Goal: Task Accomplishment & Management: Use online tool/utility

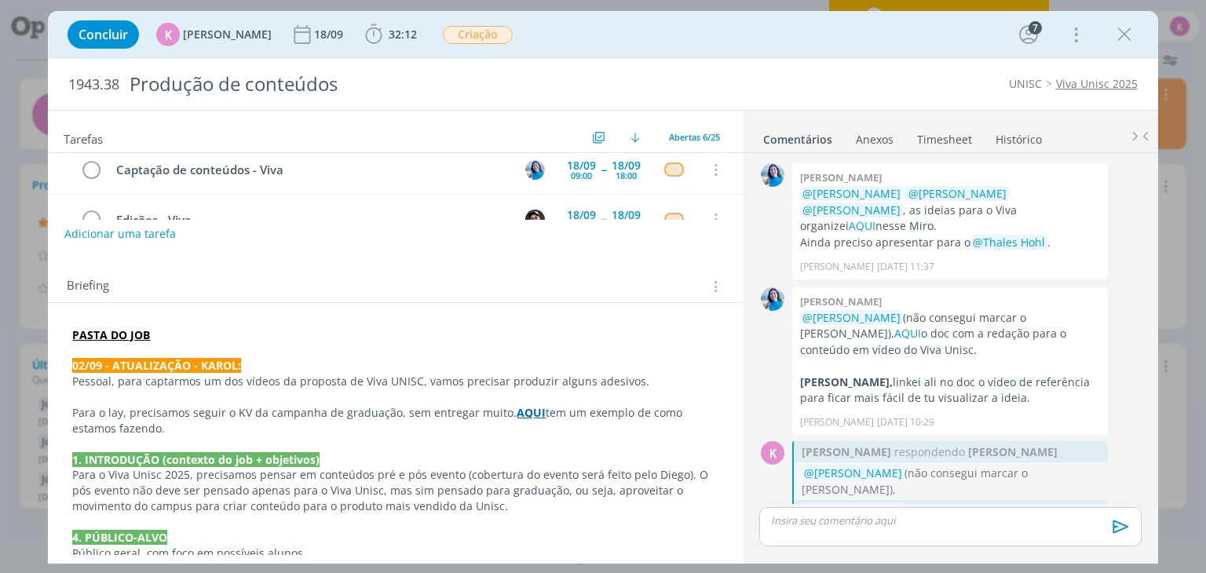
scroll to position [747, 0]
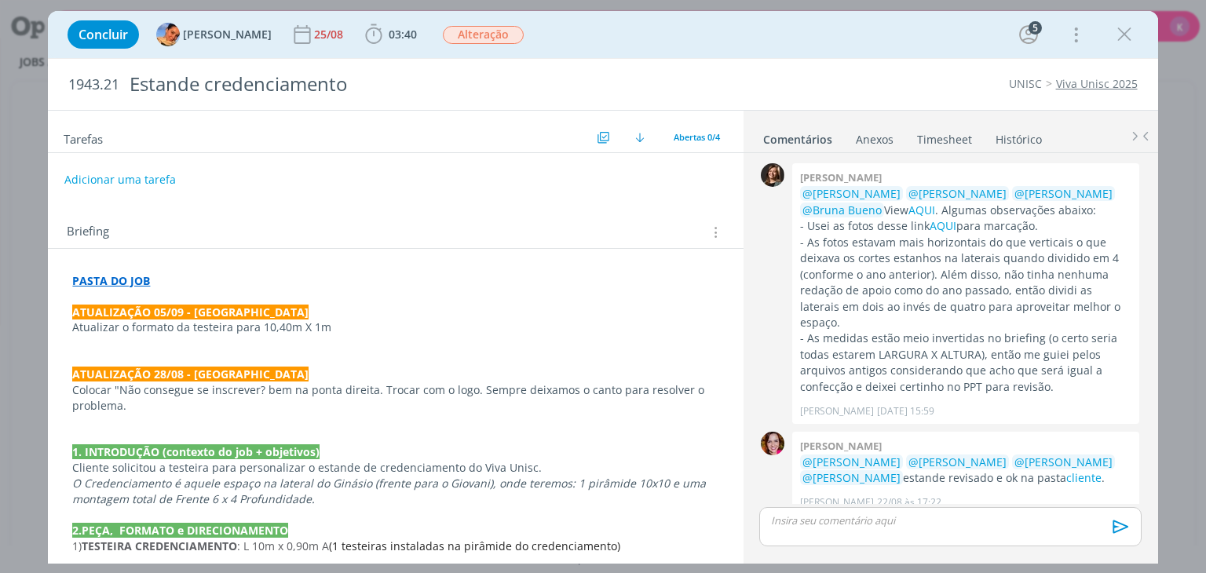
scroll to position [455, 0]
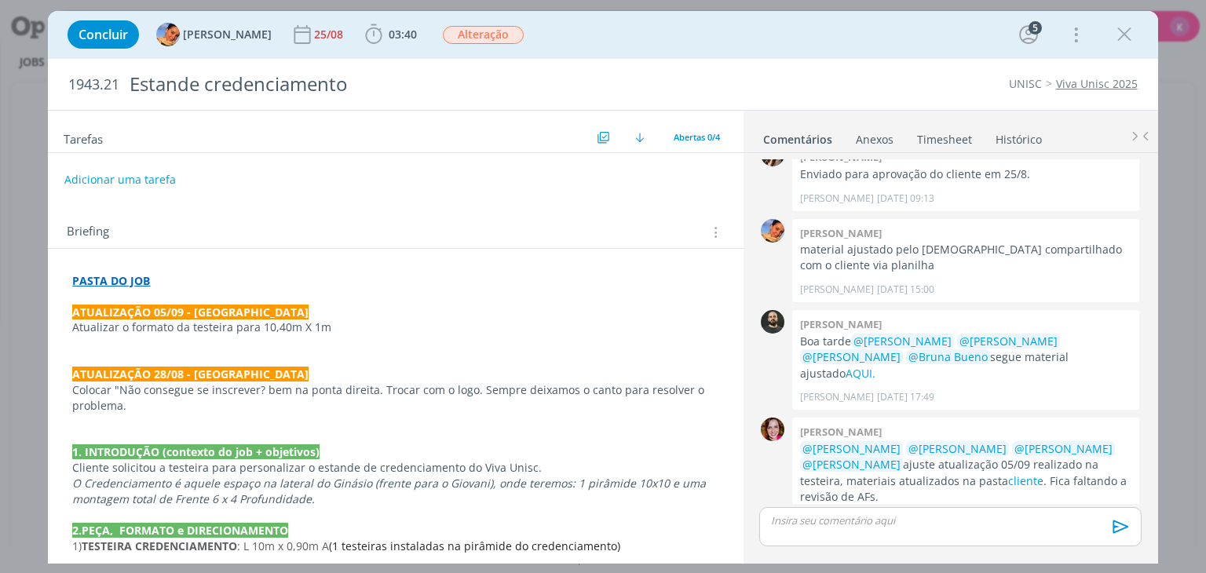
click at [53, 117] on div "Tarefas Usar Job de template Criar template a partir deste job Visualizar Templ…" at bounding box center [395, 132] width 695 height 42
click at [1121, 35] on icon "dialog" at bounding box center [1125, 35] width 24 height 24
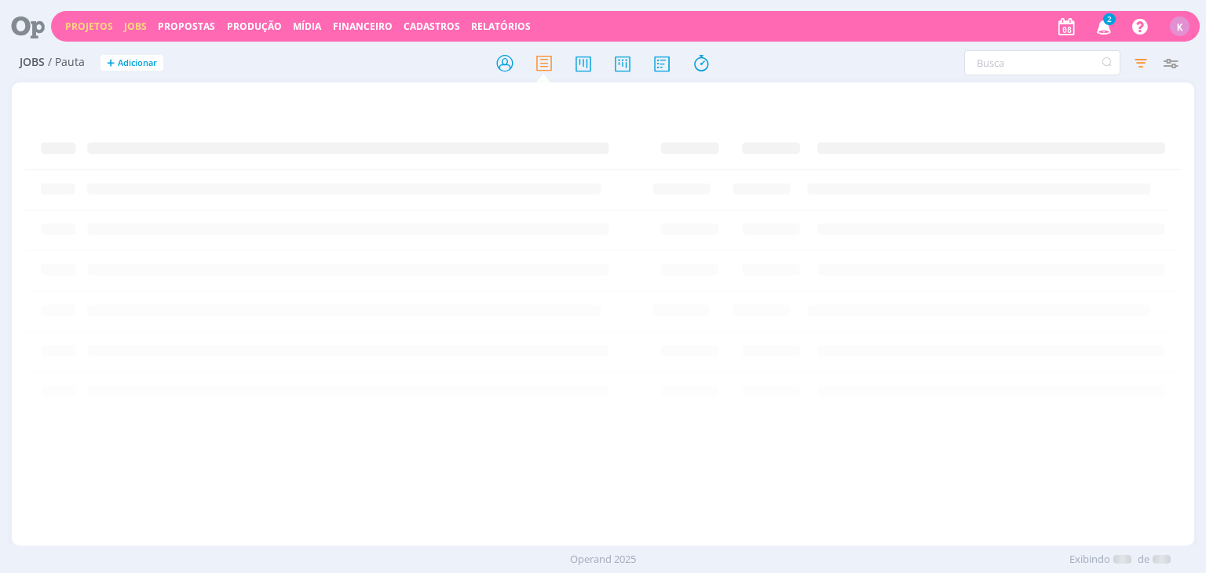
click at [97, 27] on link "Projetos" at bounding box center [89, 26] width 48 height 13
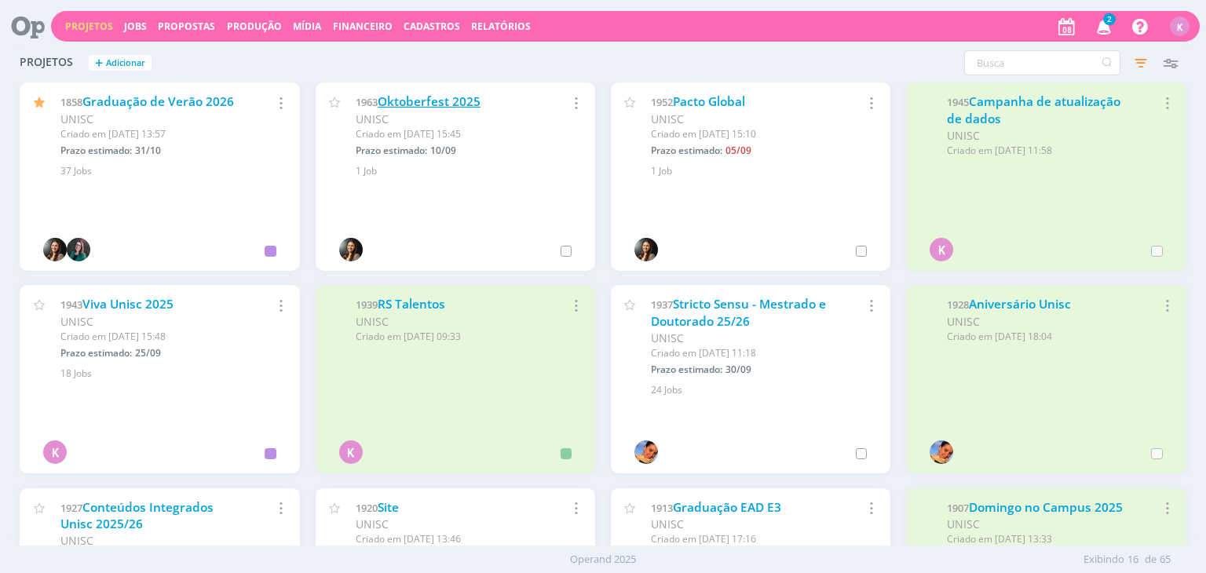
click at [465, 104] on link "Oktoberfest 2025" at bounding box center [429, 101] width 103 height 16
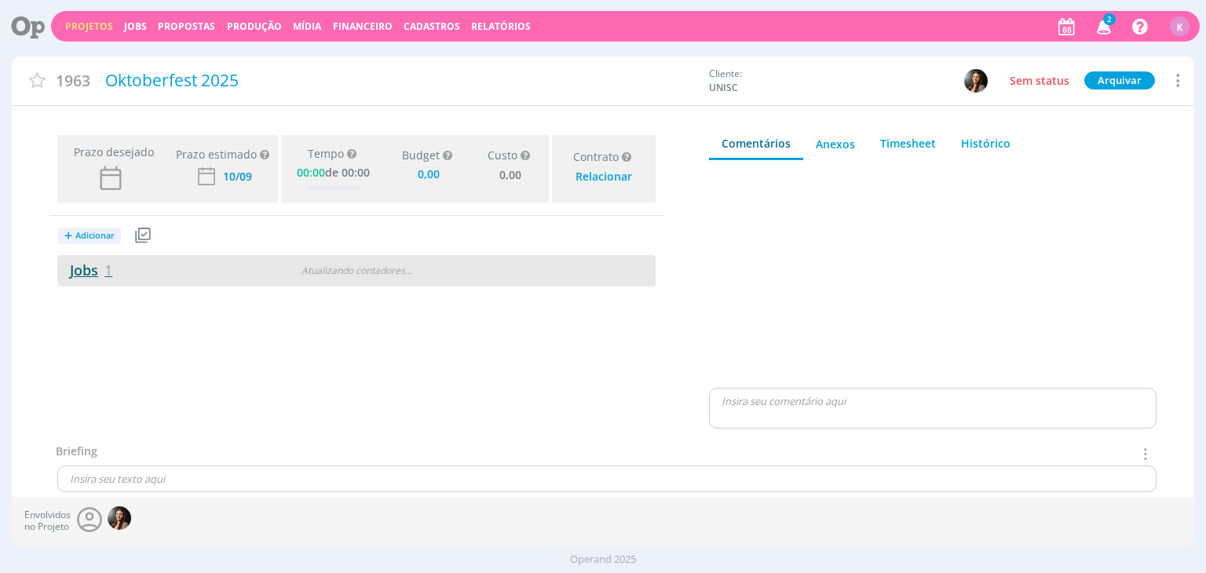
type input "0,00"
click at [105, 261] on span "1" at bounding box center [108, 270] width 8 height 19
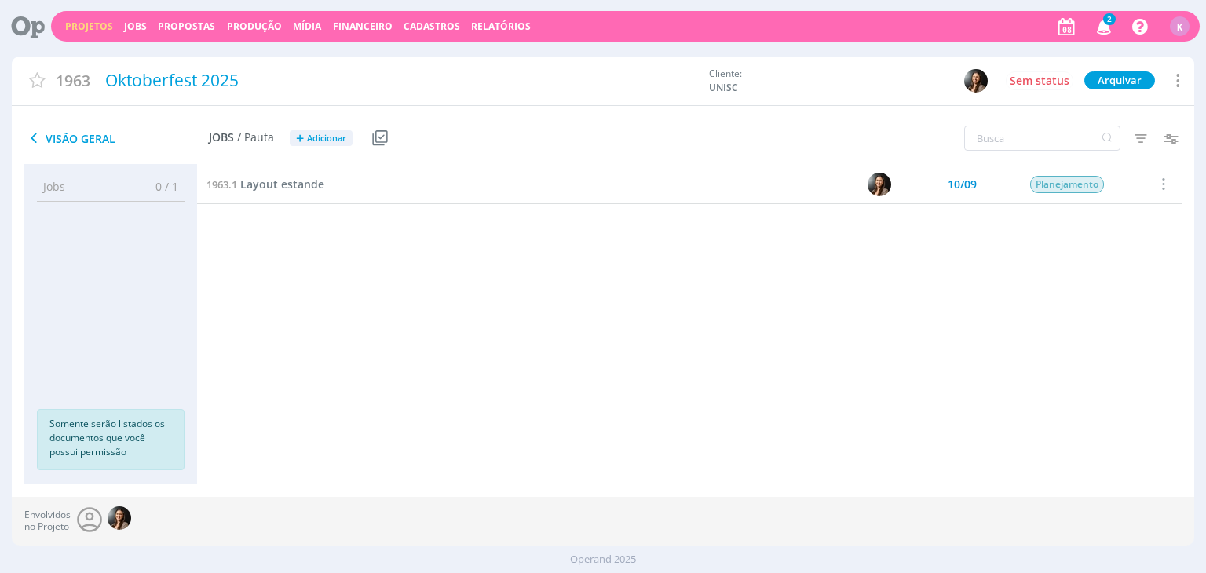
click at [822, 536] on div "Envolvidos no Projeto" at bounding box center [603, 521] width 1182 height 49
click at [244, 188] on span "Layout estande" at bounding box center [282, 184] width 84 height 15
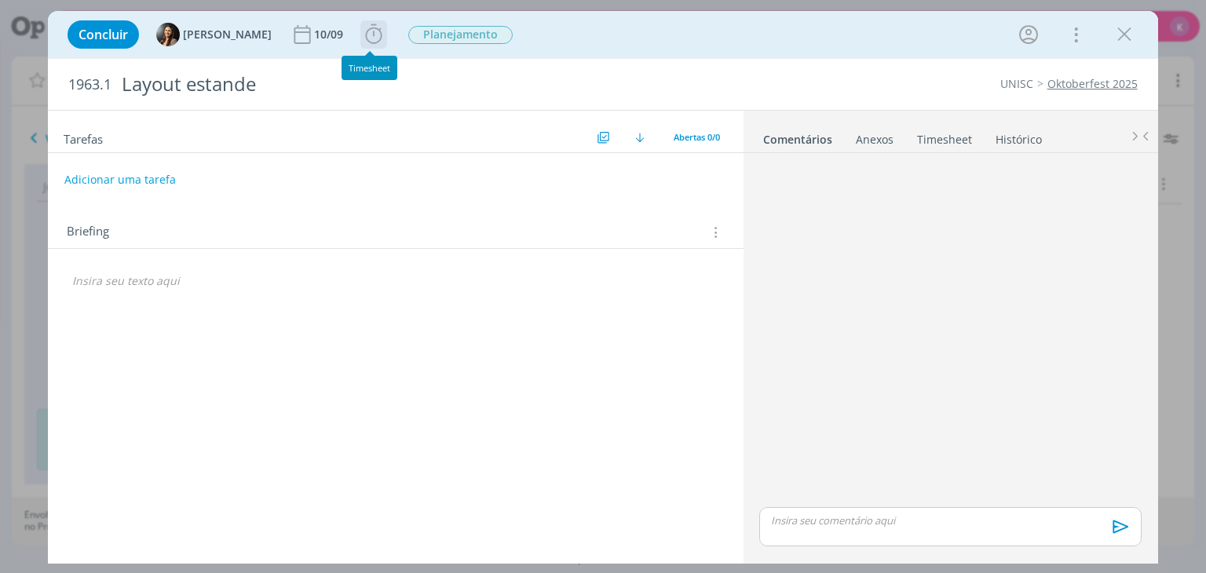
click at [377, 40] on icon "dialog" at bounding box center [374, 35] width 24 height 24
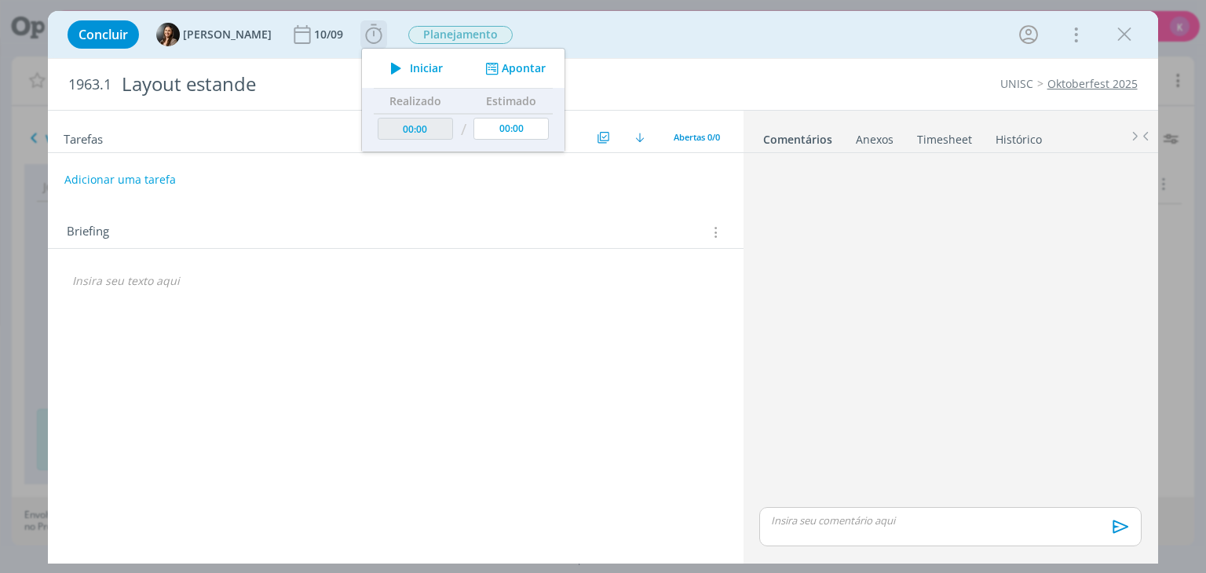
click at [415, 67] on span "Iniciar" at bounding box center [426, 68] width 33 height 11
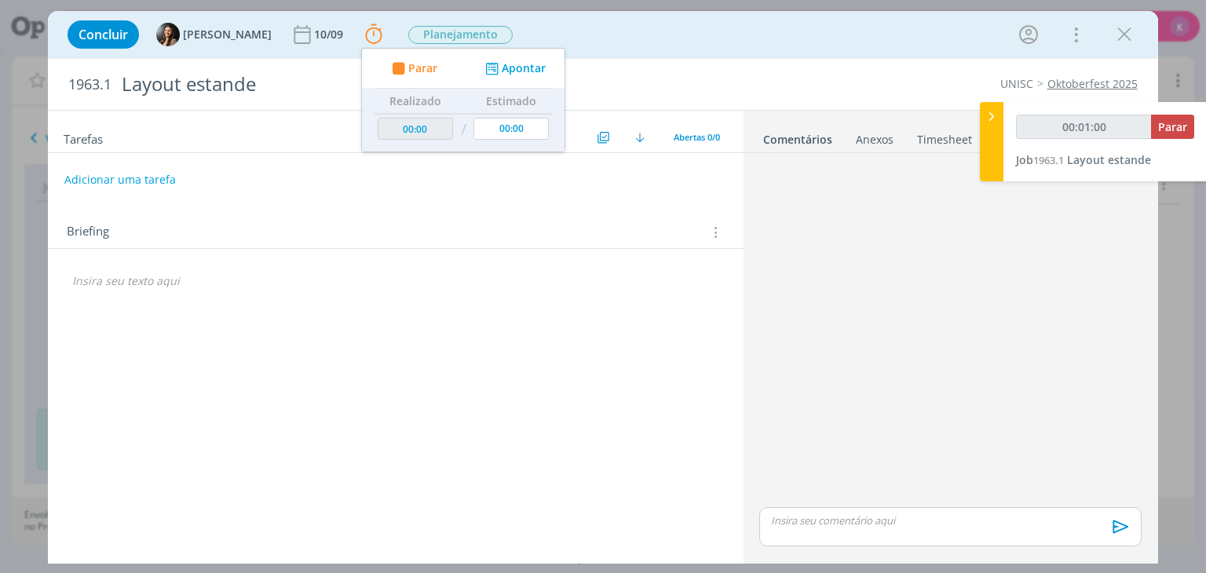
type input "00:01:01"
click at [996, 118] on icon at bounding box center [992, 116] width 16 height 16
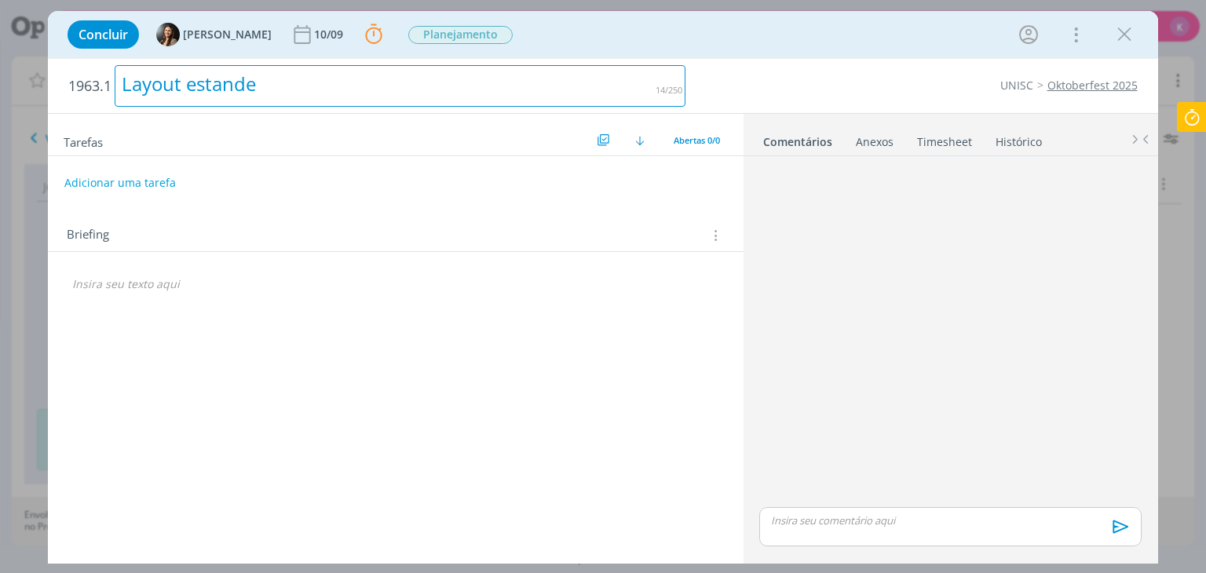
click at [515, 82] on div "Layout estande" at bounding box center [400, 86] width 571 height 42
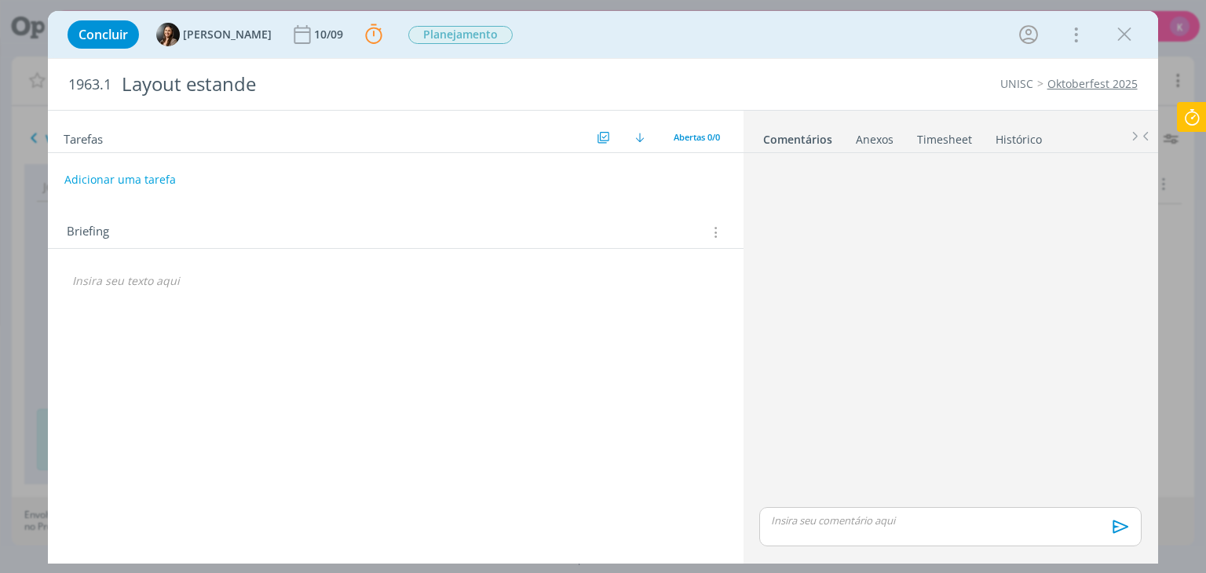
click at [713, 232] on icon "dialog" at bounding box center [714, 232] width 15 height 17
click at [634, 264] on div "Briefings Predefinidos" at bounding box center [620, 260] width 203 height 27
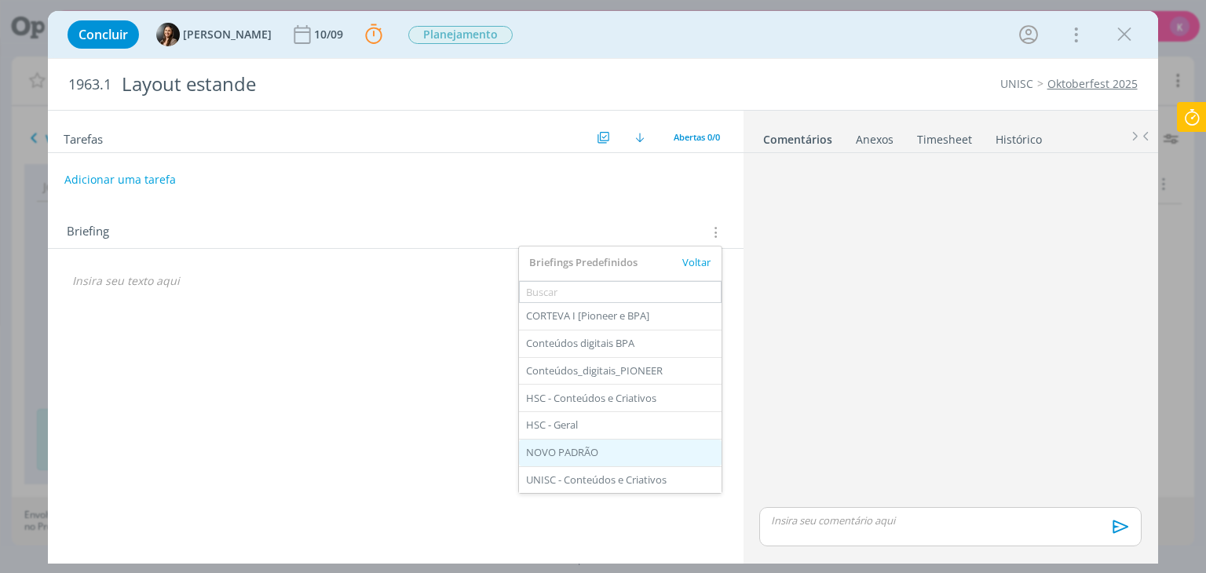
click at [569, 451] on div "NOVO PADRÃO" at bounding box center [620, 453] width 203 height 27
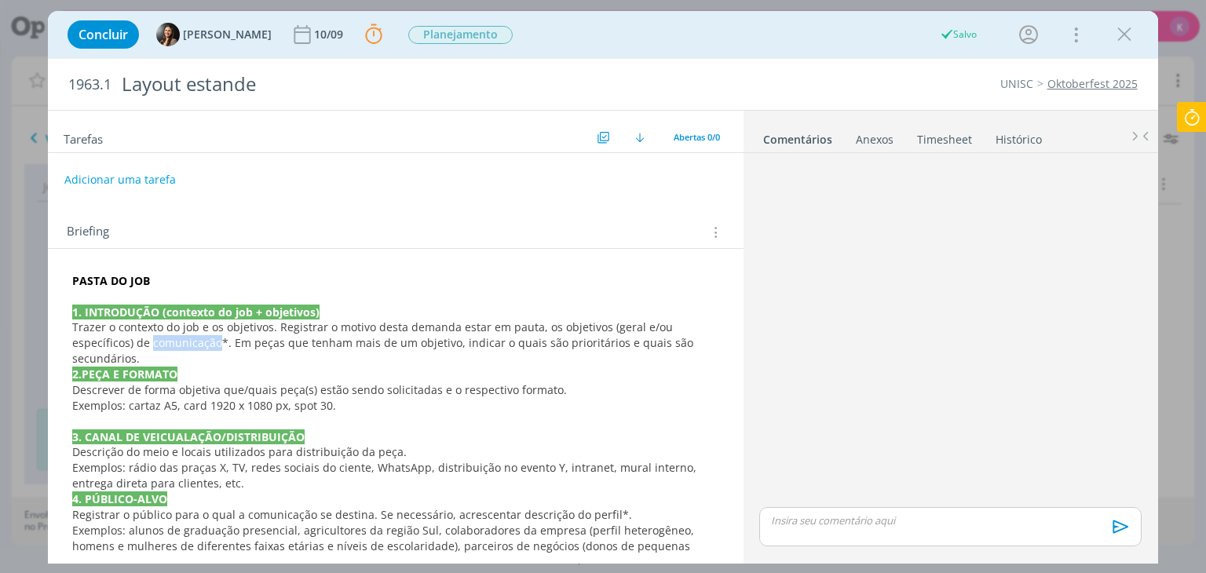
click at [154, 334] on span "o contexto do job e os objetivos. Registrar o motivo desta demanda estar em pau…" at bounding box center [384, 343] width 624 height 46
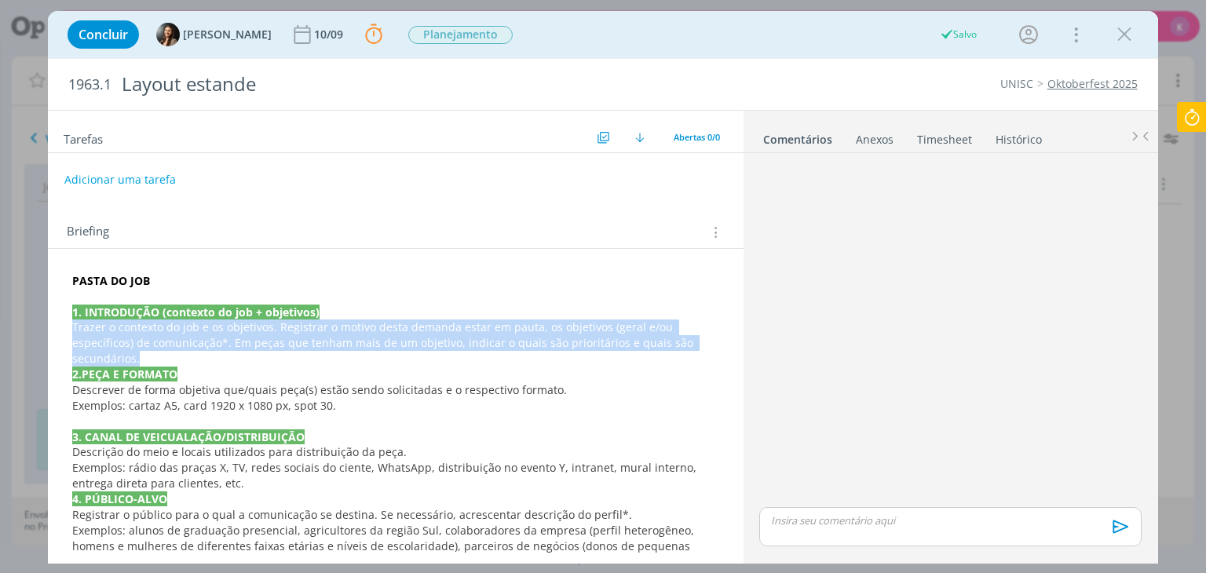
click at [154, 334] on span "o contexto do job e os objetivos. Registrar o motivo desta demanda estar em pau…" at bounding box center [384, 343] width 624 height 46
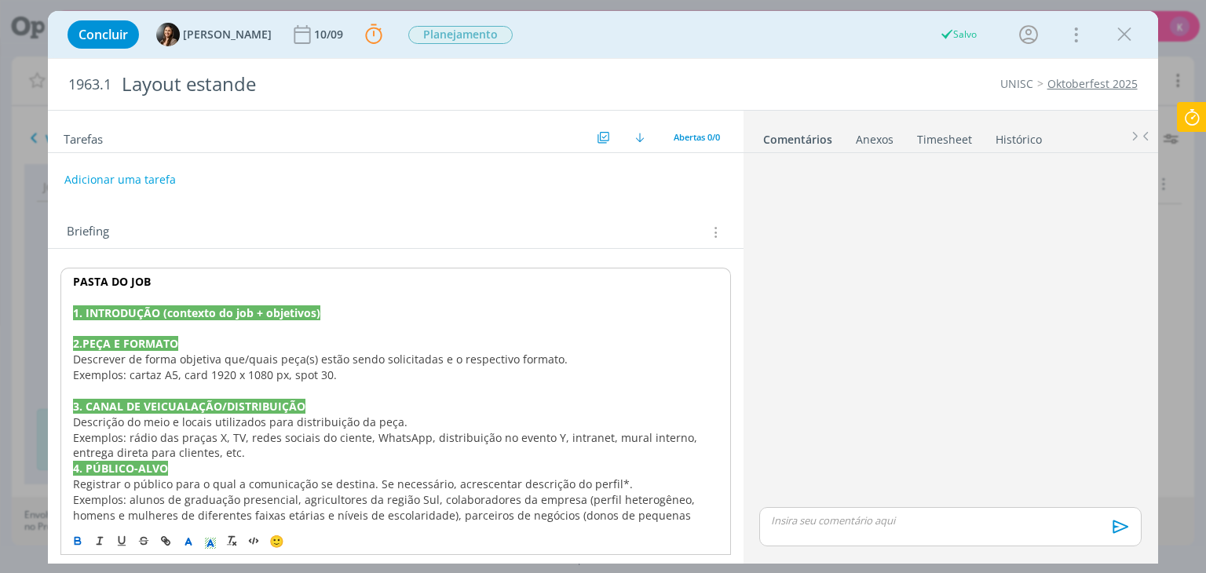
click at [149, 369] on span "Exemplos: cartaz A5, card 1920 x 1080 px, spot 30." at bounding box center [205, 375] width 264 height 15
click at [148, 369] on span "Exemplos: cartaz A5, card 1920 x 1080 px, spot 30." at bounding box center [205, 375] width 264 height 15
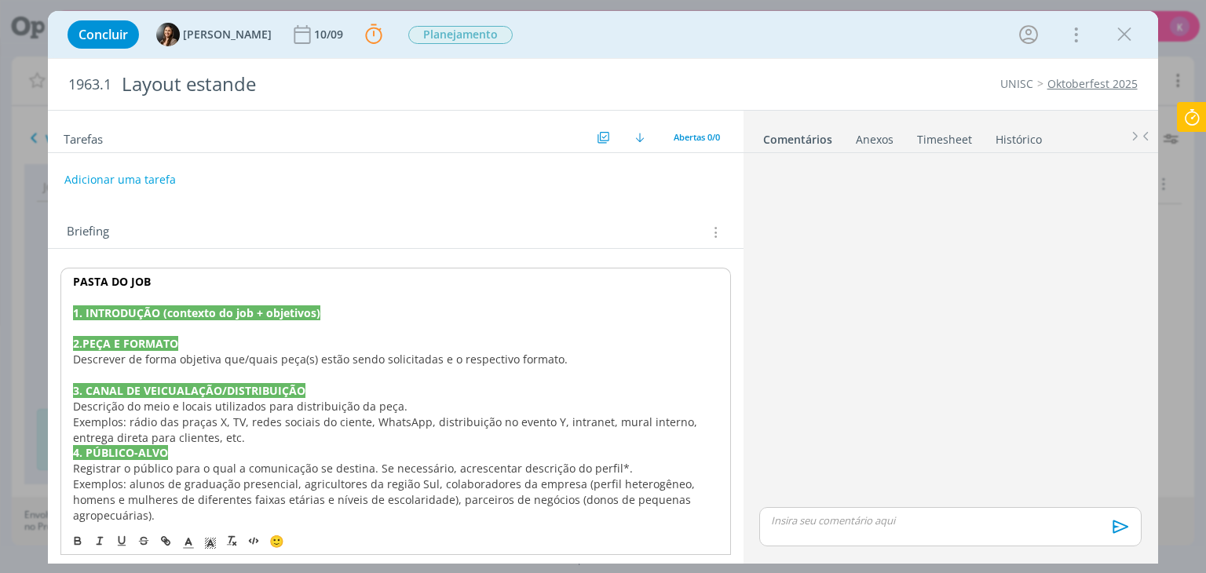
click at [155, 360] on span "Descrever de forma objetiva que/quais peça(s) estão sendo solicitadas e o respe…" at bounding box center [320, 359] width 495 height 15
click at [155, 359] on span "Descrever de forma objetiva que/quais peça(s) estão sendo solicitadas e o respe…" at bounding box center [320, 359] width 495 height 15
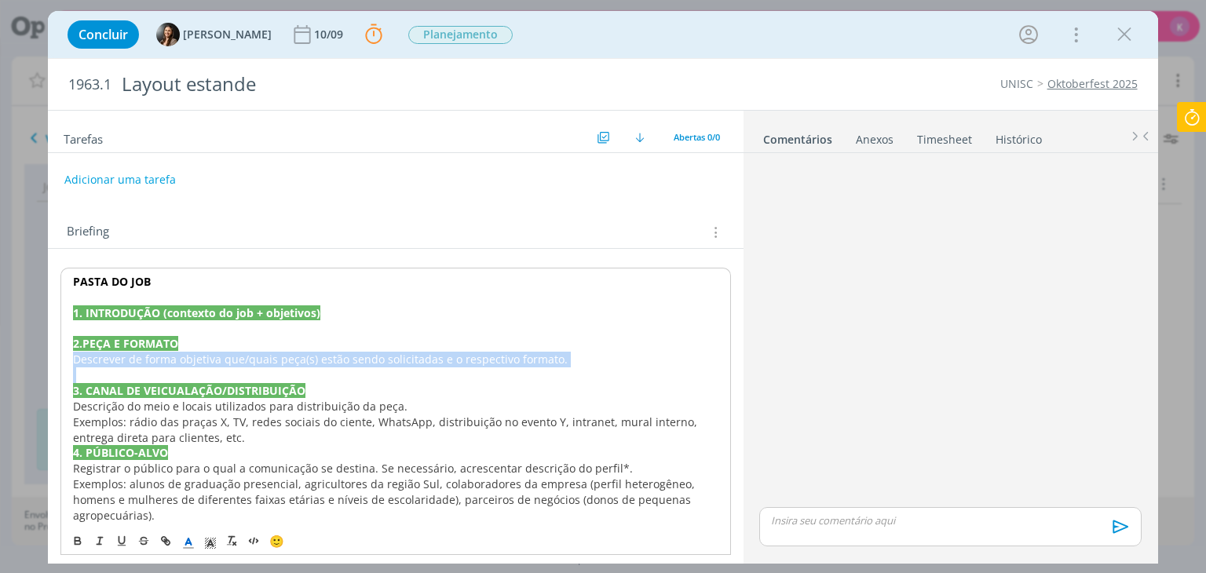
click at [155, 359] on span "Descrever de forma objetiva que/quais peça(s) estão sendo solicitadas e o respe…" at bounding box center [320, 359] width 495 height 15
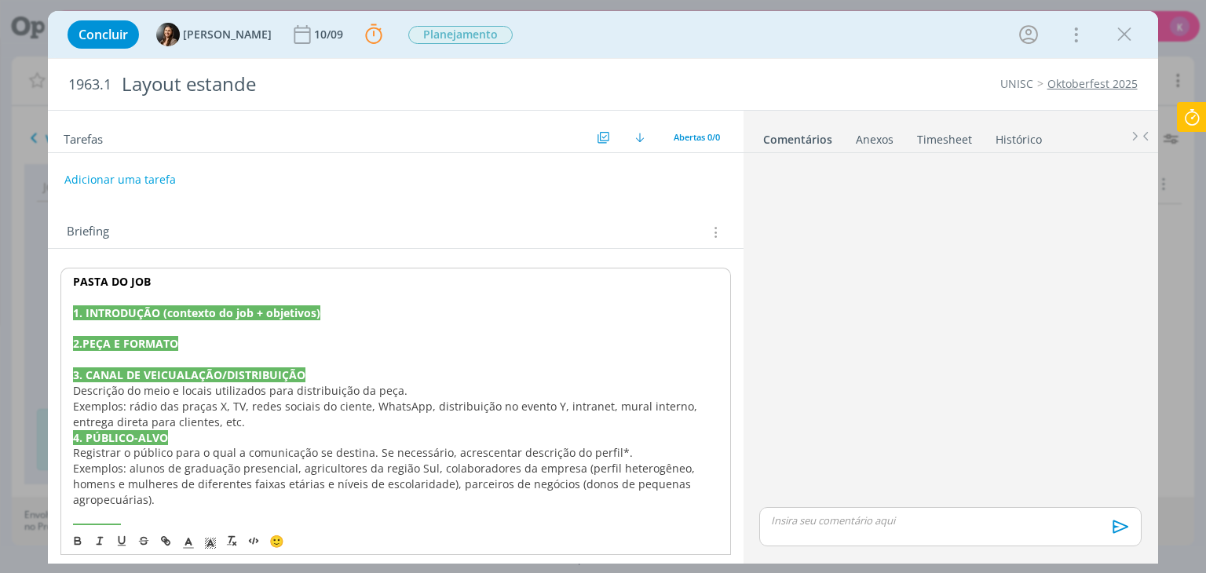
click at [130, 399] on span "Exemplos: rádio das praças X, TV, redes sociais do ciente, WhatsApp, distribuiç…" at bounding box center [386, 414] width 627 height 31
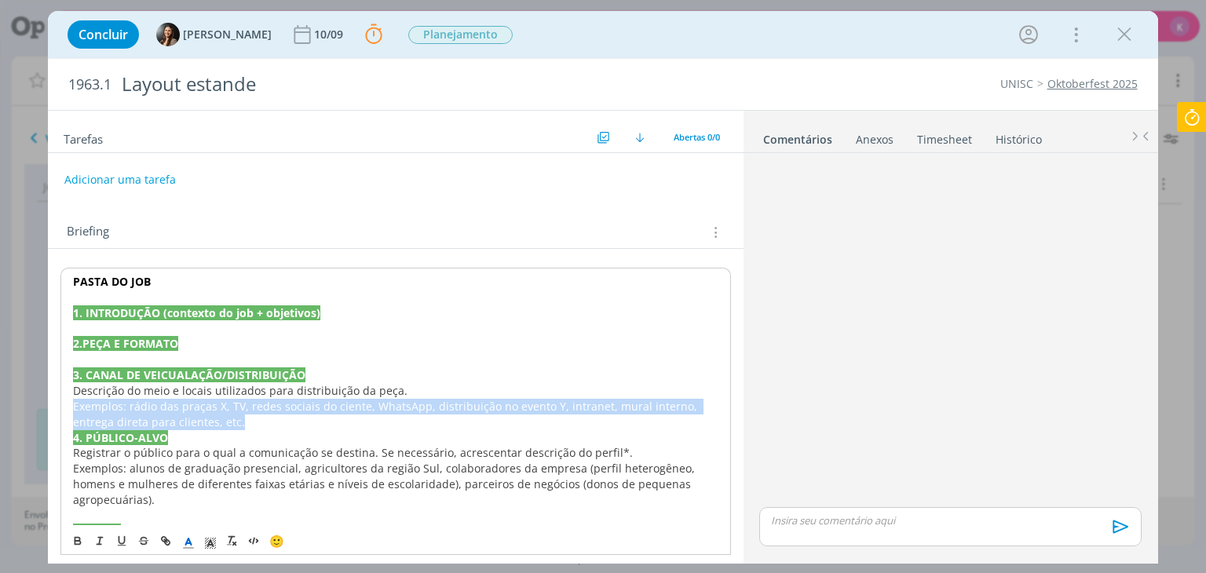
click at [130, 399] on span "Exemplos: rádio das praças X, TV, redes sociais do ciente, WhatsApp, distribuiç…" at bounding box center [386, 414] width 627 height 31
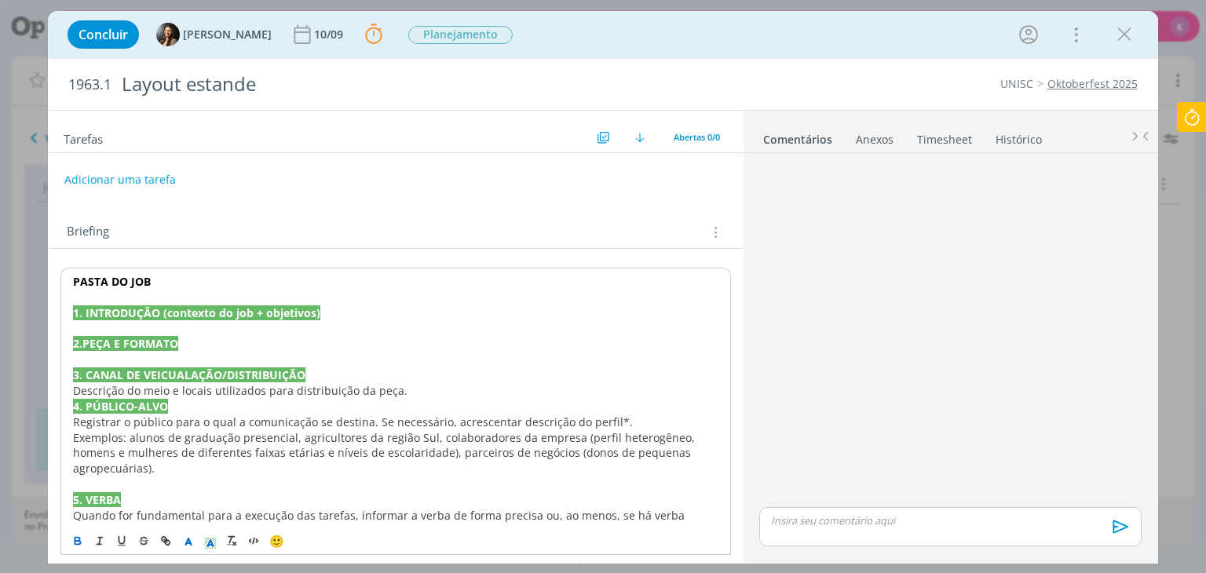
click at [132, 393] on span "Descrição do meio e locais utilizados para distribuição da peça." at bounding box center [240, 390] width 335 height 15
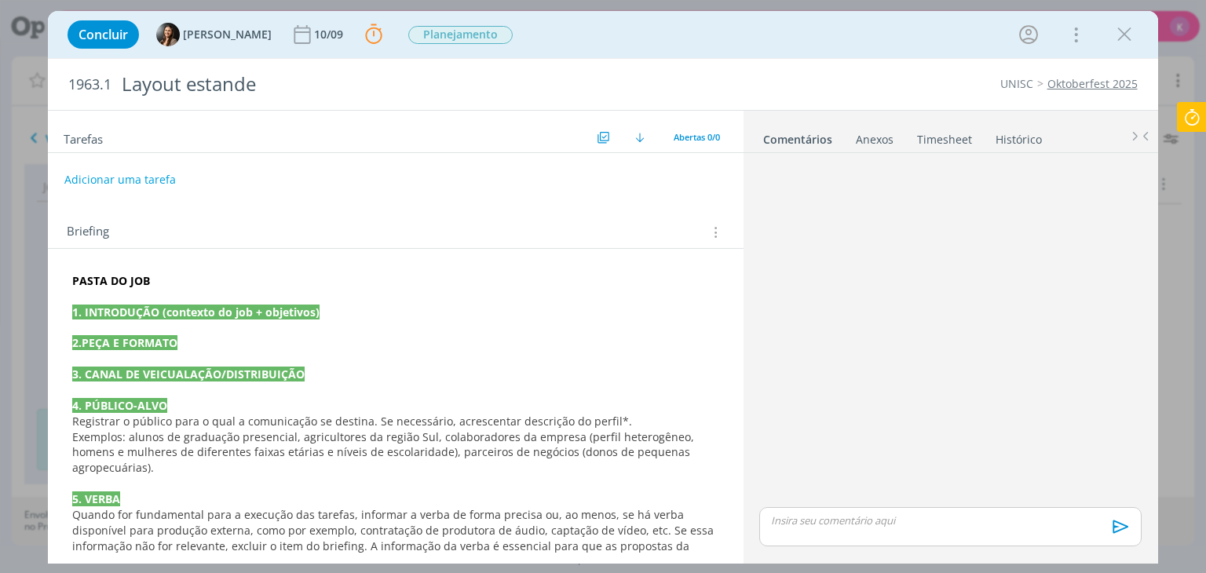
click at [115, 424] on span "Registrar o público para o qual a comunicação se destina. Se necessário, acresc…" at bounding box center [352, 421] width 560 height 15
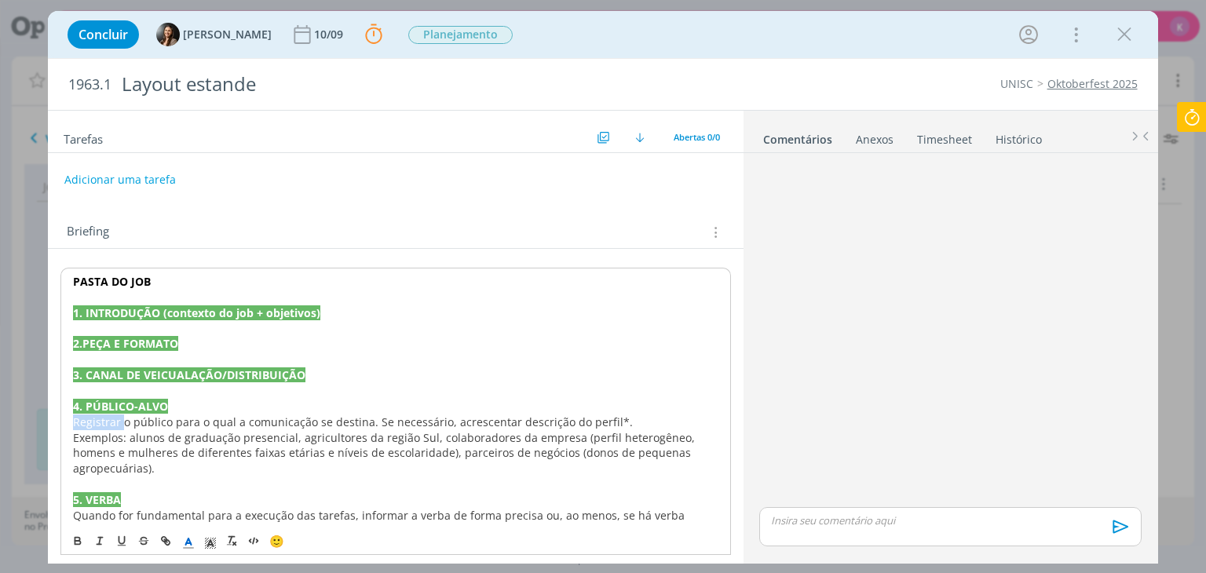
click at [115, 425] on span "Registrar o público para o qual a comunicação se destina. Se necessário, acresc…" at bounding box center [353, 422] width 560 height 15
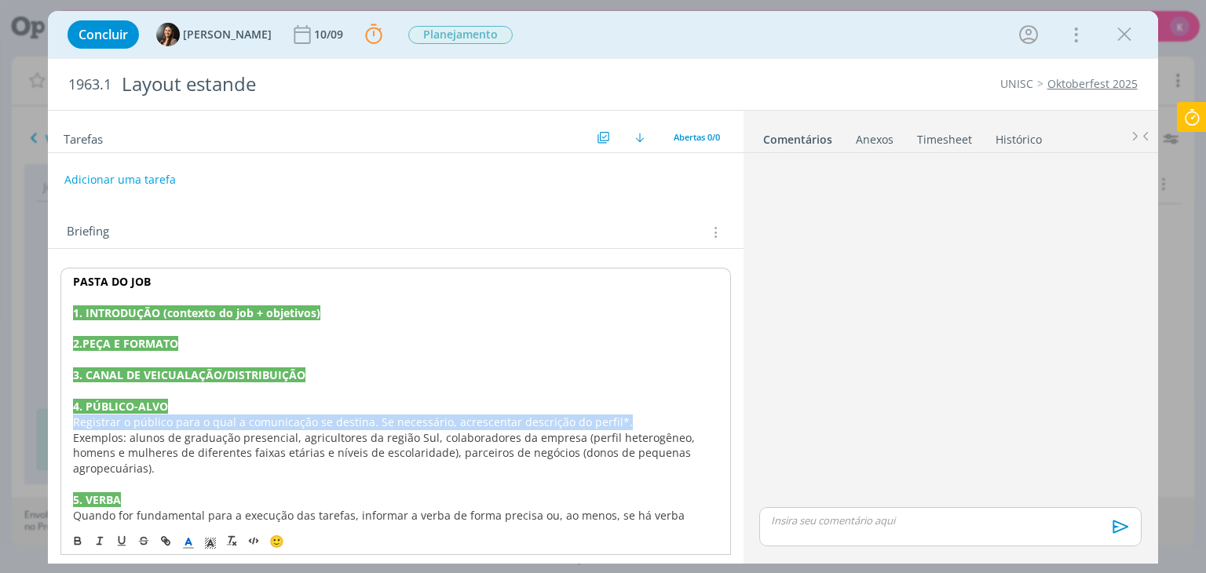
click at [115, 425] on span "Registrar o público para o qual a comunicação se destina. Se necessário, acresc…" at bounding box center [353, 422] width 560 height 15
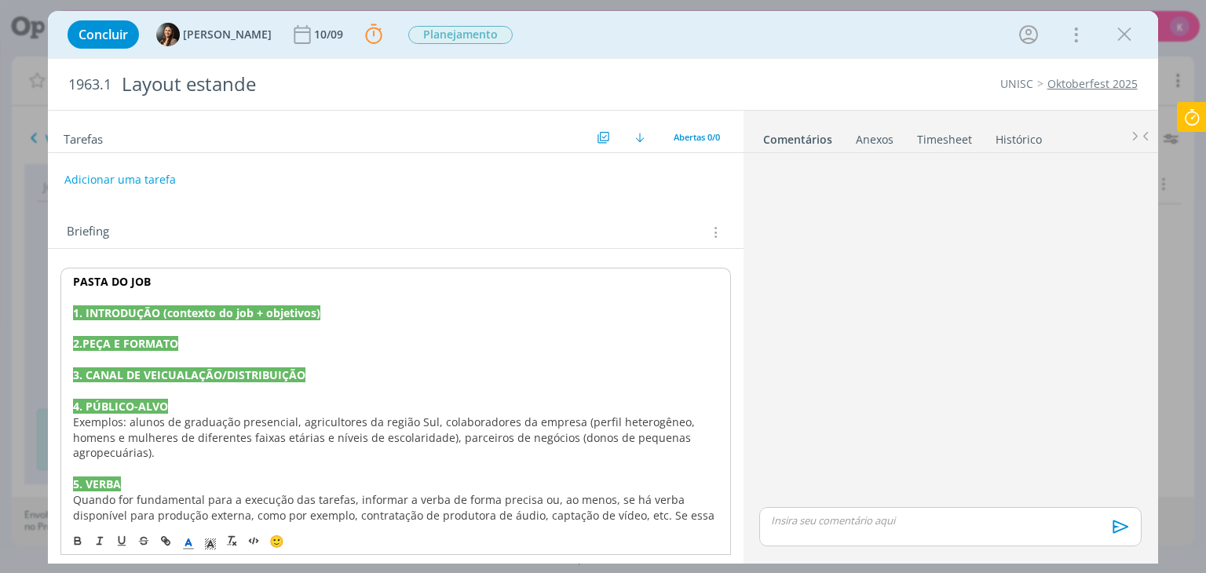
click at [115, 425] on span "Exemplos: alunos de graduação presencial, agricultores da região Sul, colaborad…" at bounding box center [385, 438] width 625 height 46
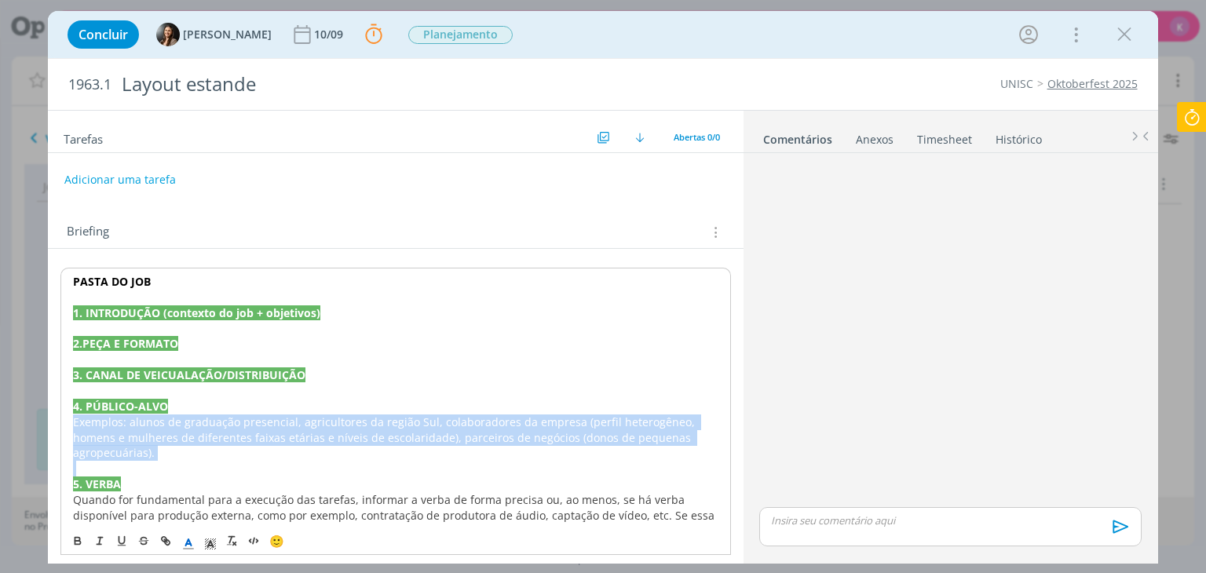
click at [115, 425] on span "Exemplos: alunos de graduação presencial, agricultores da região Sul, colaborad…" at bounding box center [385, 438] width 625 height 46
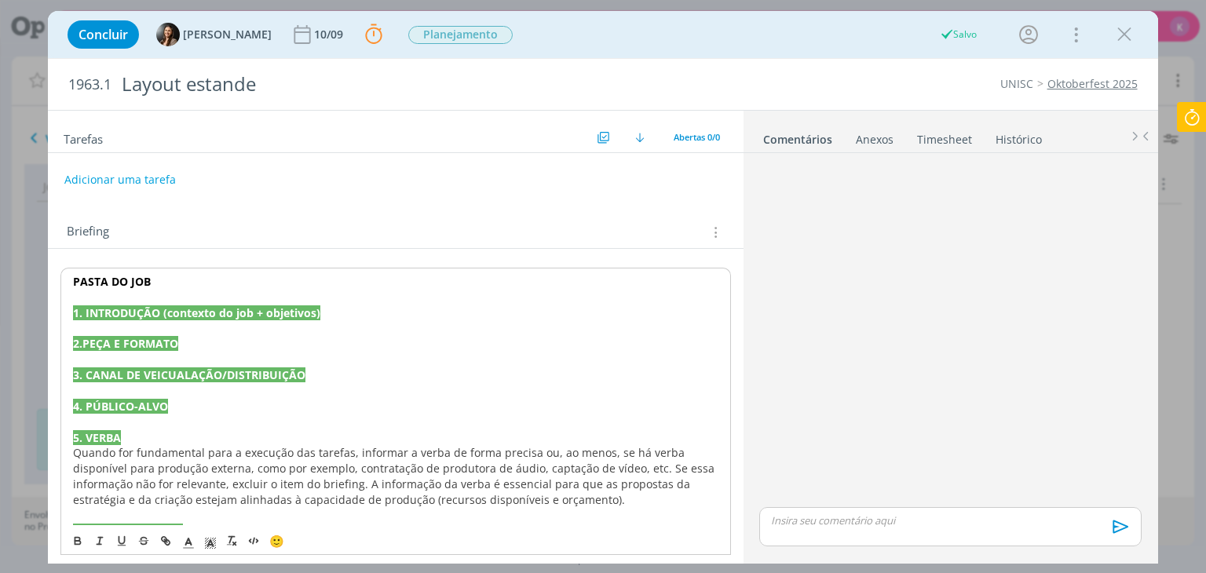
click at [108, 450] on span "Quando for fundamental para a execução das tarefas, informar a verba de forma p…" at bounding box center [395, 476] width 645 height 62
click at [107, 454] on span "Quando for fundamental para a execução das tarefas, informar a verba de forma p…" at bounding box center [395, 476] width 645 height 62
click at [106, 454] on span "Quando for fundamental para a execução das tarefas, informar a verba de forma p…" at bounding box center [395, 476] width 645 height 62
click at [105, 455] on span "Quando for fundamental para a execução das tarefas, informar a verba de forma p…" at bounding box center [395, 476] width 645 height 62
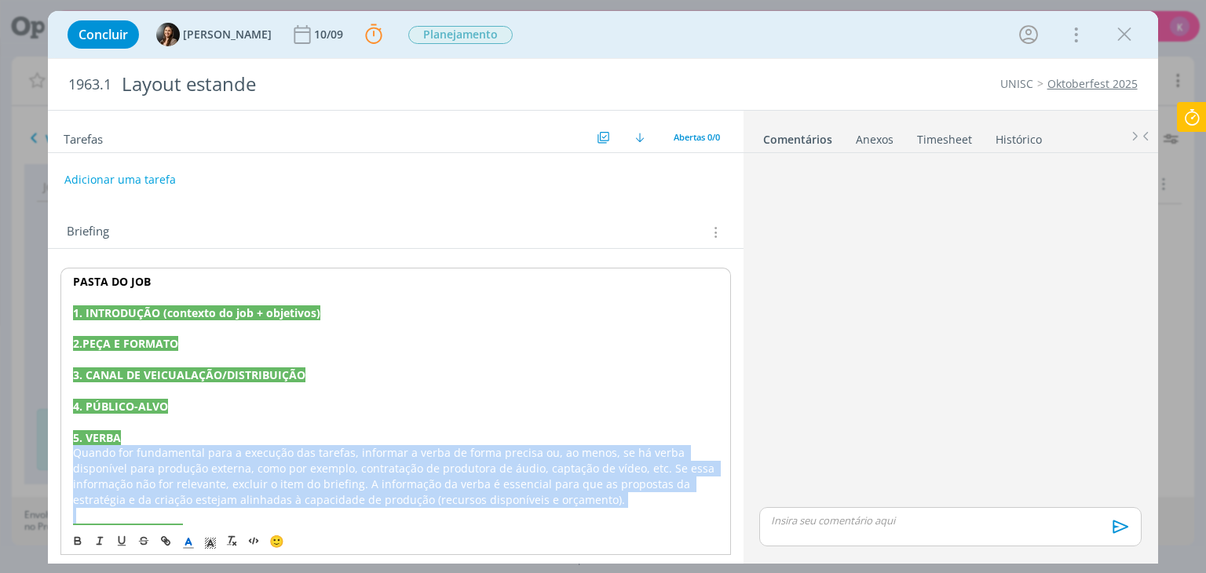
click at [105, 455] on span "Quando for fundamental para a execução das tarefas, informar a verba de forma p…" at bounding box center [395, 476] width 645 height 62
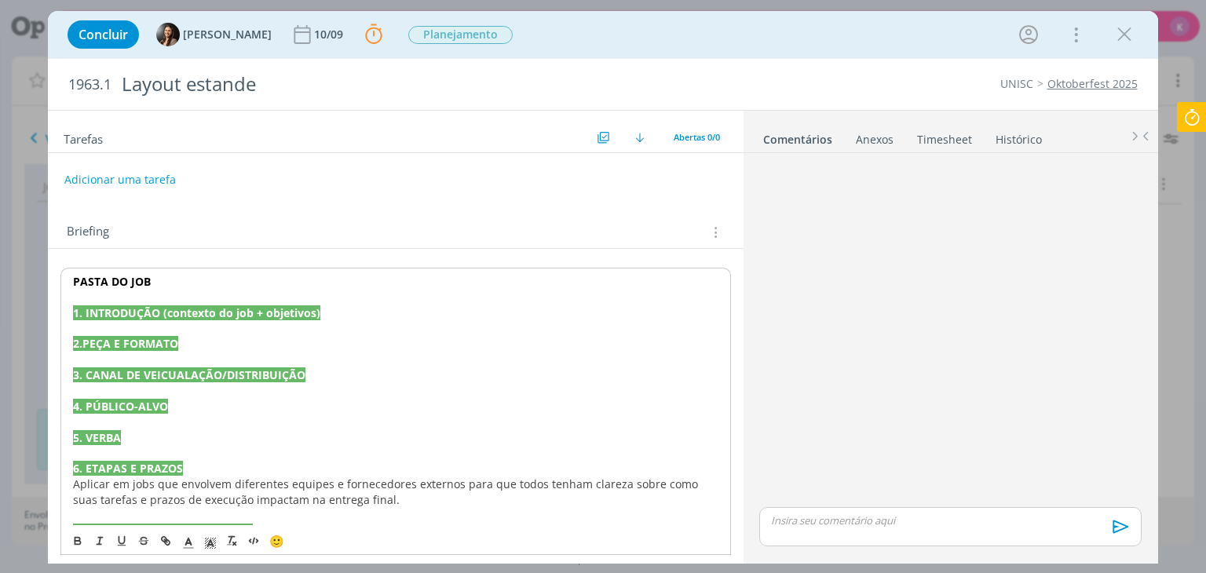
click at [88, 492] on span "Aplicar em jobs que envolvem diferentes equipes e fornecedores externos para qu…" at bounding box center [387, 492] width 628 height 31
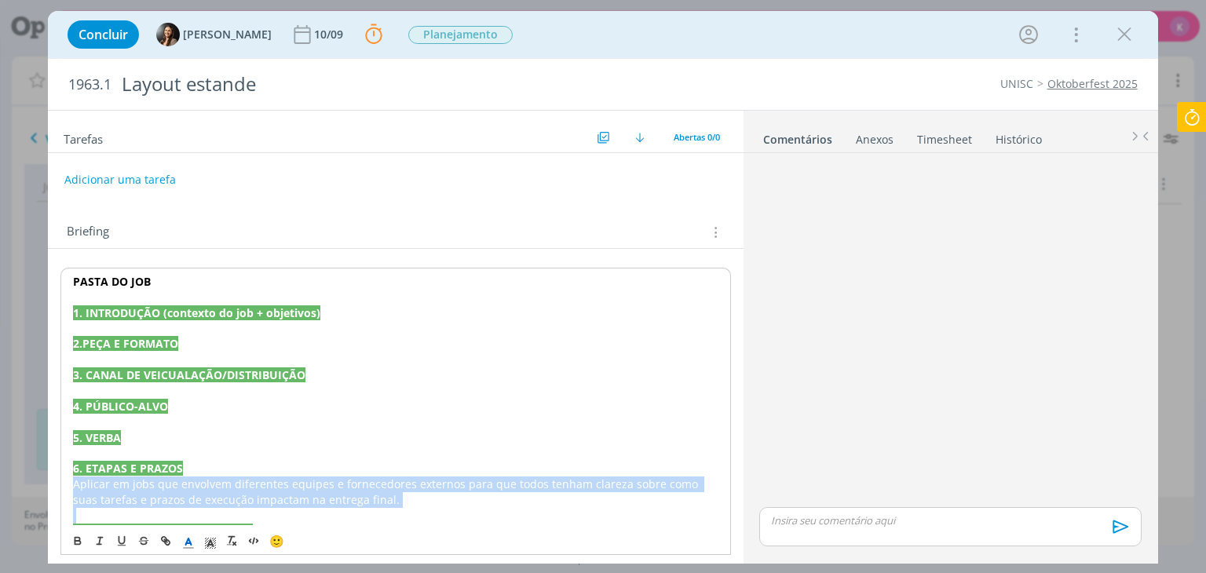
click at [88, 492] on span "Aplicar em jobs que envolvem diferentes equipes e fornecedores externos para qu…" at bounding box center [387, 492] width 628 height 31
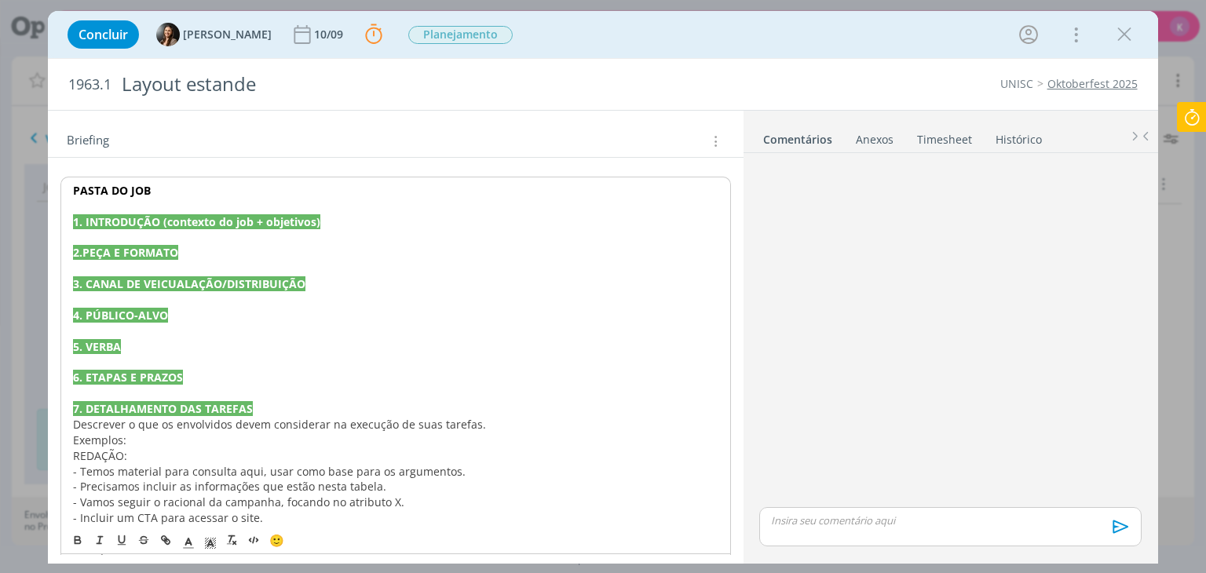
scroll to position [157, 0]
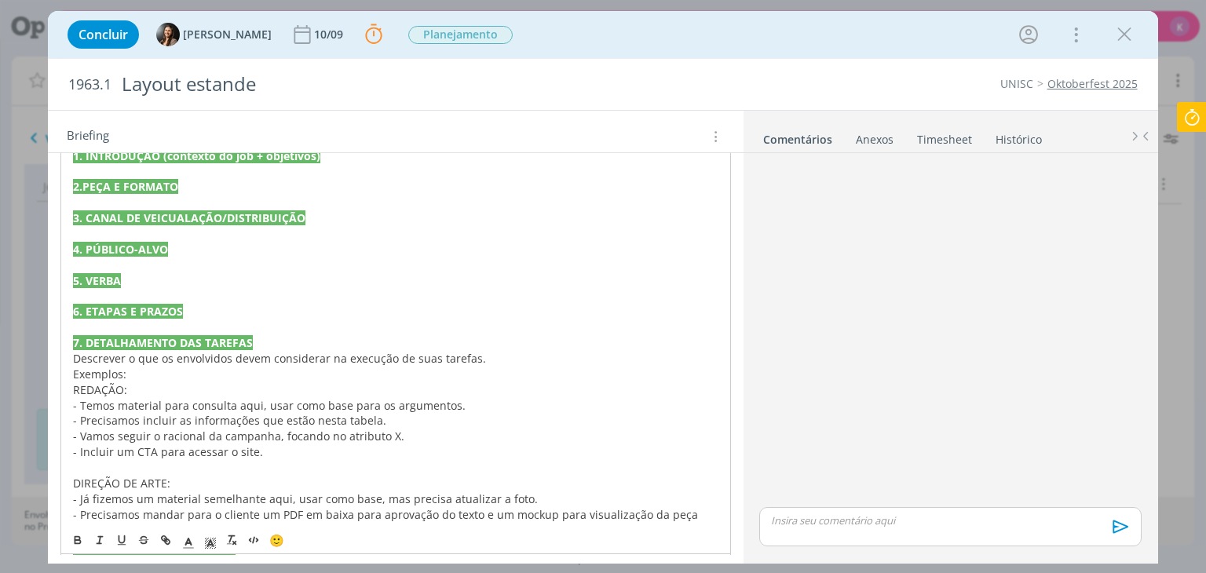
click at [100, 362] on span "Descrever o que os envolvidos devem considerar na execução de suas tarefas." at bounding box center [279, 358] width 413 height 15
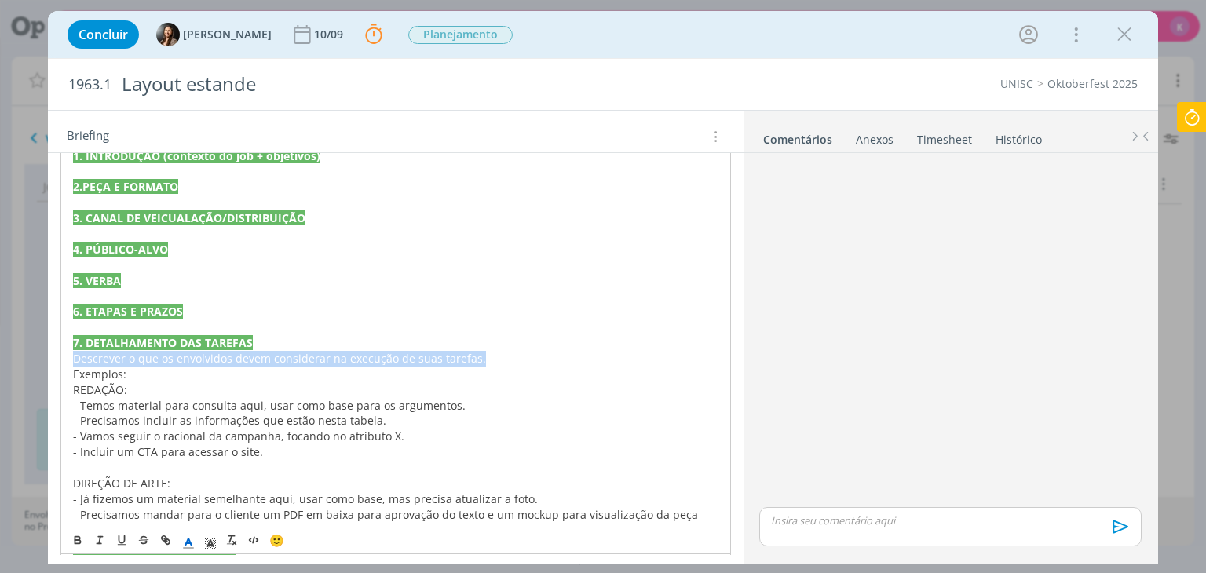
click at [100, 362] on span "Descrever o que os envolvidos devem considerar na execução de suas tarefas." at bounding box center [279, 358] width 413 height 15
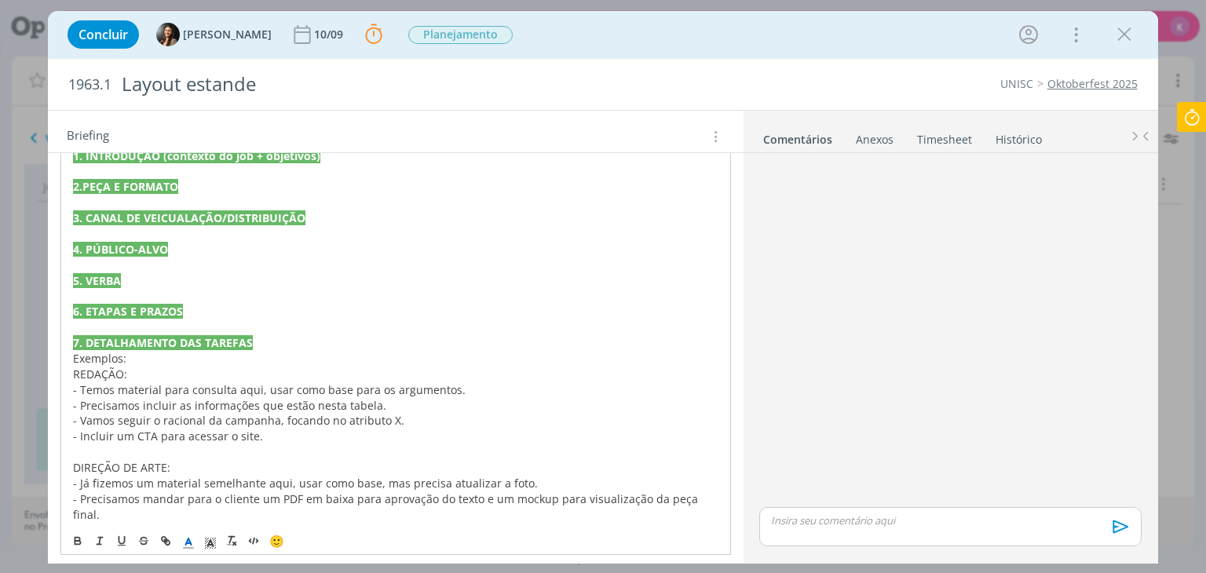
click at [105, 359] on span "Exemplos:" at bounding box center [99, 358] width 53 height 15
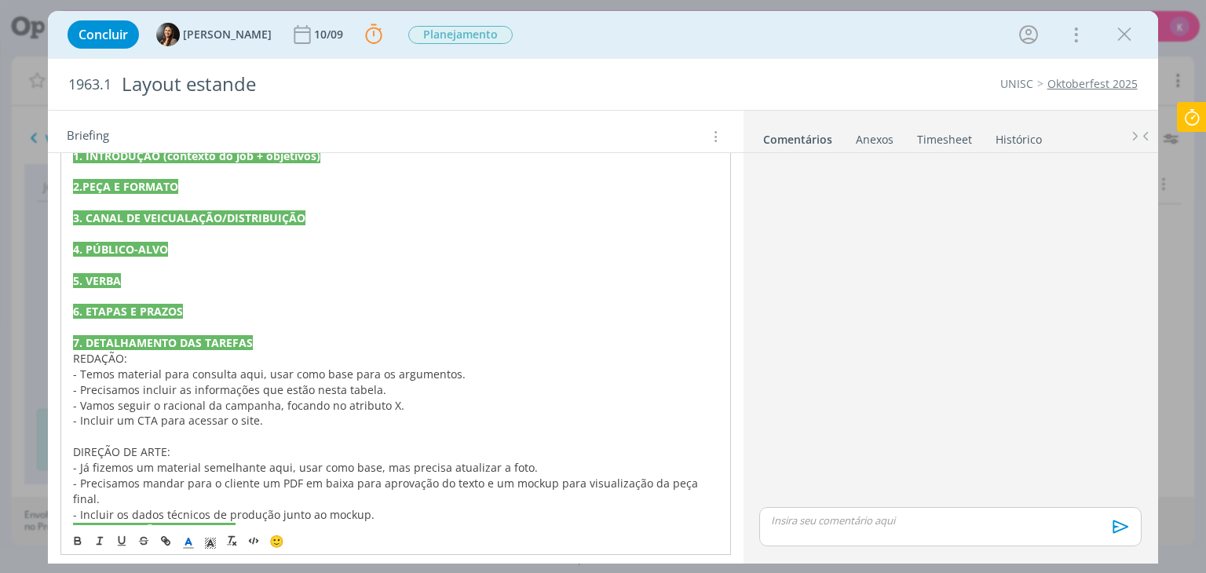
click at [101, 371] on span "- Temos material para consulta aqui, usar como base para os argumentos." at bounding box center [269, 374] width 393 height 15
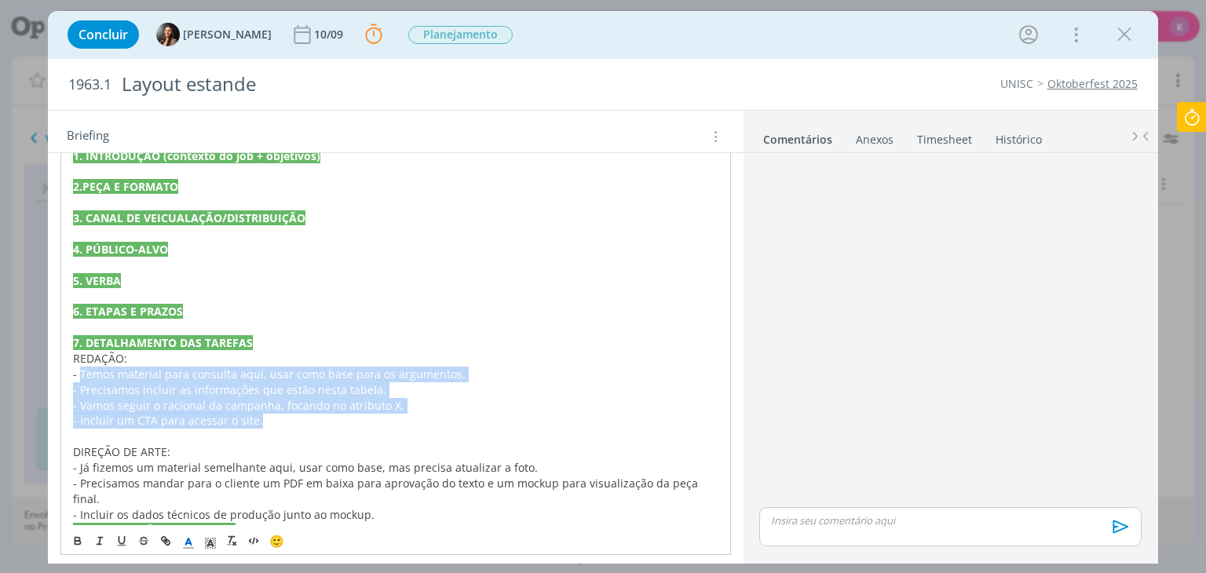
drag, startPoint x: 80, startPoint y: 375, endPoint x: 311, endPoint y: 422, distance: 235.6
click at [311, 422] on div "PASTA DO JOB 1. INTRODUÇÃO (contexto do job + objetivos) 2.PEÇA E FORMATO 3. CA…" at bounding box center [395, 374] width 670 height 527
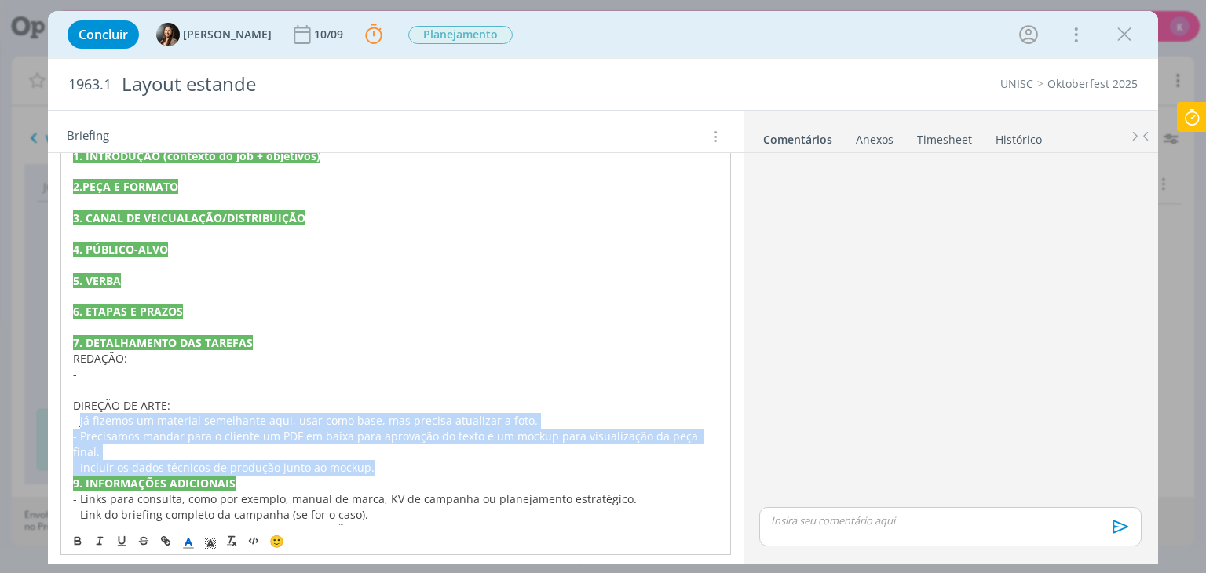
drag, startPoint x: 79, startPoint y: 415, endPoint x: 404, endPoint y: 447, distance: 326.6
click at [404, 447] on div "PASTA DO JOB 1. INTRODUÇÃO (contexto do job + objetivos) 2.PEÇA E FORMATO 3. CA…" at bounding box center [395, 351] width 670 height 480
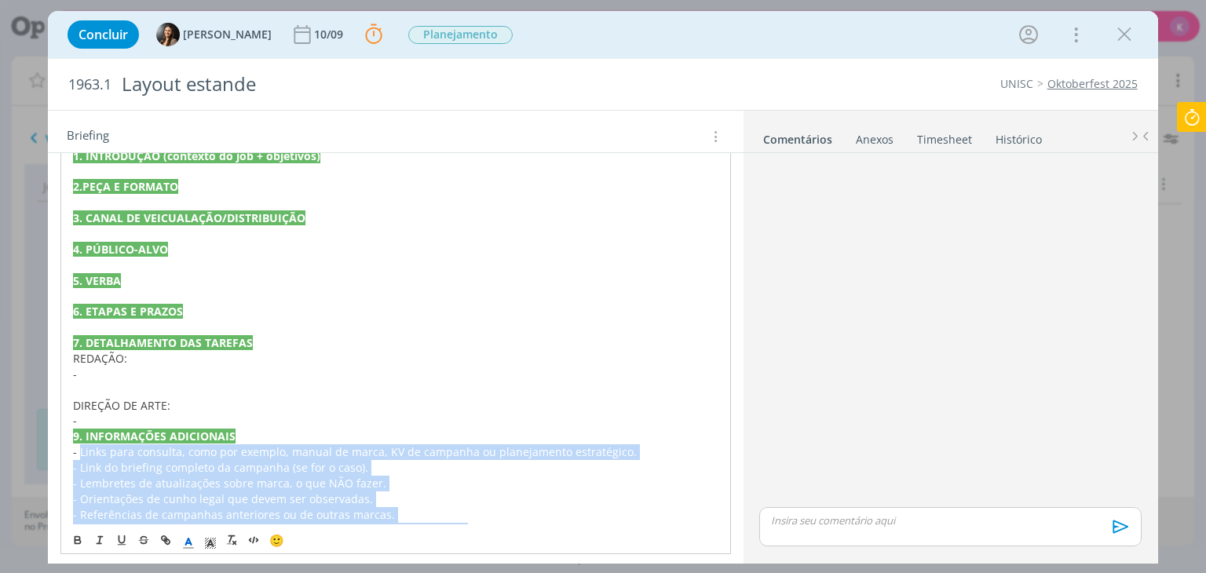
scroll to position [181, 0]
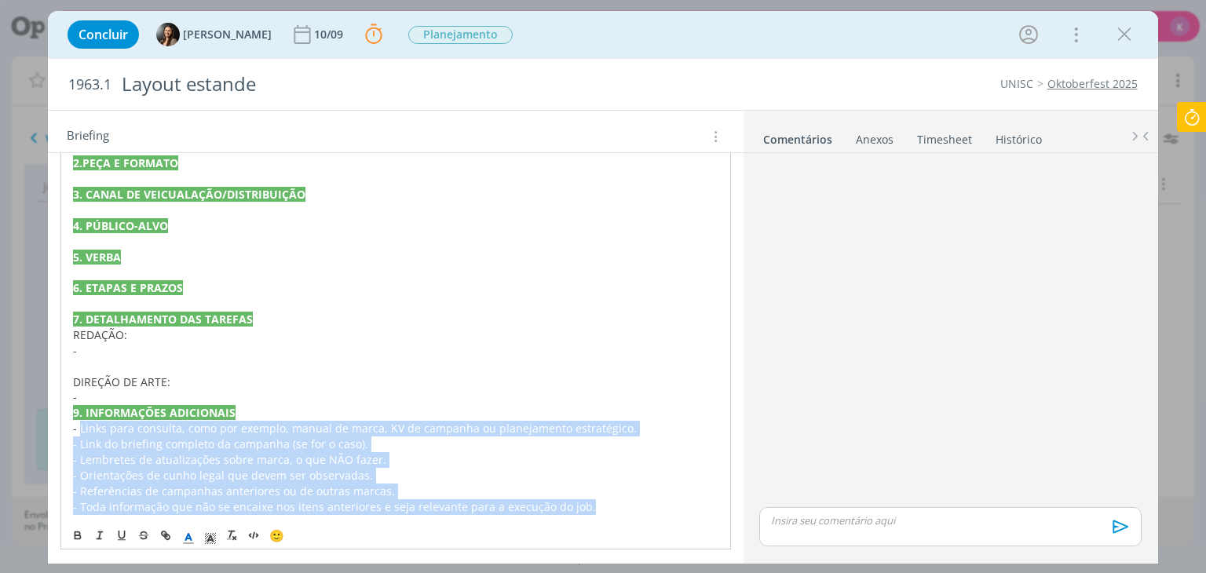
drag, startPoint x: 79, startPoint y: 450, endPoint x: 662, endPoint y: 532, distance: 589.2
click at [662, 532] on div "PASTA DO JOB 1. INTRODUÇÃO (contexto do job + objetivos) 2.PEÇA E FORMATO 3. CA…" at bounding box center [395, 318] width 670 height 463
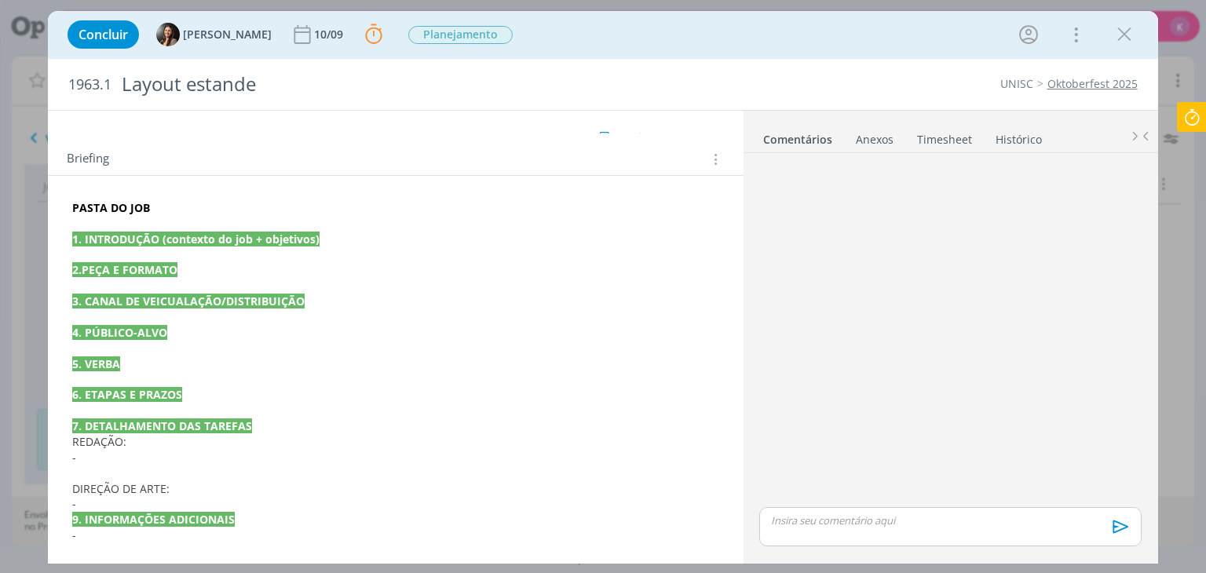
scroll to position [72, 0]
click at [114, 203] on strong "PASTA DO JOB" at bounding box center [111, 208] width 78 height 15
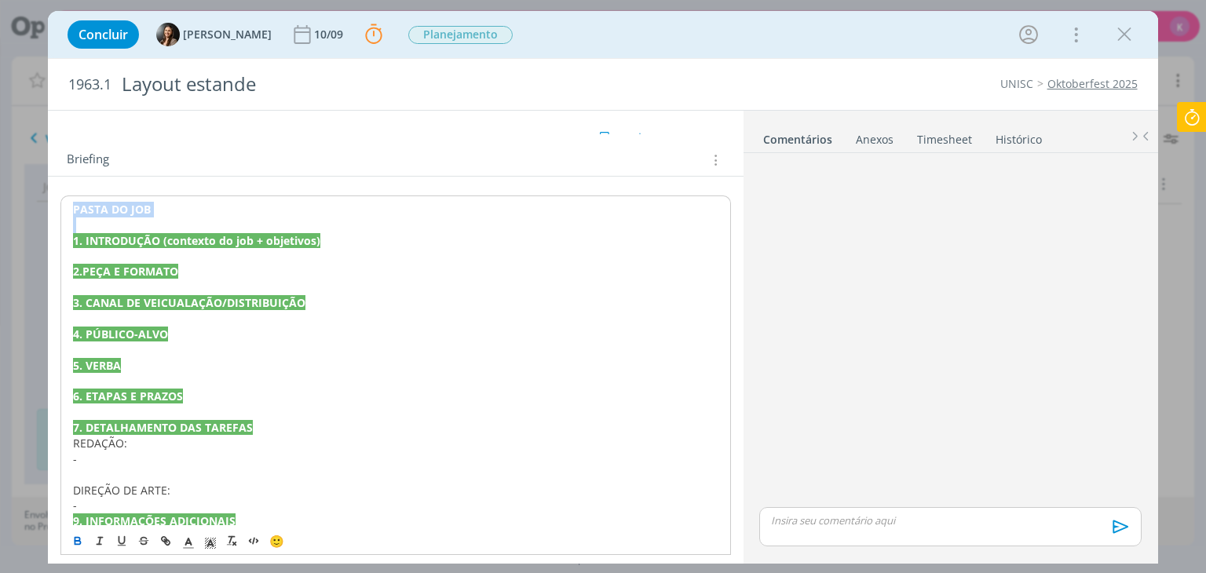
click at [114, 203] on strong "PASTA DO JOB" at bounding box center [112, 209] width 78 height 15
click at [167, 539] on icon "dialog" at bounding box center [165, 541] width 13 height 13
type input "PASTA DO JOB"
paste input "https://sobeae.sharepoint.com/:f:/s/SOBEAE/EufJFHJ-tBFJg4zeqR7RD80B9ymGWUX1oanE…"
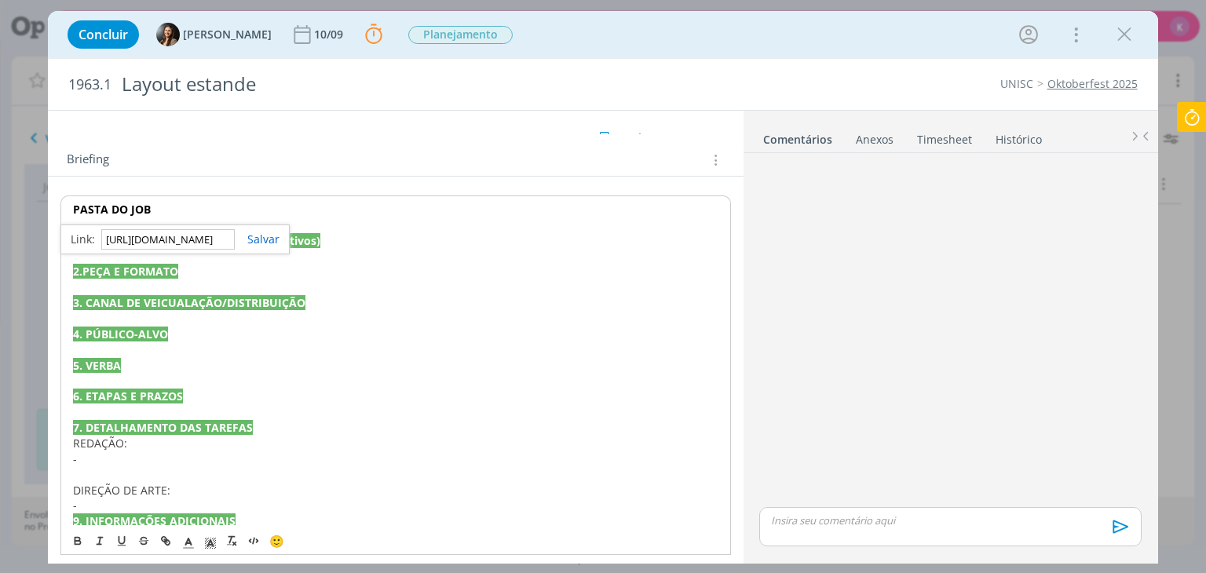
type input "https://sobeae.sharepoint.com/:f:/s/SOBEAE/EufJFHJ-tBFJg4zeqR7RD80B9ymGWUX1oanE…"
click at [257, 247] on div "https://sobeae.sharepoint.com/:f:/s/SOBEAE/EufJFHJ-tBFJg4zeqR7RD80B9ymGWUX1oanE…" at bounding box center [174, 240] width 229 height 30
click at [258, 239] on link "dialog" at bounding box center [257, 239] width 45 height 15
click at [1194, 106] on icon at bounding box center [1192, 117] width 28 height 31
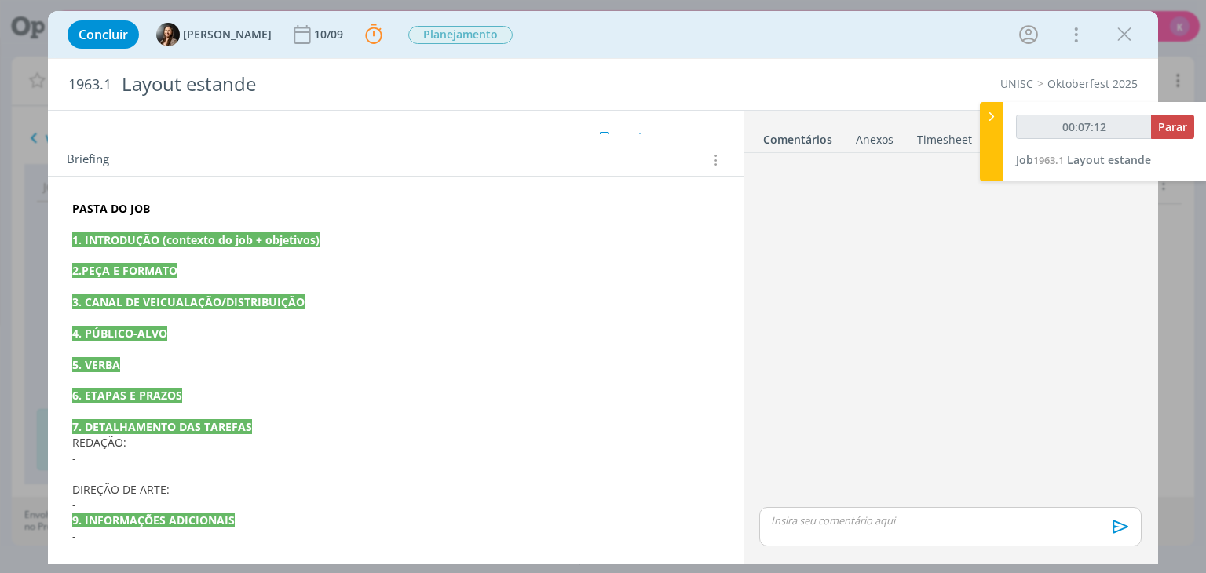
type input "00:07:13"
click at [986, 120] on icon at bounding box center [992, 116] width 16 height 16
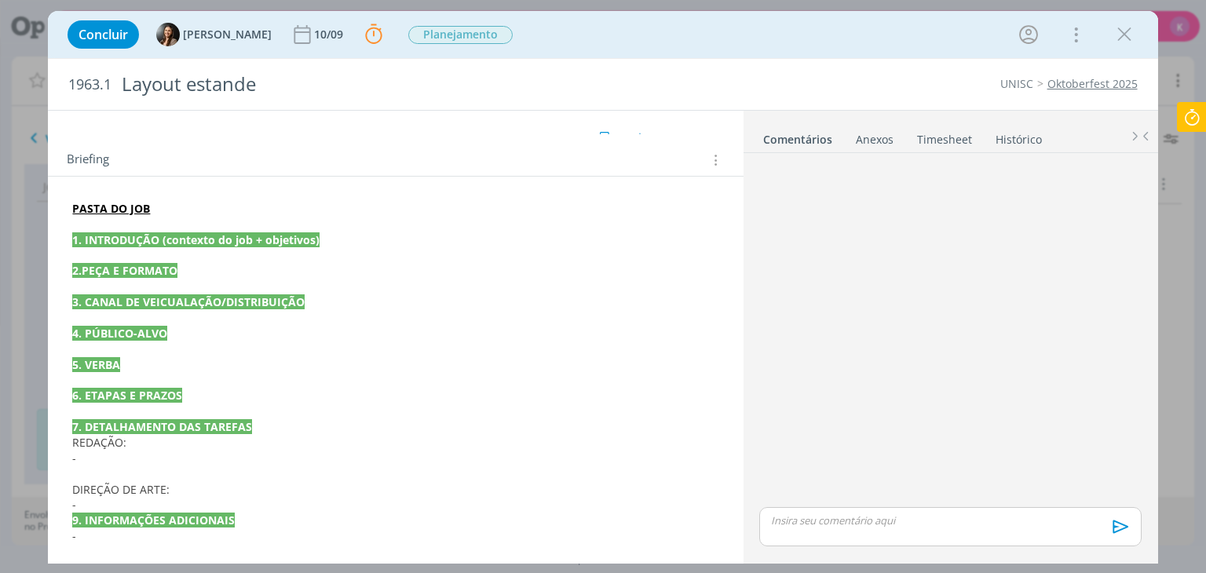
click at [186, 211] on p "PASTA DO JOB" at bounding box center [395, 209] width 646 height 16
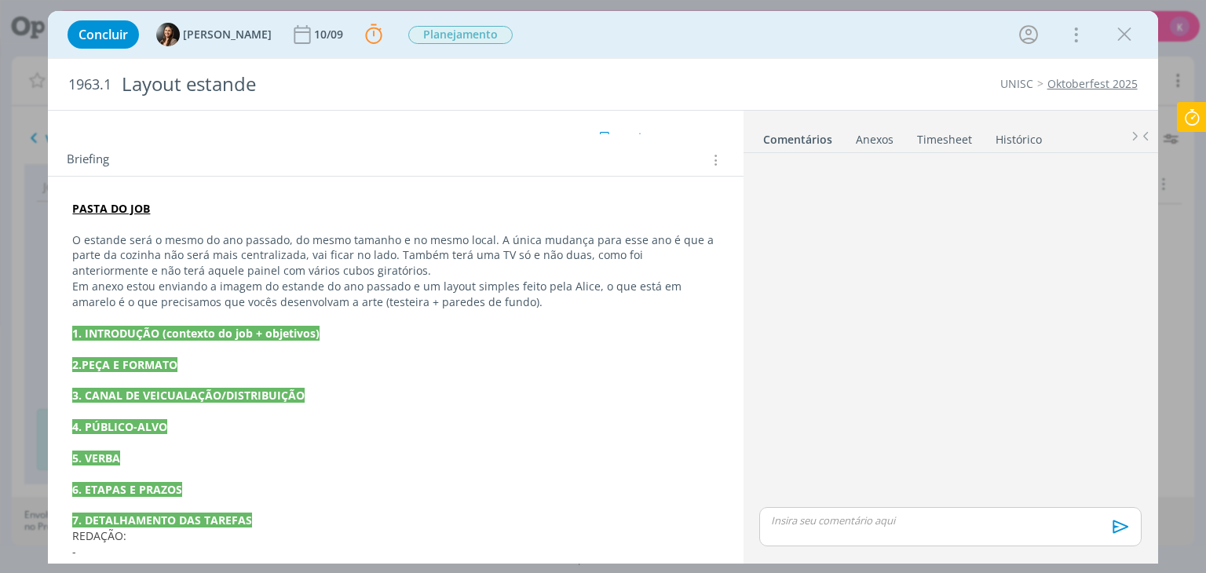
click at [1199, 117] on icon at bounding box center [1192, 117] width 28 height 31
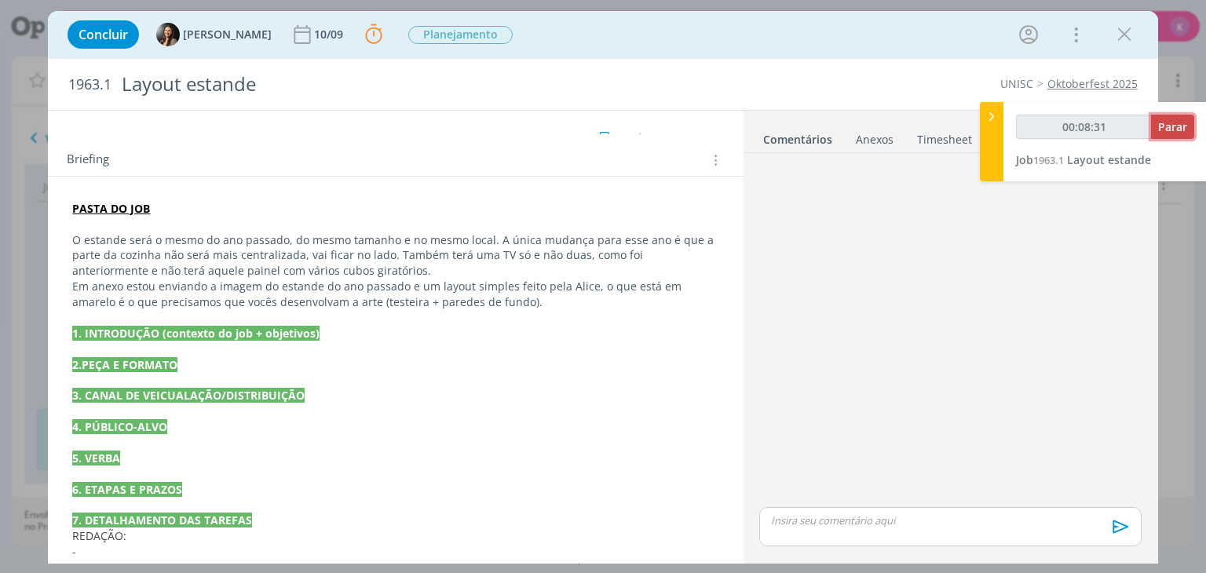
click at [1177, 126] on span "Parar" at bounding box center [1172, 126] width 29 height 15
click at [1177, 129] on span "Parar" at bounding box center [1172, 126] width 29 height 15
type input "00:09:00"
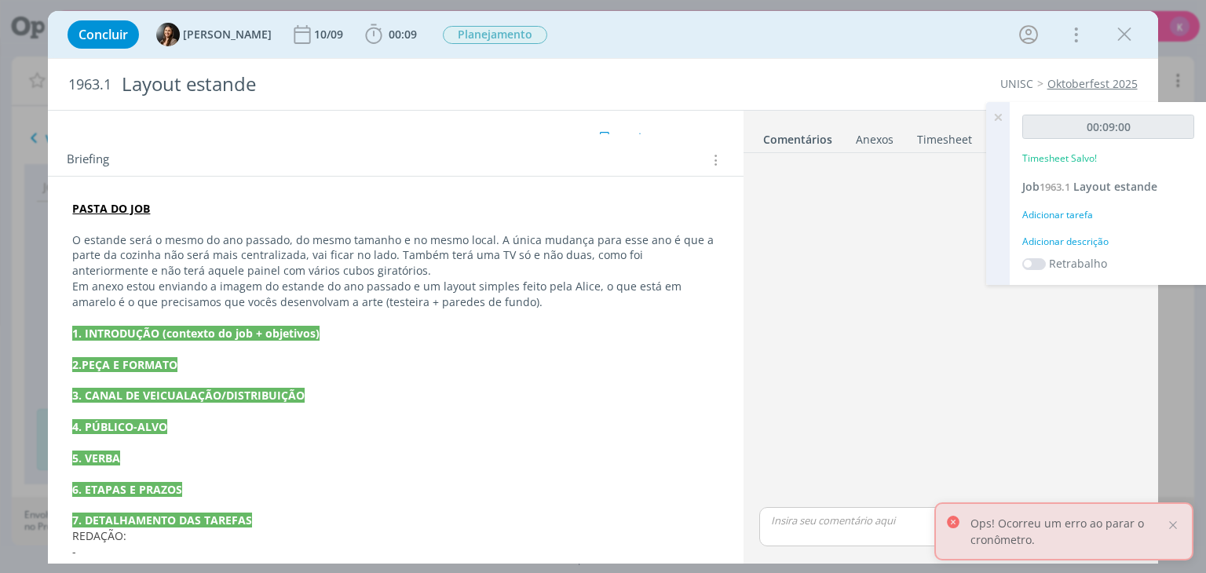
click at [1004, 115] on icon at bounding box center [998, 117] width 28 height 31
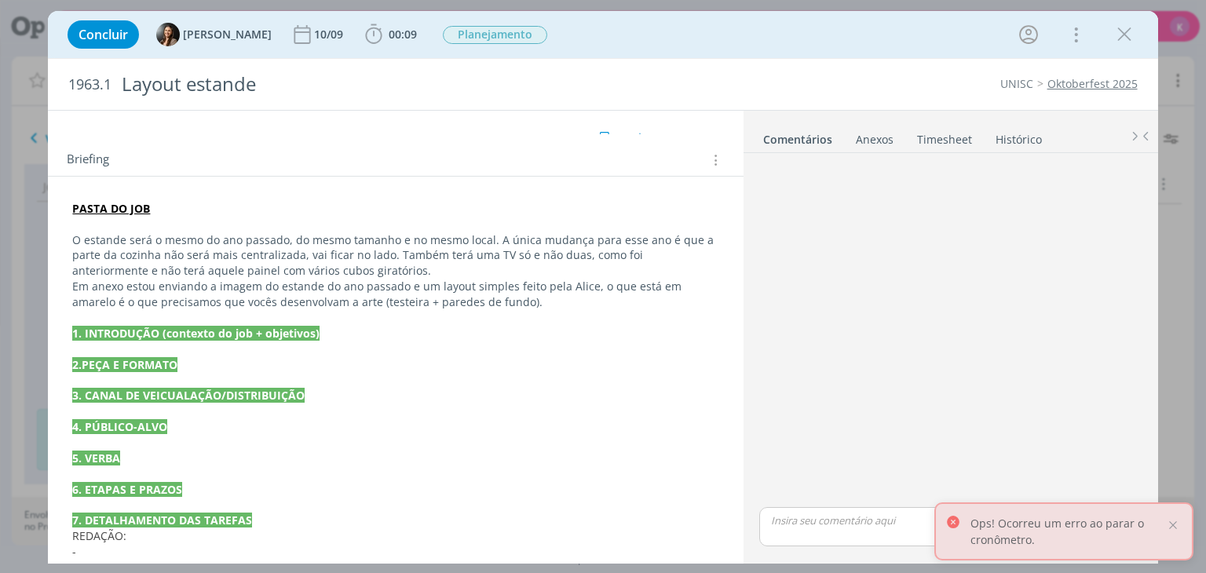
click at [955, 140] on link "Timesheet" at bounding box center [944, 136] width 57 height 23
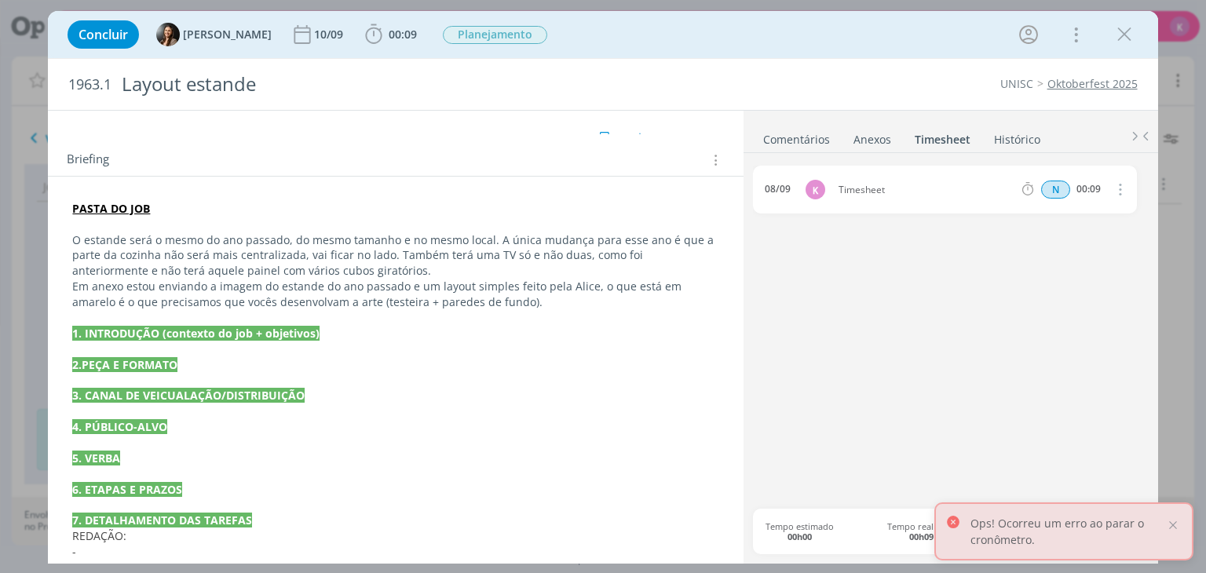
click at [1120, 185] on icon "dialog" at bounding box center [1118, 189] width 17 height 19
click at [1048, 236] on link "Editar" at bounding box center [1075, 241] width 124 height 25
click at [869, 180] on div "08/09 09:34 Timesheet Selecione a tarefa N 00:09" at bounding box center [944, 190] width 383 height 48
click at [869, 183] on div "Timesheet" at bounding box center [881, 189] width 85 height 17
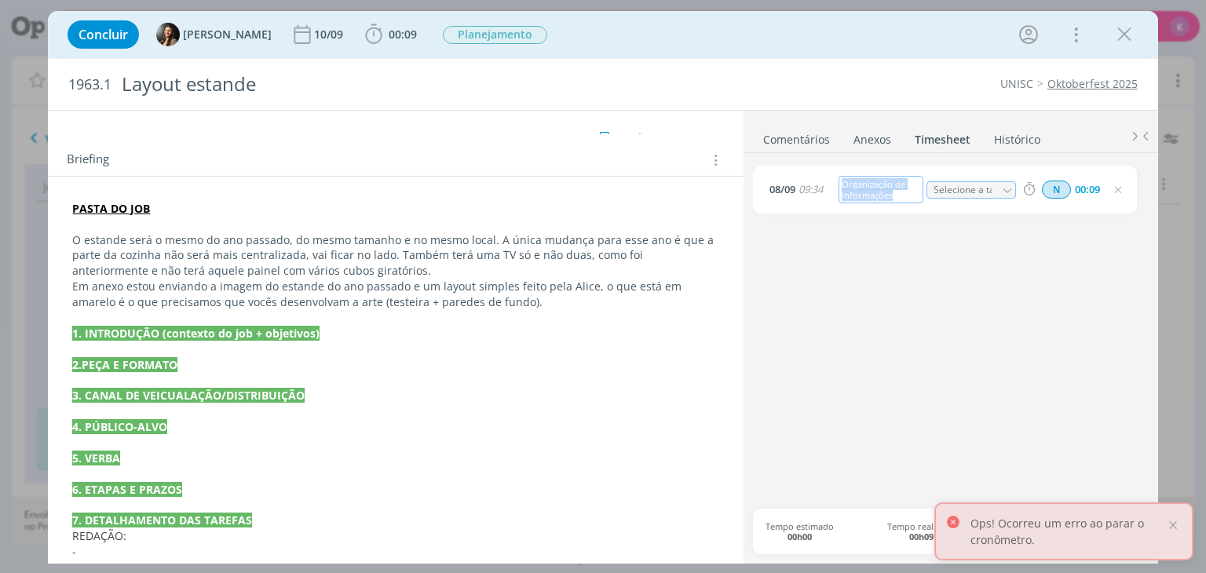
drag, startPoint x: 891, startPoint y: 196, endPoint x: 832, endPoint y: 176, distance: 62.1
click at [832, 176] on span "Organização de informações" at bounding box center [877, 189] width 91 height 27
click at [866, 302] on div "08/09 09:34 Organização de informações Selecione a tarefa N 00:09" at bounding box center [950, 337] width 394 height 343
drag, startPoint x: 1121, startPoint y: 31, endPoint x: 1068, endPoint y: 61, distance: 61.6
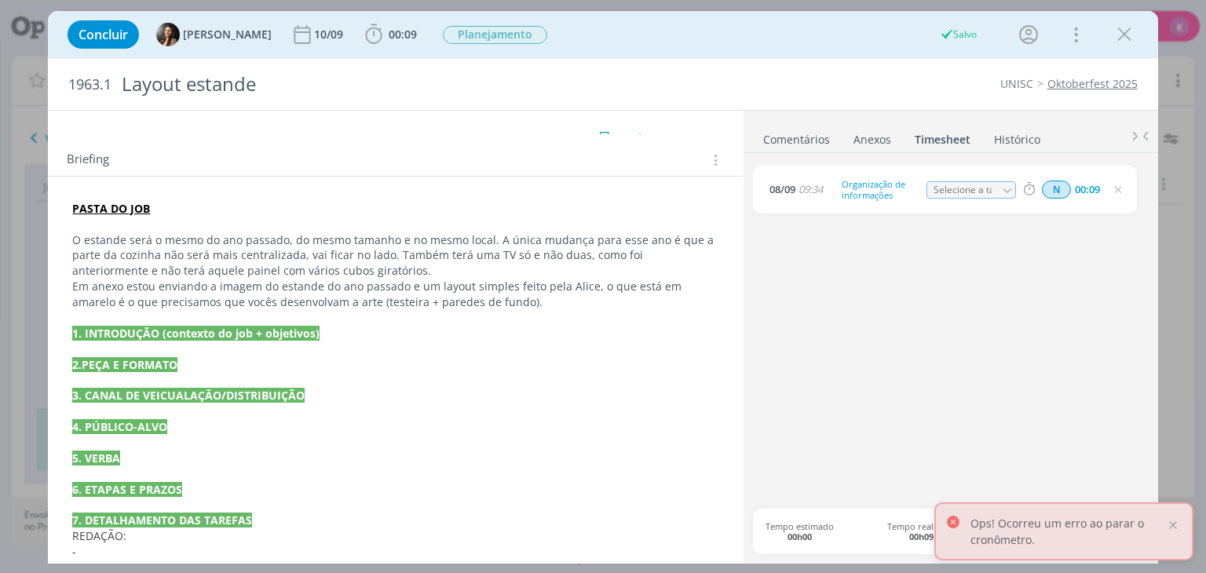
click at [1121, 31] on icon "dialog" at bounding box center [1125, 35] width 24 height 24
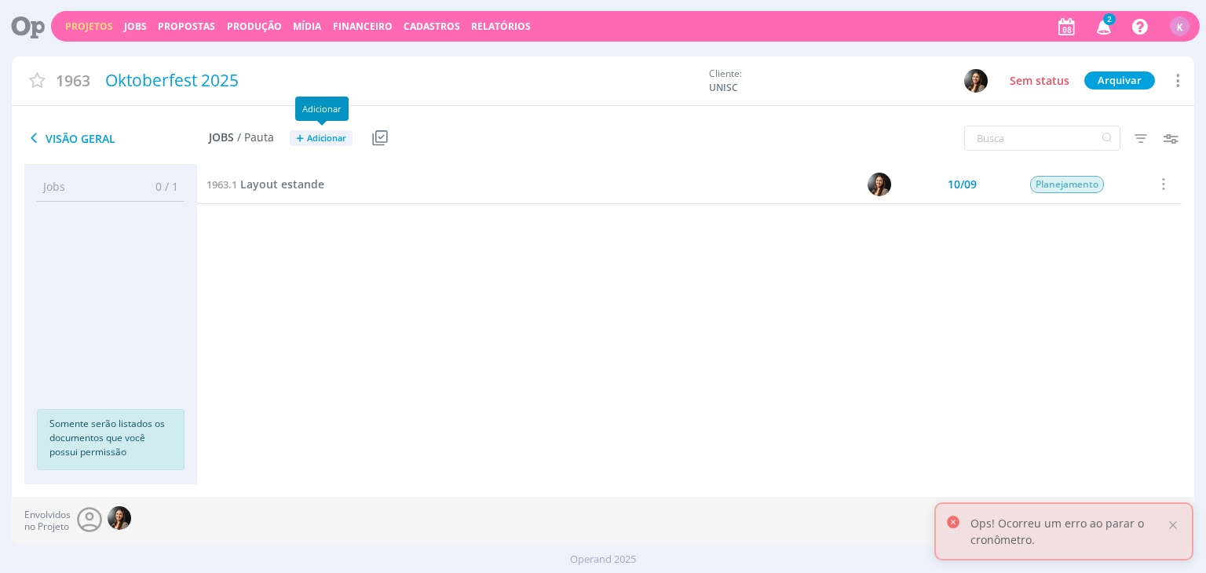
click at [327, 137] on span "Adicionar" at bounding box center [326, 139] width 39 height 10
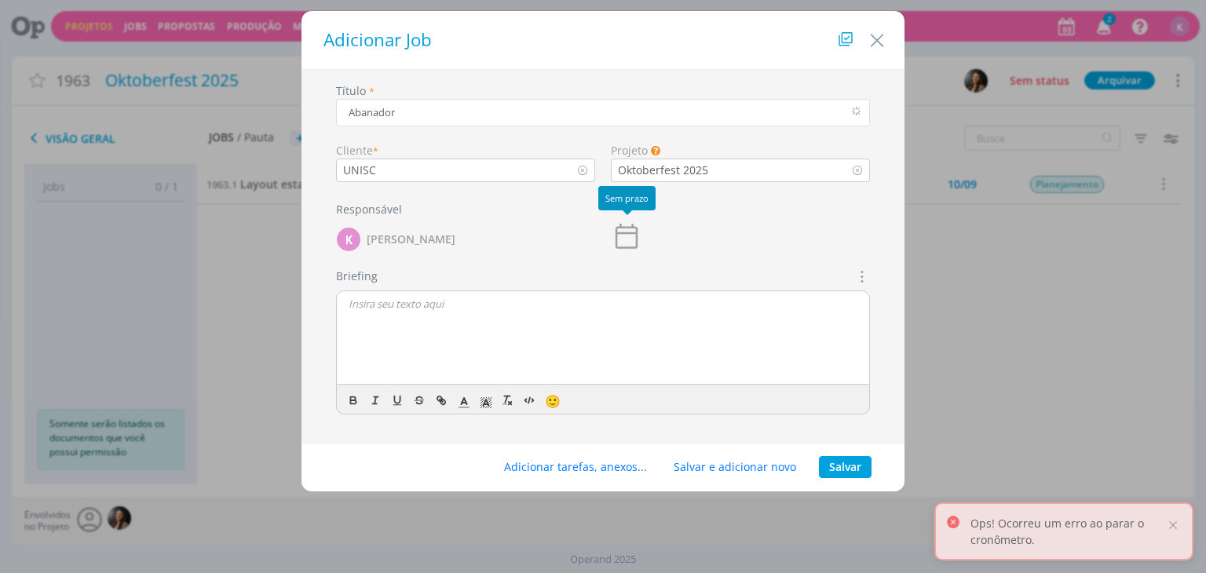
type input "Abanador"
click at [636, 225] on icon "dialog" at bounding box center [626, 236] width 31 height 31
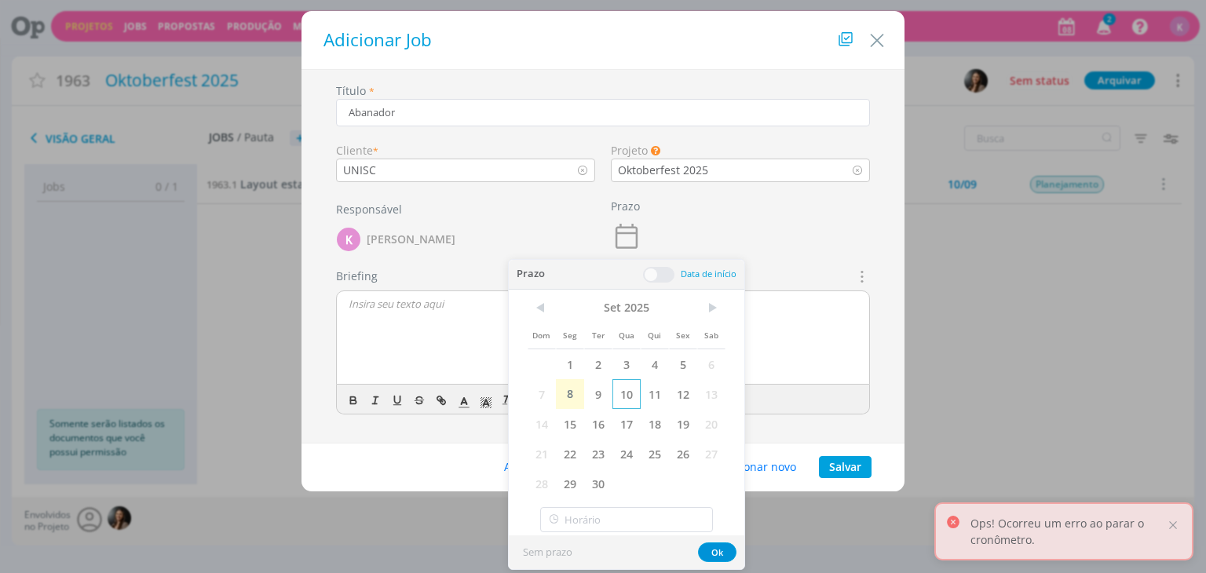
click at [625, 393] on span "10" at bounding box center [627, 394] width 28 height 30
click at [713, 552] on button "Ok" at bounding box center [717, 553] width 38 height 20
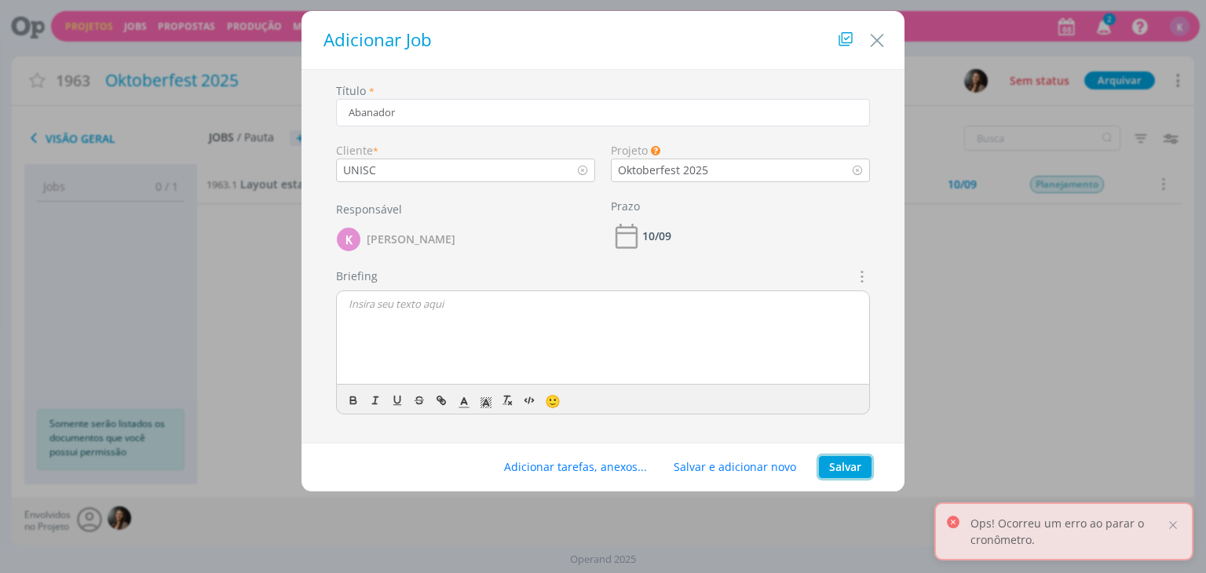
click at [836, 459] on button "Salvar" at bounding box center [845, 467] width 53 height 22
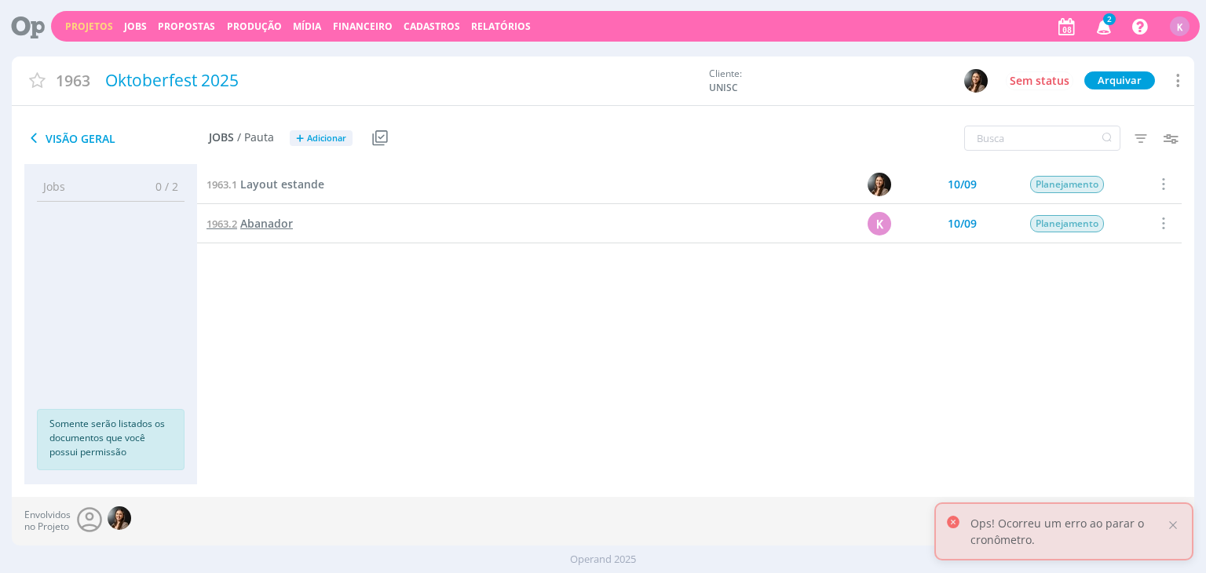
click at [270, 222] on span "Abanador" at bounding box center [266, 223] width 53 height 15
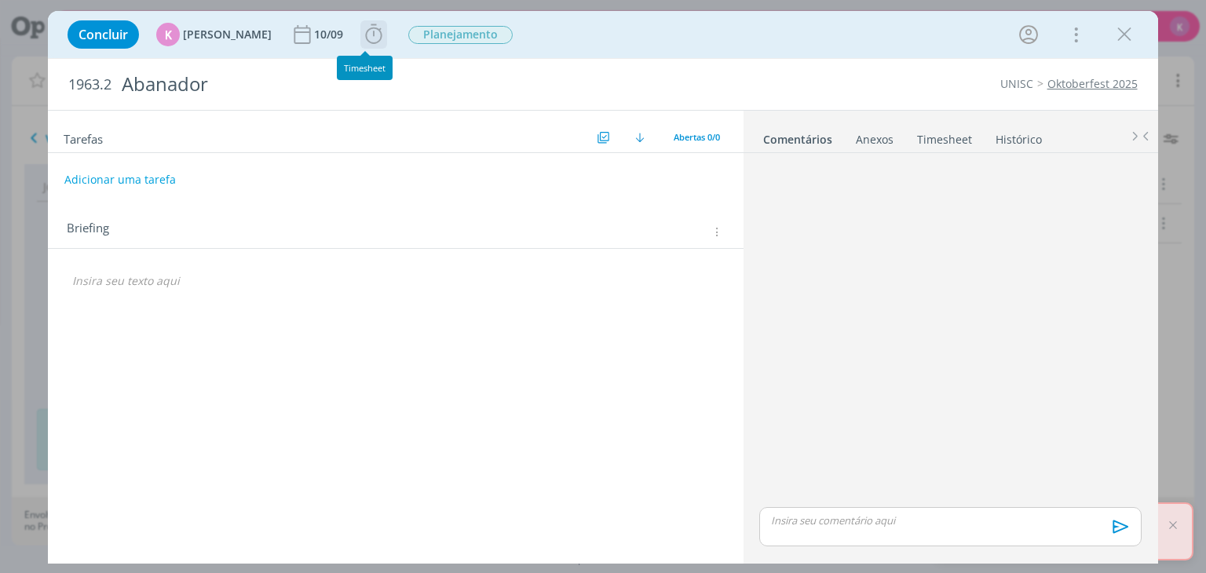
click at [364, 44] on icon "dialog" at bounding box center [374, 35] width 24 height 24
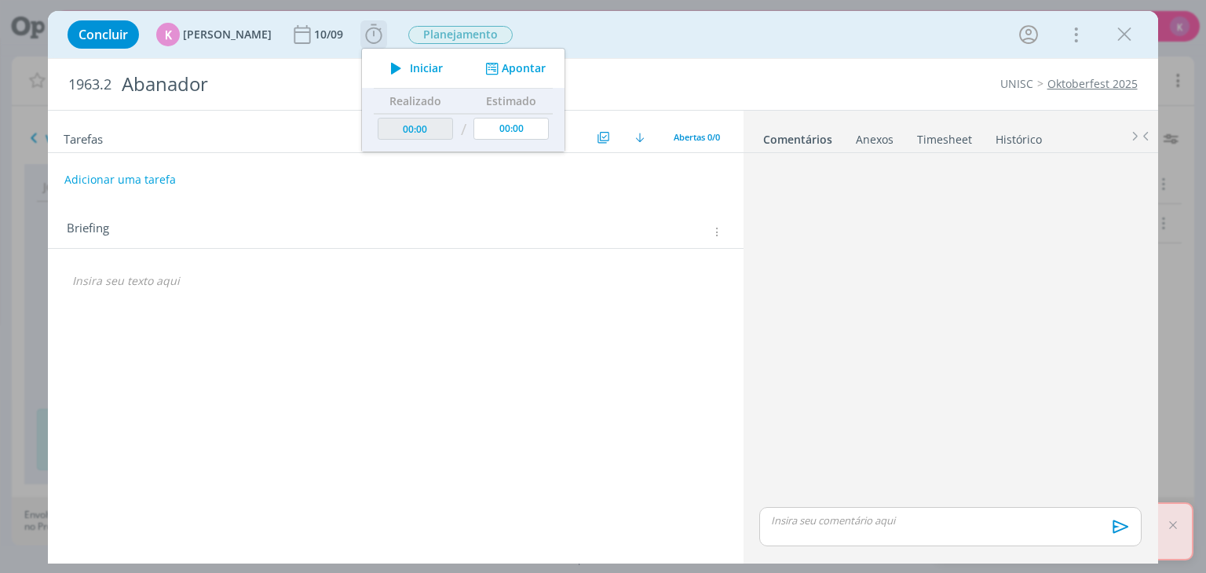
click at [426, 73] on span "Iniciar" at bounding box center [426, 68] width 33 height 11
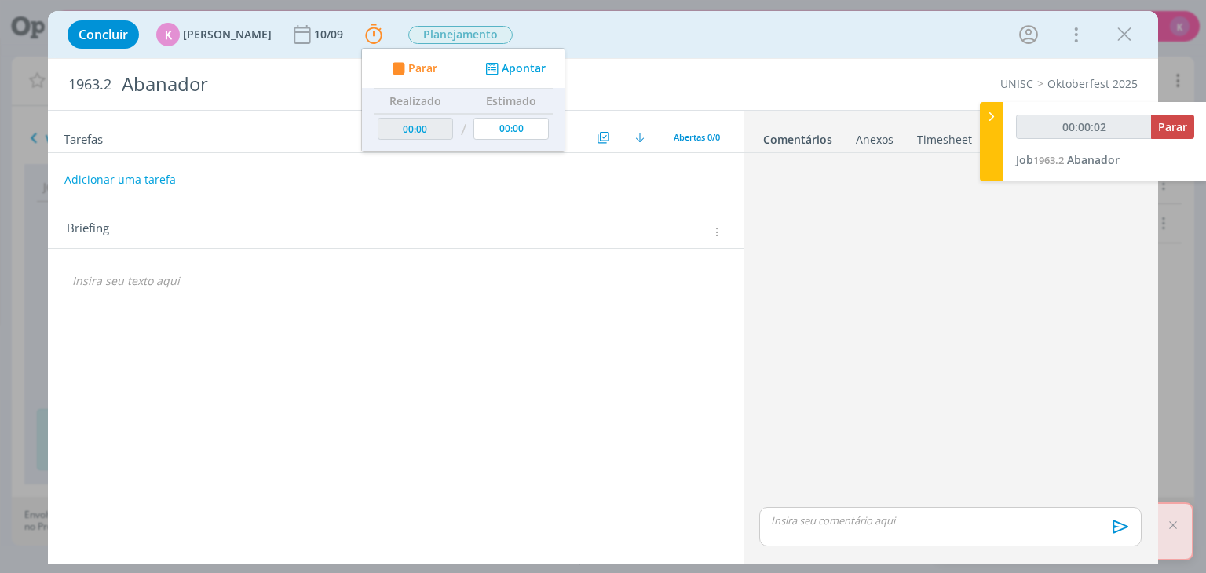
click at [714, 228] on icon "dialog" at bounding box center [716, 231] width 12 height 13
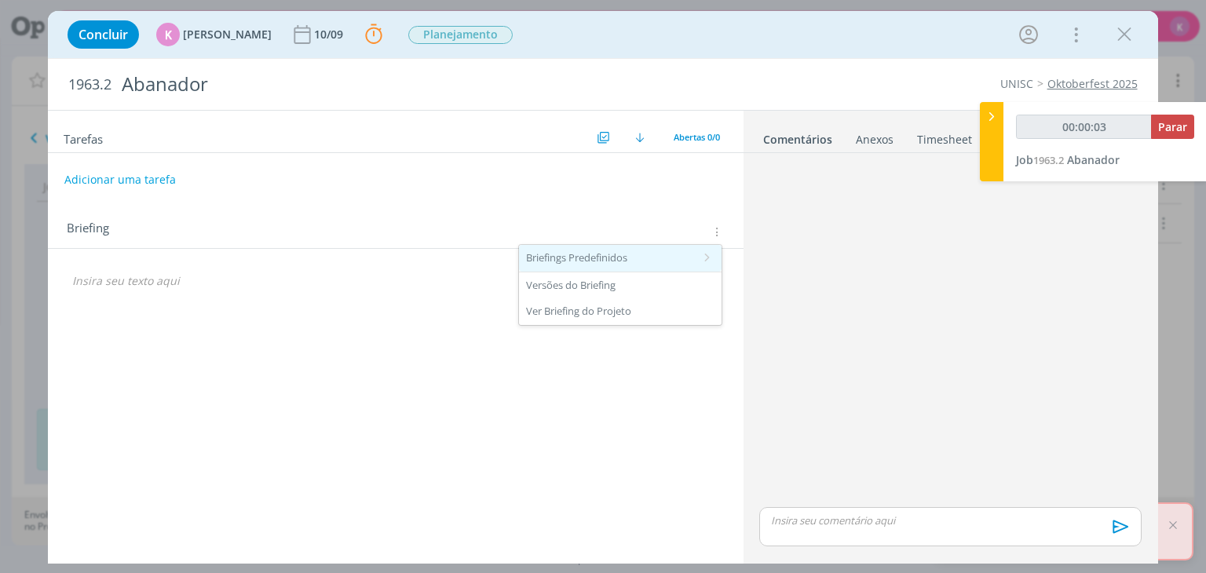
click at [691, 247] on div "Briefings Predefinidos" at bounding box center [620, 258] width 203 height 27
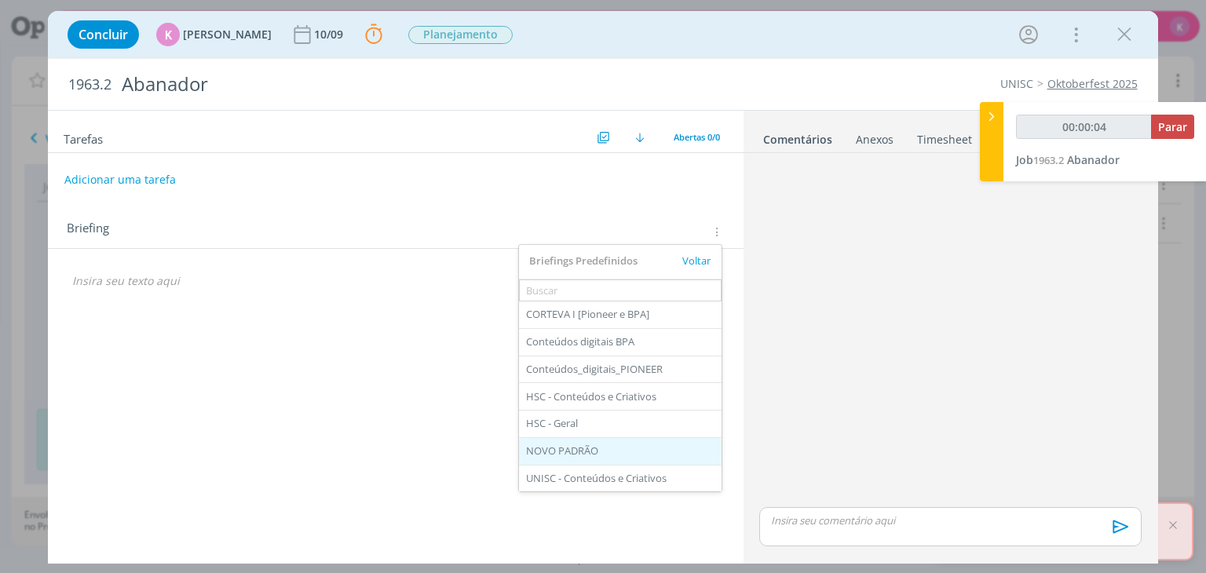
click at [598, 441] on div "NOVO PADRÃO" at bounding box center [620, 451] width 203 height 27
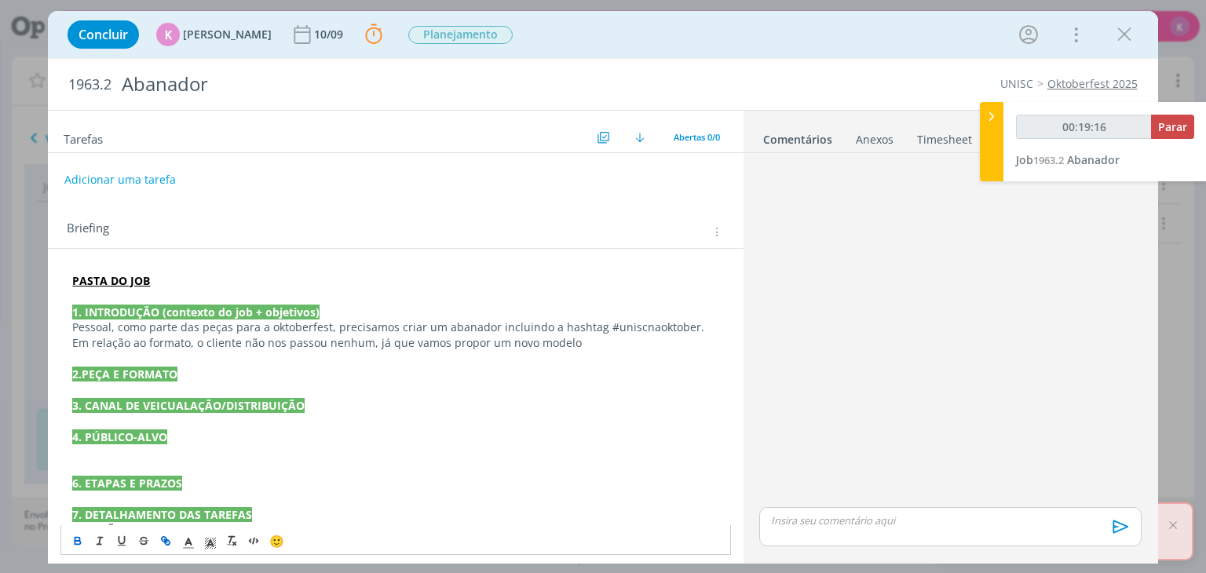
click at [587, 342] on p "Em relação ao formato, o cliente não nos passou nenhum, já que vamos propor um …" at bounding box center [395, 343] width 646 height 16
type input "00:19:17"
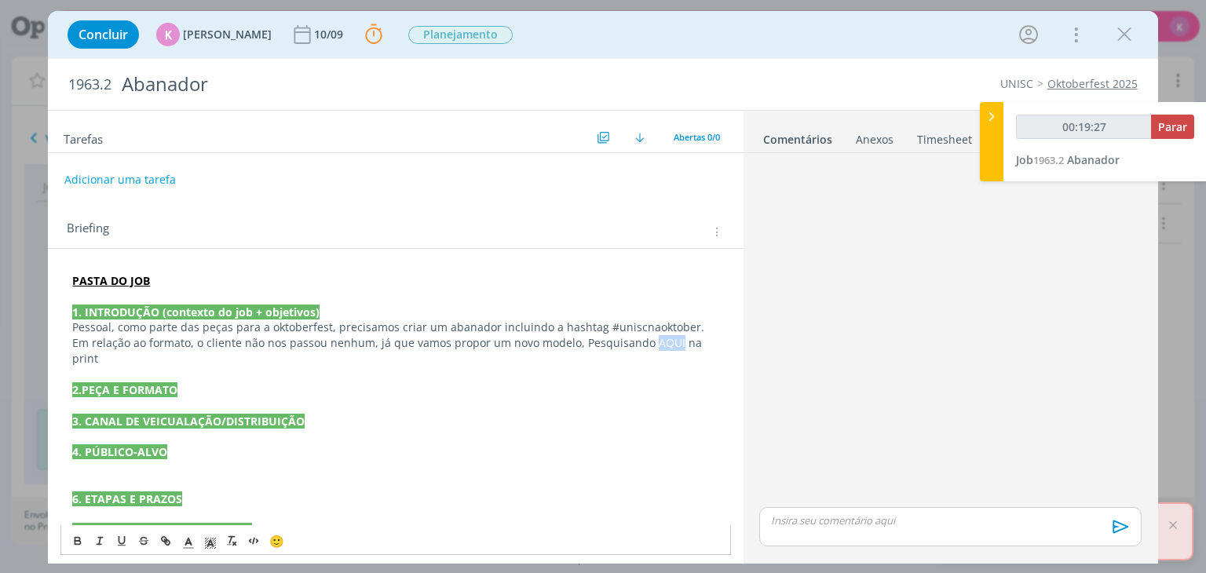
drag, startPoint x: 644, startPoint y: 343, endPoint x: 669, endPoint y: 343, distance: 25.1
click at [669, 343] on p "Em relação ao formato, o cliente não nos passou nenhum, já que vamos propor um …" at bounding box center [395, 350] width 646 height 31
type input "00:19:28"
click at [166, 539] on icon "dialog" at bounding box center [165, 541] width 13 height 13
type input "AQUI"
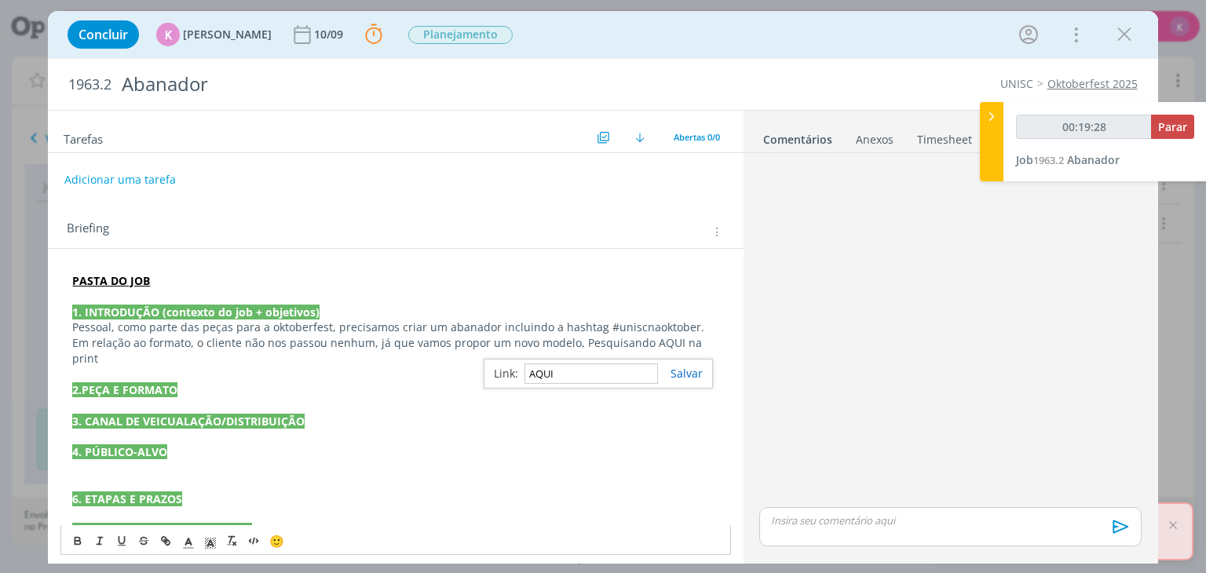
type input "00:19:29"
paste input "https://www.printi.com.br/ventarola/?utm_term=&utm_campaign=pmax-promos&utm_sou…"
type input "https://www.printi.com.br/ventarola/?utm_term=&utm_campaign=pmax-promos&utm_sou…"
type input "00:19:30"
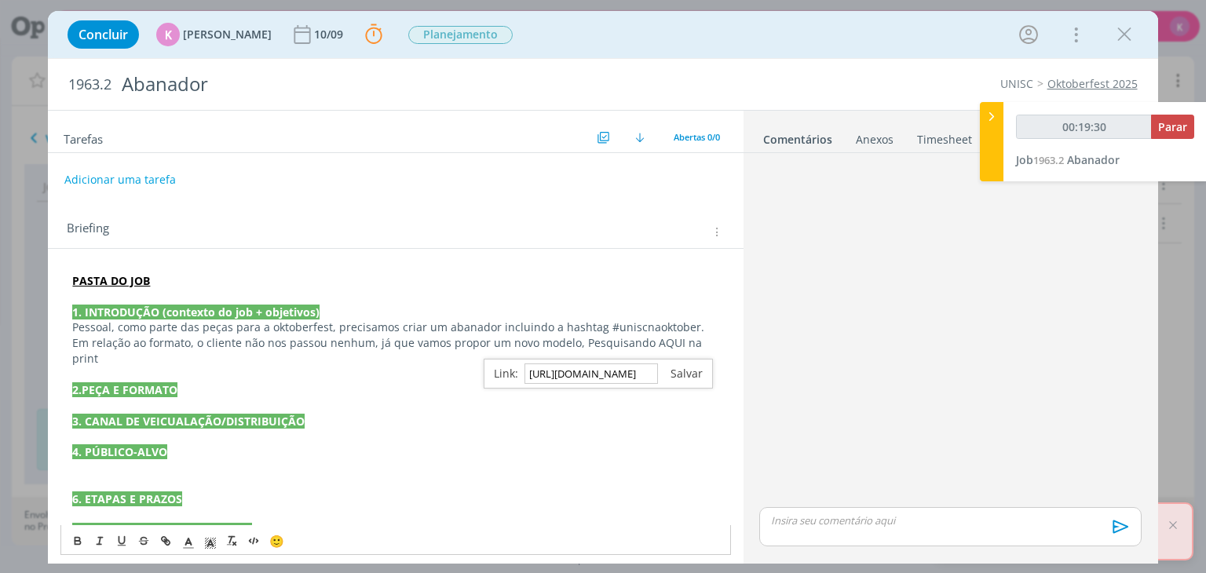
type input "https://www.printi.com.br/ventarola/?utm_term=&utm_campaign=pmax-promos&utm_sou…"
click at [681, 378] on link "dialog" at bounding box center [680, 373] width 45 height 15
click at [70, 545] on button "dialog" at bounding box center [79, 541] width 22 height 19
click at [141, 360] on p "Em relação ao formato, o cliente não nos passou nenhum, já que vamos propor um …" at bounding box center [395, 350] width 646 height 31
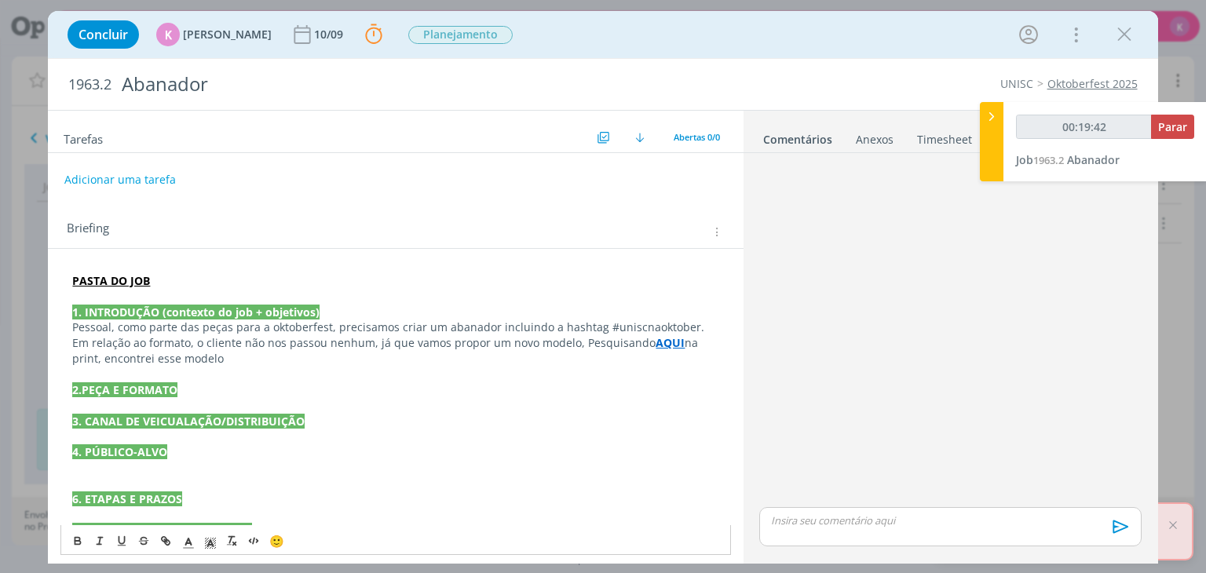
click at [316, 359] on p "Em relação ao formato, o cliente não nos passou nenhum, já que vamos propor um …" at bounding box center [395, 350] width 646 height 31
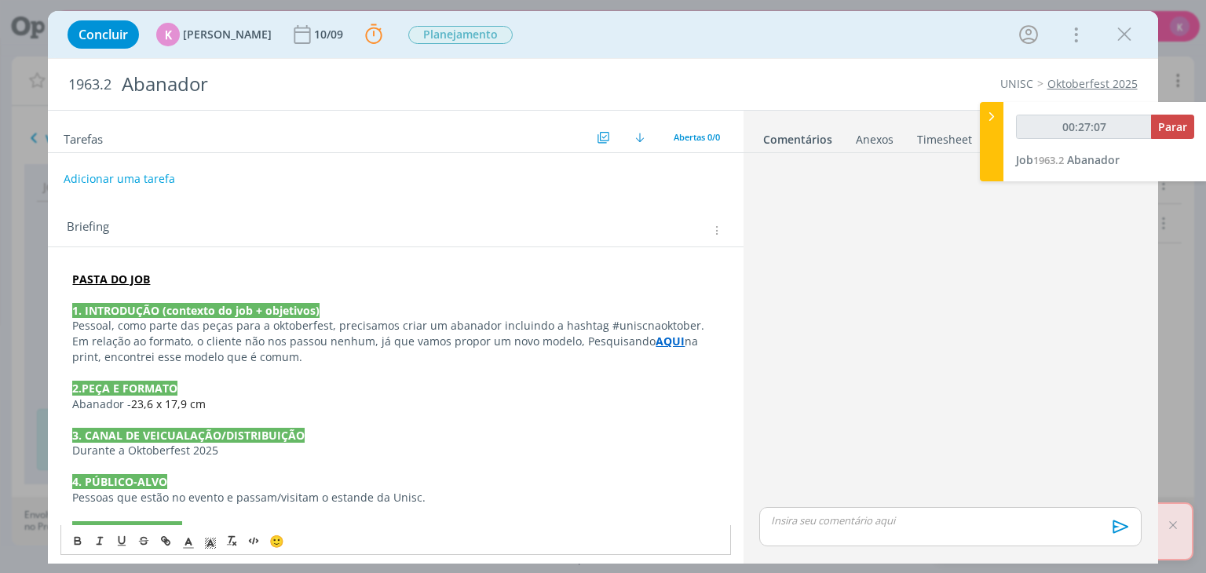
click at [139, 171] on button "Adicionar uma tarefa" at bounding box center [120, 179] width 112 height 27
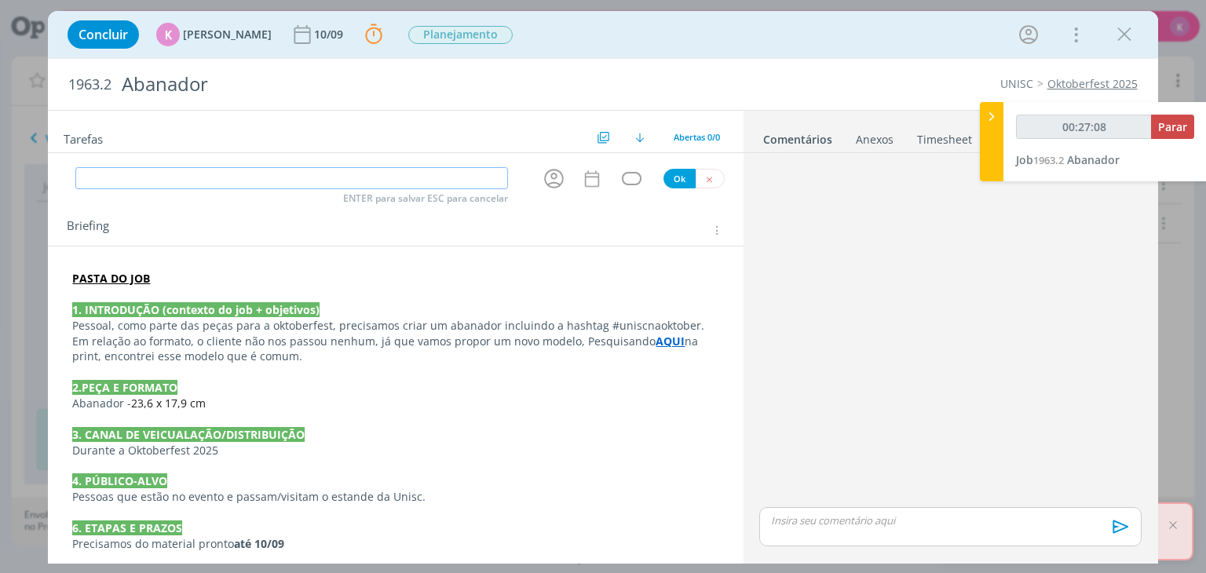
type input "00:27:09"
type input "R"
type input "00:27:10"
type input "Reda"
type input "00:27:11"
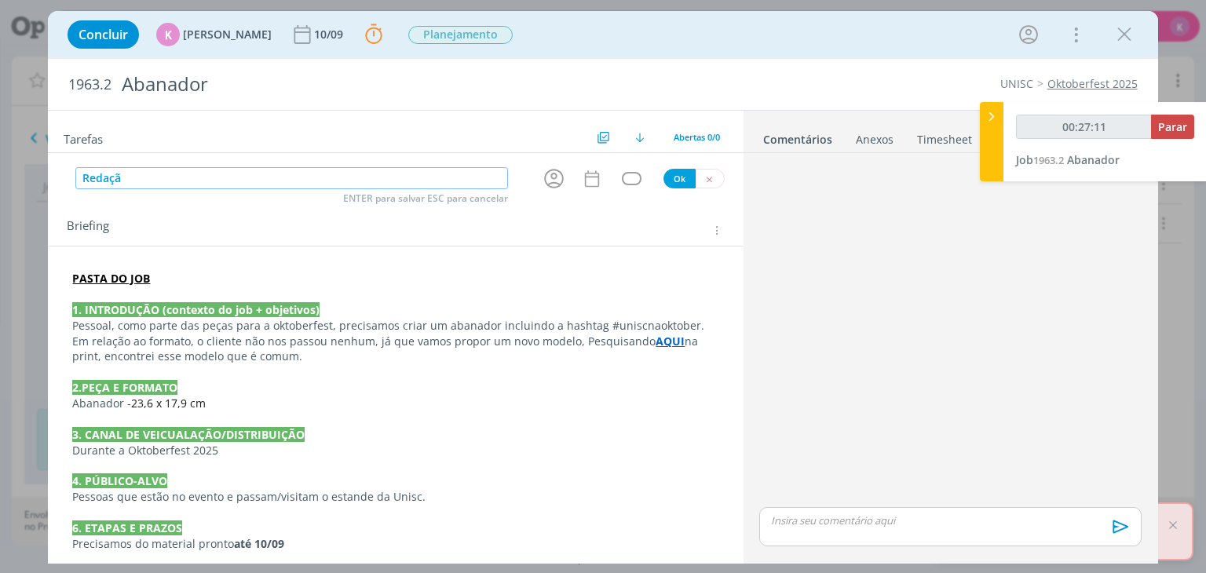
type input "Redação"
type input "00:27:14"
type input "Redação"
click at [543, 173] on icon "dialog" at bounding box center [554, 178] width 24 height 24
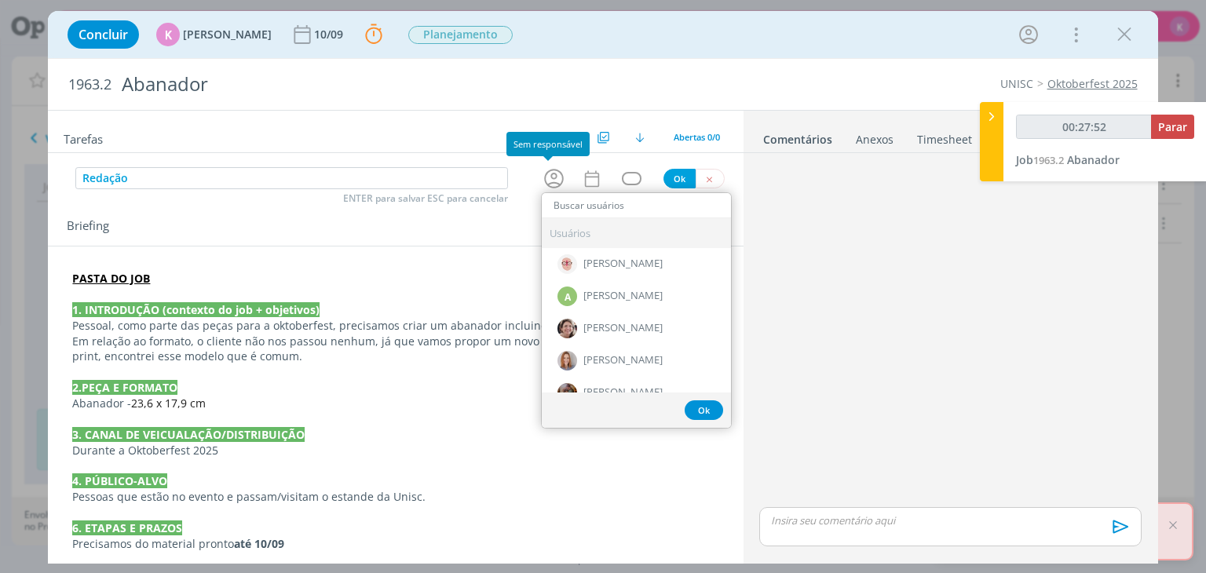
type input "00:27:53"
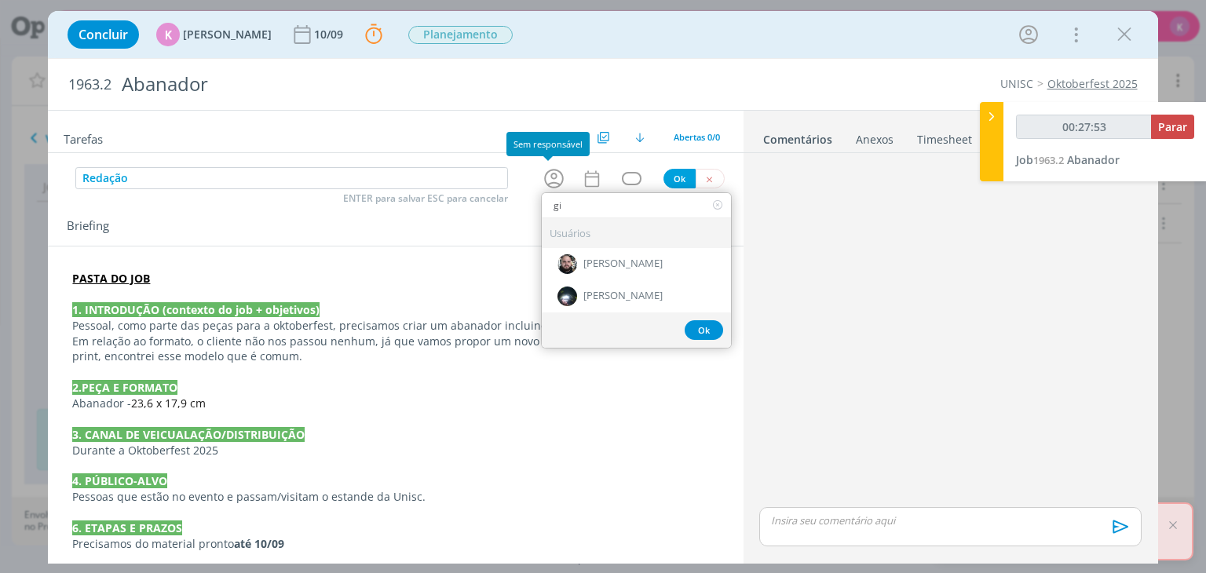
type input "gio"
type input "00:27:54"
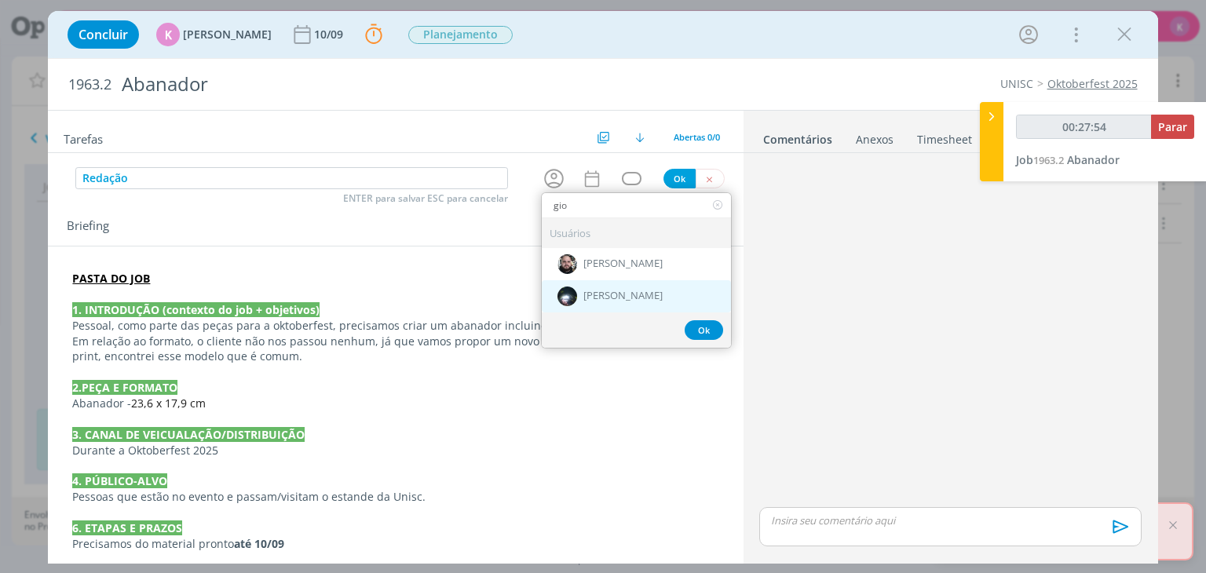
type input "gio"
click at [598, 291] on span "[PERSON_NAME]" at bounding box center [622, 297] width 79 height 13
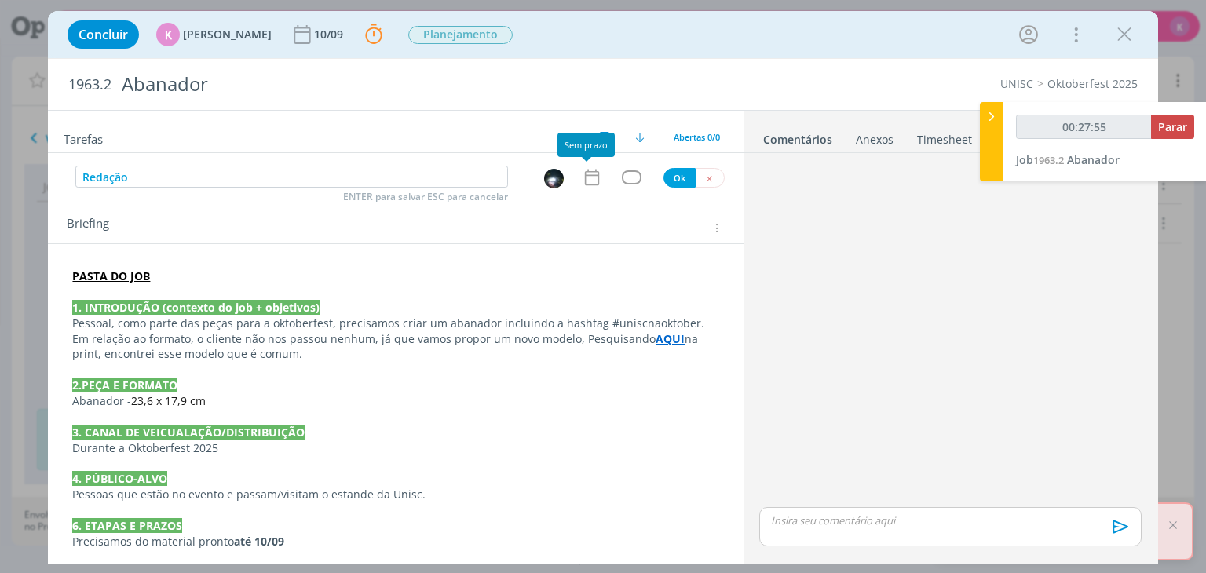
click at [575, 178] on div "Redação ENTER para salvar ESC para cancelar Ok" at bounding box center [395, 178] width 695 height 24
click at [582, 177] on icon "dialog" at bounding box center [592, 177] width 20 height 20
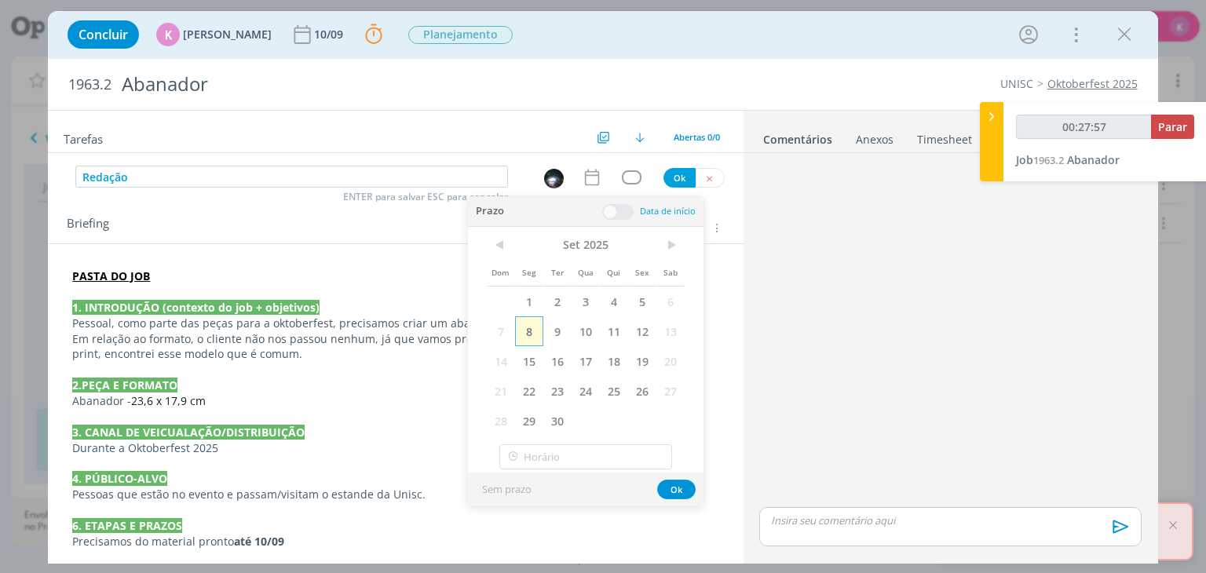
click at [534, 331] on span "8" at bounding box center [529, 331] width 28 height 30
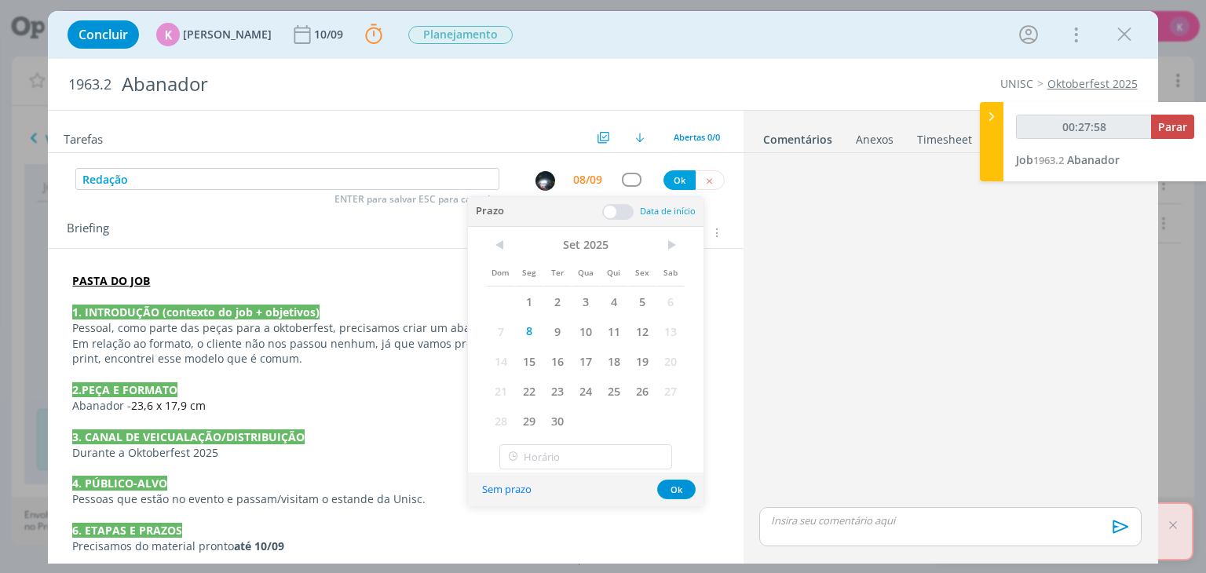
click at [618, 214] on span at bounding box center [617, 212] width 31 height 16
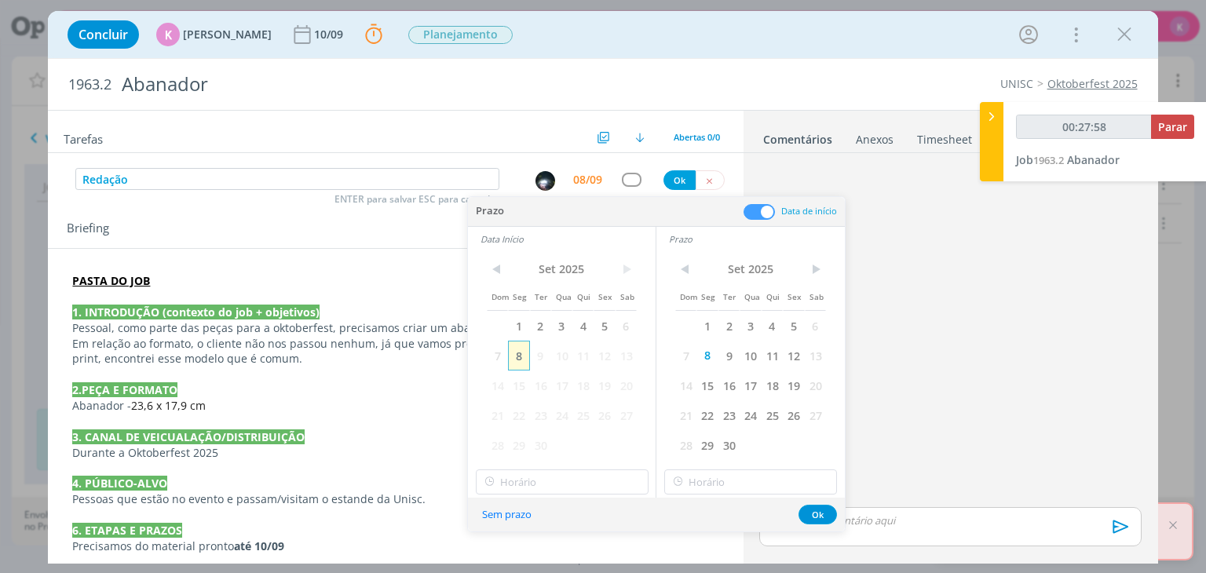
click at [518, 357] on span "8" at bounding box center [518, 356] width 21 height 30
type input "00:27:59"
type input "11:00"
click at [536, 481] on input "11:00" at bounding box center [562, 482] width 173 height 25
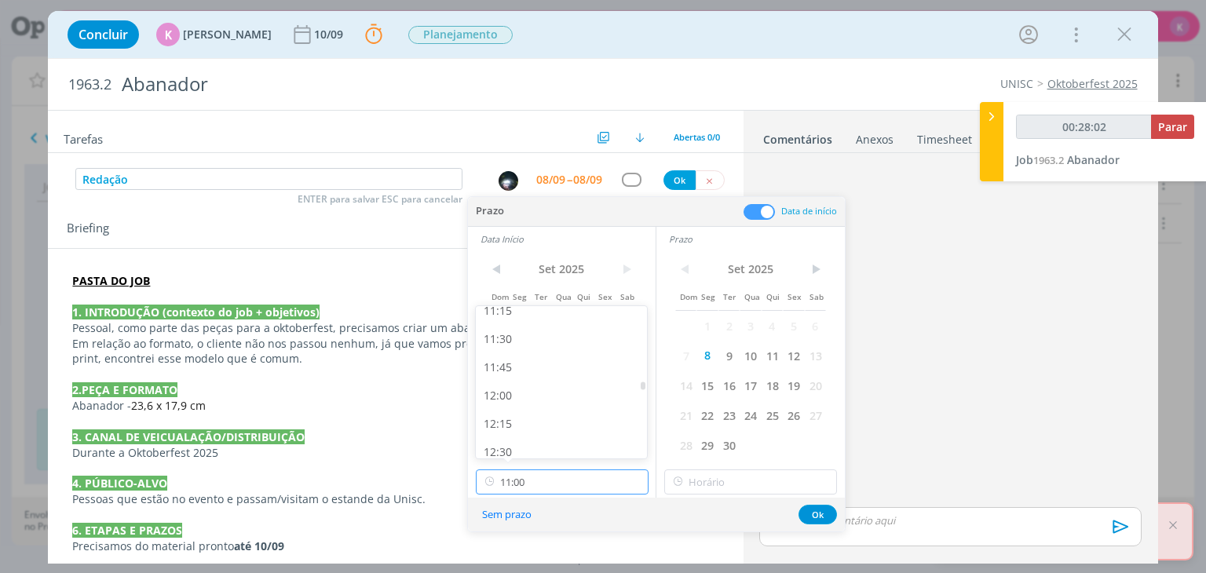
scroll to position [1360, 0]
type input "00:28:03"
click at [509, 430] on div "13:00" at bounding box center [564, 430] width 176 height 28
type input "13:00"
type input "00:28:04"
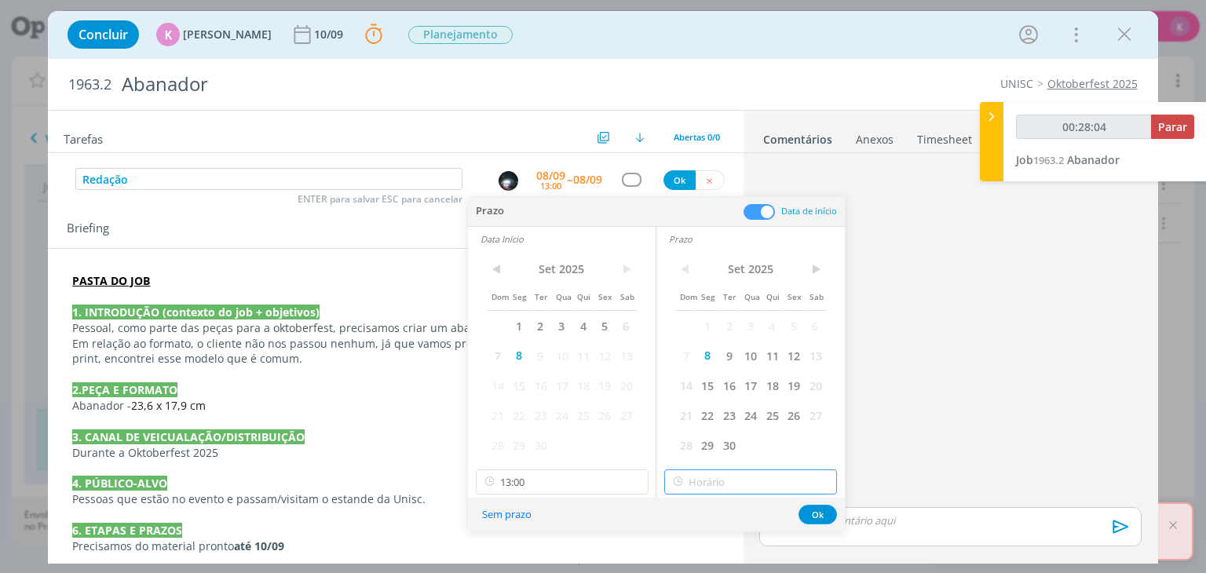
type input "13:00"
click at [731, 472] on input "13:00" at bounding box center [750, 482] width 173 height 25
type input "00:28:06"
click at [719, 412] on div "13:30" at bounding box center [753, 418] width 176 height 28
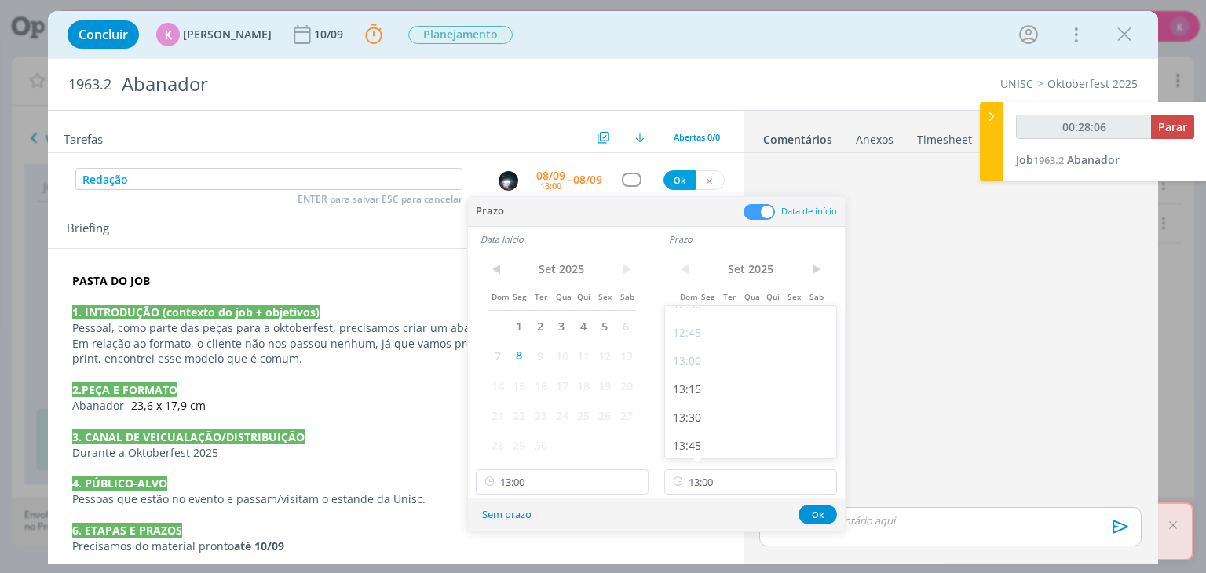
type input "13:30"
click at [812, 508] on button "Ok" at bounding box center [818, 515] width 38 height 20
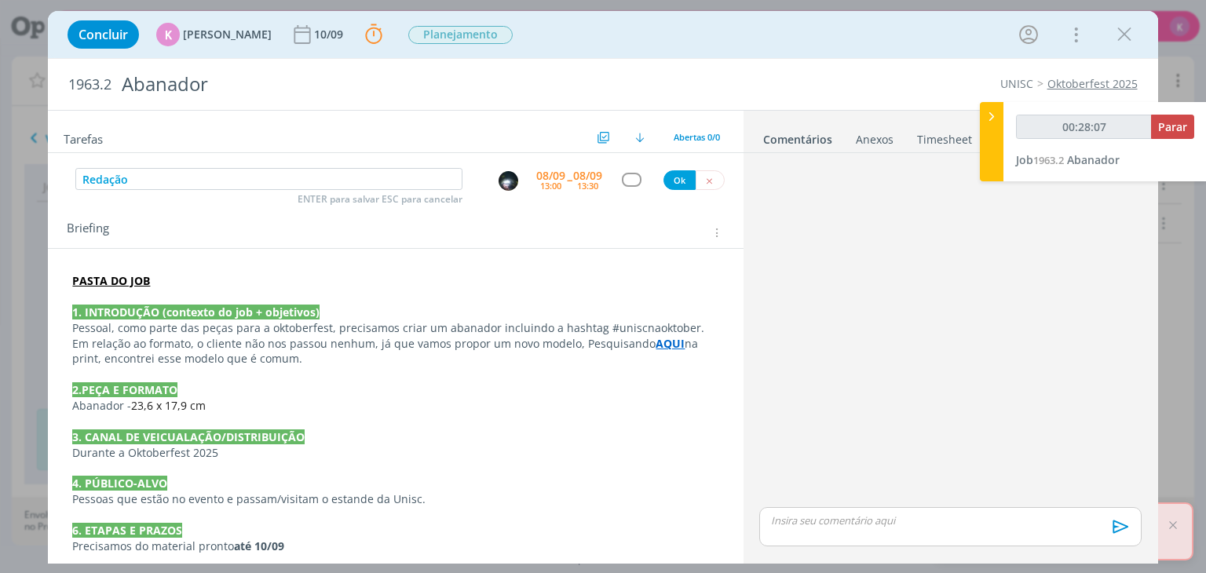
type input "00:28:08"
click at [622, 179] on div "dialog" at bounding box center [632, 179] width 20 height 13
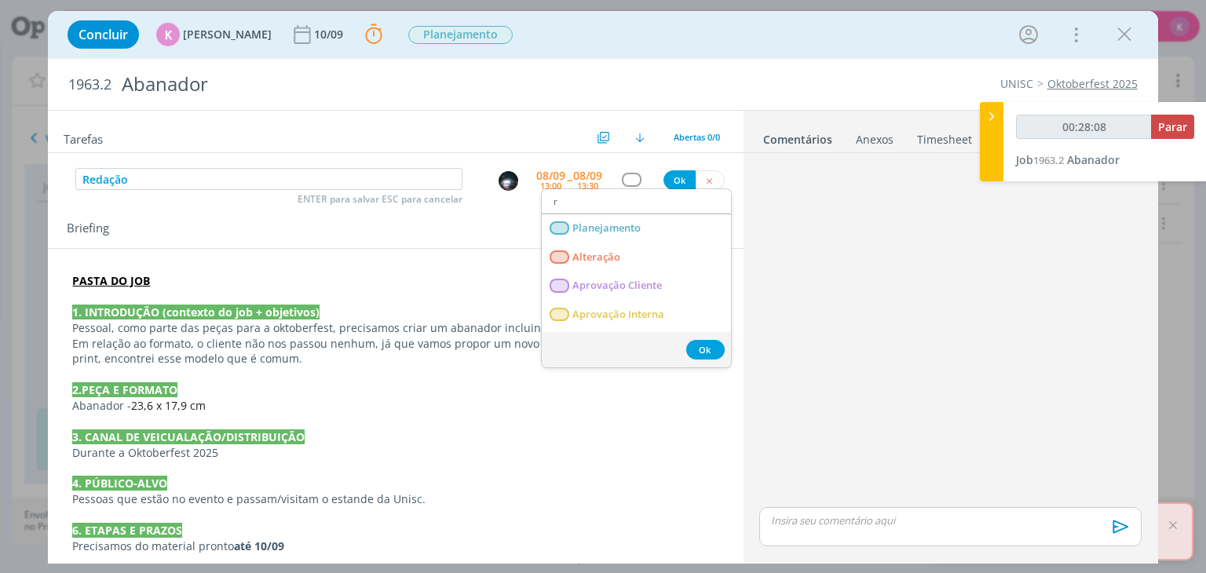
type input "re"
type input "00:28:09"
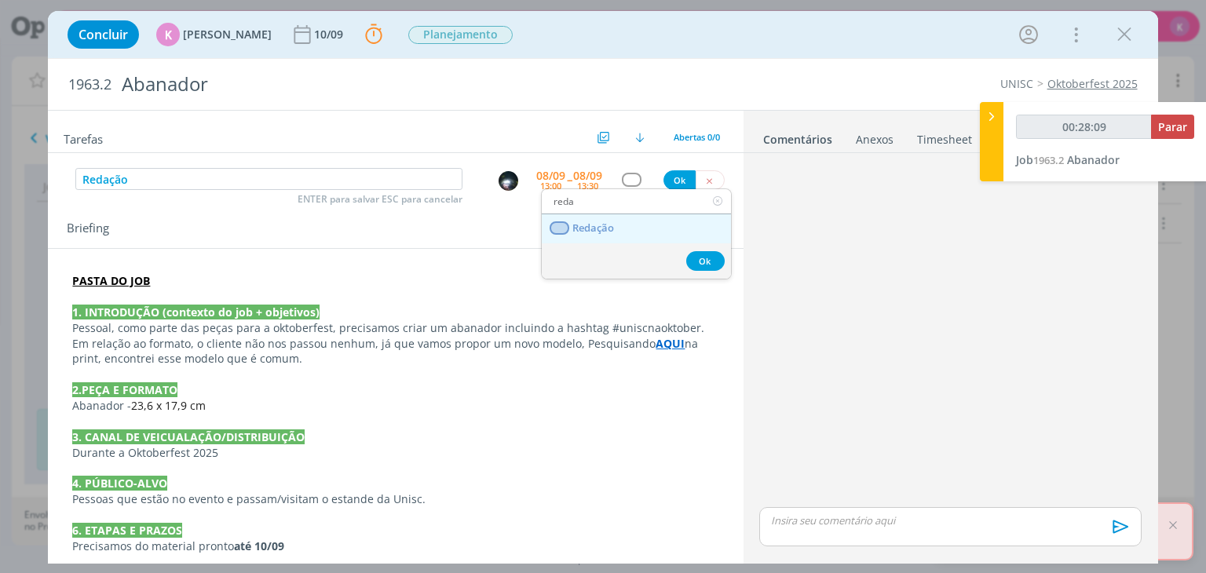
type input "reda"
click at [636, 224] on link "Redação" at bounding box center [636, 228] width 189 height 29
type input "00:28:10"
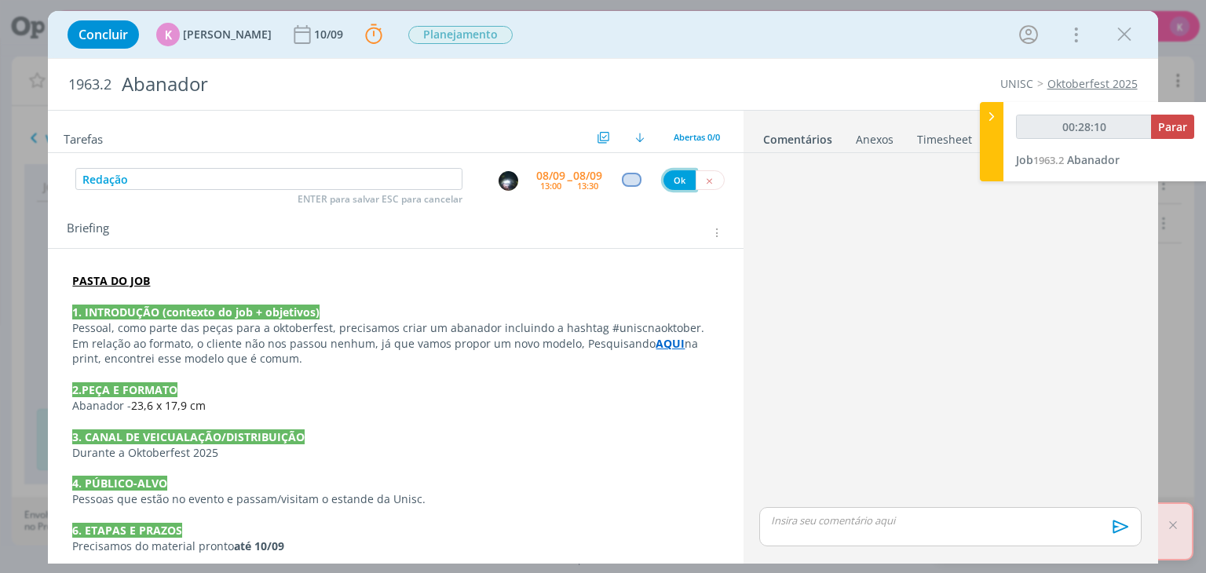
click at [675, 180] on button "Ok" at bounding box center [680, 180] width 32 height 20
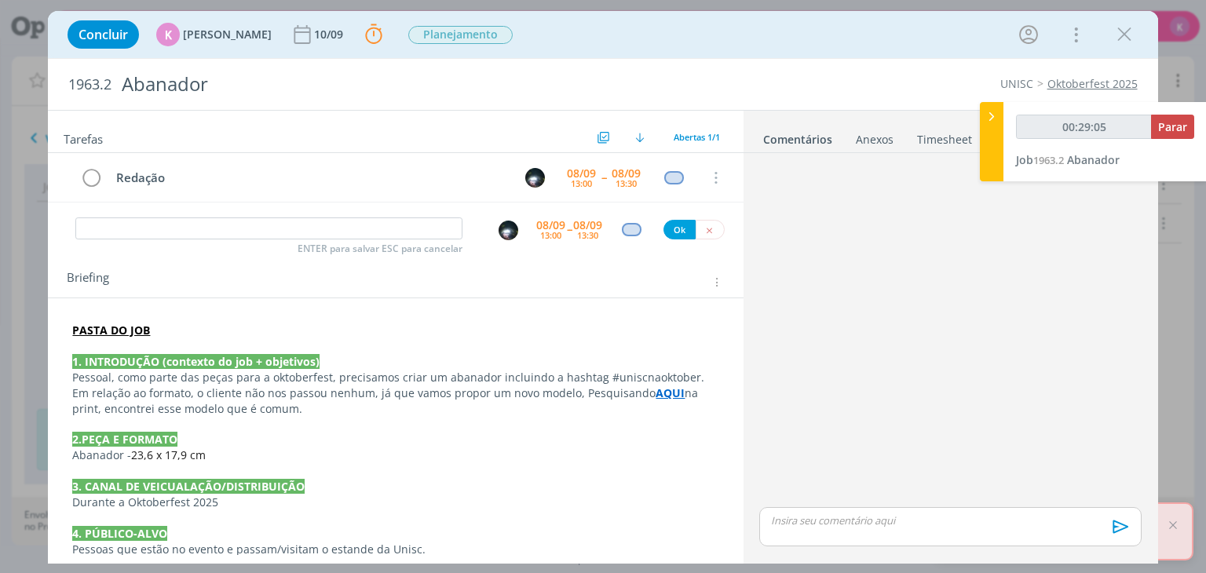
click at [540, 221] on div "08/09" at bounding box center [550, 225] width 29 height 11
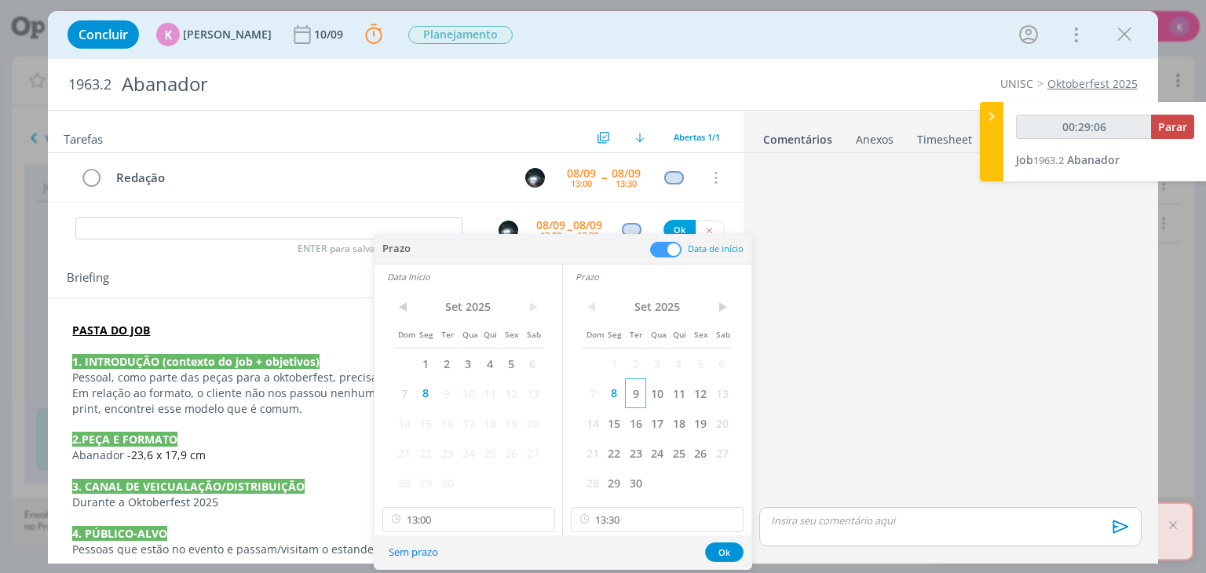
click at [641, 393] on span "9" at bounding box center [635, 394] width 21 height 30
click at [450, 390] on span "9" at bounding box center [447, 394] width 21 height 30
click at [469, 526] on input "13:00" at bounding box center [468, 519] width 173 height 25
click at [657, 521] on input "13:30" at bounding box center [657, 519] width 173 height 25
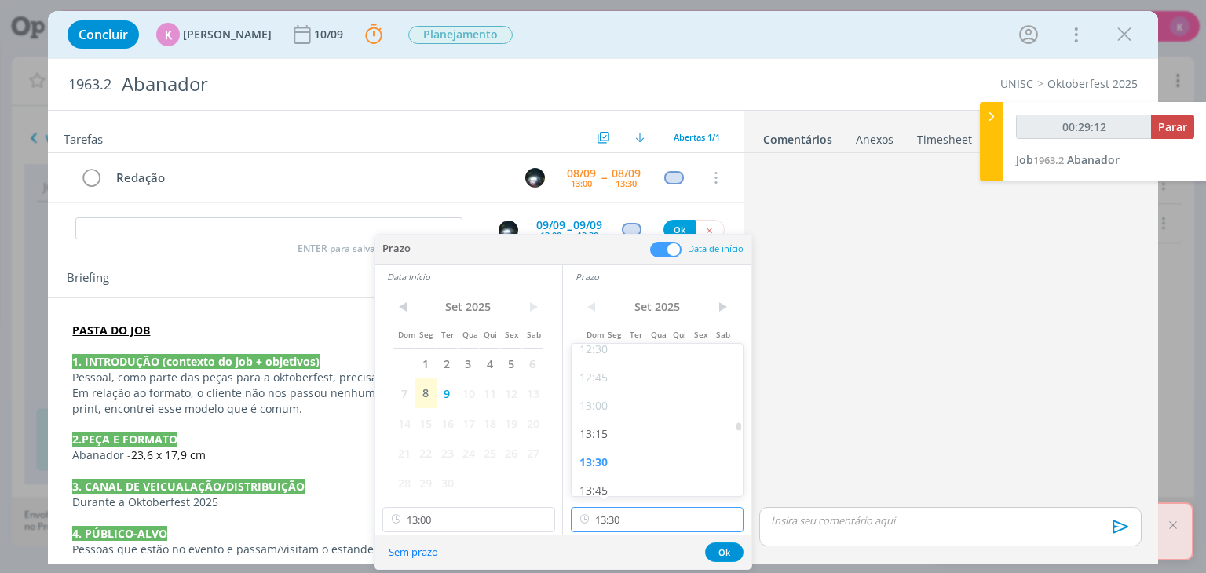
scroll to position [1486, 0]
type input "00:29:13"
click at [603, 462] on div "14:00" at bounding box center [660, 455] width 176 height 28
type input "14:00"
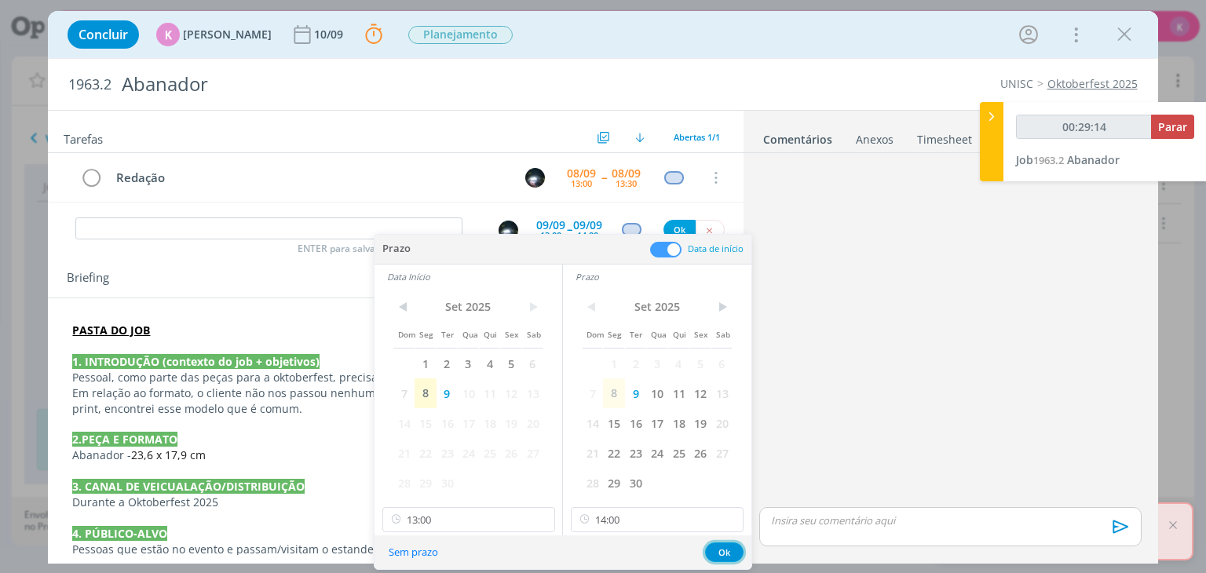
click at [716, 556] on button "Ok" at bounding box center [724, 553] width 38 height 20
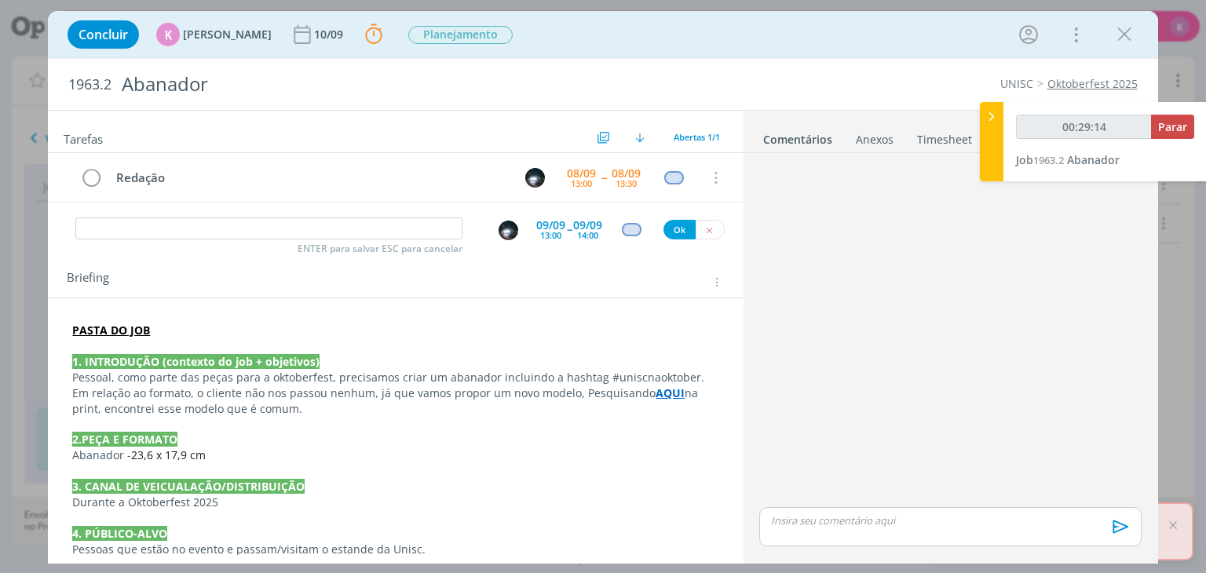
type input "00:29:15"
click at [509, 227] on img "dialog" at bounding box center [509, 231] width 20 height 20
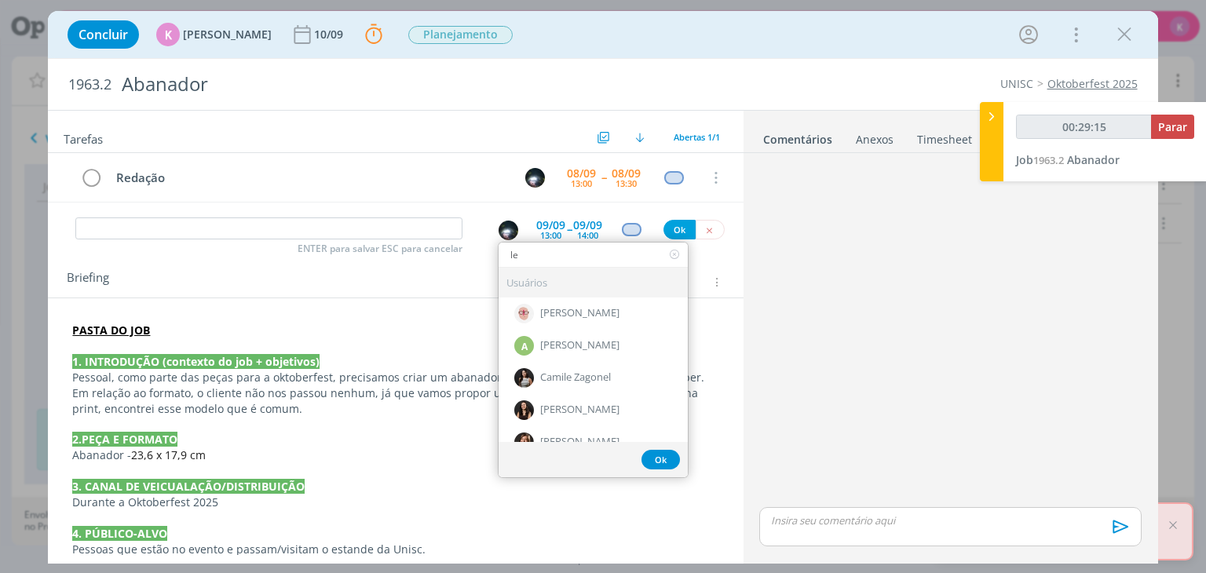
type input "let"
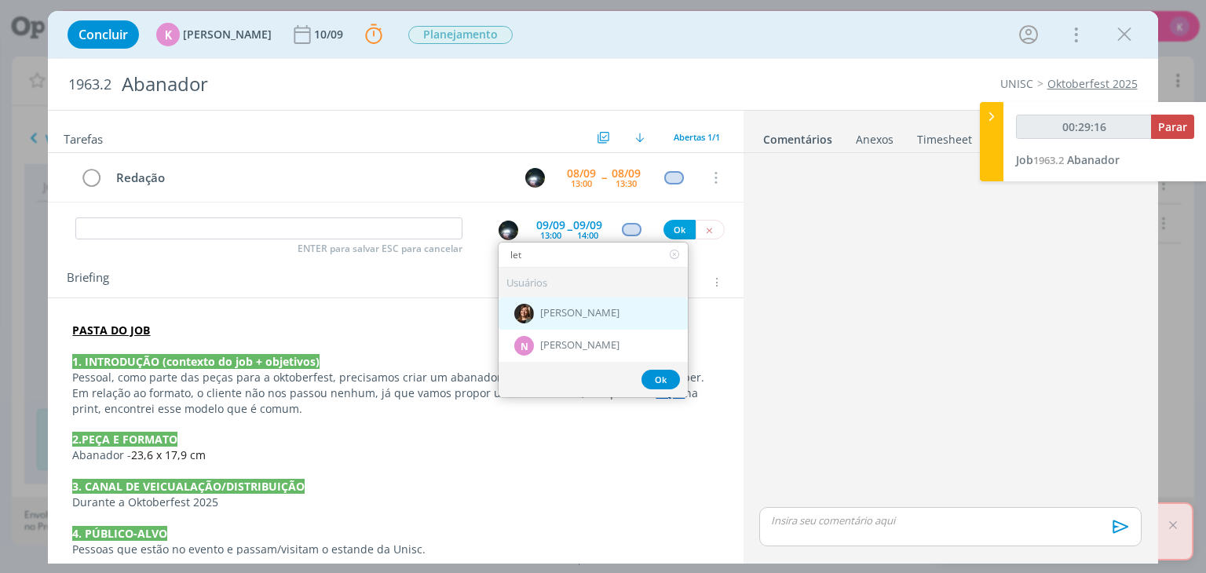
type input "00:29:17"
type input "let"
click at [559, 318] on div "[PERSON_NAME]" at bounding box center [593, 314] width 189 height 32
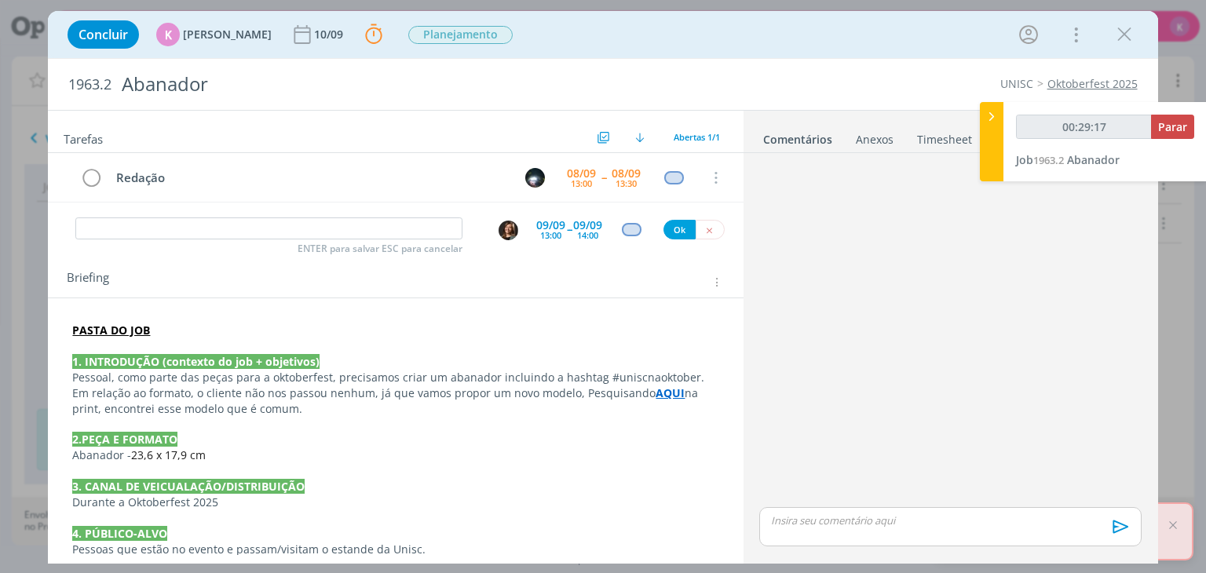
type input "00:29:18"
click at [622, 232] on div "dialog" at bounding box center [632, 229] width 20 height 13
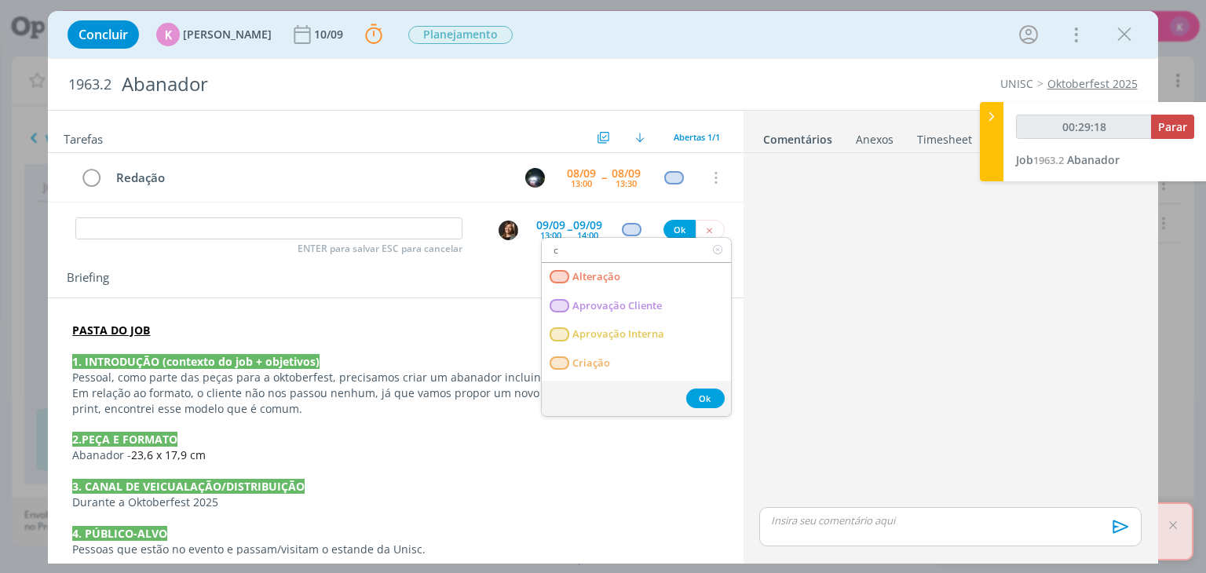
type input "cr"
type input "00:29:19"
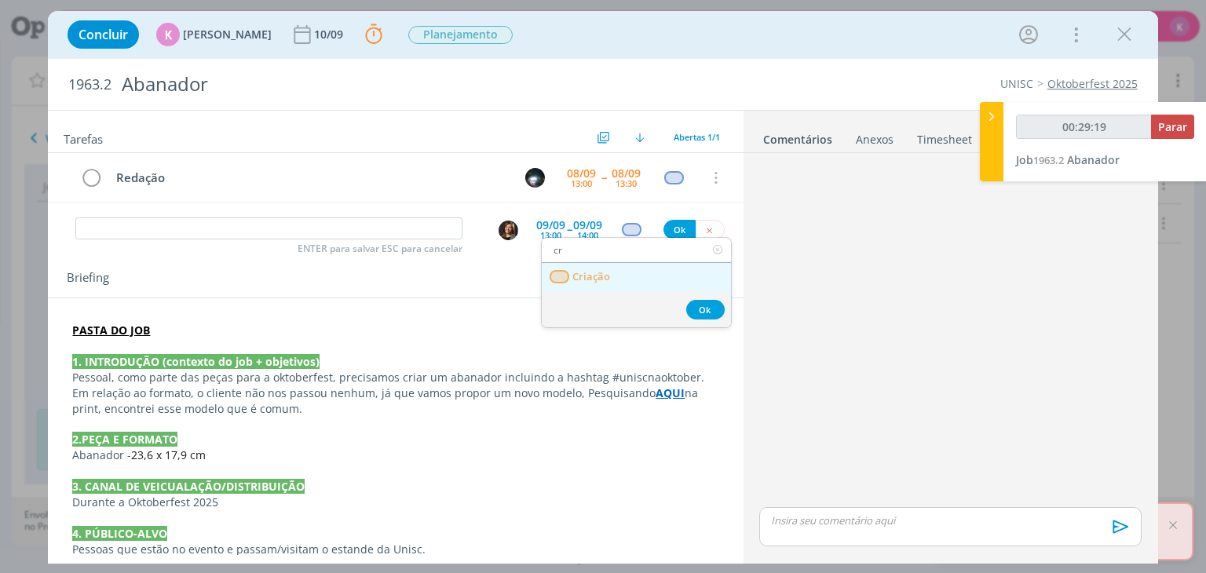
type input "cr"
click at [635, 273] on link "Criação" at bounding box center [636, 277] width 189 height 29
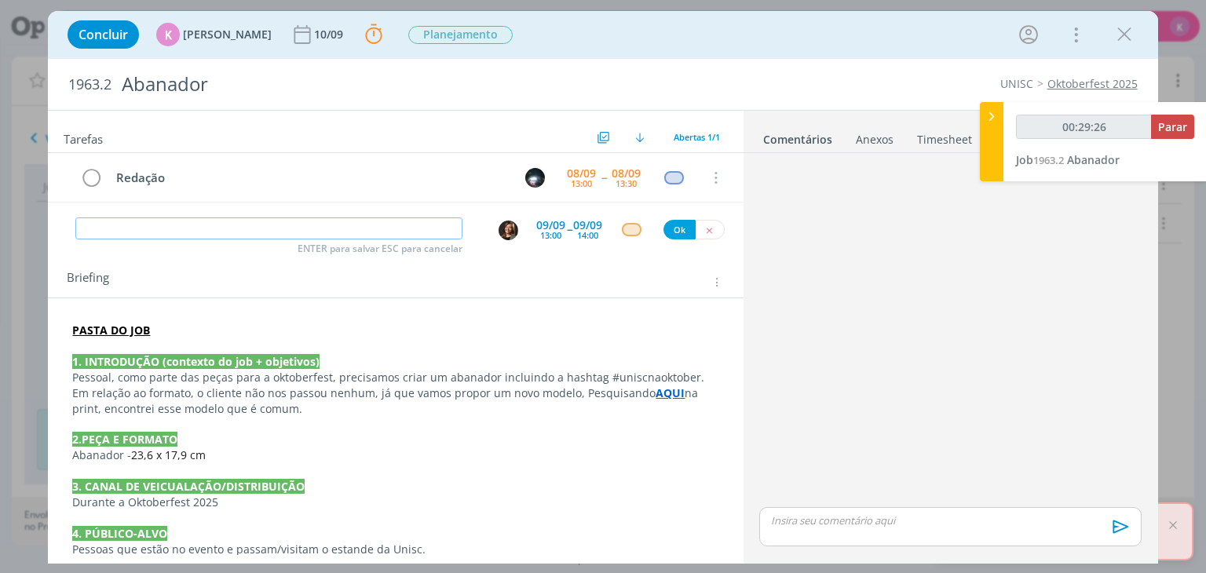
click at [449, 227] on input "dialog" at bounding box center [268, 229] width 387 height 22
type input "00:29:27"
type input "Cria"
type input "00:29:28"
type input "Criação"
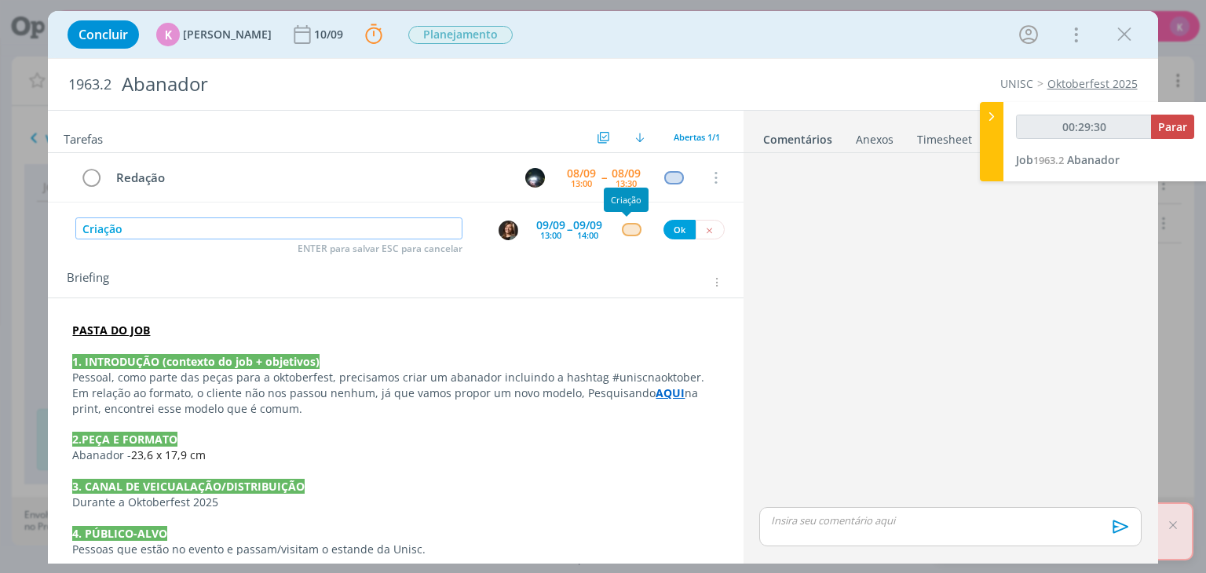
type input "00:29:31"
type input "Criação"
drag, startPoint x: 669, startPoint y: 231, endPoint x: 580, endPoint y: 237, distance: 89.7
click at [670, 231] on button "Ok" at bounding box center [680, 230] width 32 height 20
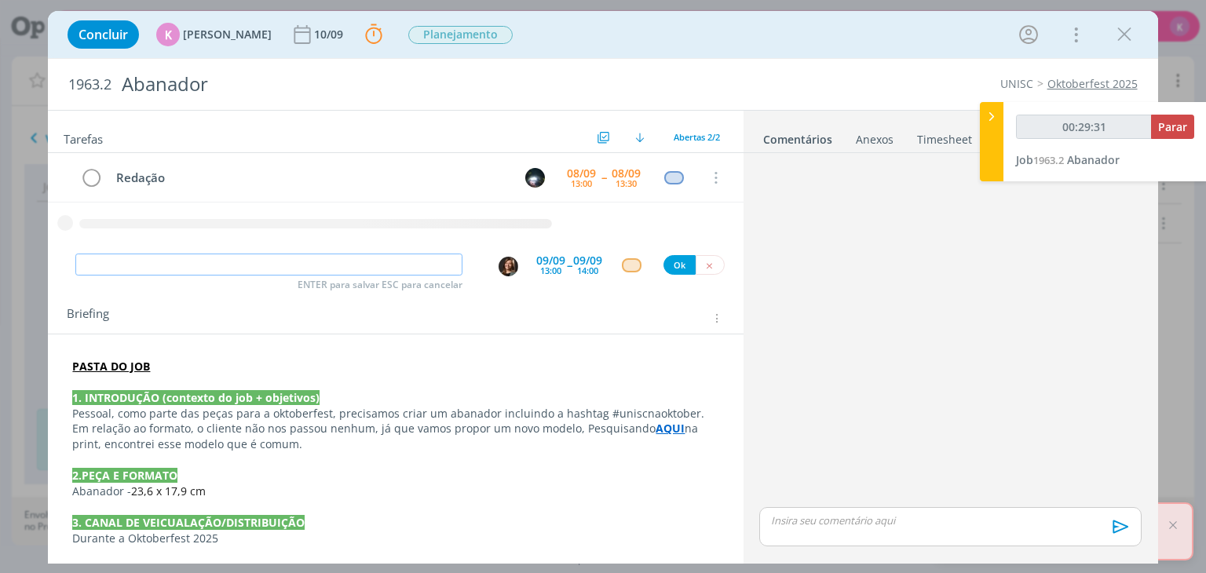
type input "00:29:32"
type input "R"
type input "00:29:33"
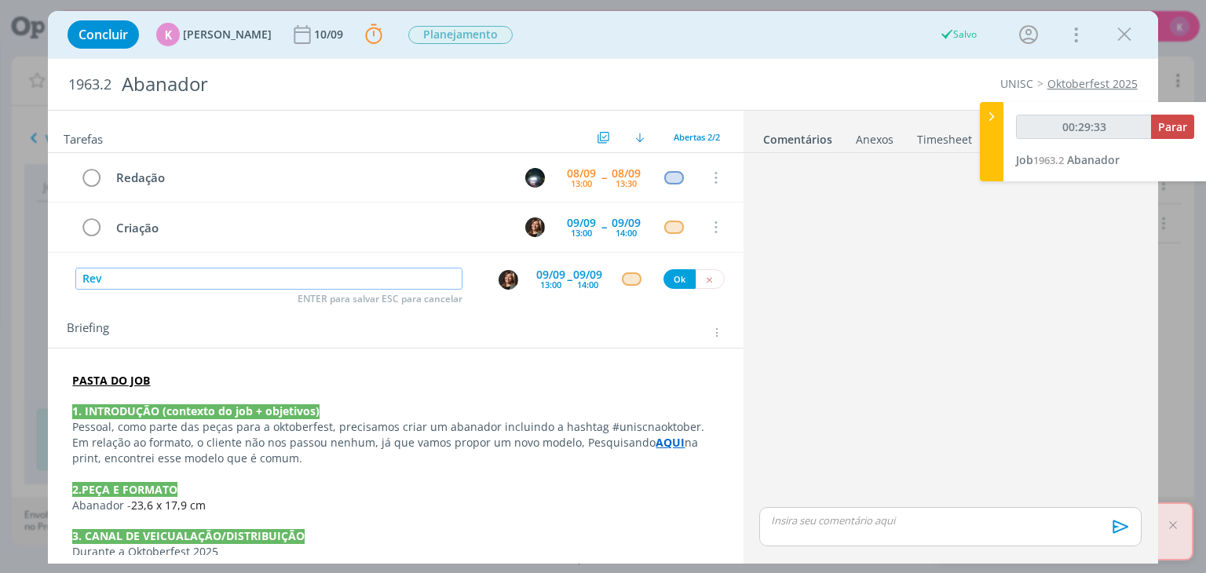
type input "Revi"
type input "00:29:34"
type input "Revisão"
type input "00:29:35"
type input "Revisão"
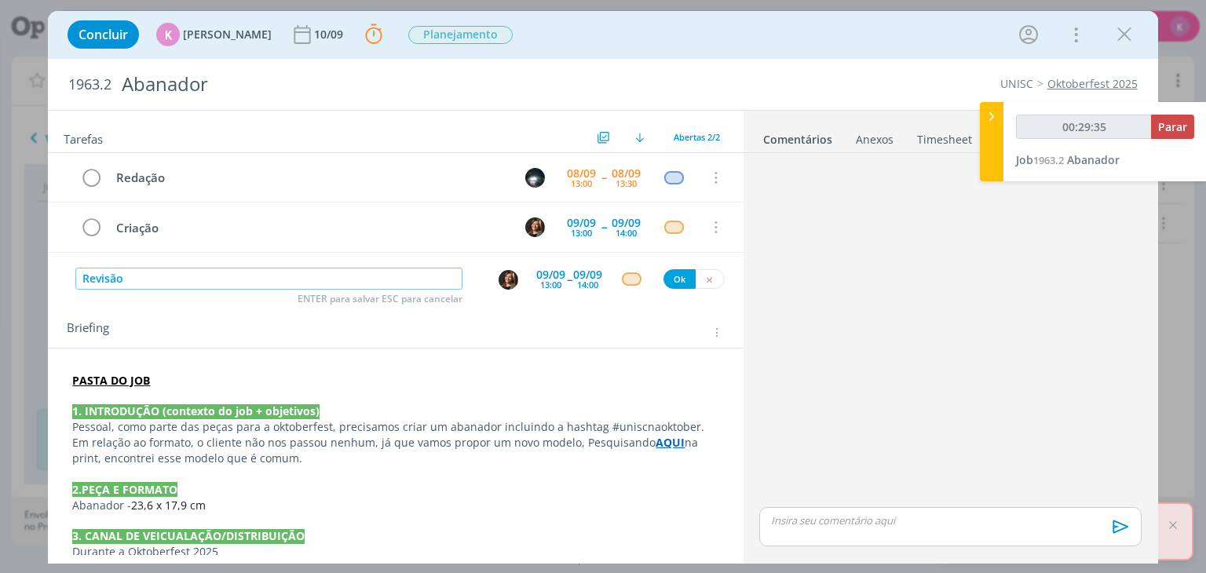
type input "00:29:36"
click at [499, 279] on img "dialog" at bounding box center [509, 280] width 20 height 20
type input "Revisão"
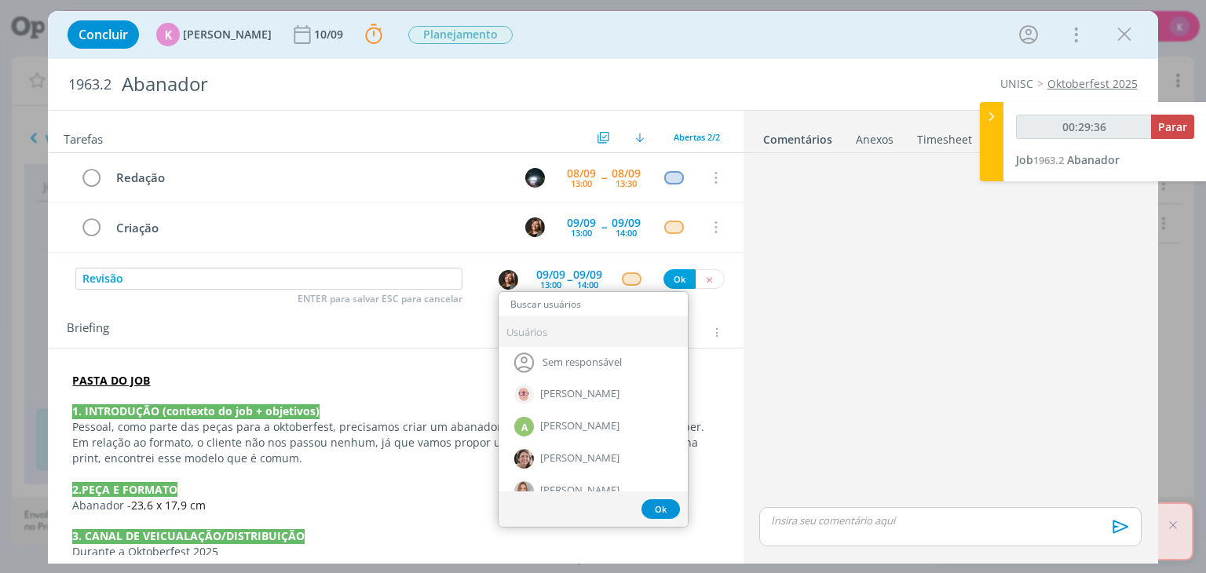
type input "00:29:37"
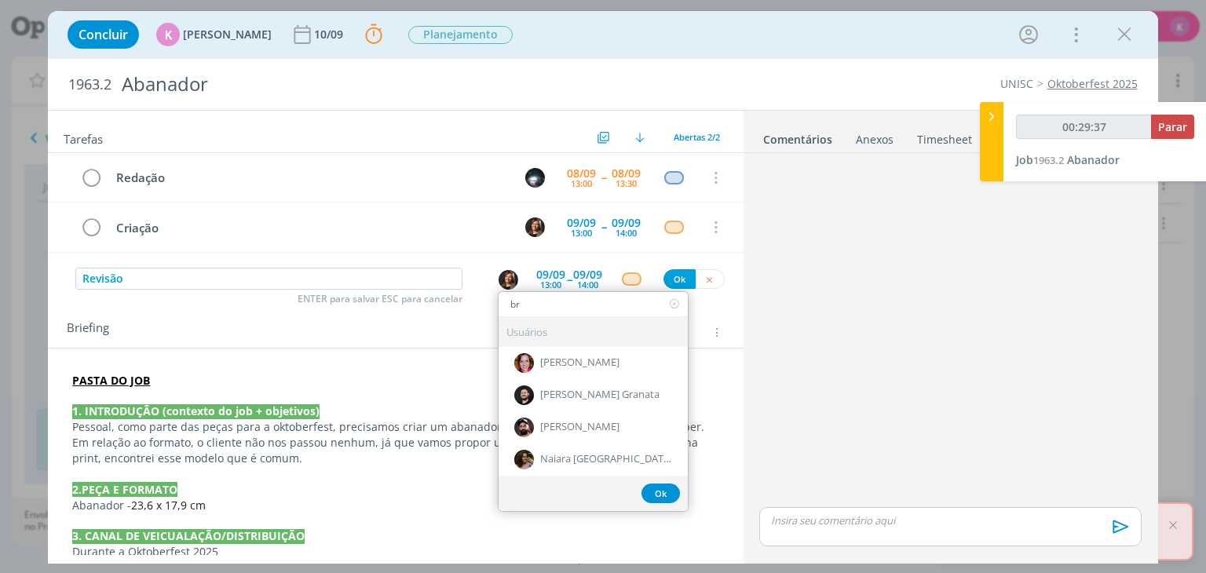
type input "bru"
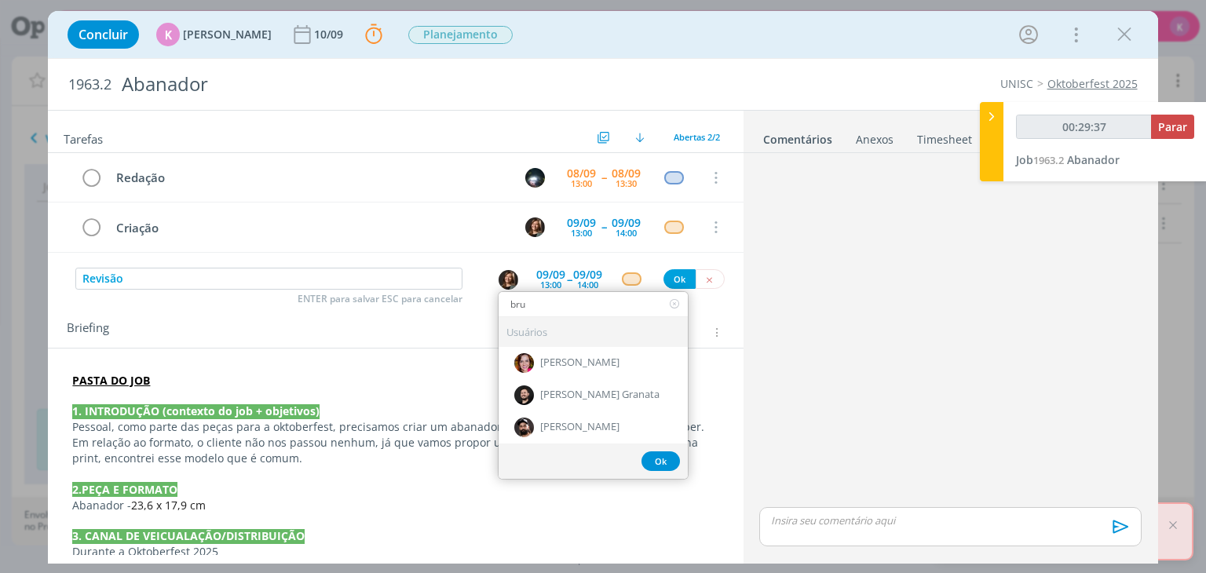
type input "00:29:38"
type input "brun"
click at [550, 353] on div "[PERSON_NAME]" at bounding box center [593, 363] width 189 height 32
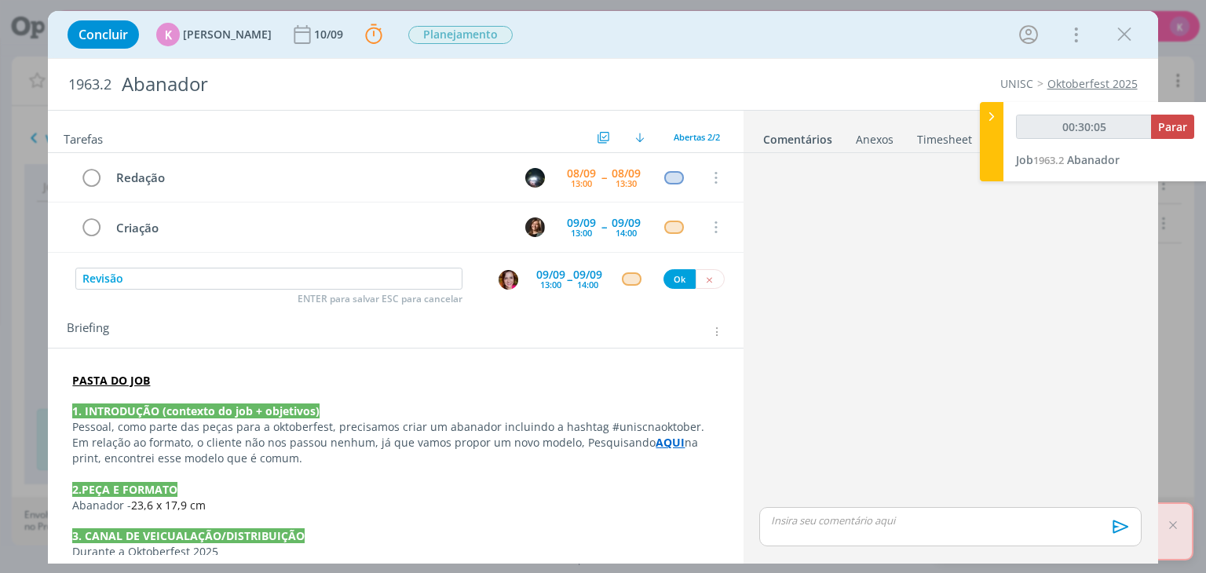
click at [540, 280] on div "13:00" at bounding box center [550, 284] width 21 height 9
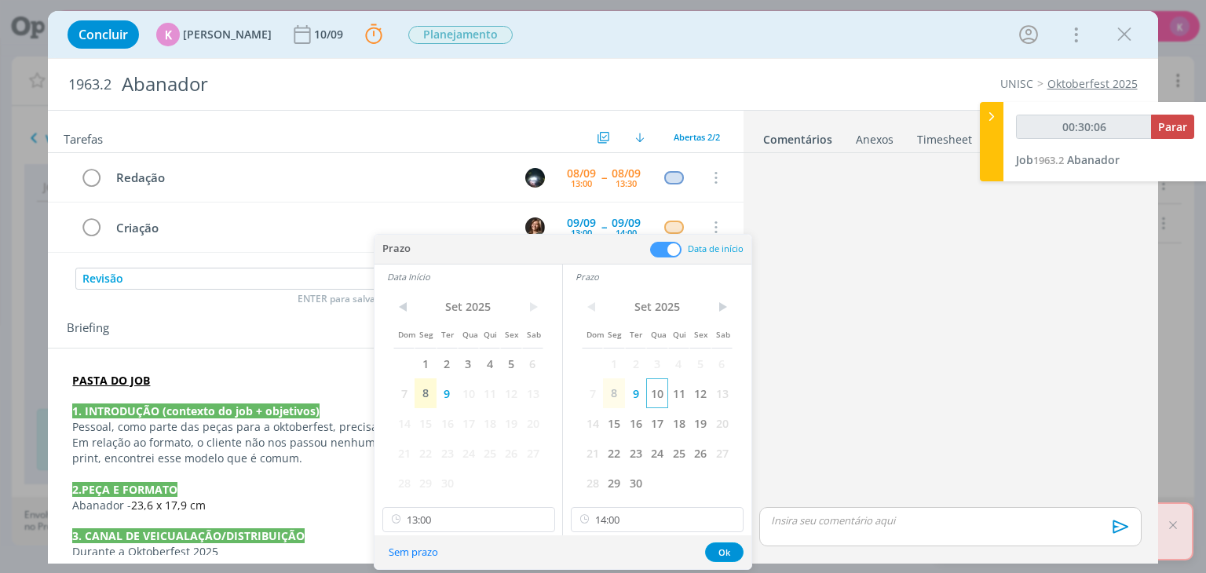
click at [657, 393] on span "10" at bounding box center [656, 394] width 21 height 30
click at [466, 390] on span "10" at bounding box center [468, 394] width 21 height 30
click at [444, 521] on input "13:00" at bounding box center [468, 519] width 173 height 25
click at [611, 514] on input "14:00" at bounding box center [657, 519] width 173 height 25
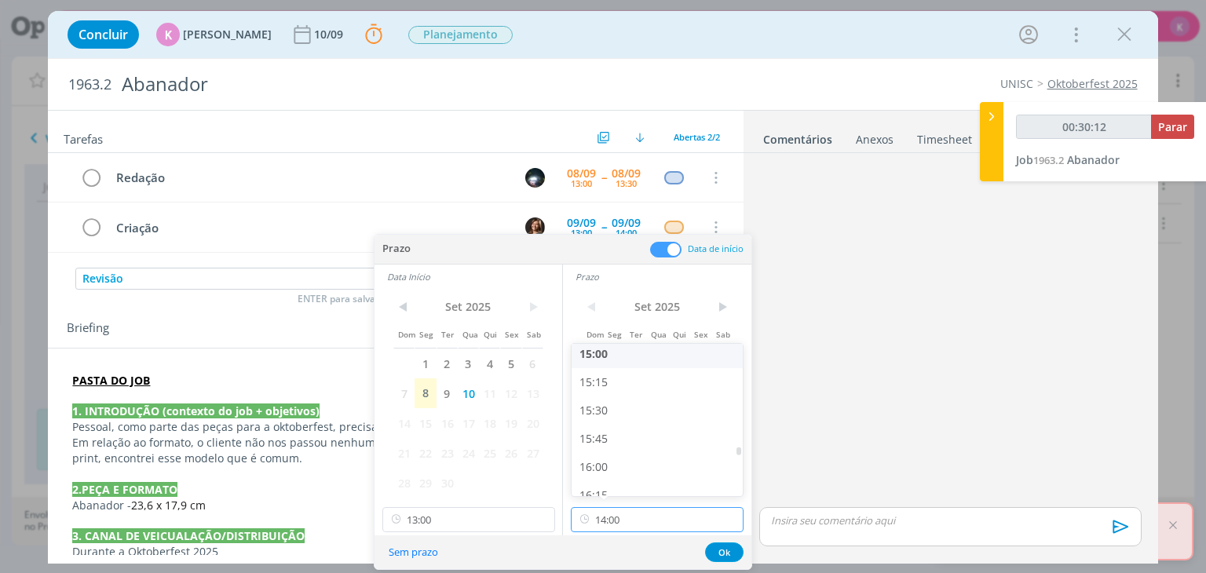
scroll to position [1857, 0]
type input "00:30:13"
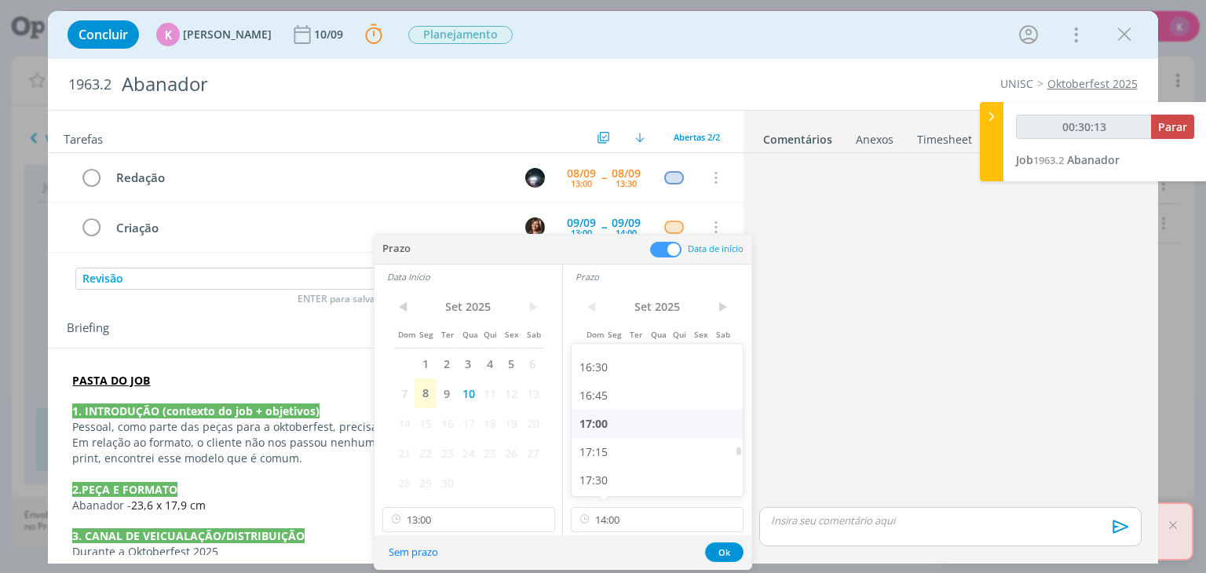
click at [627, 422] on div "17:00" at bounding box center [660, 424] width 176 height 28
type input "17:00"
click at [444, 520] on input "13:00" at bounding box center [468, 519] width 173 height 25
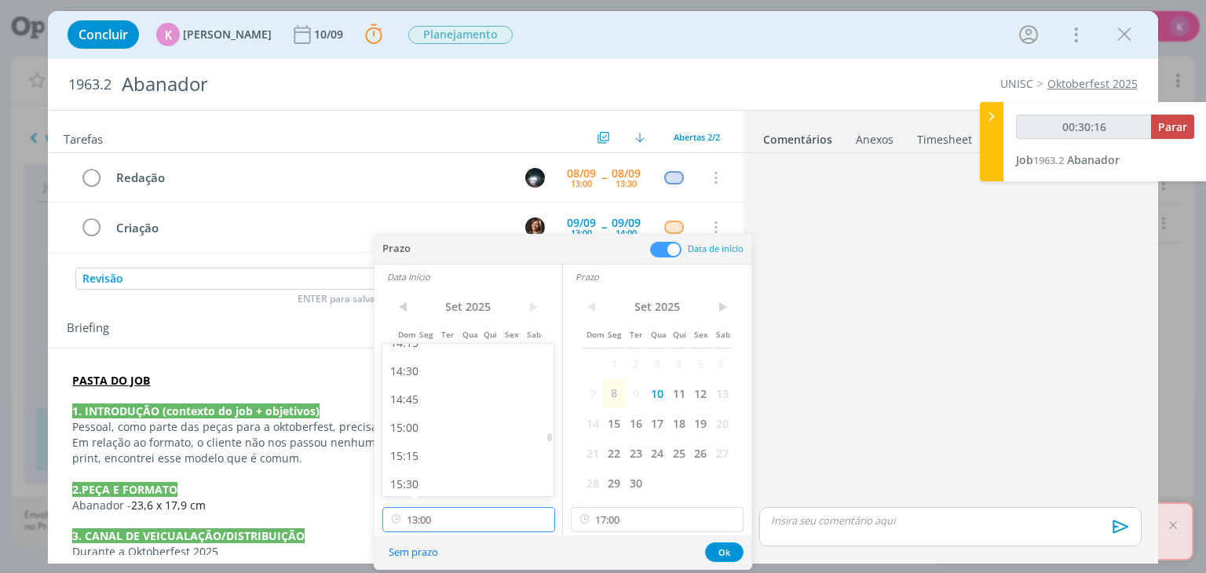
scroll to position [1665, 0]
type input "00:30:17"
click at [439, 395] on div "15:00" at bounding box center [470, 389] width 176 height 28
type input "15:00"
click at [716, 545] on button "Ok" at bounding box center [724, 553] width 38 height 20
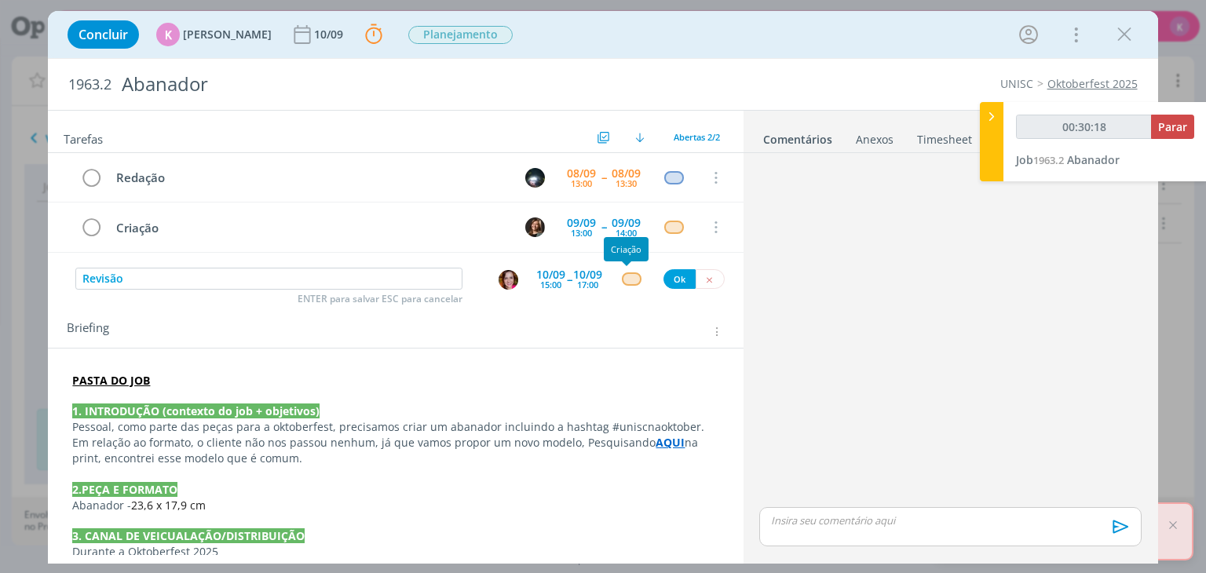
type input "00:30:19"
click at [627, 281] on div "dialog" at bounding box center [632, 279] width 20 height 13
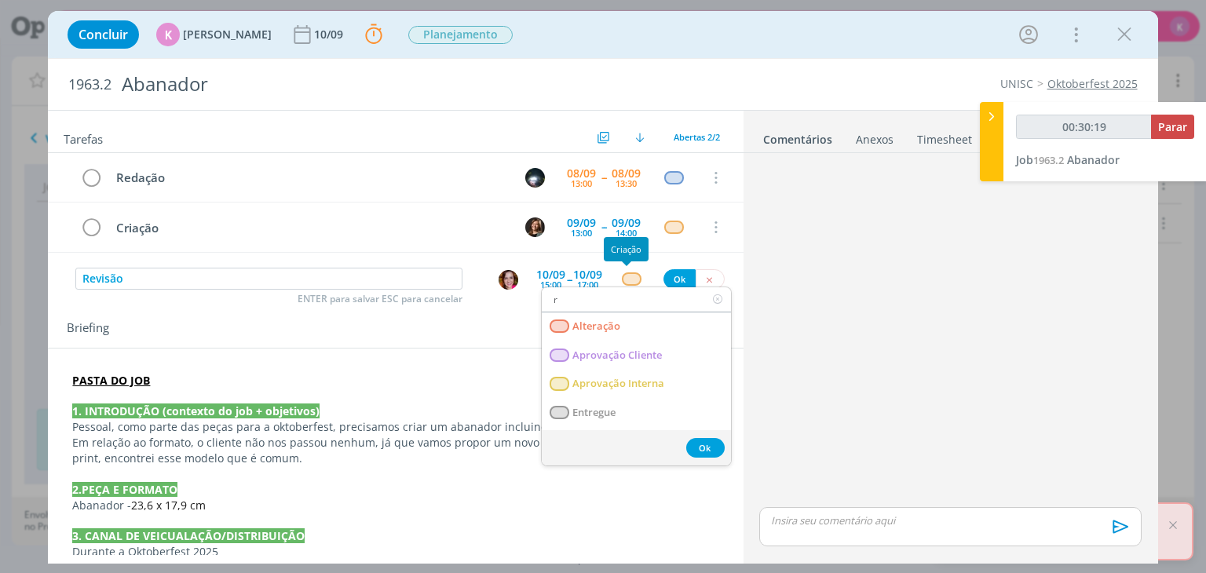
type input "re"
type input "00:30:20"
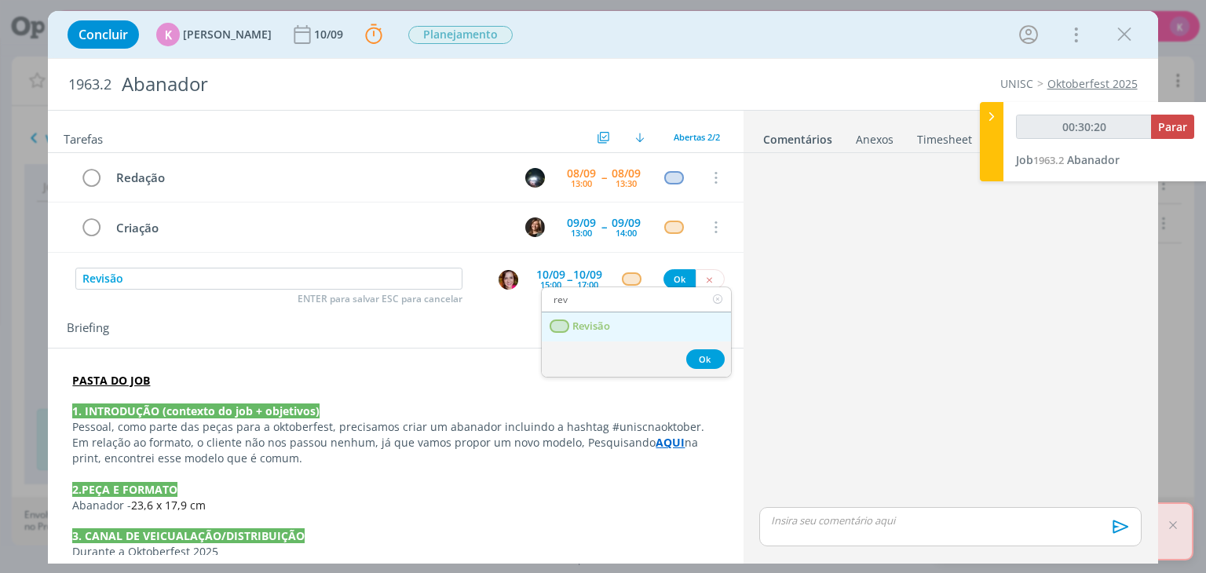
type input "rev"
click at [642, 323] on link "Revisão" at bounding box center [636, 327] width 189 height 29
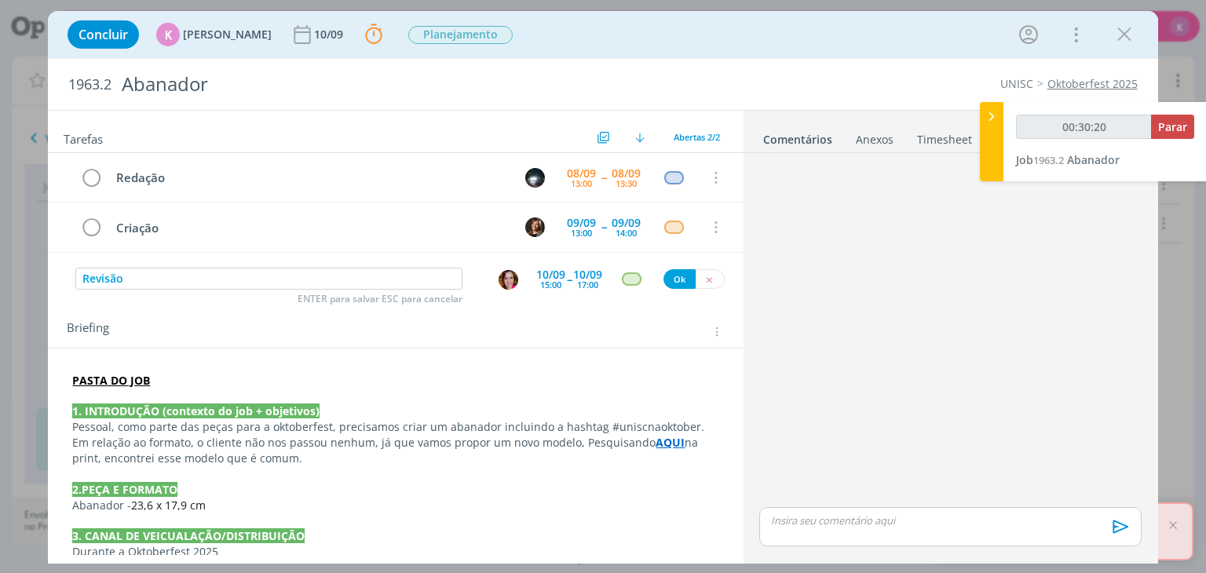
type input "00:30:21"
drag, startPoint x: 663, startPoint y: 276, endPoint x: 453, endPoint y: 289, distance: 210.1
click at [664, 276] on button "Ok" at bounding box center [680, 279] width 32 height 20
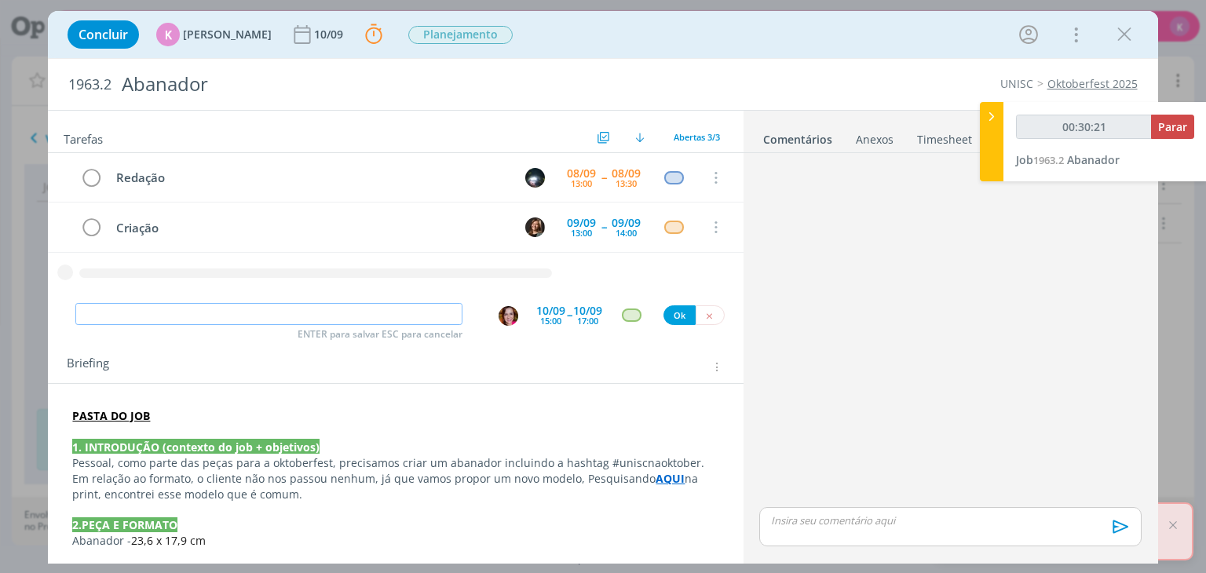
type input "00:30:22"
type input "E"
type input "00:30:23"
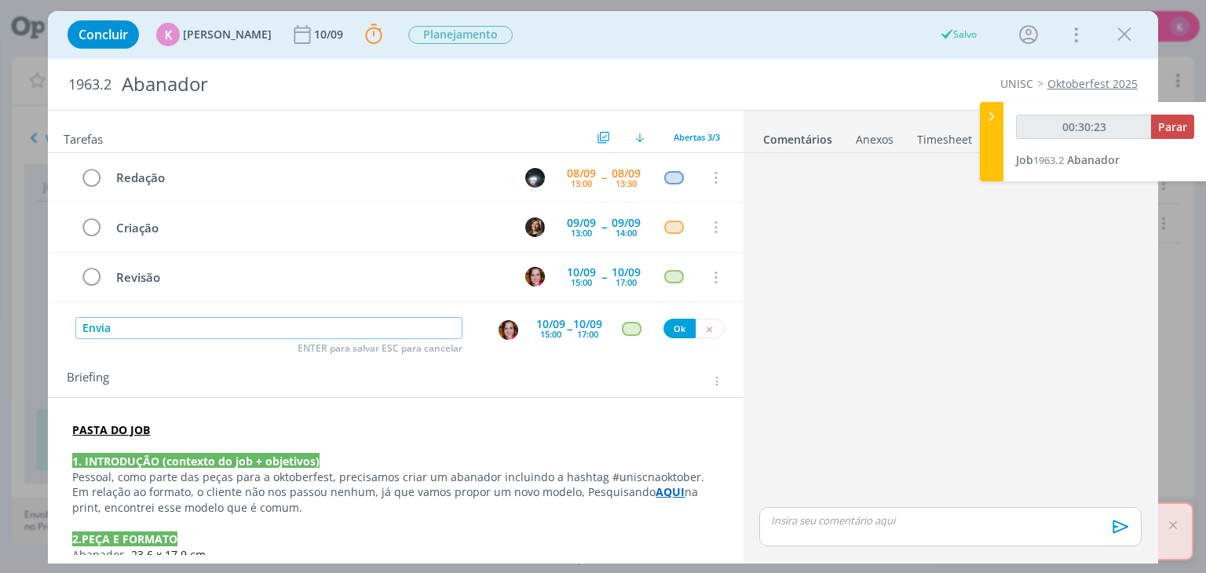
type input "Enviar"
type input "00:30:24"
type input "Enviar ao c"
type input "00:30:25"
type input "Enviar ao cliente"
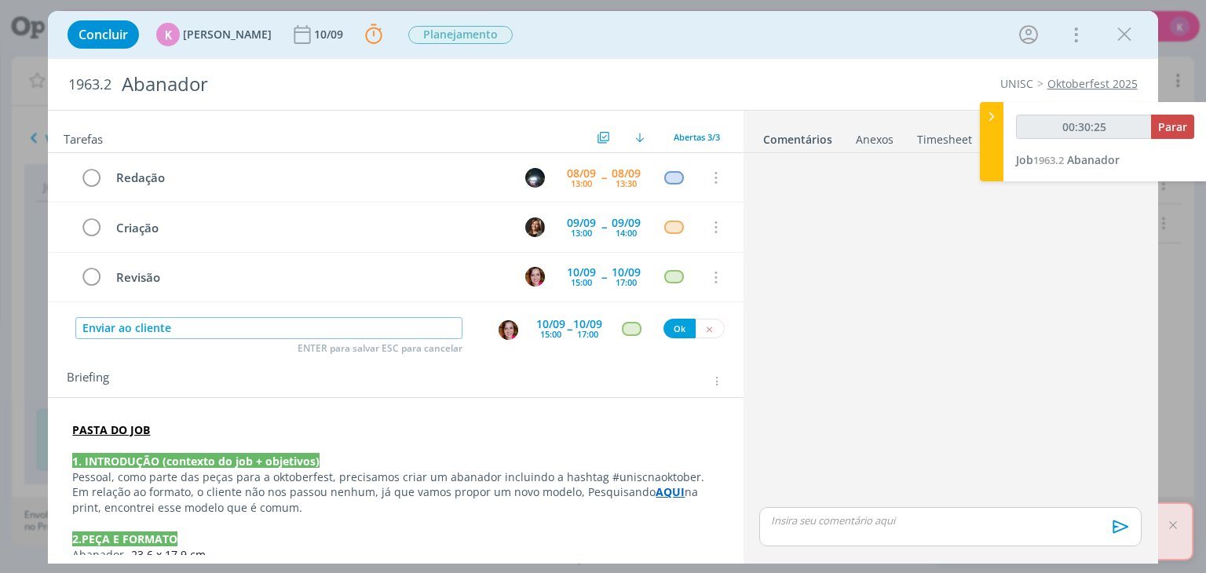
type input "00:30:26"
type input "Enviar ao cliente para ap"
type input "00:30:27"
type input "Enviar ao cliente para aprova"
type input "00:30:28"
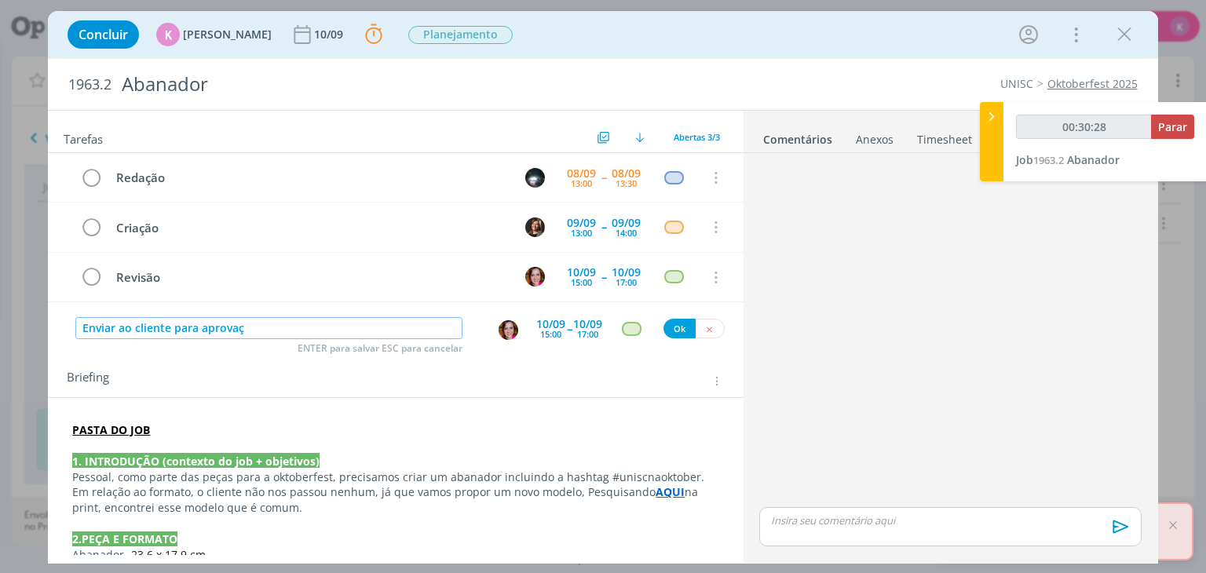
type input "Enviar ao cliente para aprovaça"
type input "00:30:29"
type input "Enviar ao cliente para aprovaç"
type input "00:30:30"
type input "Enviar ao cliente para aprovação"
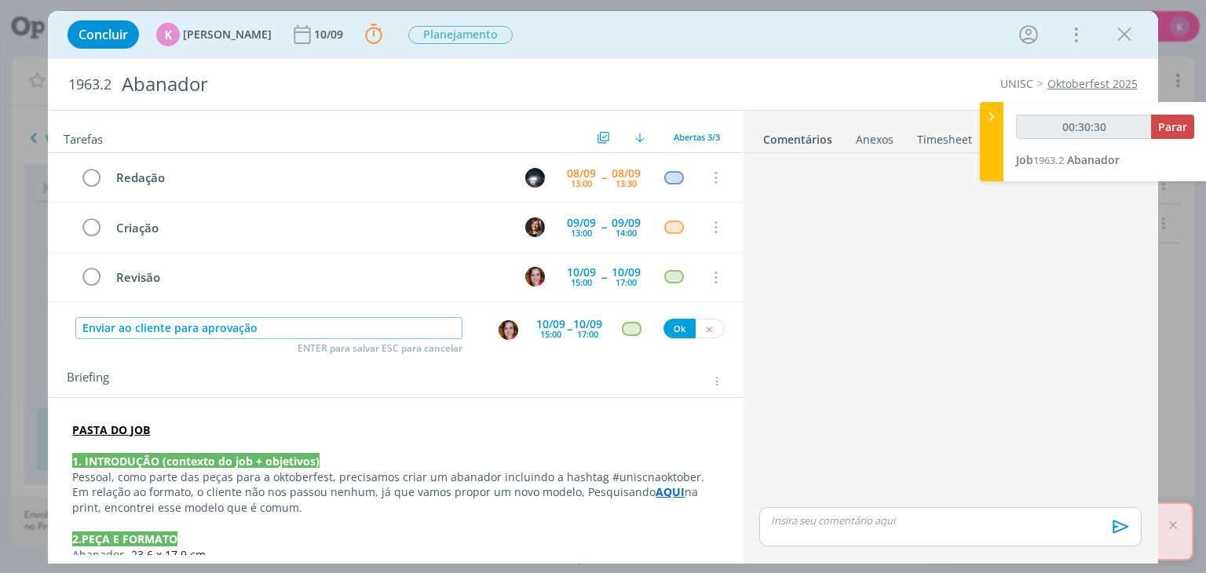
type input "00:30:31"
type input "Enviar ao cliente para aprovação"
click at [202, 315] on div "Enviar ao cliente para aprovação ENTER para salvar ESC para cancelar 10/09 15:0…" at bounding box center [395, 329] width 695 height 28
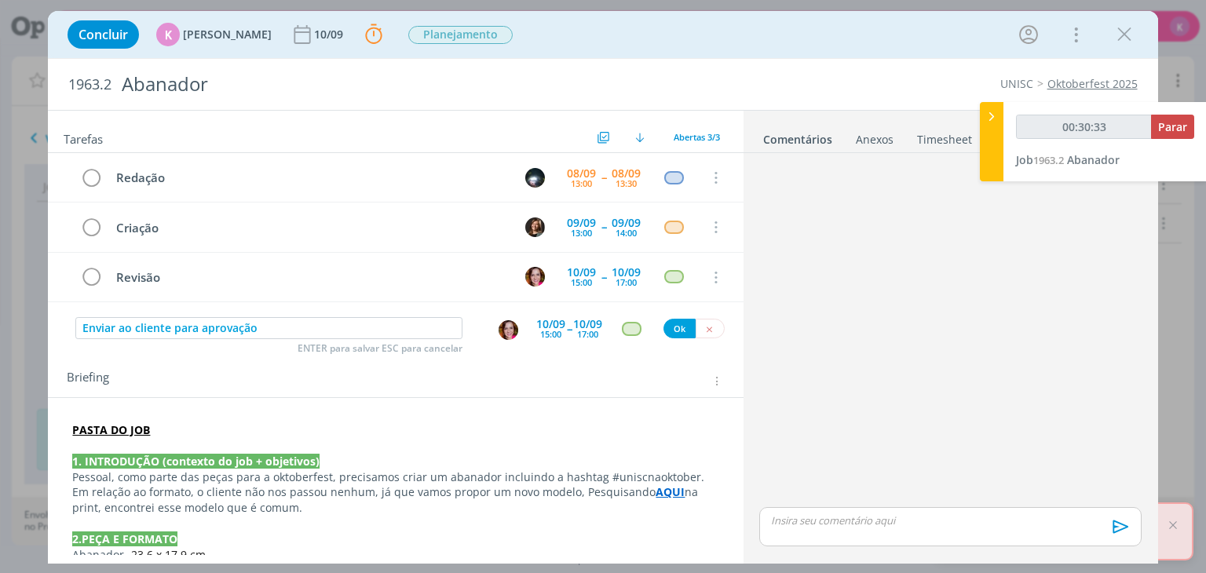
click at [505, 328] on img "dialog" at bounding box center [509, 330] width 20 height 20
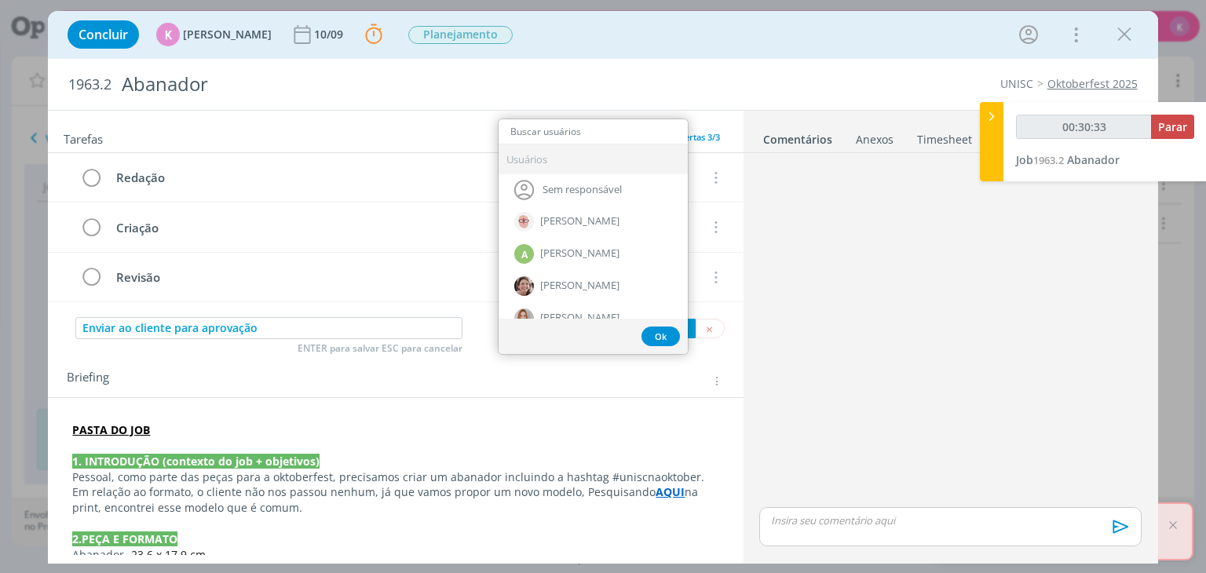
type input "00:30:34"
type input "k"
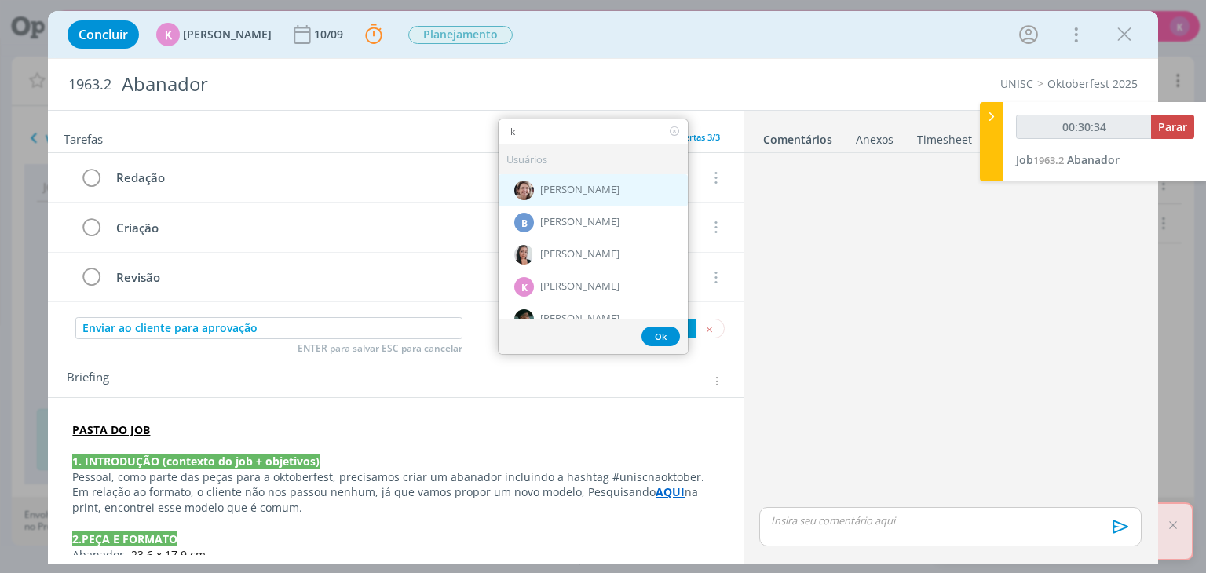
type input "00:30:35"
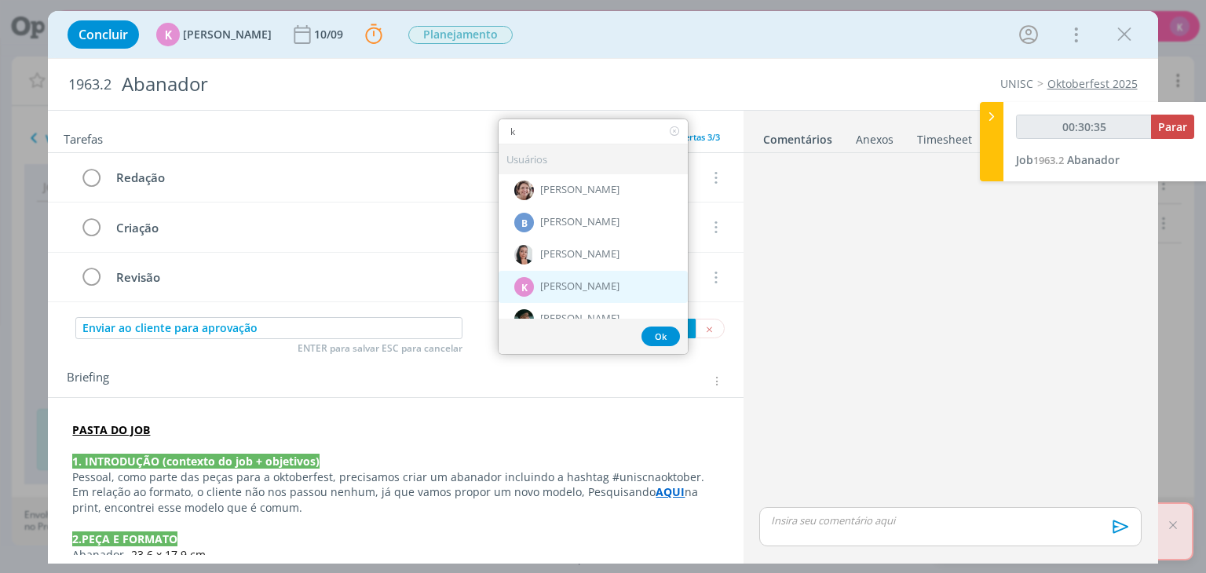
type input "k"
drag, startPoint x: 554, startPoint y: 275, endPoint x: 562, endPoint y: 280, distance: 9.6
click at [553, 276] on div "K Karoline Arend" at bounding box center [593, 286] width 189 height 32
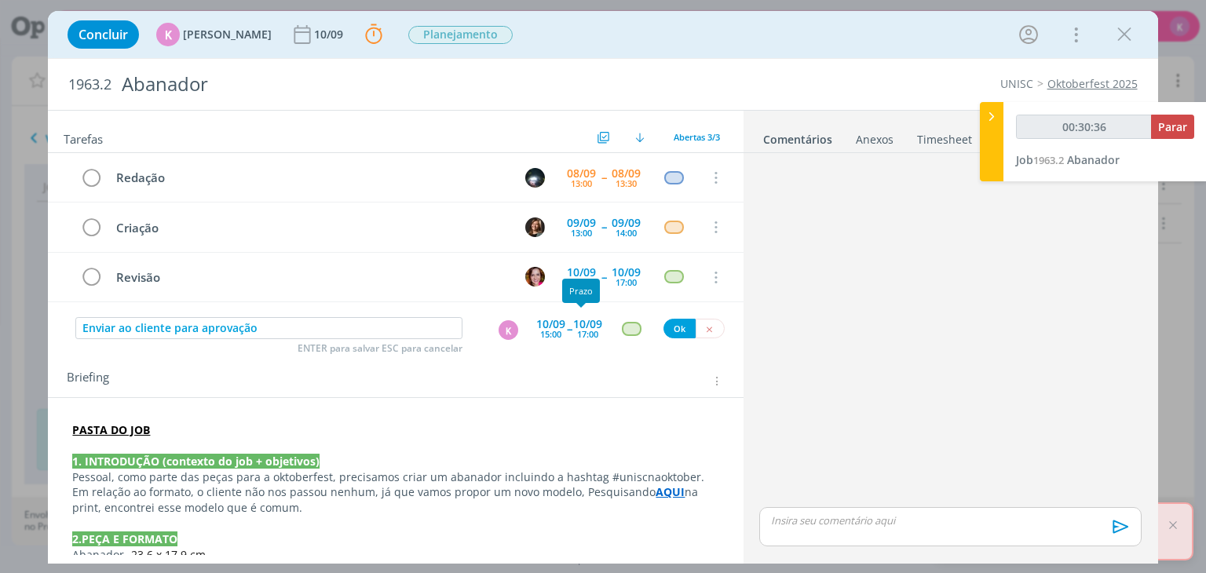
click at [575, 324] on div "10/09" at bounding box center [587, 324] width 29 height 11
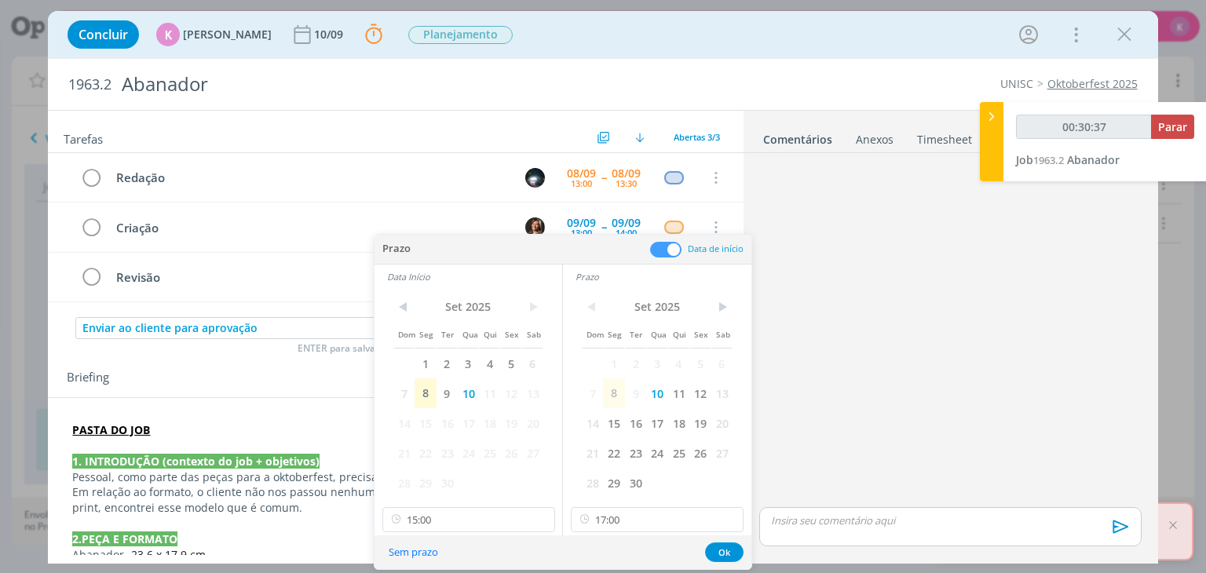
click at [661, 251] on span at bounding box center [665, 250] width 31 height 16
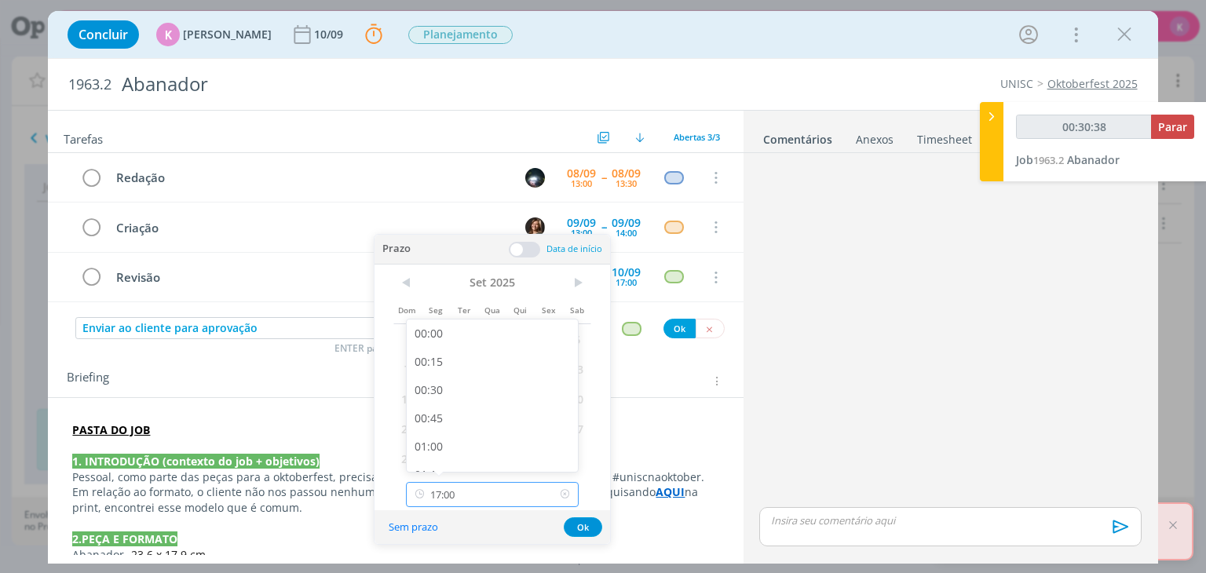
click at [487, 488] on input "17:00" at bounding box center [492, 494] width 173 height 25
type input "00:30:39"
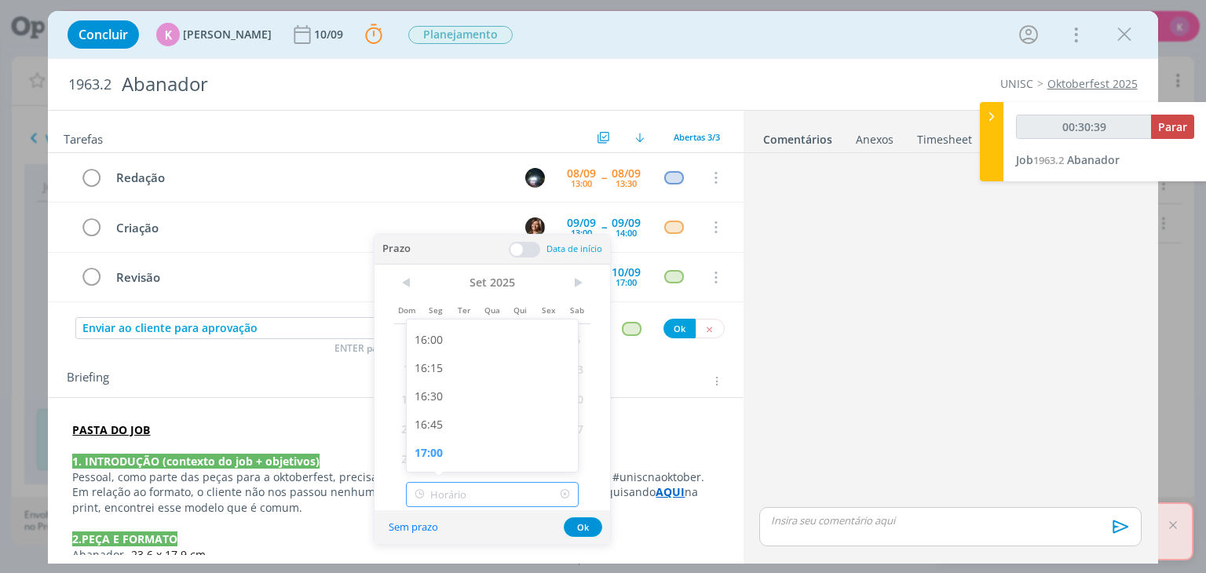
type input "00:30:40"
click at [592, 487] on div "< Set 2025 > Dom Seg Ter Qua Qui Sex Sab 1 2 3 4 5 6 7 8 9 10 11 12 13 14 15 16…" at bounding box center [493, 388] width 236 height 247
click at [493, 373] on span "10" at bounding box center [492, 369] width 28 height 30
drag, startPoint x: 588, startPoint y: 530, endPoint x: 594, endPoint y: 515, distance: 15.9
click at [587, 530] on button "Ok" at bounding box center [583, 528] width 38 height 20
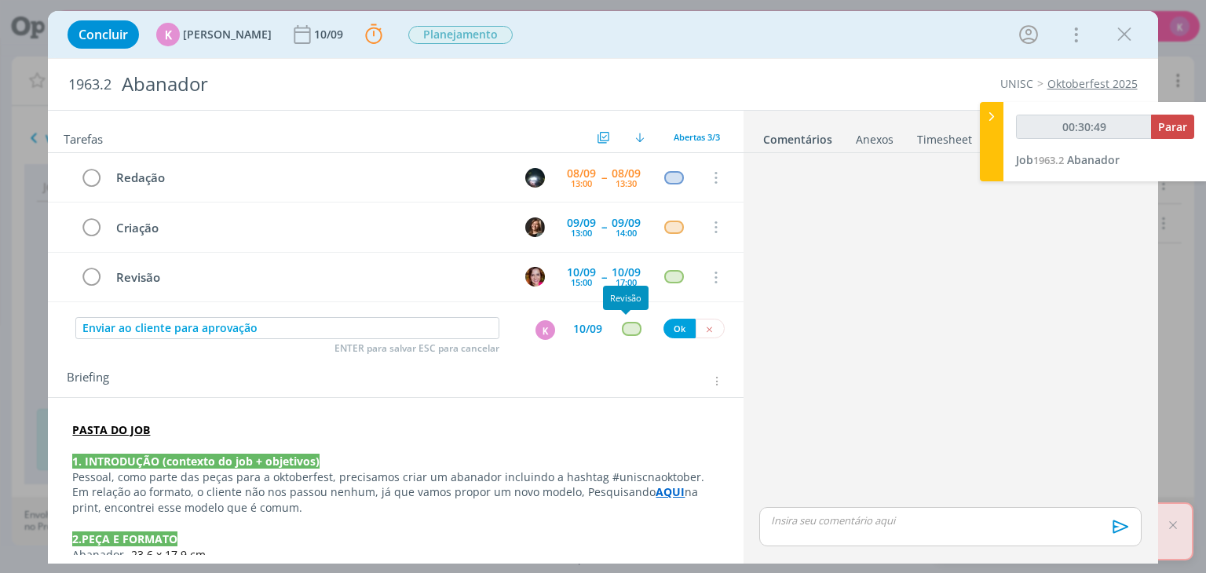
click at [624, 326] on div "dialog" at bounding box center [632, 328] width 20 height 13
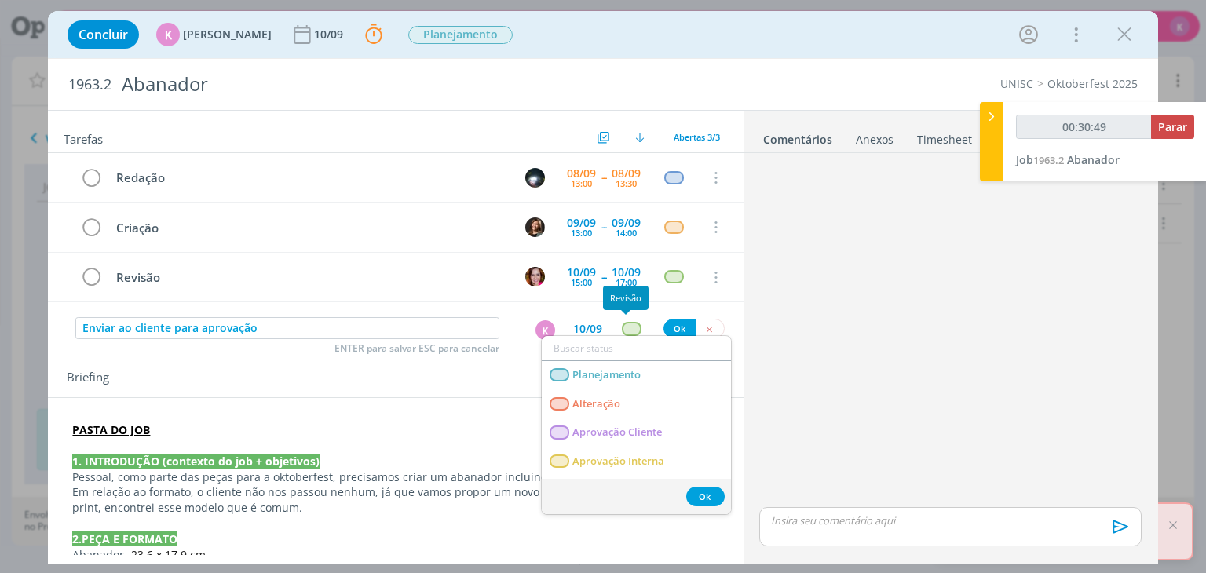
type input "00:30:50"
type input "ate"
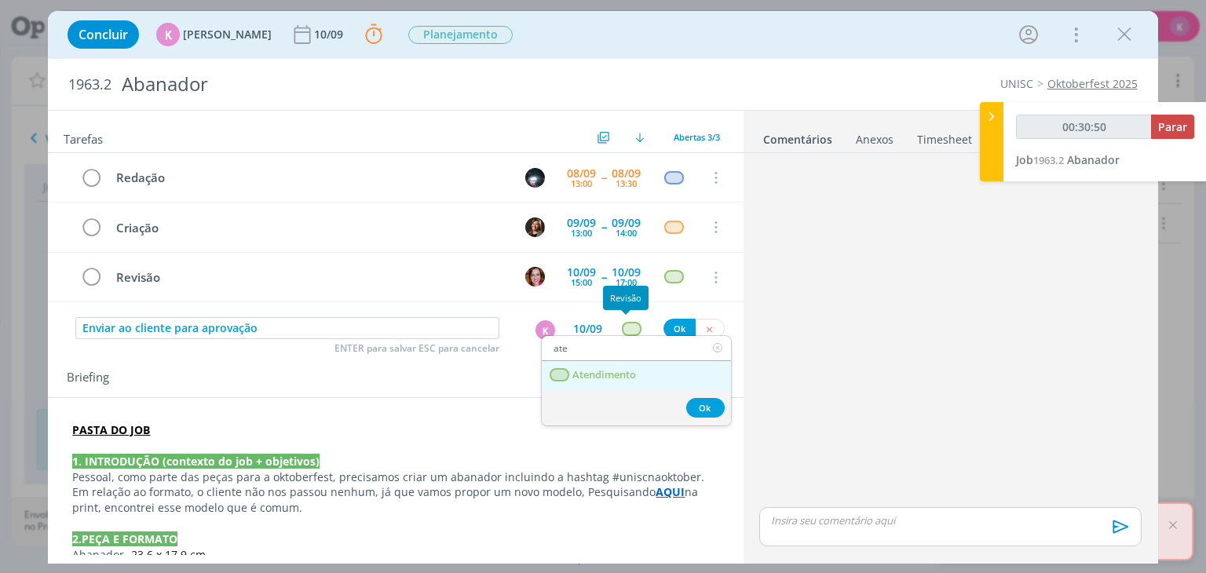
type input "00:30:51"
type input "ate"
click at [612, 382] on link "Atendimento" at bounding box center [636, 375] width 189 height 29
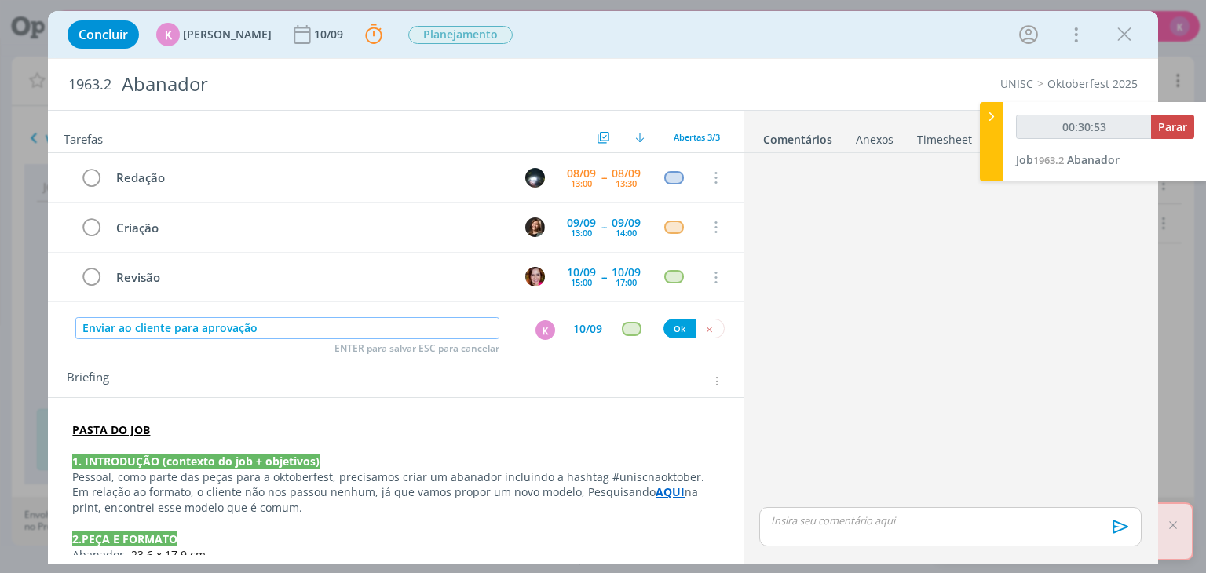
click at [357, 321] on input "Enviar ao cliente para aprovação" at bounding box center [287, 328] width 424 height 22
type input "00:30:55"
click at [656, 326] on div "Enviar ao cliente para aprovação ENTER para salvar ESC para cancelar K 10/09 Ok" at bounding box center [395, 329] width 695 height 28
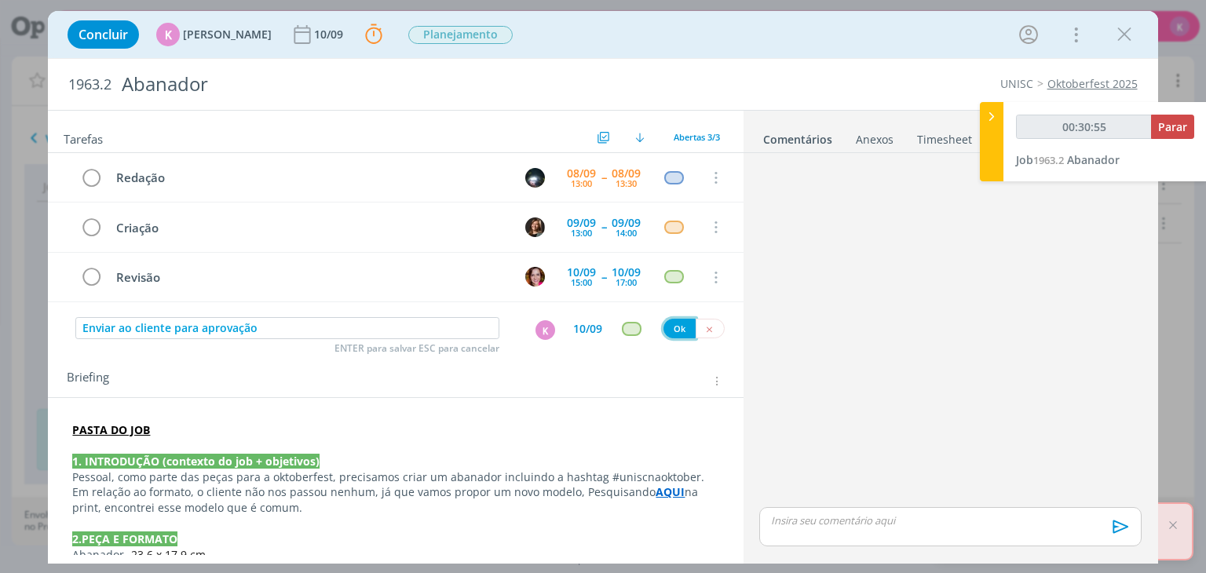
click at [671, 324] on button "Ok" at bounding box center [680, 329] width 32 height 20
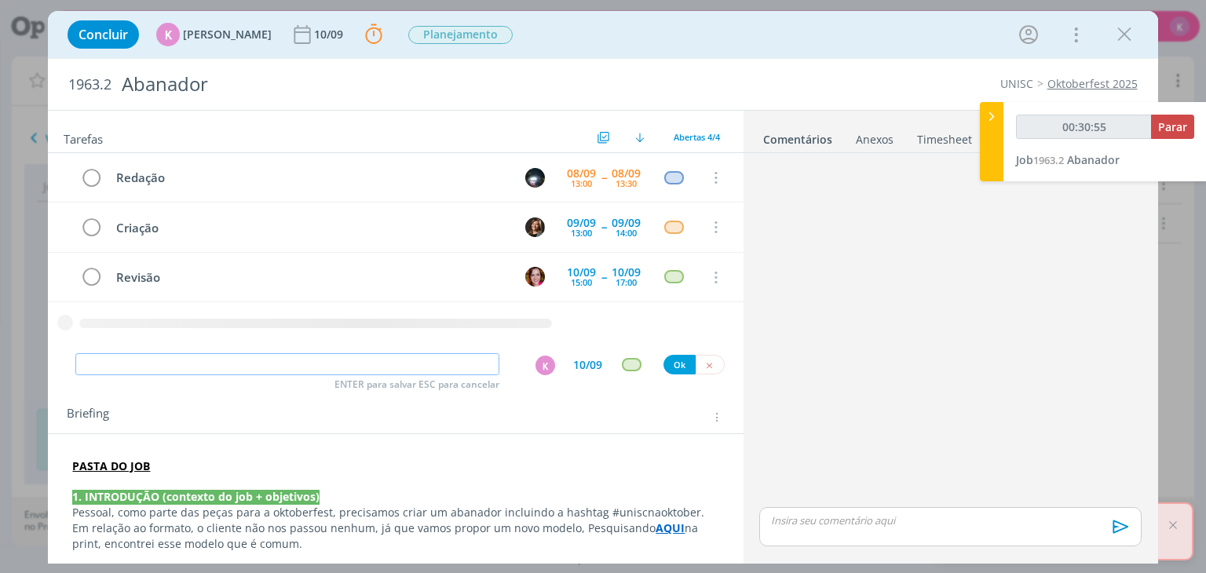
type input "00:30:56"
paste input "Enviar ao cliente para aprovação"
type input "Enviar ao cliente para aprovação"
type input "00:30:58"
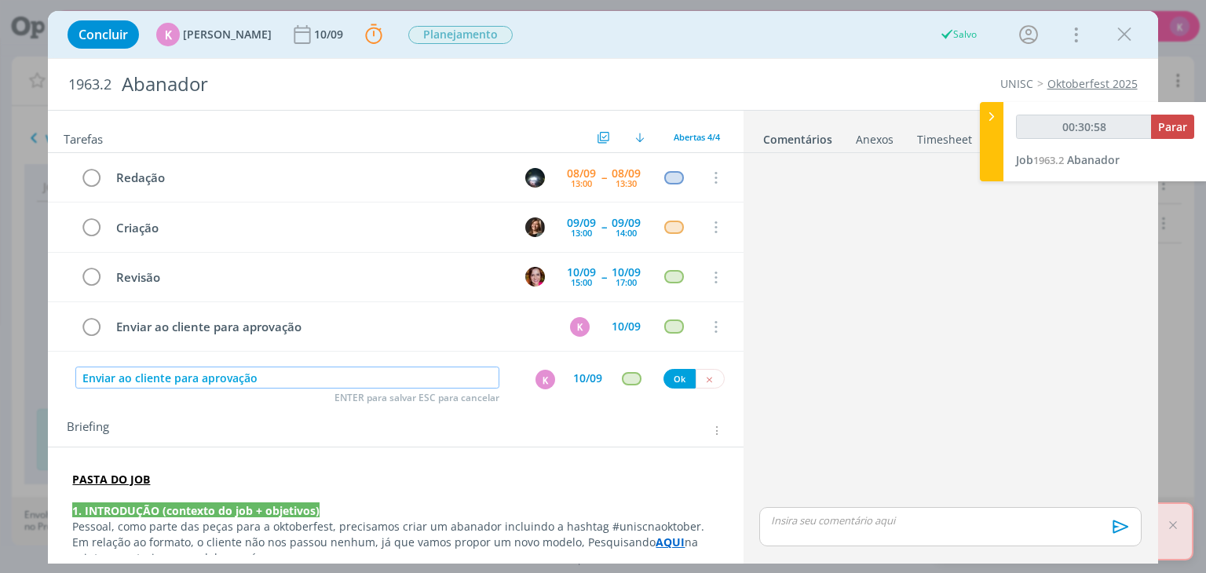
type input "Enviar ao cliente para aprovação"
click at [543, 360] on div "Redação 08/09 13:00 -- 08/09 13:30 Cancelar Criação 09/09 13:00 -- 09/09 14:00 …" at bounding box center [395, 258] width 695 height 211
click at [536, 381] on div "K" at bounding box center [546, 380] width 20 height 20
type input "00:30:59"
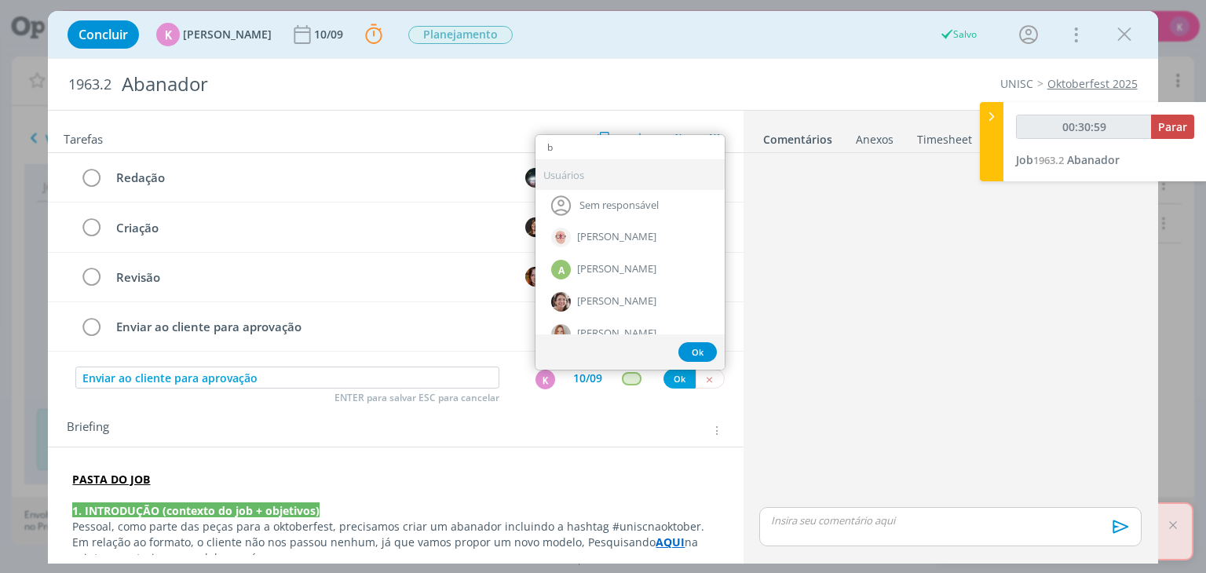
type input "be"
type input "00:31:00"
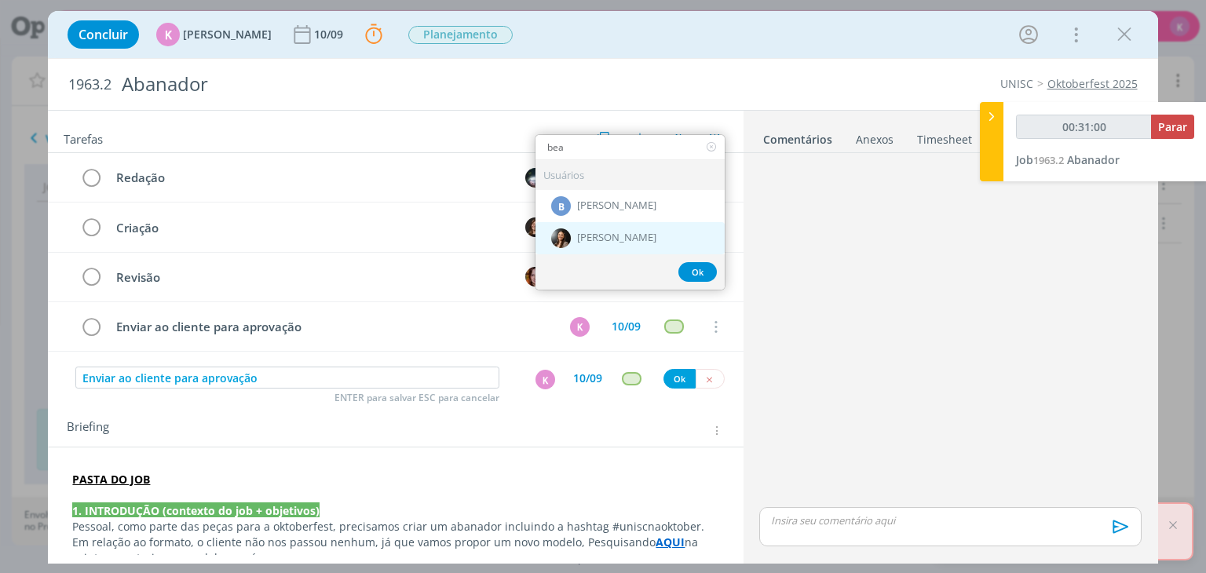
type input "bea"
click at [617, 234] on span "[PERSON_NAME]" at bounding box center [616, 238] width 79 height 13
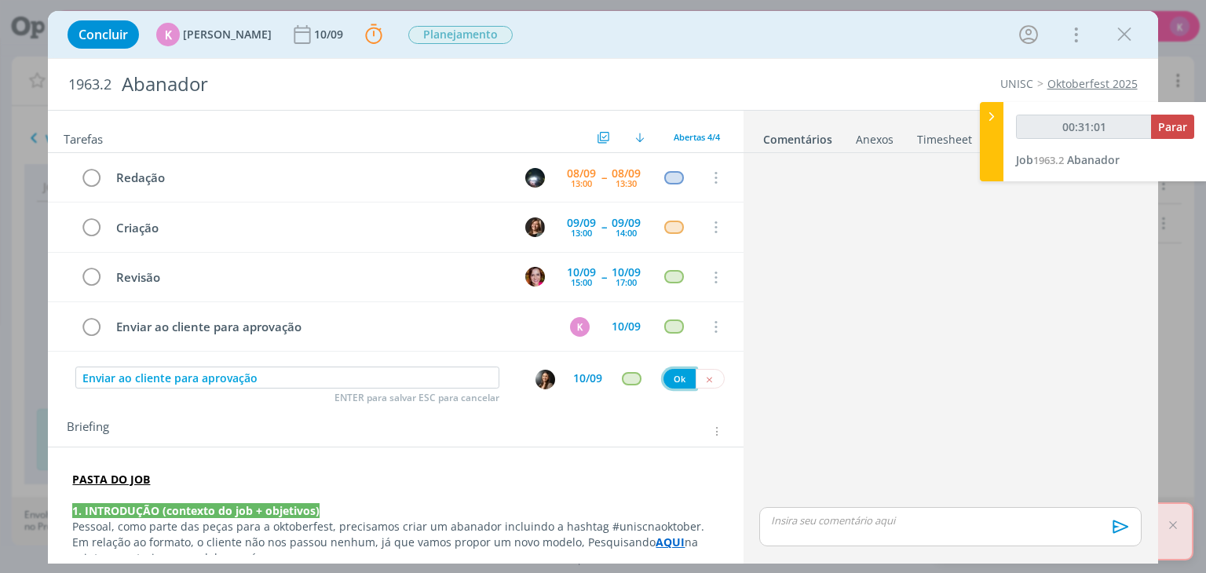
click at [665, 377] on button "Ok" at bounding box center [680, 379] width 32 height 20
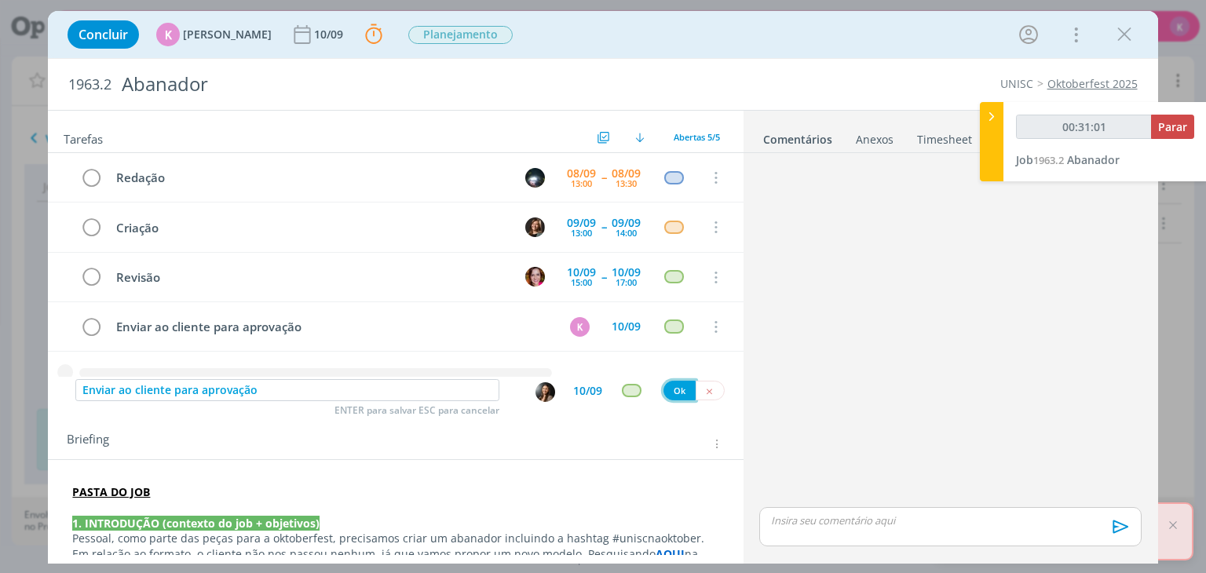
type input "00:31:02"
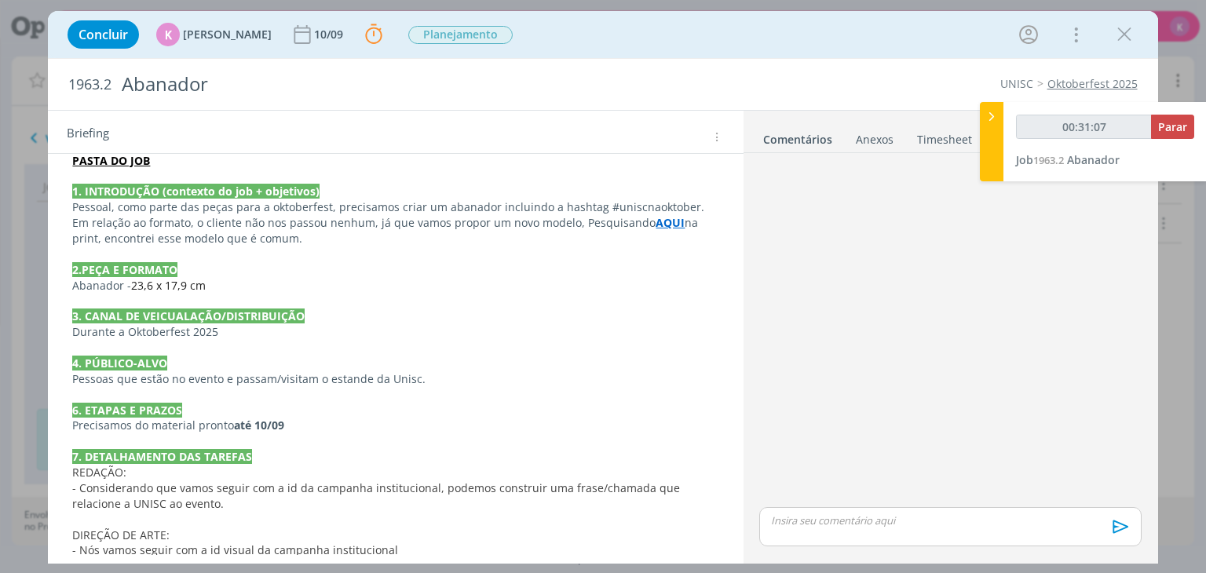
scroll to position [391, 0]
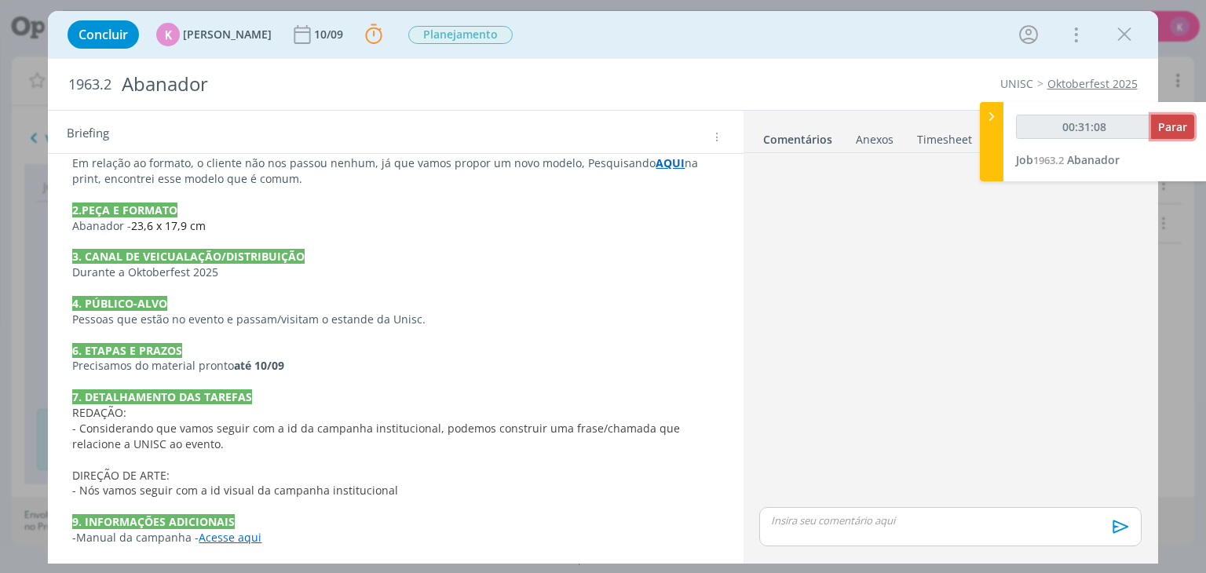
type input "00:31:09"
click at [1178, 124] on span "Parar" at bounding box center [1172, 126] width 29 height 15
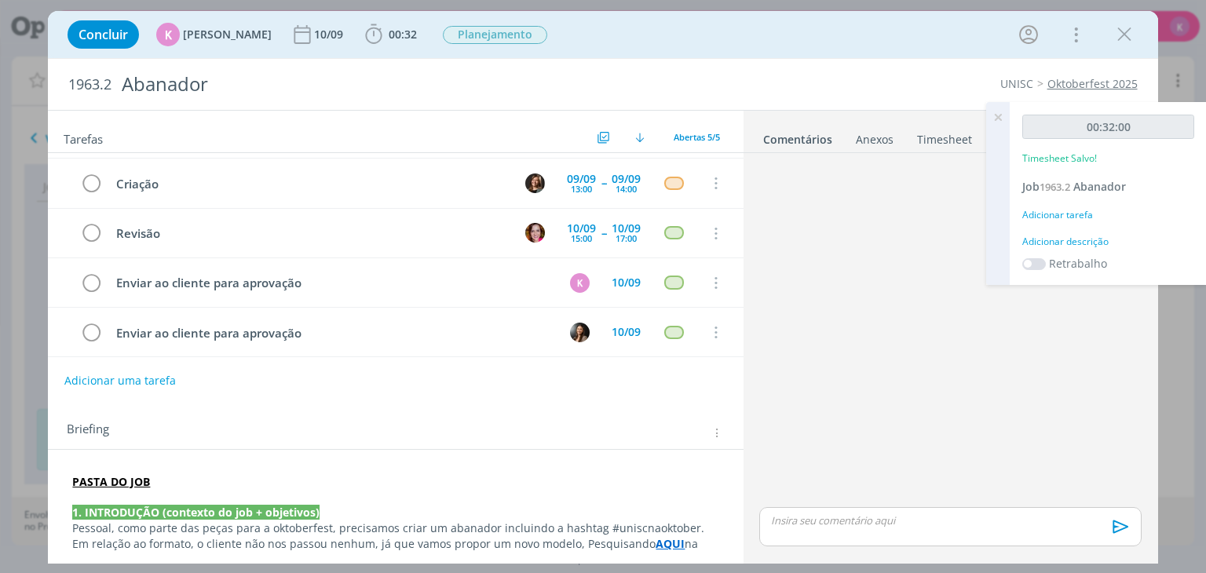
scroll to position [0, 0]
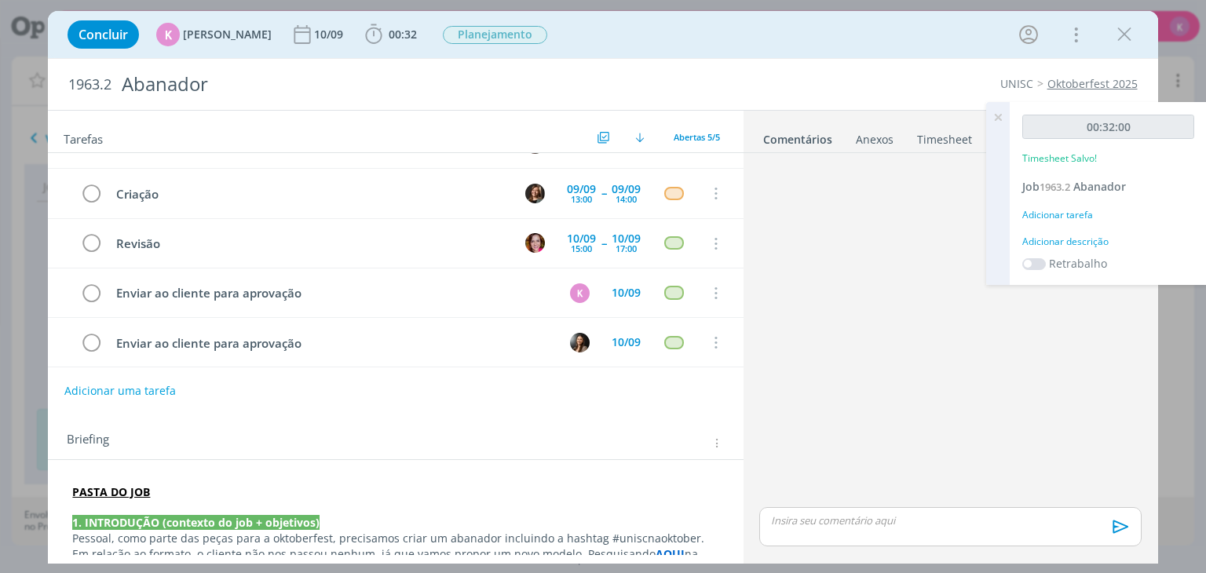
click at [946, 144] on link "Timesheet" at bounding box center [944, 136] width 57 height 23
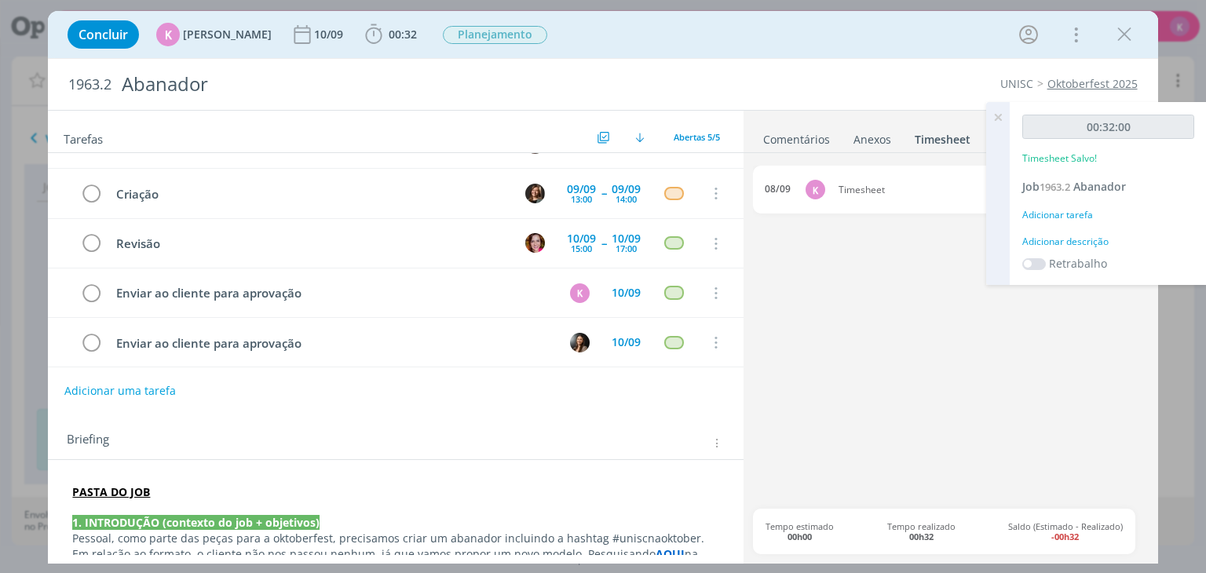
click at [995, 115] on icon at bounding box center [998, 117] width 28 height 31
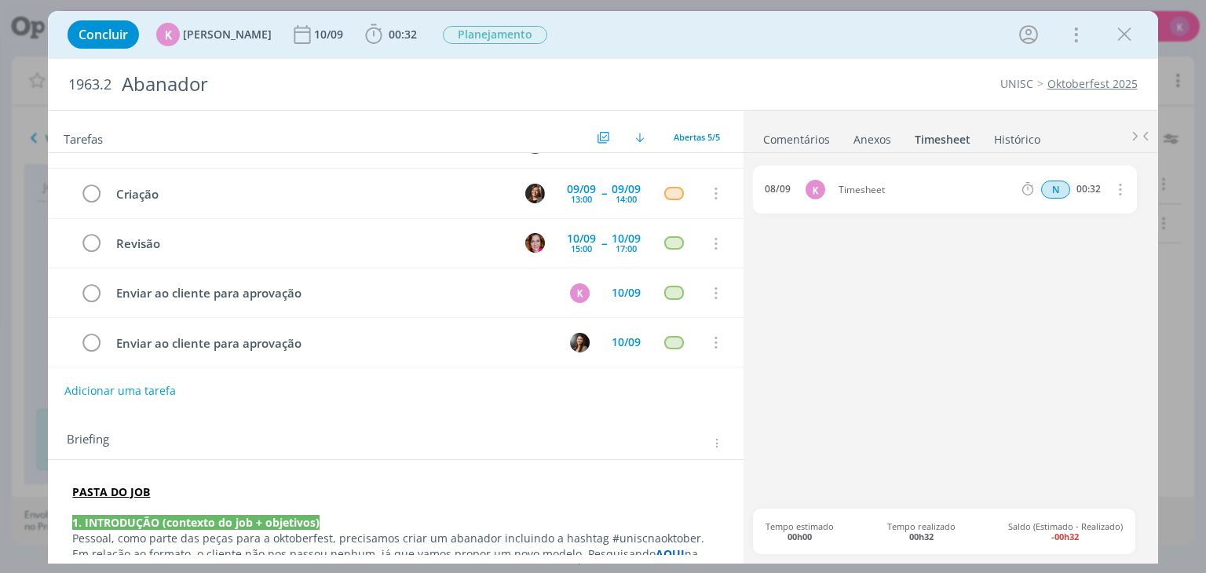
click at [1121, 192] on icon "dialog" at bounding box center [1118, 189] width 17 height 19
click at [1062, 243] on link "Editar" at bounding box center [1075, 241] width 124 height 25
click at [887, 189] on div "Timesheet" at bounding box center [881, 189] width 85 height 17
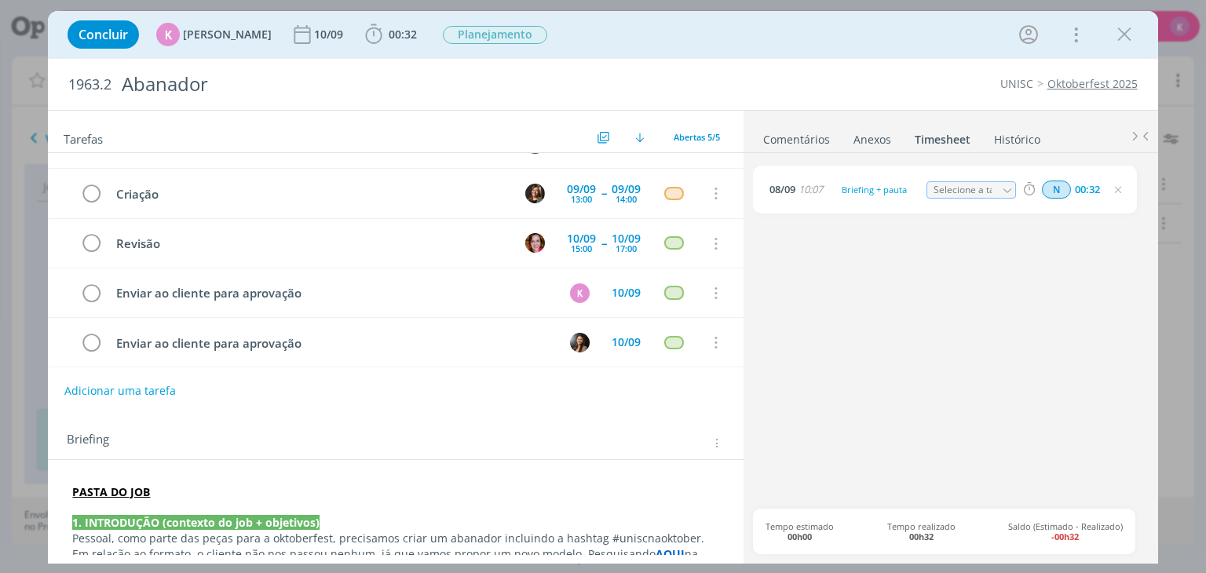
click at [884, 287] on div "08/09 10:07 Briefing + pauta Selecione a tarefa N 00:32" at bounding box center [950, 337] width 394 height 343
drag, startPoint x: 743, startPoint y: 188, endPoint x: 741, endPoint y: 152, distance: 36.9
click at [744, 153] on div "🙂 Ctrl + ENTER para enviar Powered by PQINA Arraste seus arquivos ou procure em…" at bounding box center [951, 357] width 415 height 408
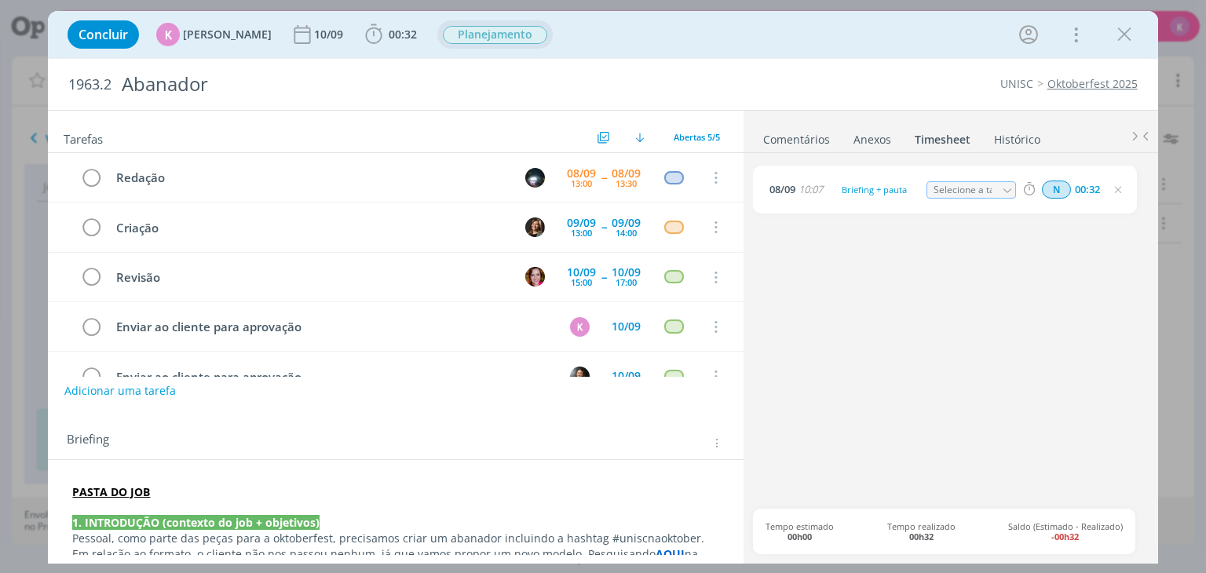
click at [503, 32] on span "Planejamento" at bounding box center [495, 35] width 104 height 18
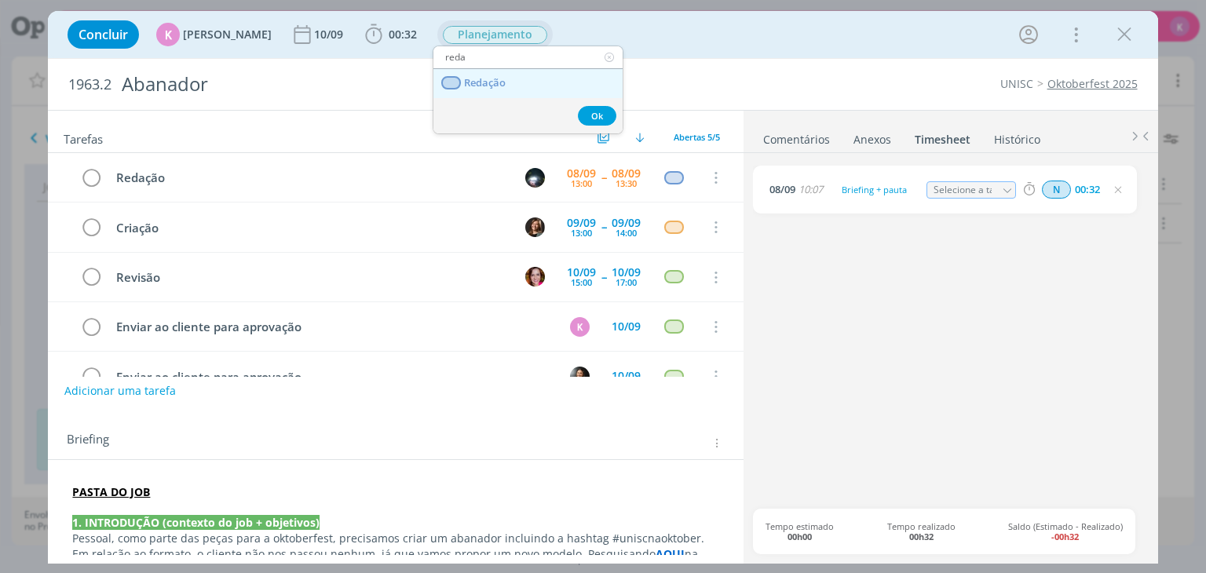
type input "reda"
click at [490, 85] on span "Redação" at bounding box center [486, 83] width 42 height 13
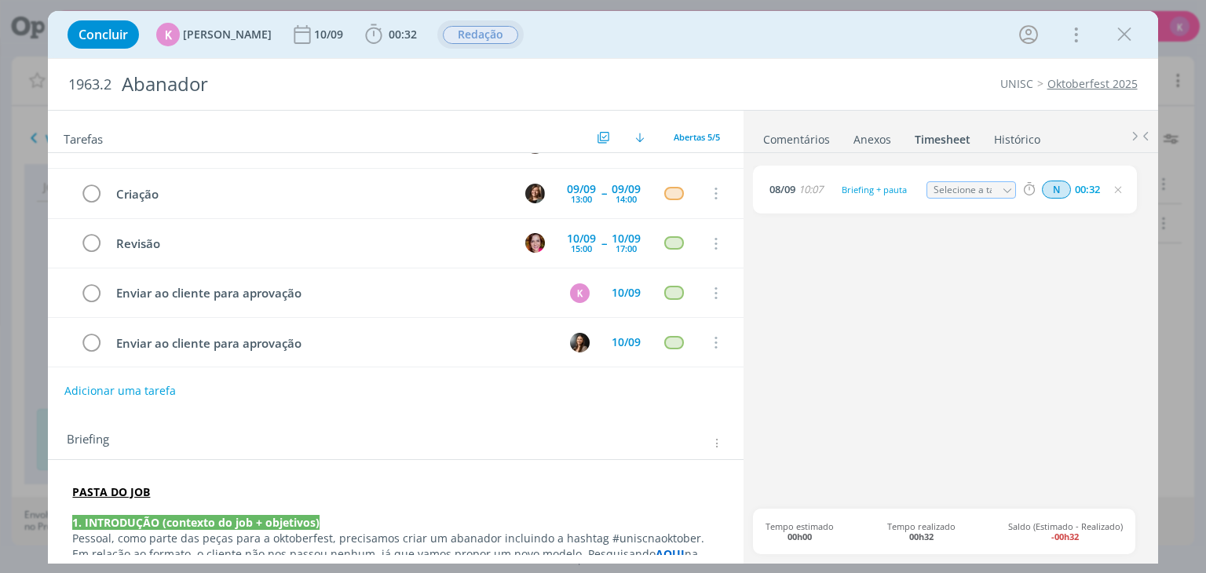
click at [883, 80] on div "UNISC Oktoberfest 2025" at bounding box center [919, 84] width 452 height 16
click at [1129, 29] on icon "dialog" at bounding box center [1125, 35] width 24 height 24
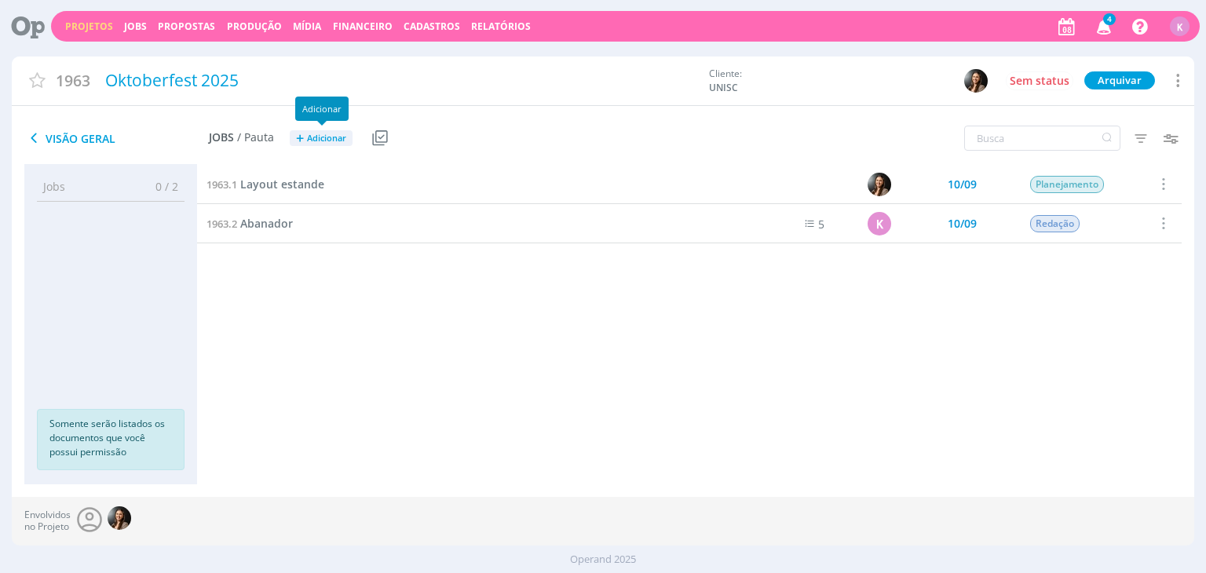
click at [313, 138] on span "Adicionar" at bounding box center [326, 139] width 39 height 10
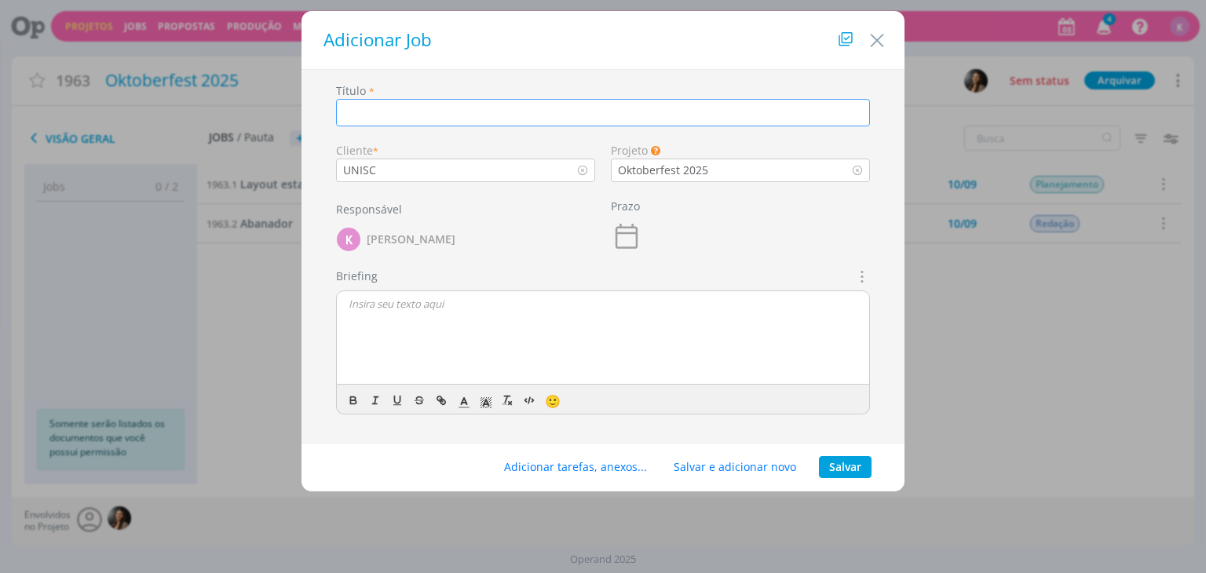
click at [675, 113] on input "dialog" at bounding box center [603, 112] width 534 height 27
paste input "Arte fotos da cabine fotográfica"
type input "Arte fotos da cabine fotográfica"
click at [633, 240] on icon "dialog" at bounding box center [626, 236] width 31 height 31
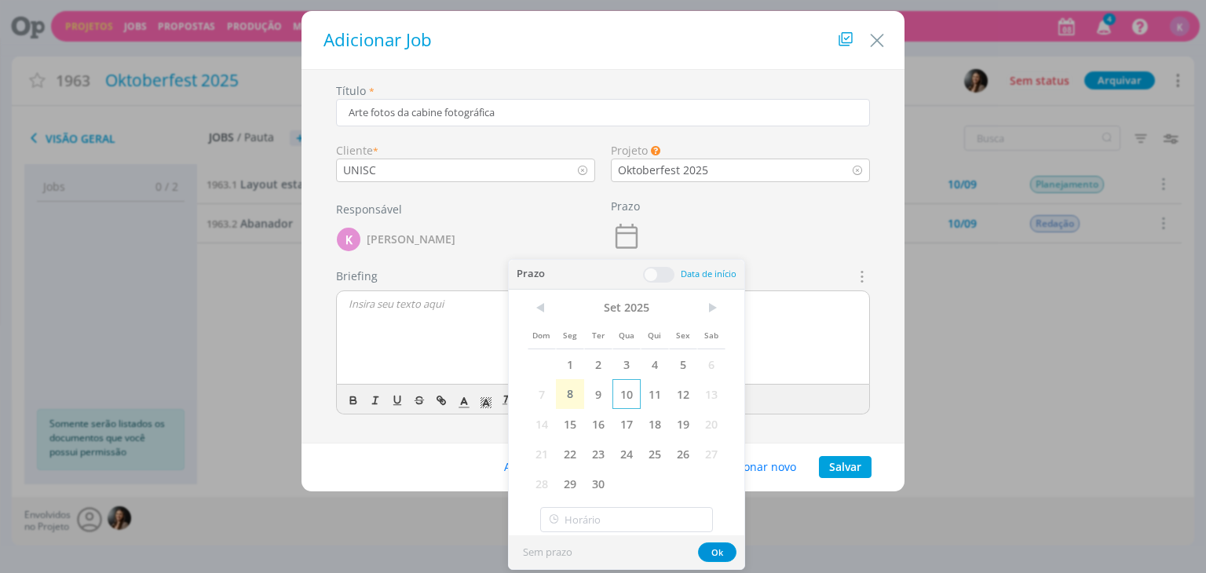
click at [620, 387] on span "10" at bounding box center [627, 394] width 28 height 30
click at [709, 552] on button "Ok" at bounding box center [717, 553] width 38 height 20
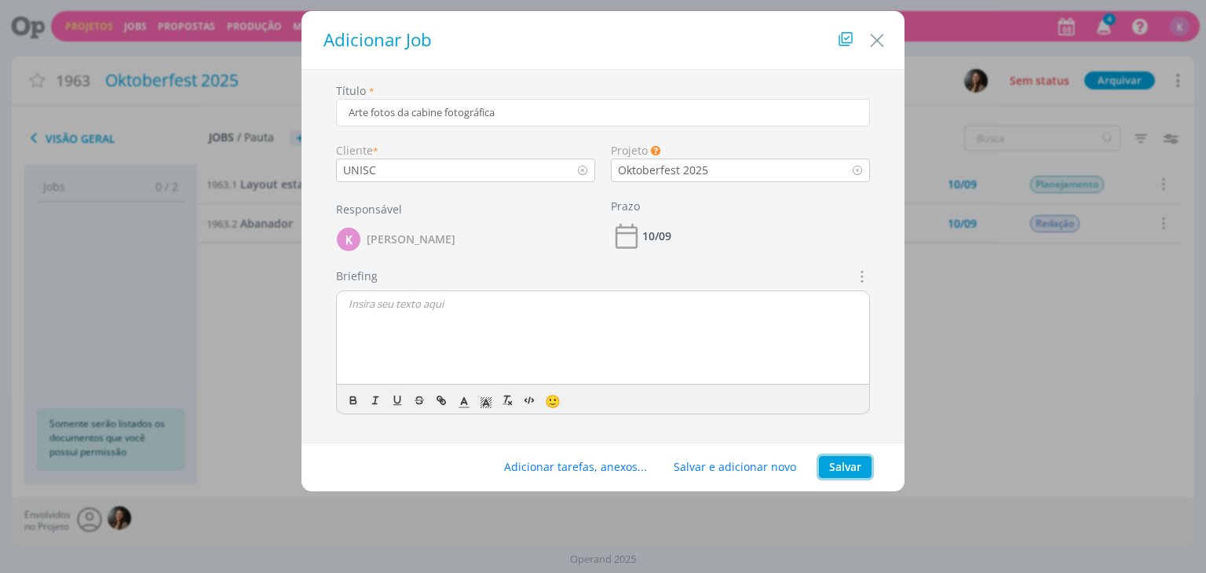
drag, startPoint x: 836, startPoint y: 469, endPoint x: 840, endPoint y: 481, distance: 12.4
click at [837, 467] on button "Salvar" at bounding box center [845, 467] width 53 height 22
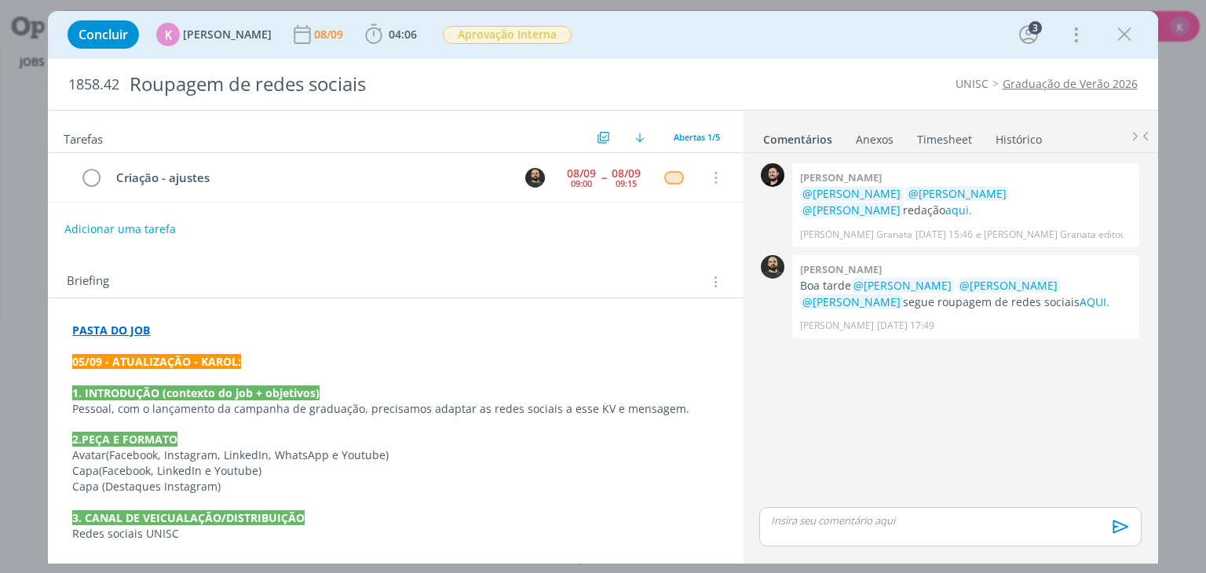
drag, startPoint x: 1097, startPoint y: 392, endPoint x: 1025, endPoint y: 444, distance: 88.9
click at [1097, 392] on div "0 Bruno corralo granata @Karoline Arend @Beatriz Luchese @Patrick Freitas redaç…" at bounding box center [950, 331] width 394 height 345
click at [85, 408] on p "Pessoal, com o lançamento da campanha de graduação, precisamos adaptar as redes…" at bounding box center [395, 409] width 646 height 16
click at [109, 376] on p "dialog" at bounding box center [395, 379] width 645 height 16
click at [601, 378] on p "Precisamos tirar tirar o logo UNISC da capa e deixar mais claro que é graduação" at bounding box center [395, 379] width 645 height 16
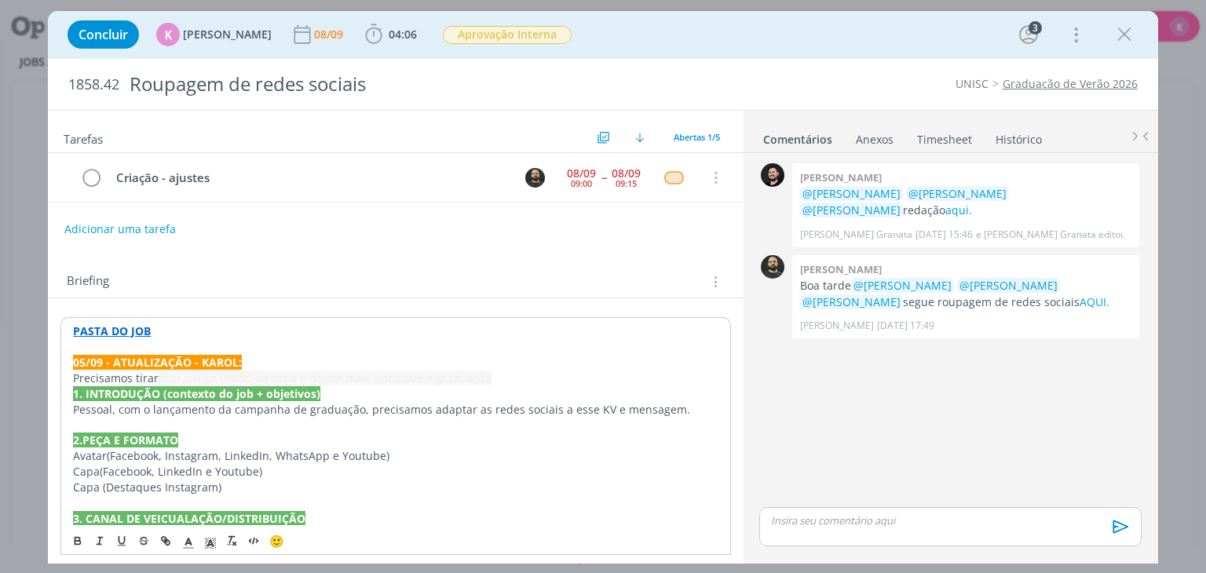
click at [135, 375] on p "Precisamos tirar tirar o logo UNISC da capa e deixar mais claro que é graduação" at bounding box center [395, 379] width 645 height 16
click at [189, 540] on polyline "dialog" at bounding box center [188, 542] width 5 height 6
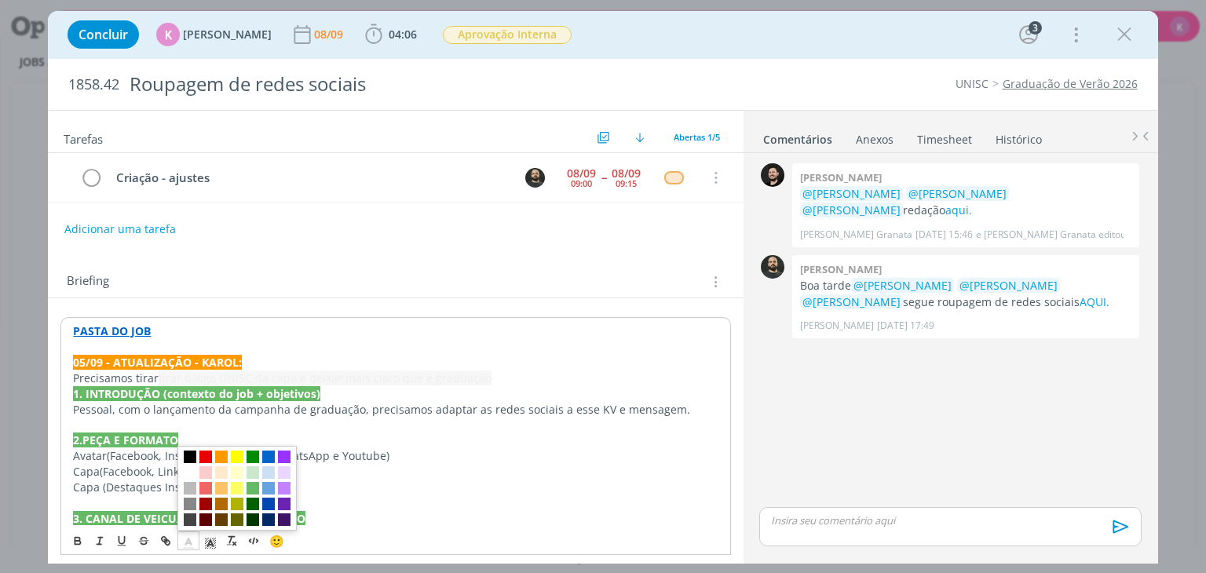
click at [188, 519] on span "dialog" at bounding box center [190, 520] width 13 height 13
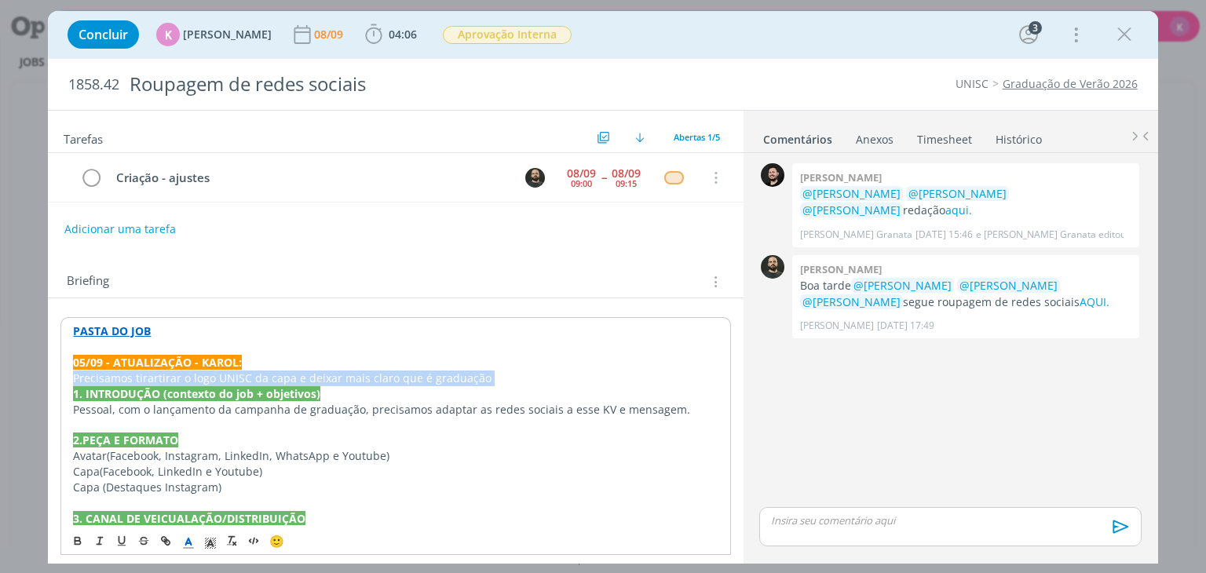
click at [179, 380] on span "tirar o logo UNISC da capa e deixar mais claro que é graduação" at bounding box center [325, 378] width 333 height 15
drag, startPoint x: 185, startPoint y: 380, endPoint x: 155, endPoint y: 379, distance: 30.6
click at [155, 379] on p "Precisamos tirar tirar o logo UNISC da capa e deixar mais claro que é graduação" at bounding box center [395, 379] width 645 height 16
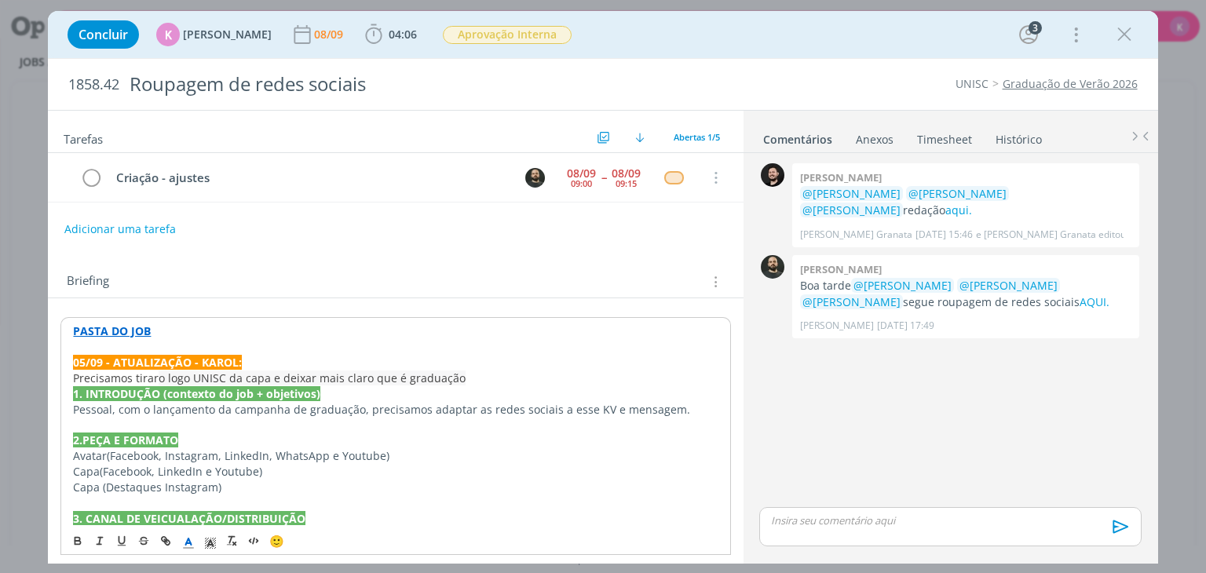
click at [473, 373] on p "Precisamos tirar o logo UNISC da capa e deixar mais claro que é graduação" at bounding box center [395, 379] width 645 height 16
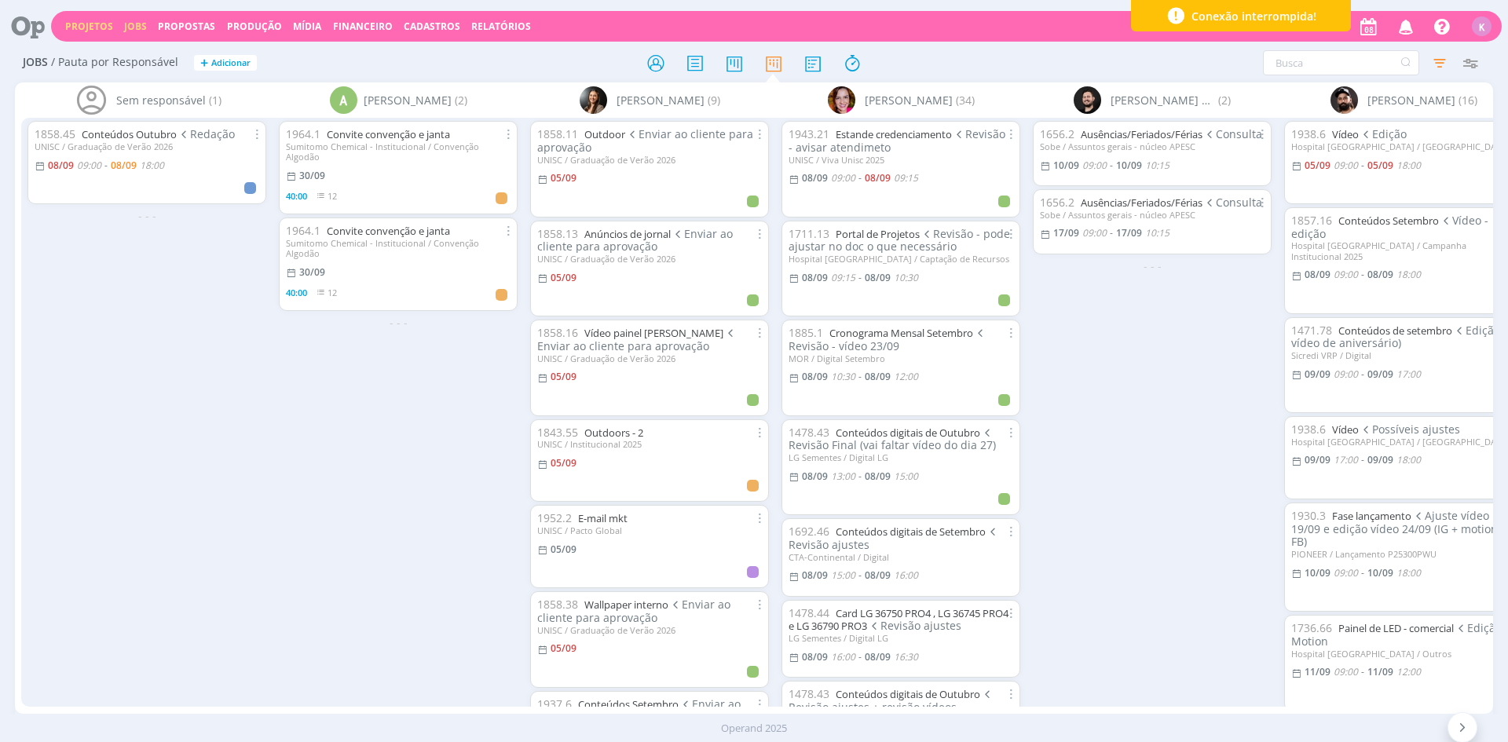
click at [88, 23] on link "Projetos" at bounding box center [89, 26] width 48 height 13
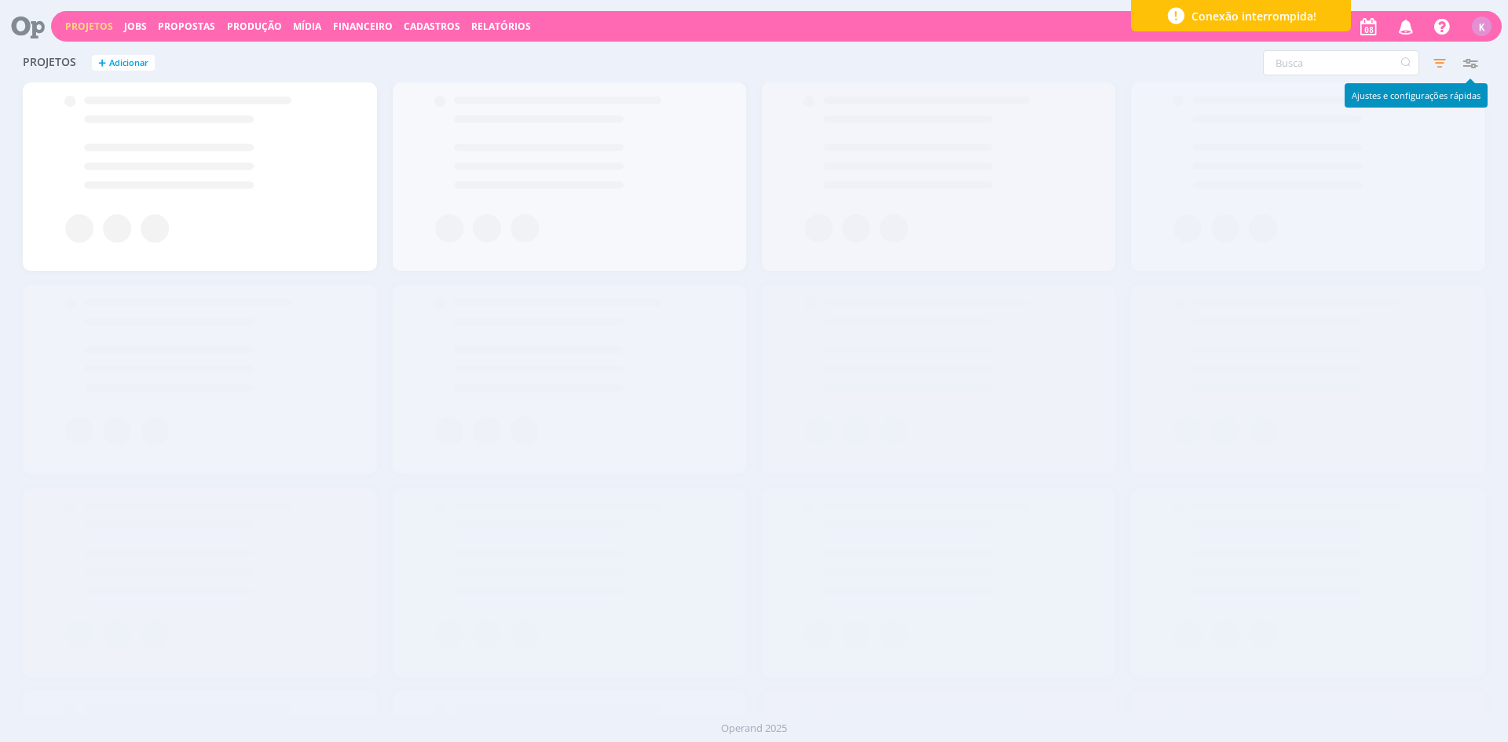
click at [1476, 54] on icon "button" at bounding box center [1469, 63] width 28 height 28
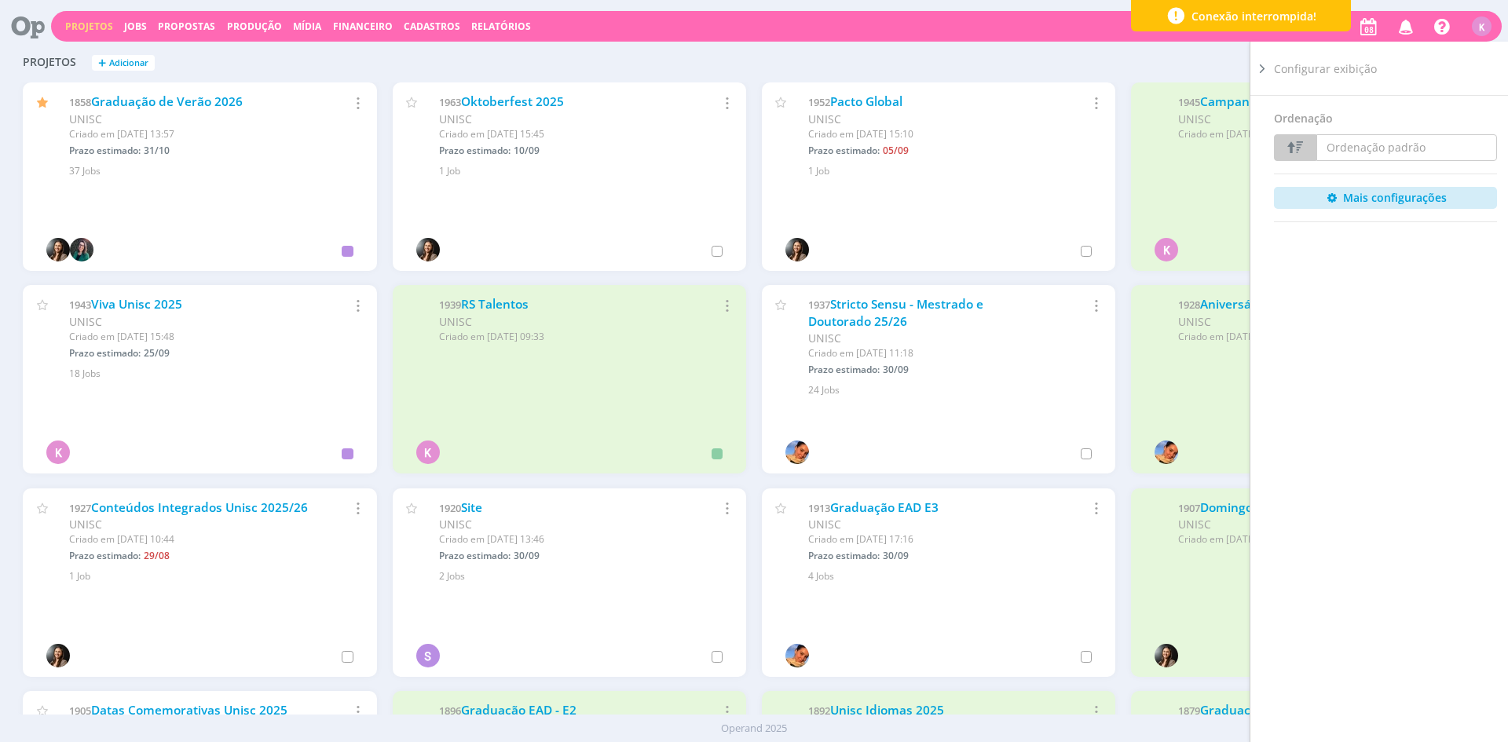
click at [1172, 65] on div "Filtros Filtrar Limpar Status Cliente / Contrato Cliente 2 selecionados Contrat…" at bounding box center [1215, 62] width 539 height 25
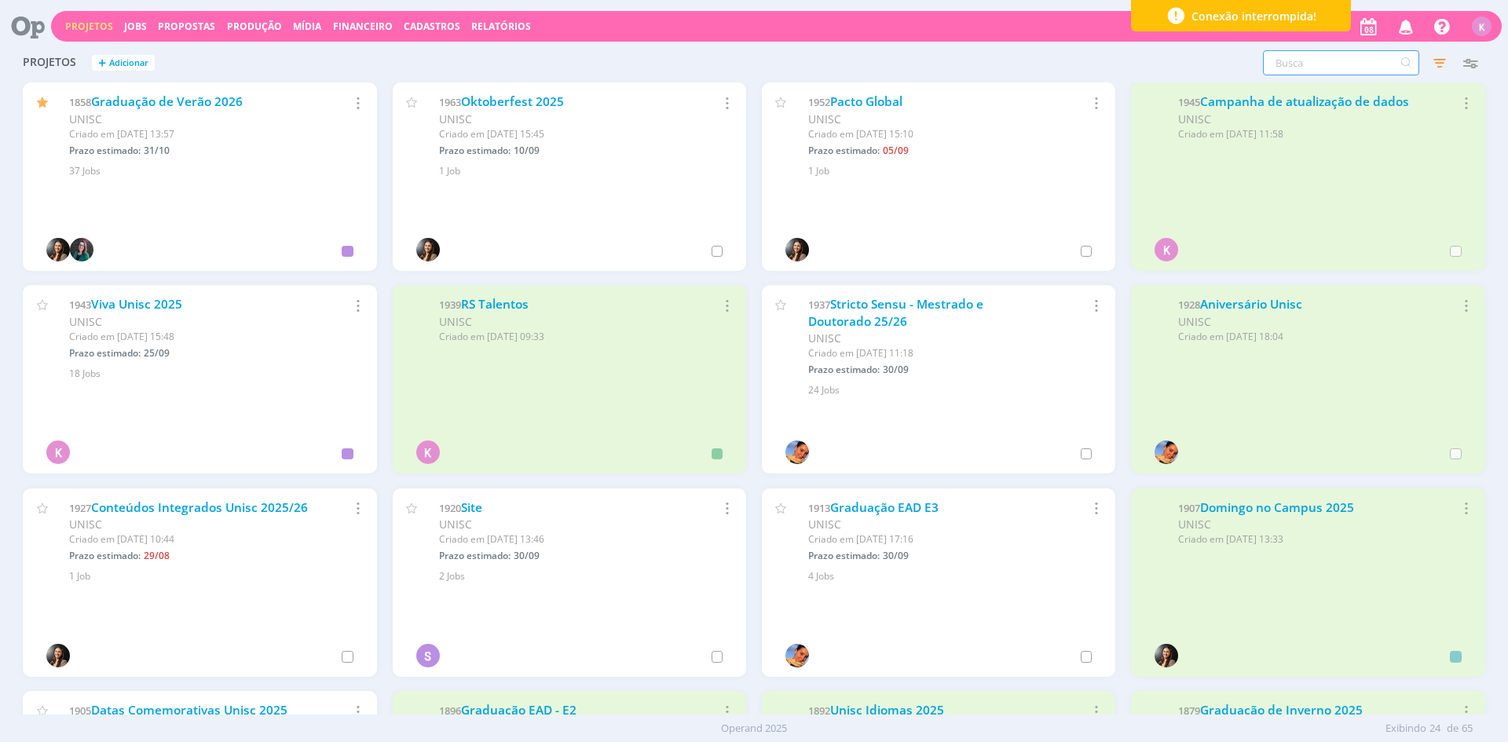
click at [1334, 65] on input "text" at bounding box center [1341, 62] width 156 height 25
type input "oktober"
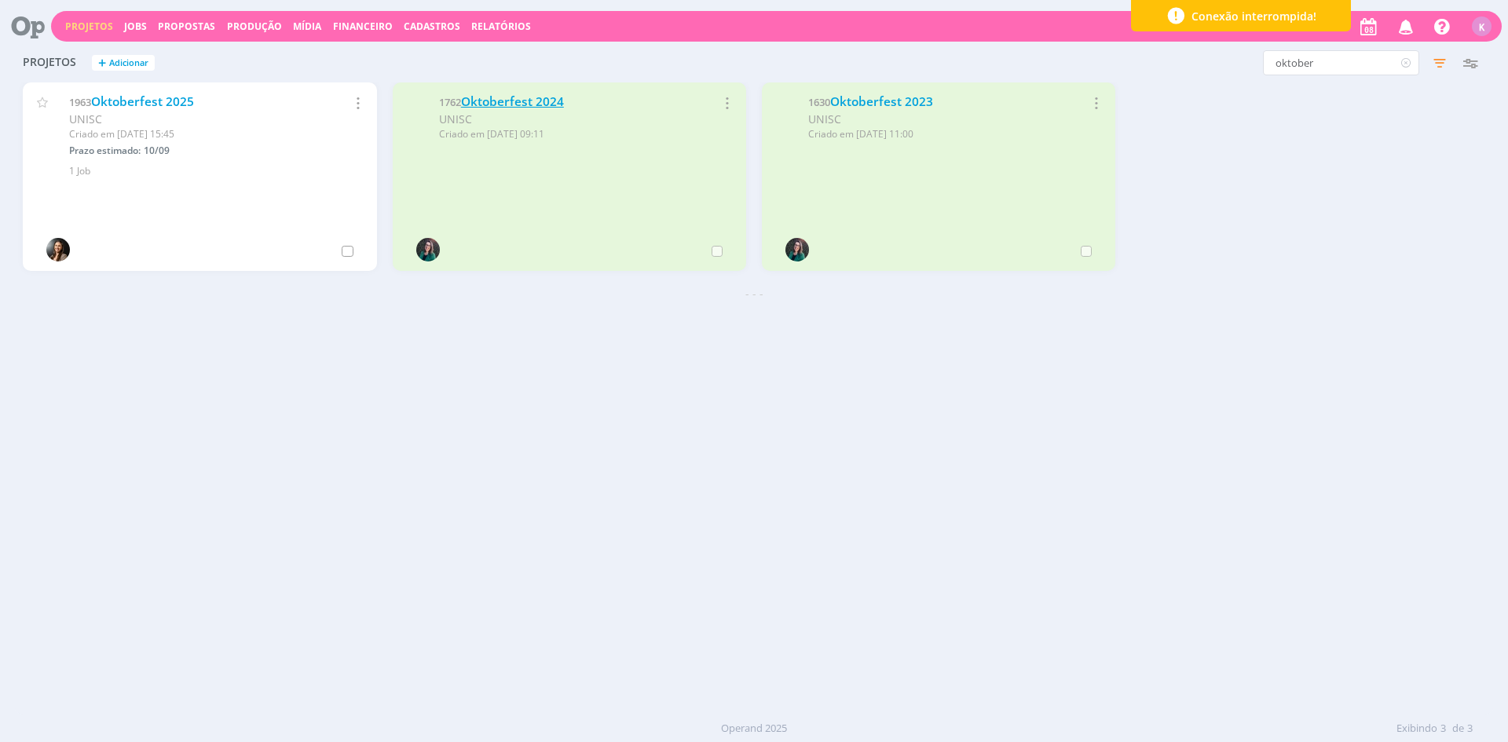
click at [529, 100] on link "Oktoberfest 2024" at bounding box center [512, 101] width 103 height 16
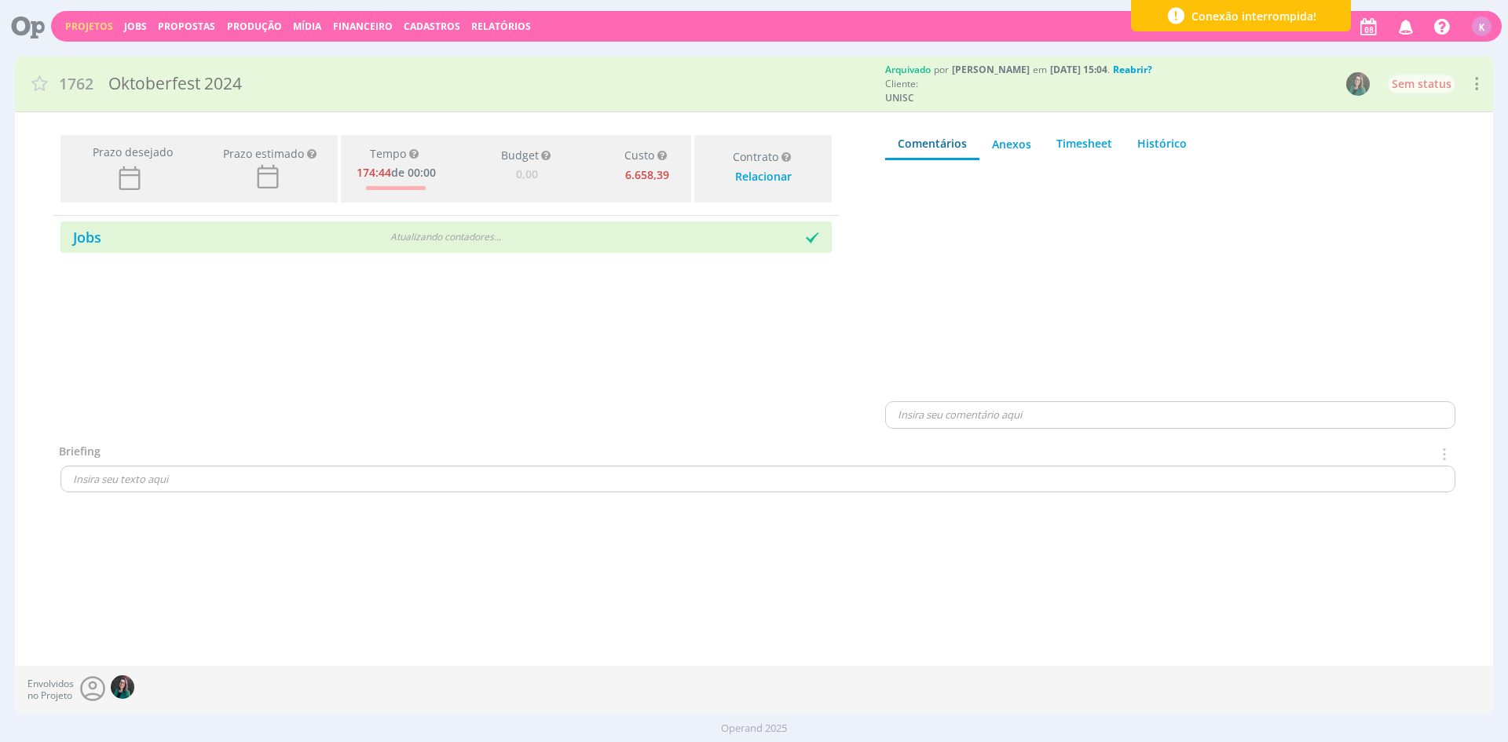
type input "0,00"
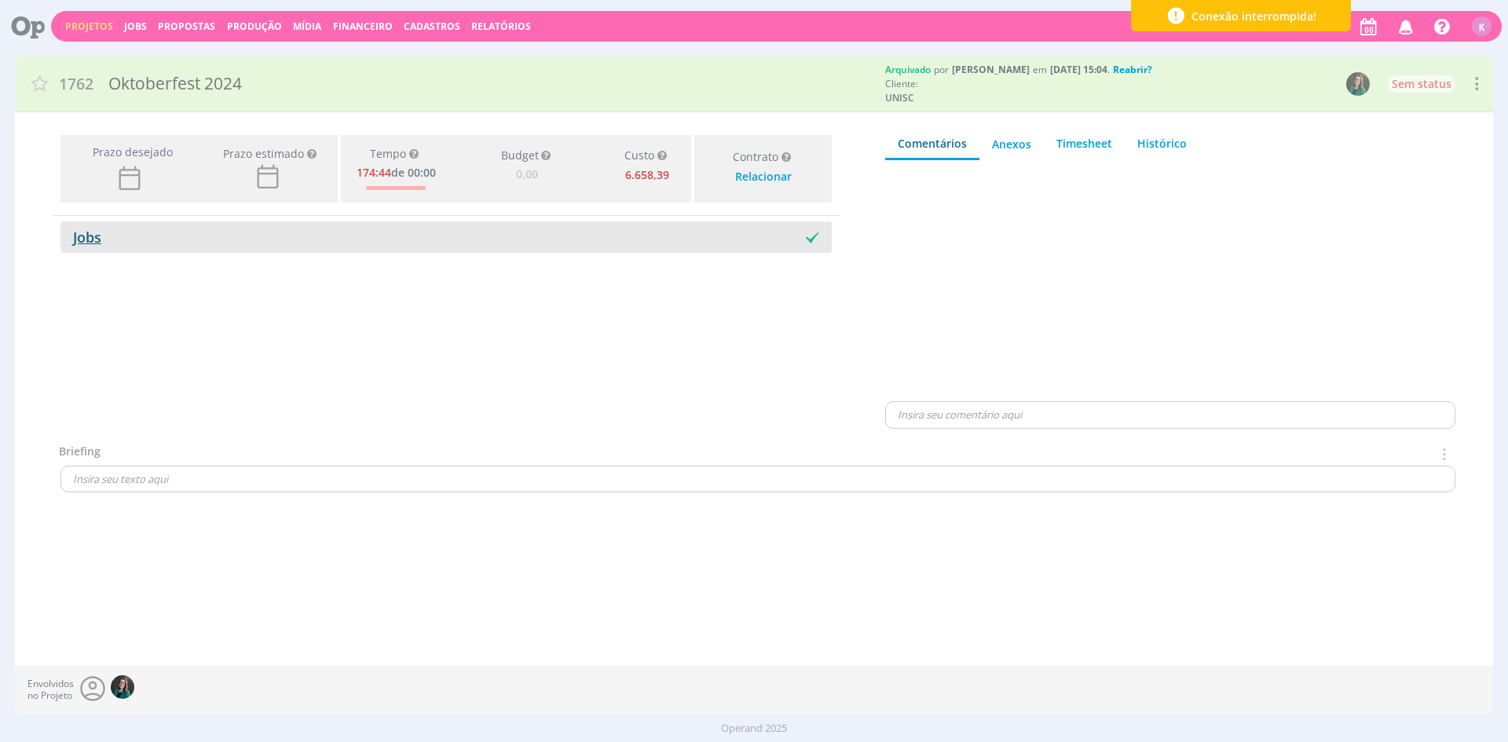
click at [97, 236] on link "Jobs" at bounding box center [80, 237] width 41 height 19
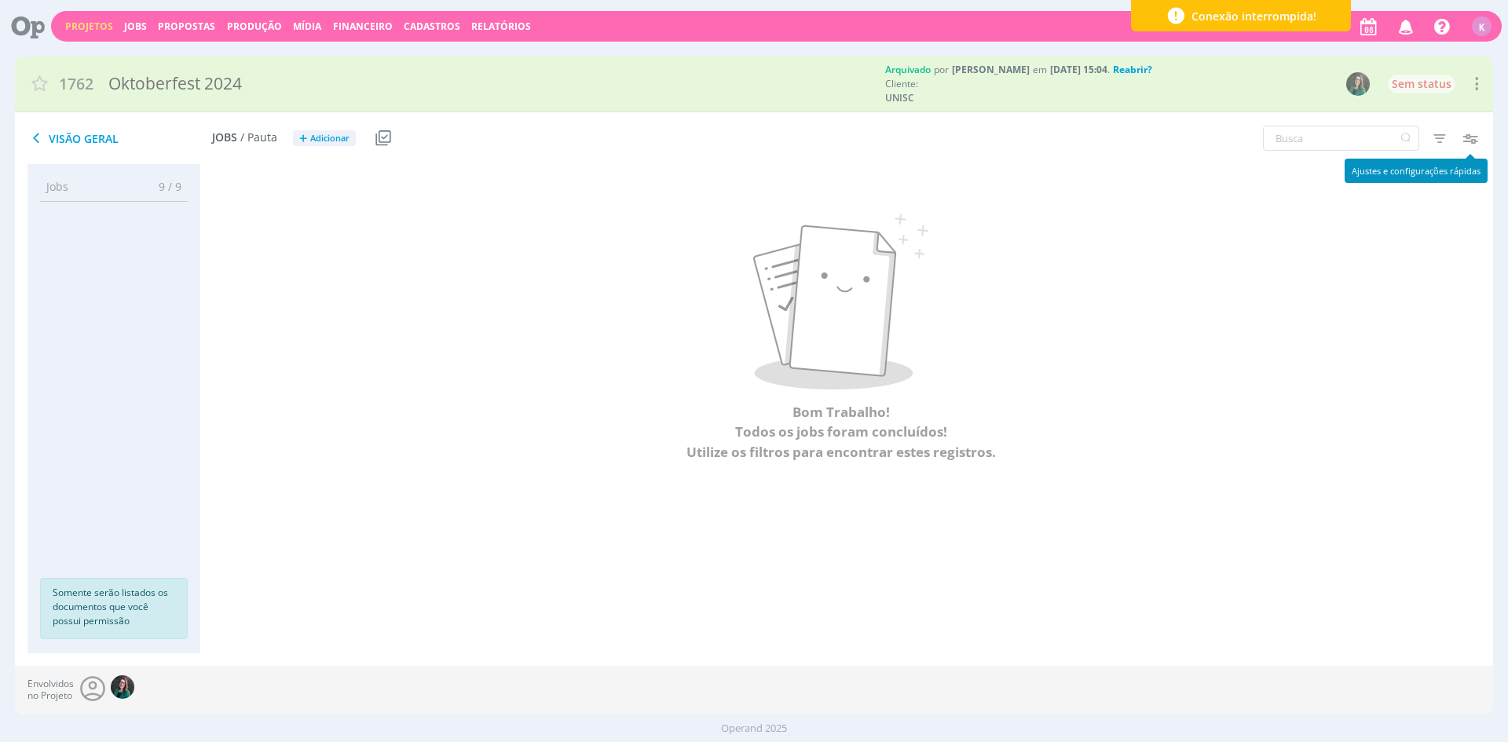
click at [1472, 139] on icon "button" at bounding box center [1469, 138] width 28 height 28
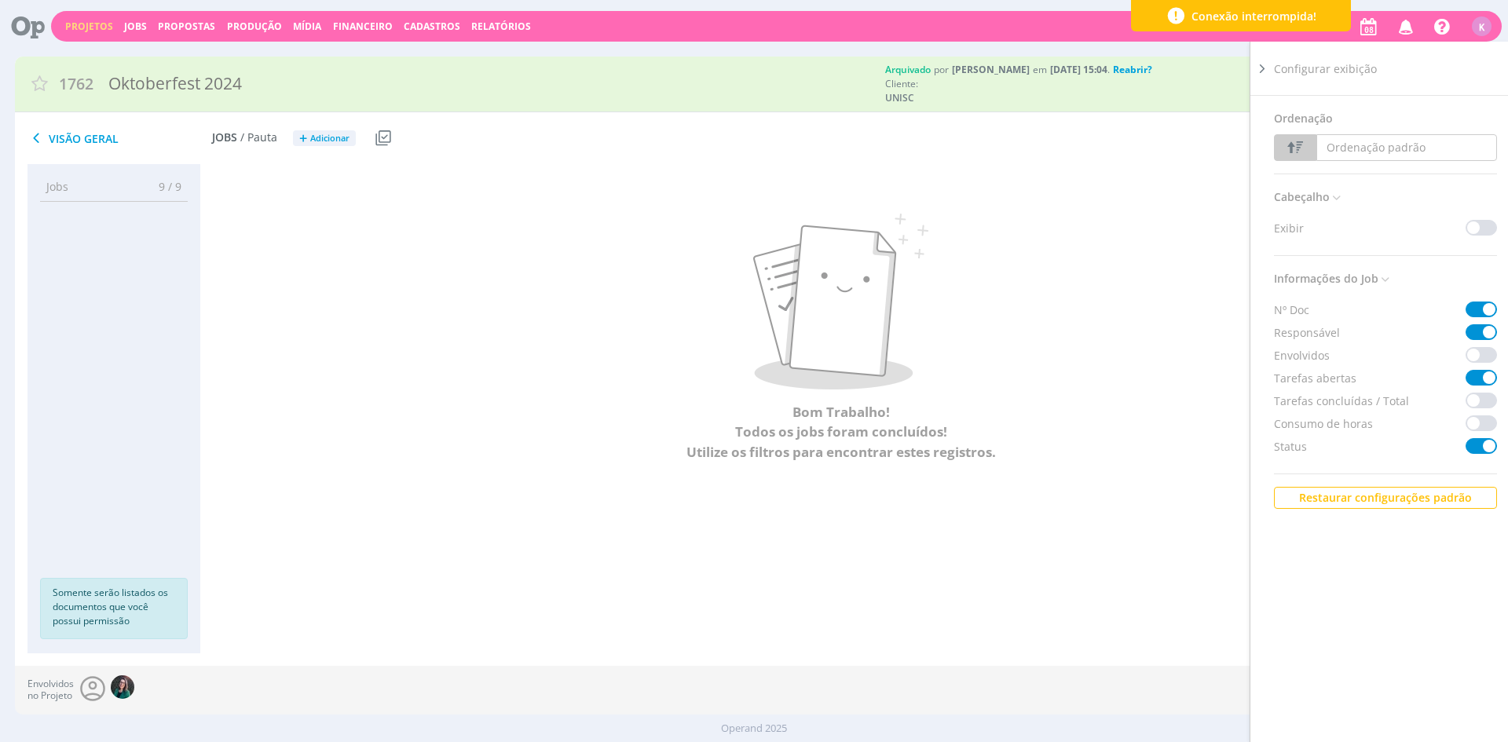
click at [1215, 210] on div "Bom Trabalho! Todos os jobs foram concluídos! Utilize os filtros para encontrar…" at bounding box center [840, 338] width 1281 height 316
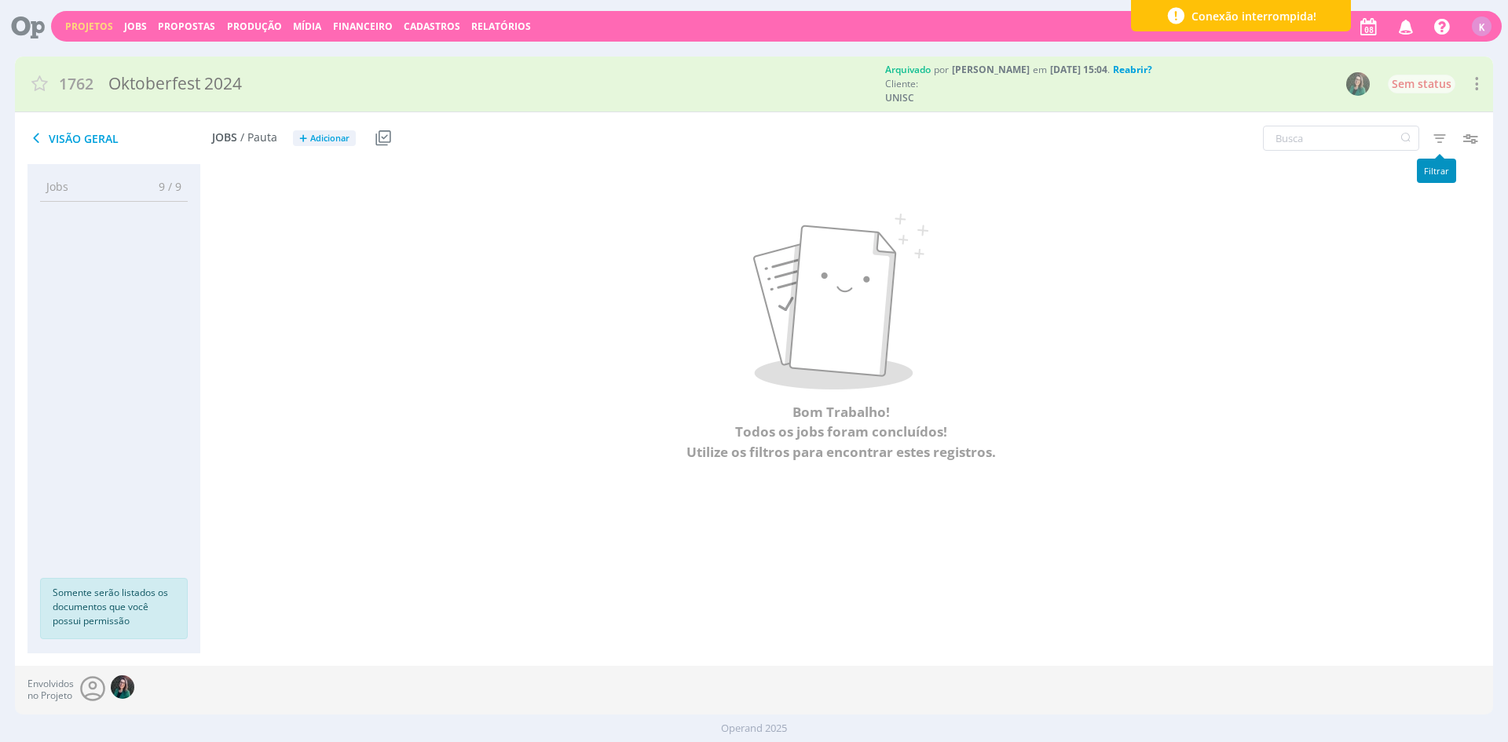
click at [1443, 148] on icon "button" at bounding box center [1439, 138] width 28 height 28
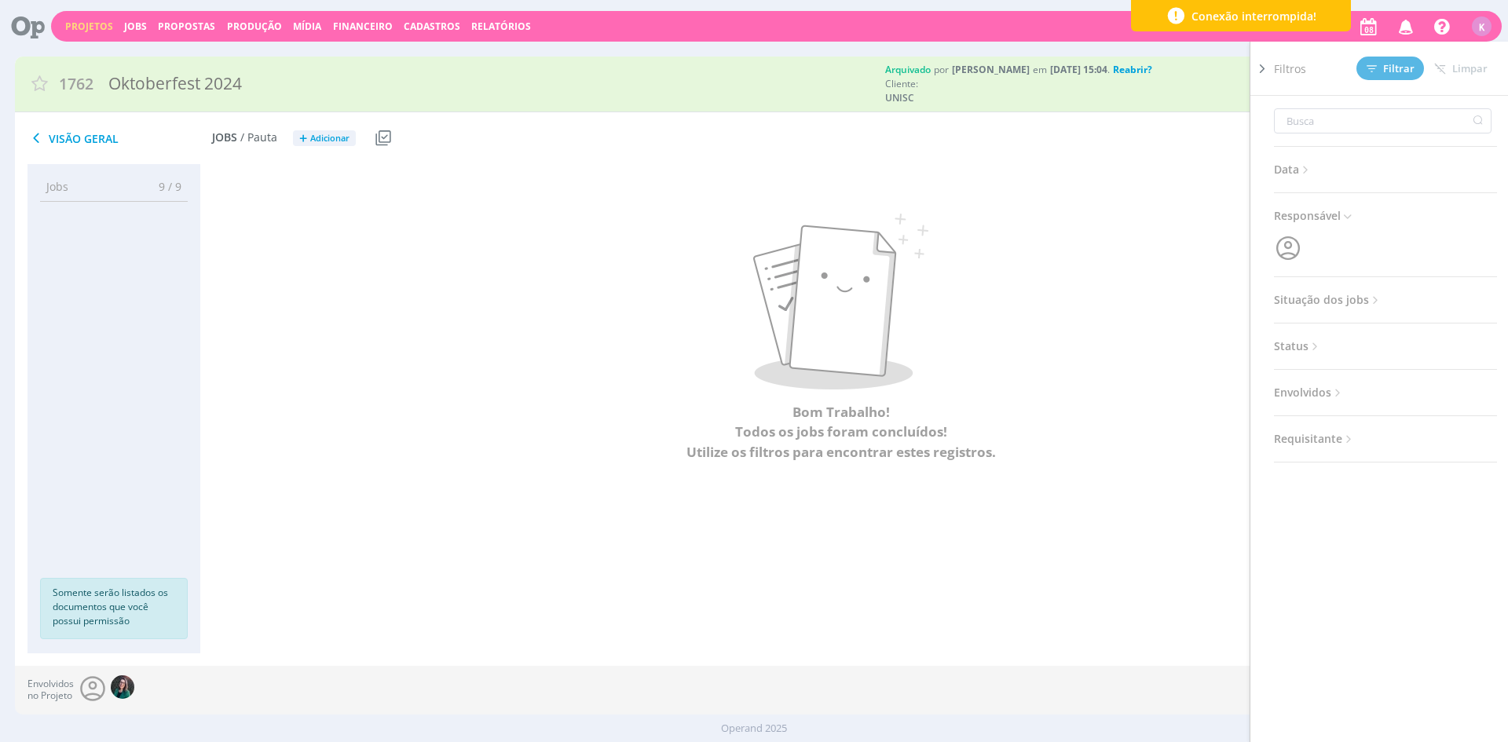
click at [1352, 302] on span "Situação dos jobs" at bounding box center [1328, 300] width 108 height 20
click at [1380, 332] on span "Concluídos" at bounding box center [1376, 333] width 58 height 34
click at [1380, 339] on span at bounding box center [1375, 343] width 31 height 16
click at [1395, 70] on span "Filtrar" at bounding box center [1390, 69] width 48 height 10
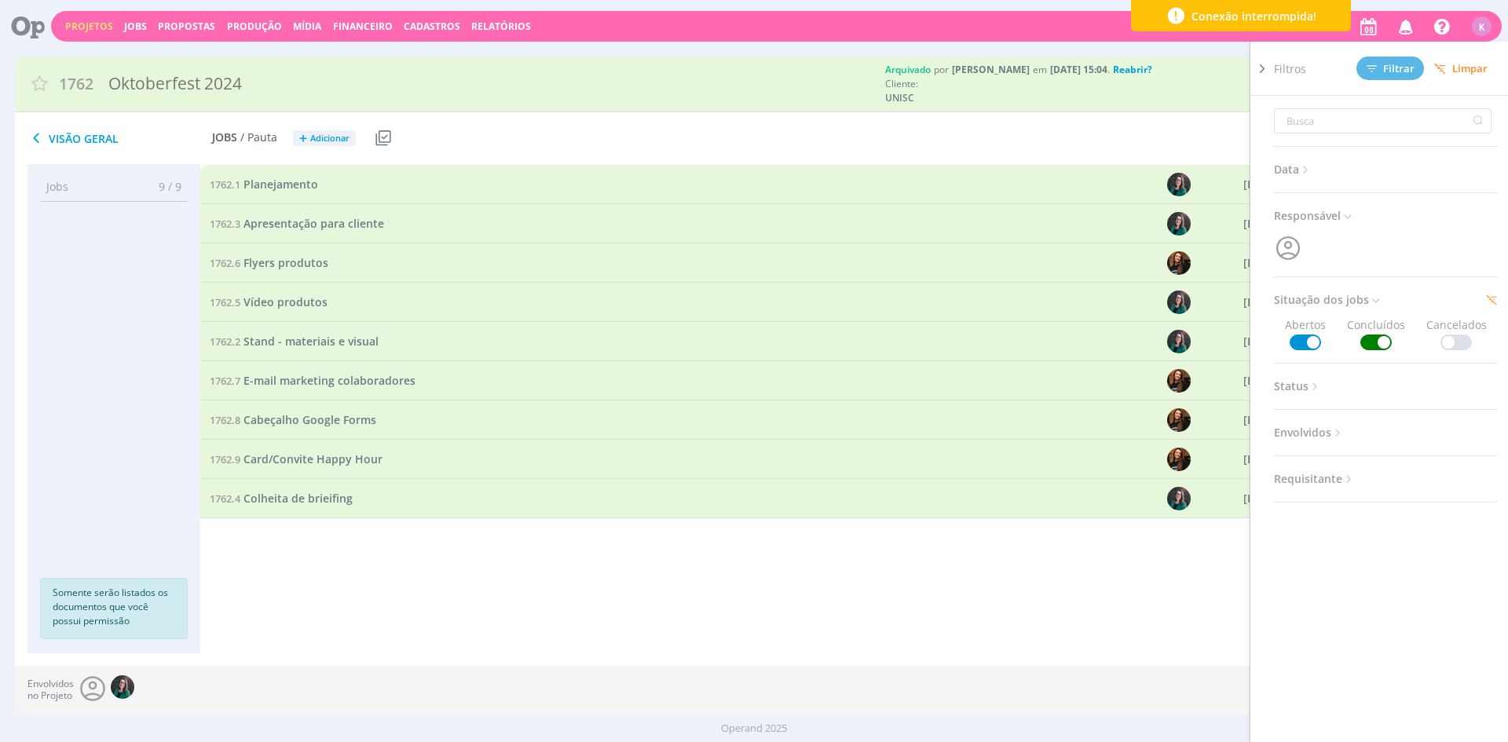
click at [597, 130] on div "Visão Geral Jobs / Pauta + Adicionar Usar Job de template Criar template a part…" at bounding box center [507, 138] width 985 height 39
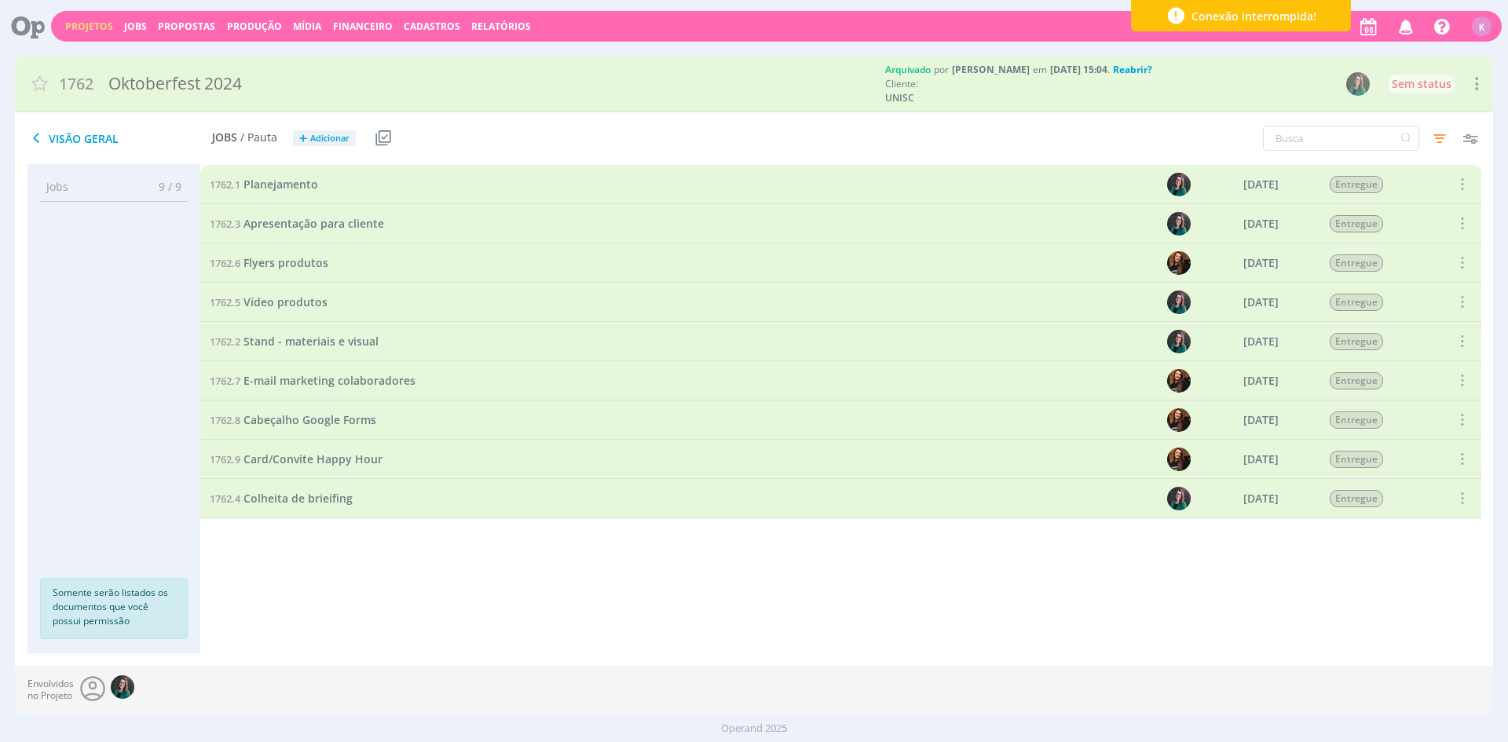
click at [357, 607] on div "1762.1 Planejamento 23/08/24 Entregue Selecionar Reabrir 1762.3 Apresentação pa…" at bounding box center [840, 393] width 1281 height 457
click at [435, 560] on div "1762.1 Planejamento 23/08/24 Entregue Selecionar Reabrir 1762.3 Apresentação pa…" at bounding box center [840, 393] width 1281 height 457
click at [305, 345] on span "Stand - materiais e visual" at bounding box center [310, 341] width 135 height 15
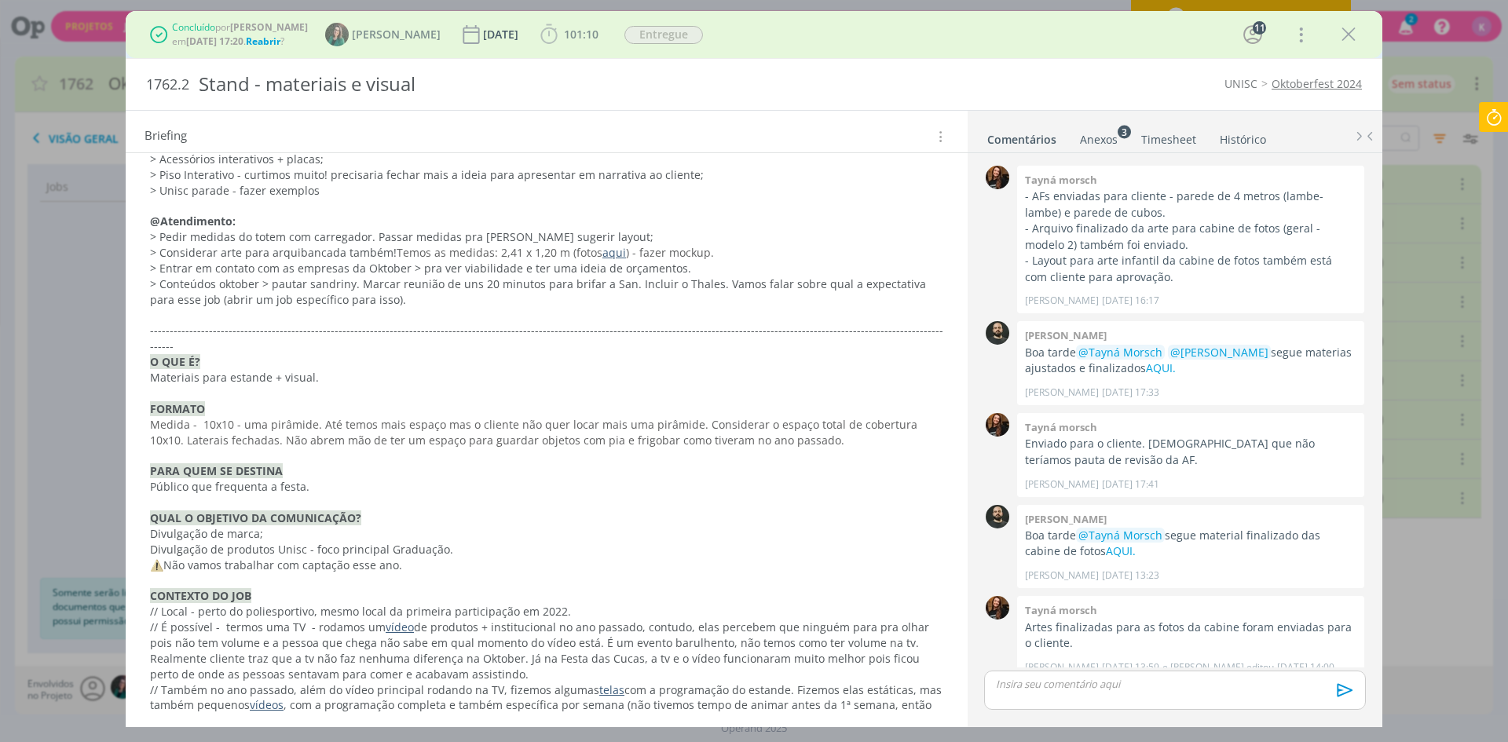
scroll to position [5026, 0]
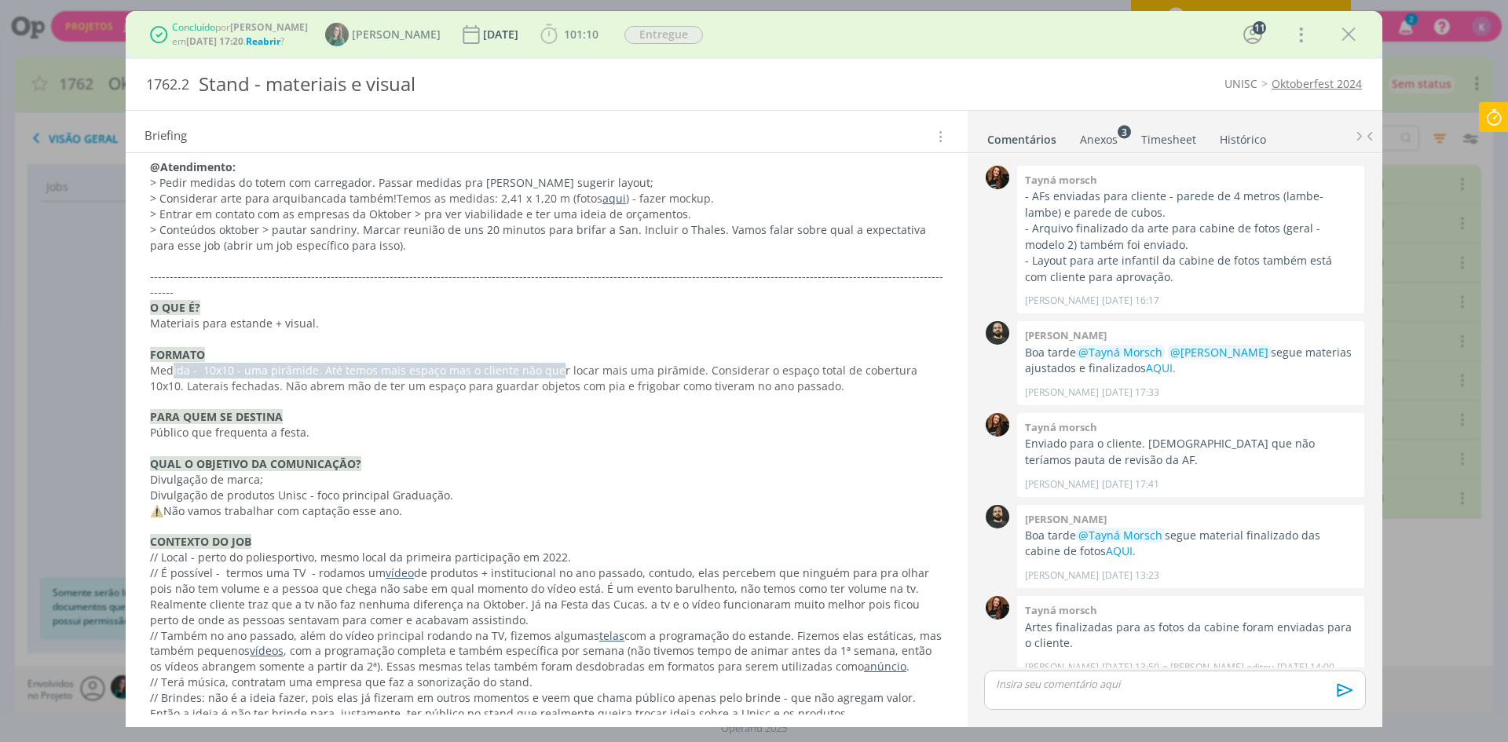
drag, startPoint x: 171, startPoint y: 251, endPoint x: 550, endPoint y: 245, distance: 378.6
click at [550, 363] on span "Medida - 10x10 - uma pirâmide. Até temos mais espaço mas o cliente não quer loc…" at bounding box center [535, 378] width 770 height 31
click at [544, 394] on p "dialog" at bounding box center [547, 402] width 792 height 16
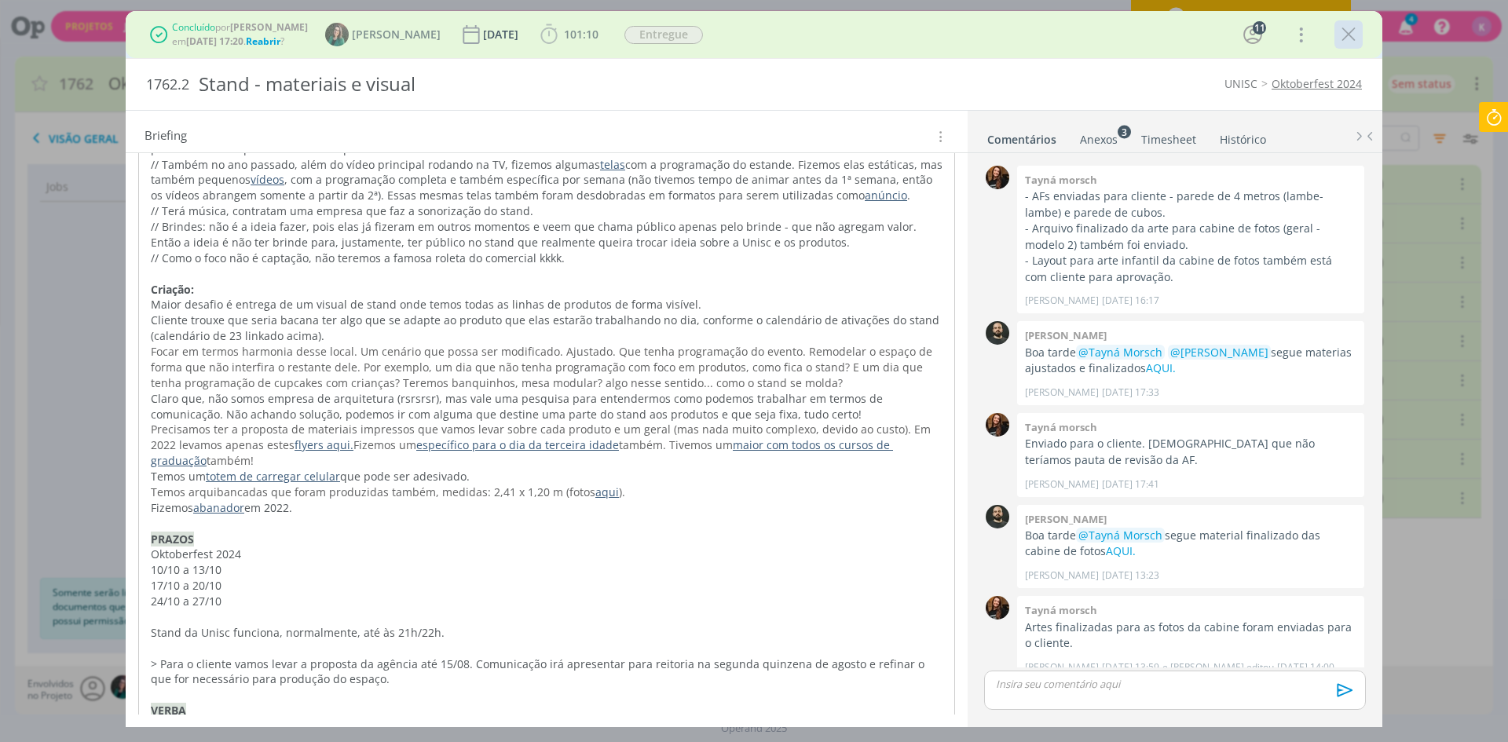
click at [1337, 32] on div "dialog" at bounding box center [1348, 34] width 28 height 28
click at [1339, 32] on icon "dialog" at bounding box center [1349, 35] width 24 height 24
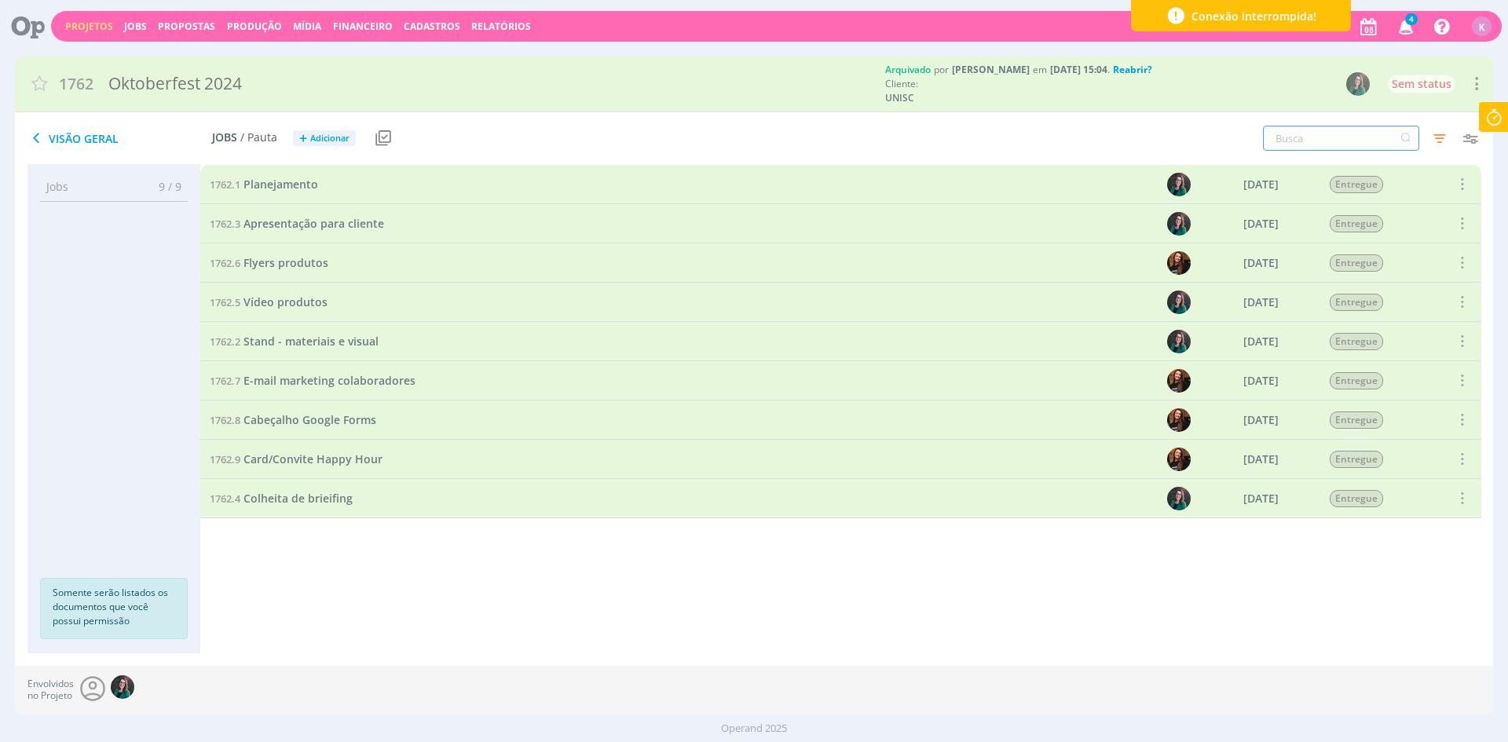
click at [1304, 135] on input "text" at bounding box center [1341, 138] width 156 height 25
type input "abanador"
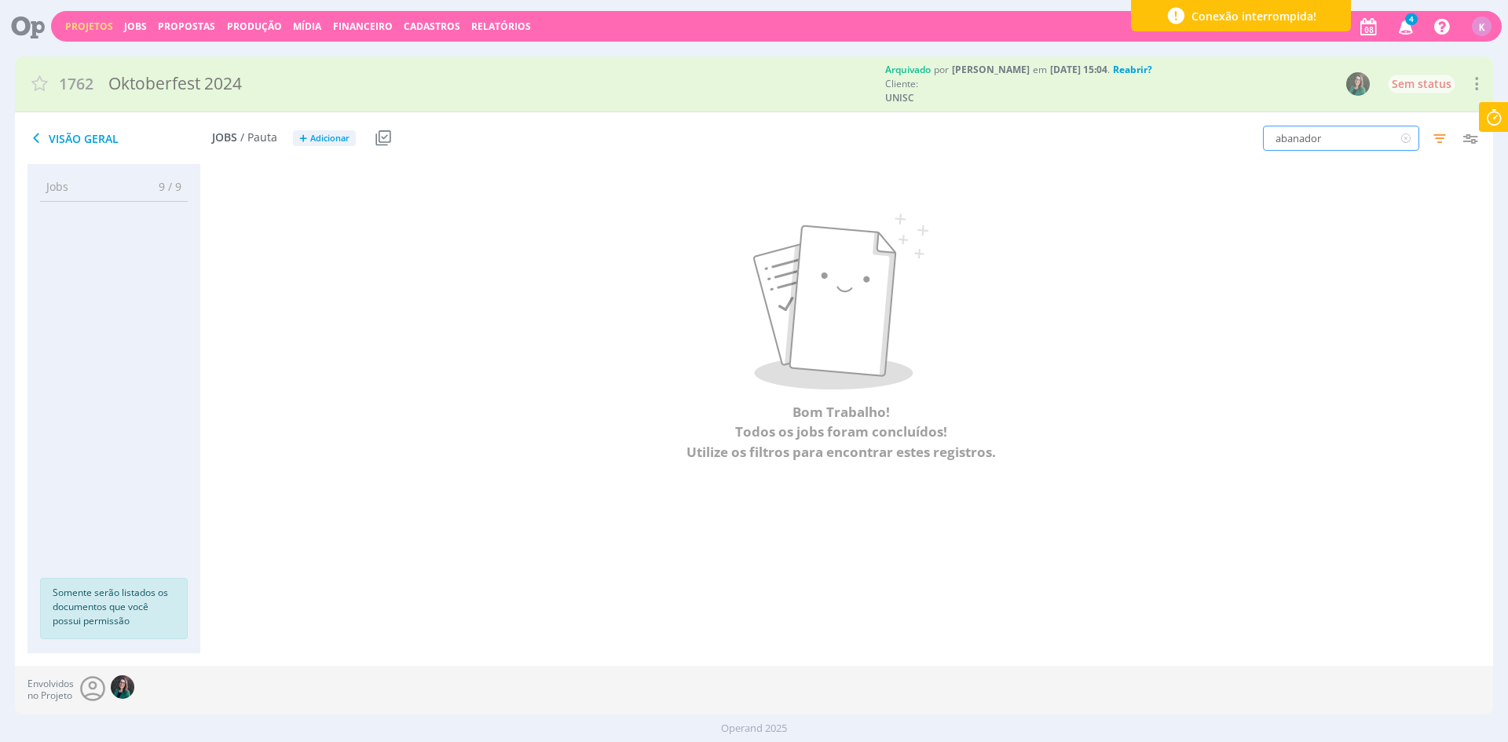
click at [1304, 139] on input "abanador" at bounding box center [1341, 138] width 156 height 25
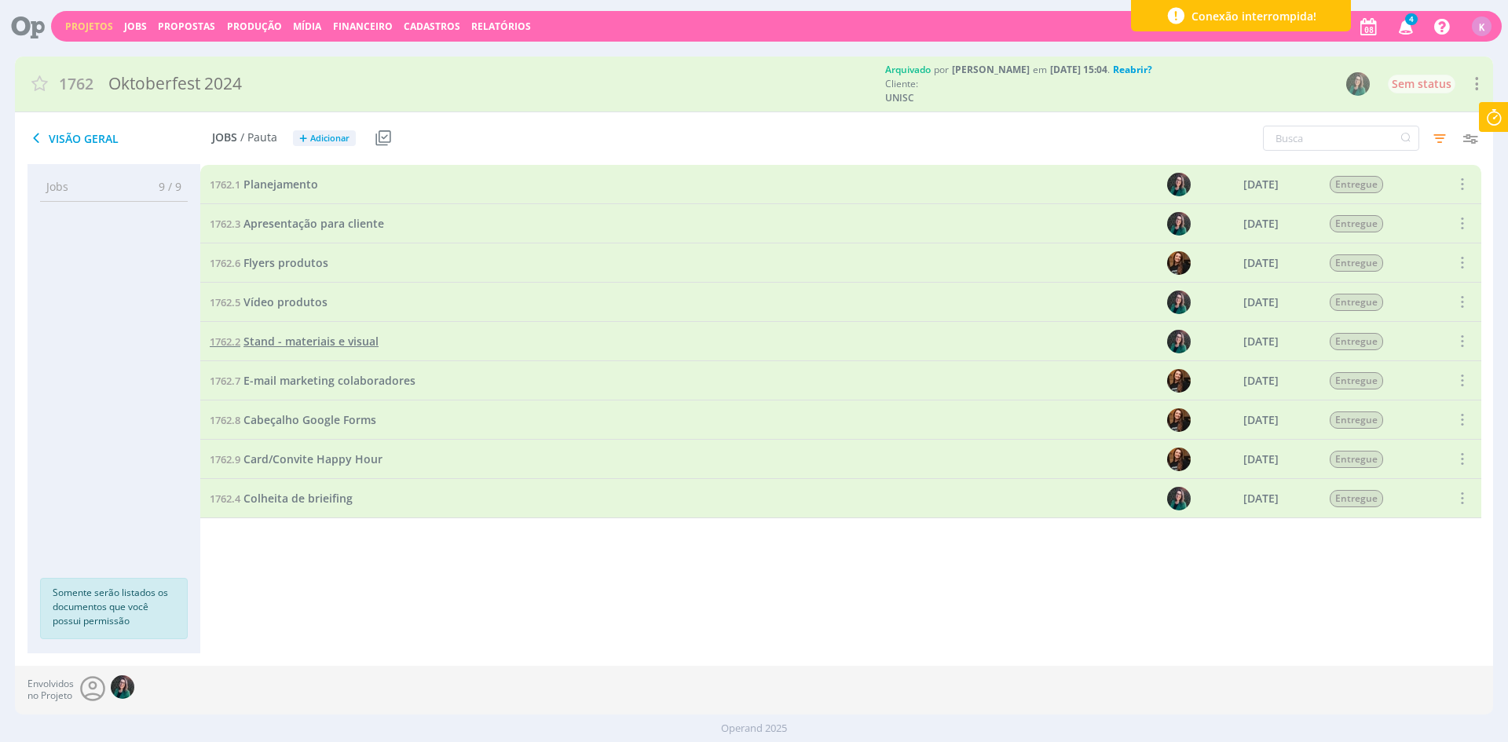
click at [324, 333] on link "1762.2 Stand - materiais e visual" at bounding box center [294, 341] width 169 height 17
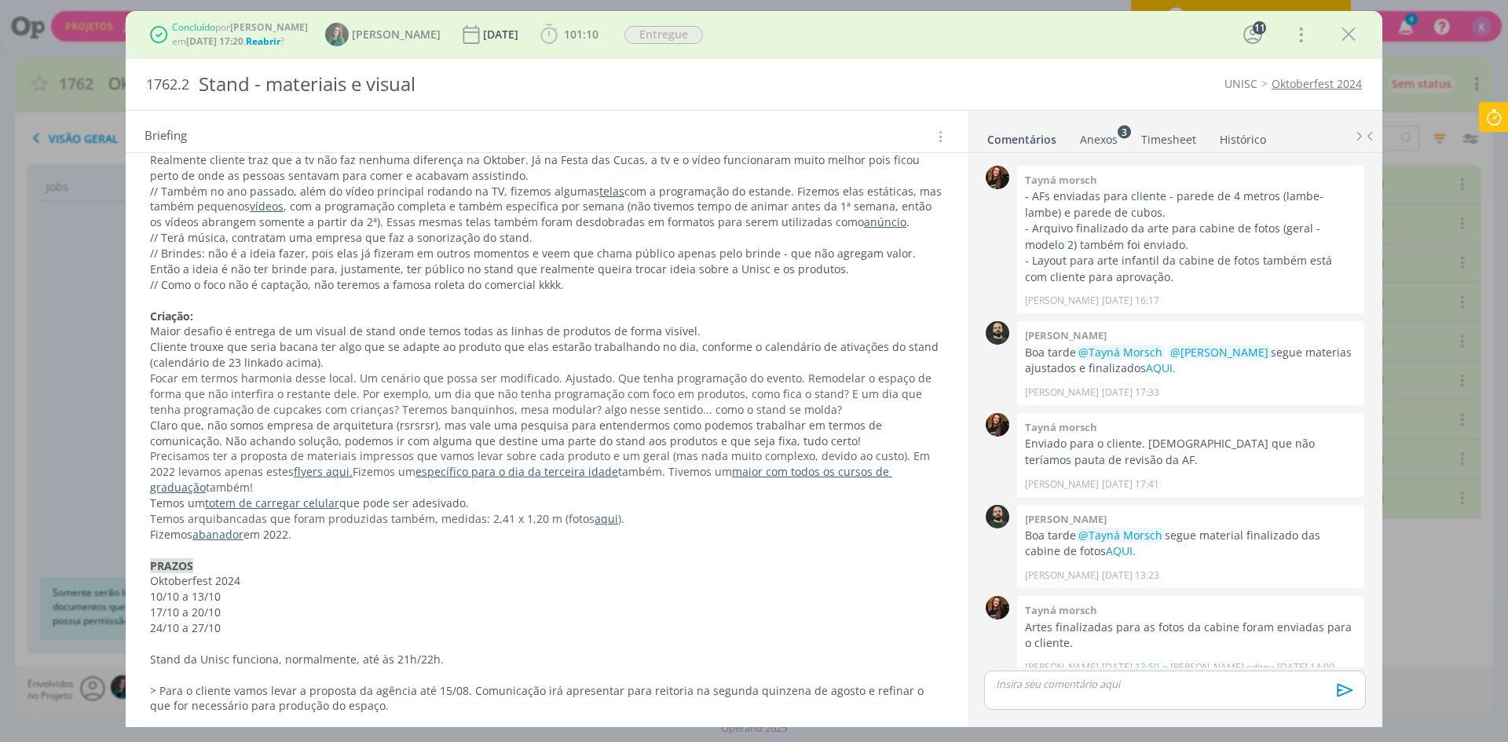
scroll to position [5497, 0]
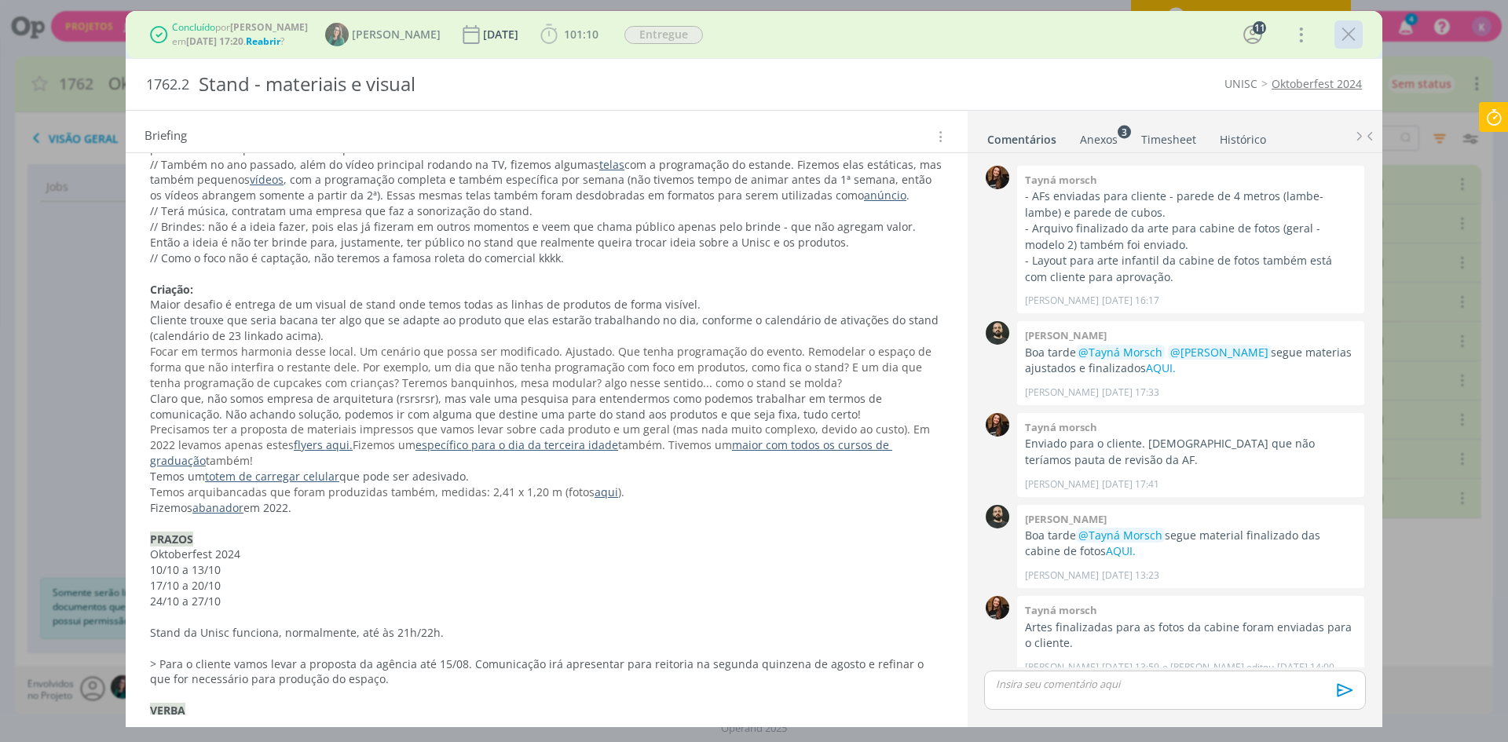
click at [1338, 31] on div "dialog" at bounding box center [1348, 34] width 28 height 28
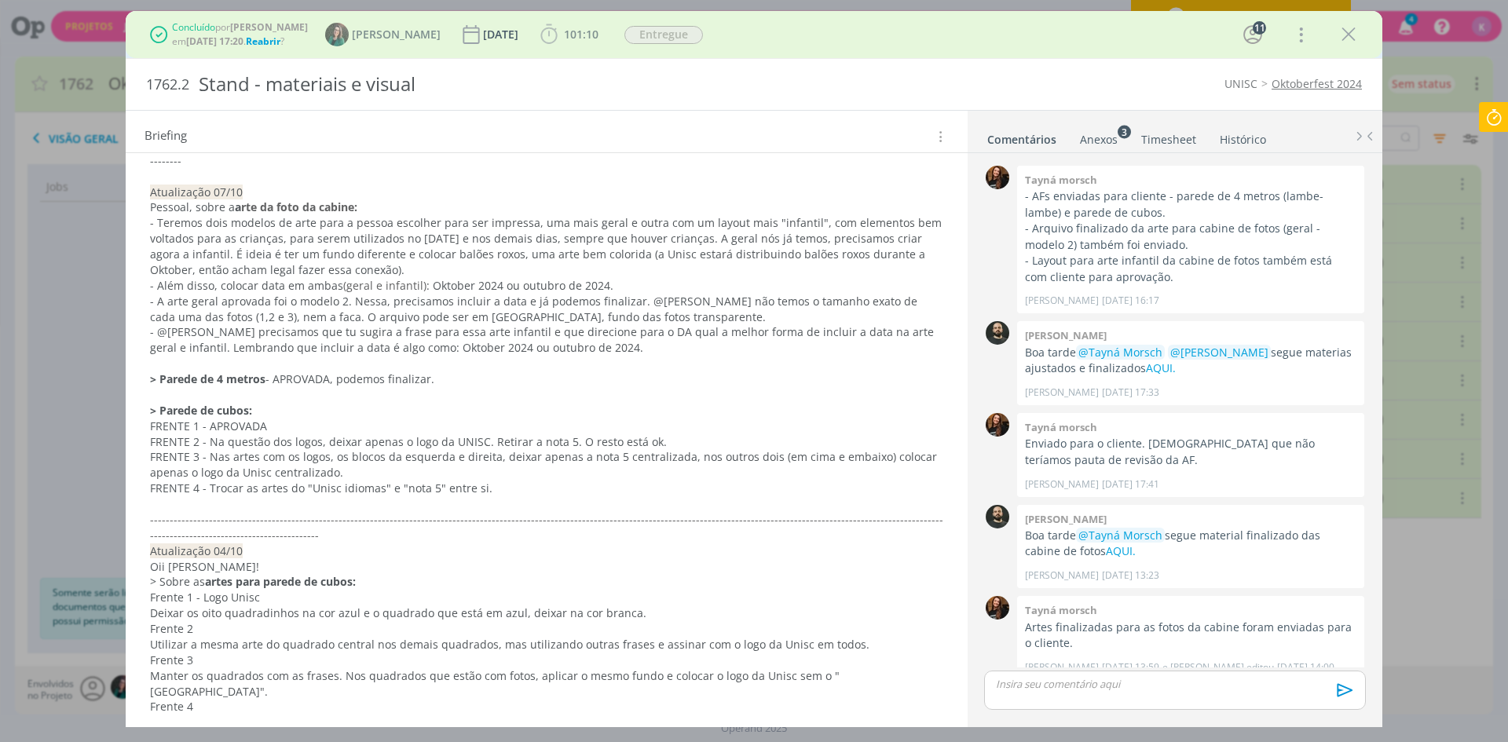
scroll to position [1021, 0]
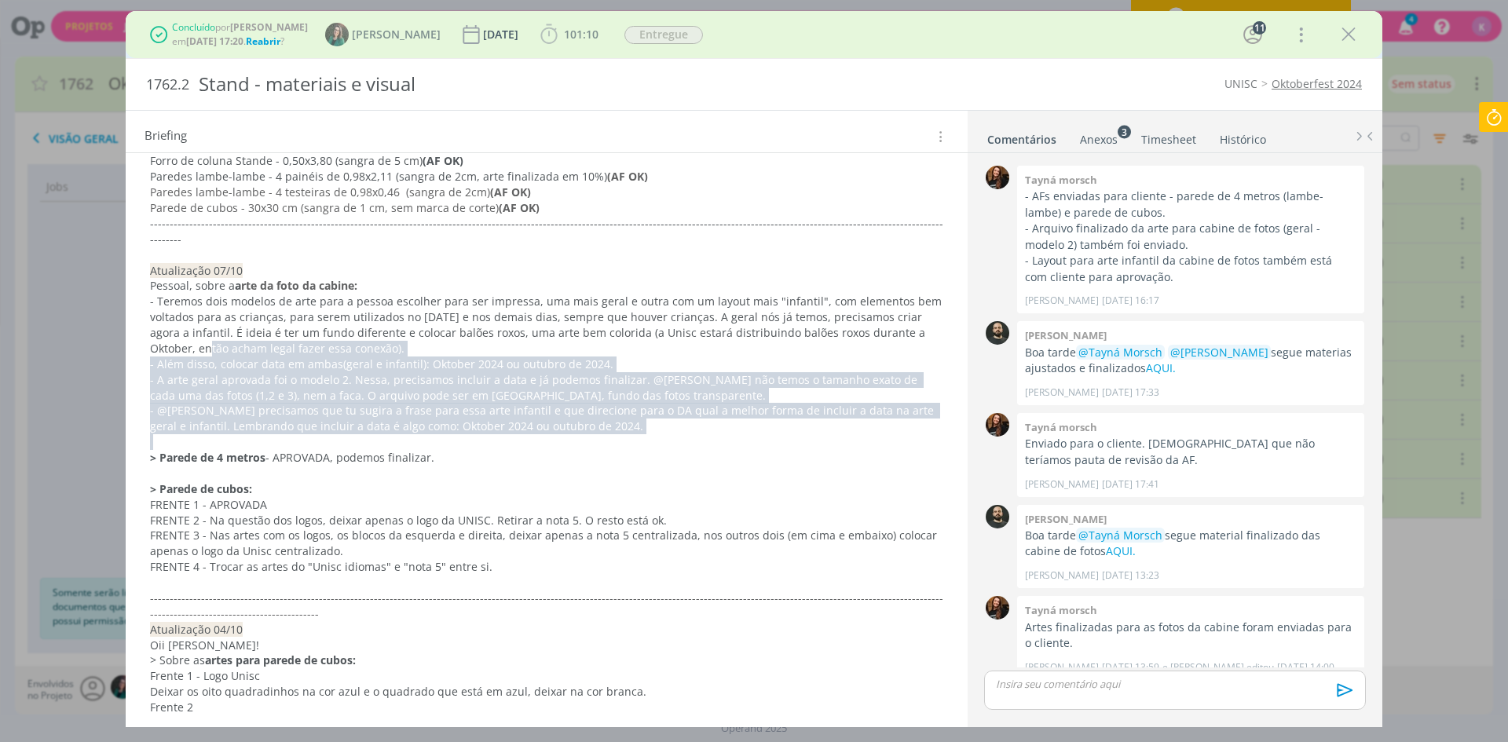
drag, startPoint x: 159, startPoint y: 298, endPoint x: 573, endPoint y: 393, distance: 424.6
click at [587, 294] on p "- Teremos dois modelos de arte para a pessoa escolher para ser impressa, uma ma…" at bounding box center [547, 325] width 792 height 63
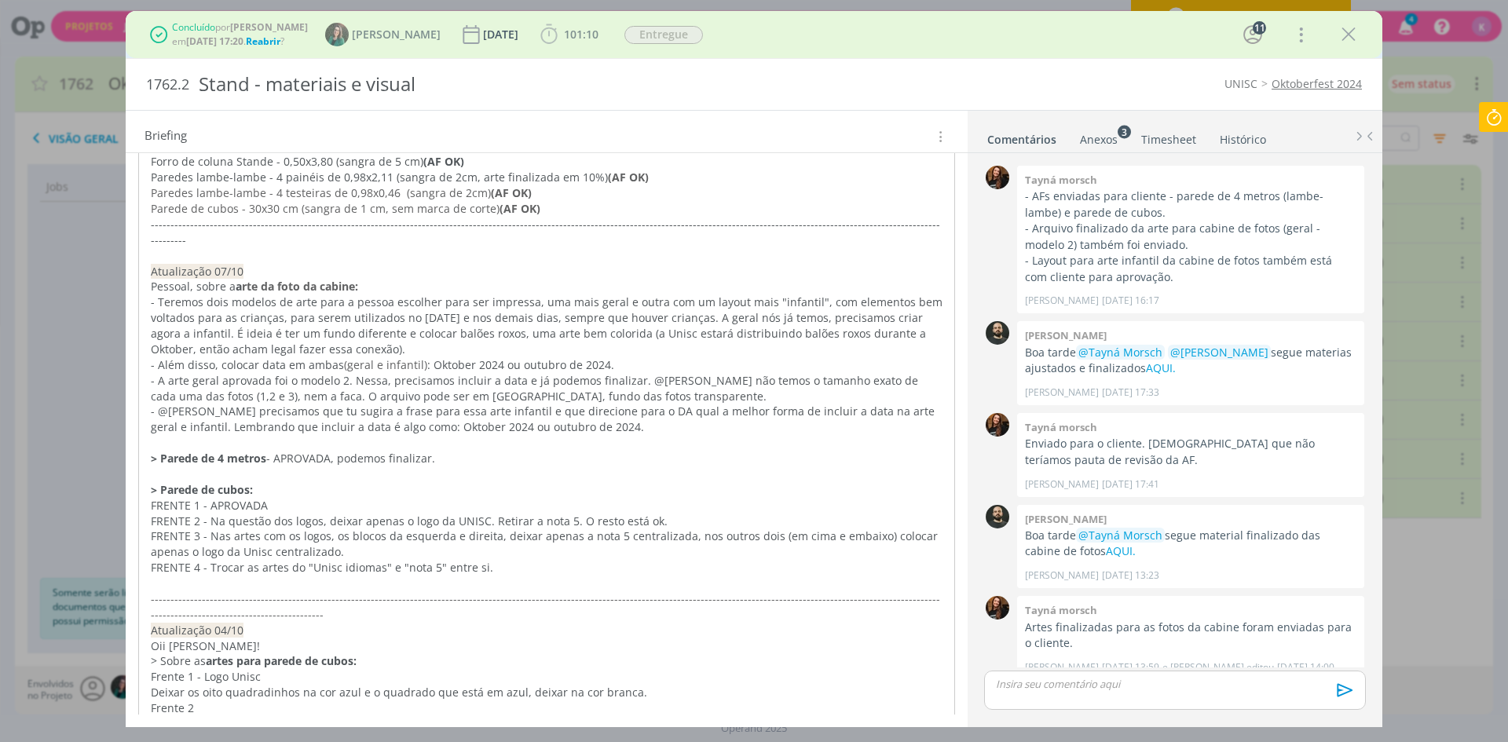
drag, startPoint x: 449, startPoint y: 301, endPoint x: 289, endPoint y: 297, distance: 160.3
click at [353, 294] on p "- Teremos dois modelos de arte para a pessoa escolher para ser impressa, uma ma…" at bounding box center [547, 325] width 792 height 63
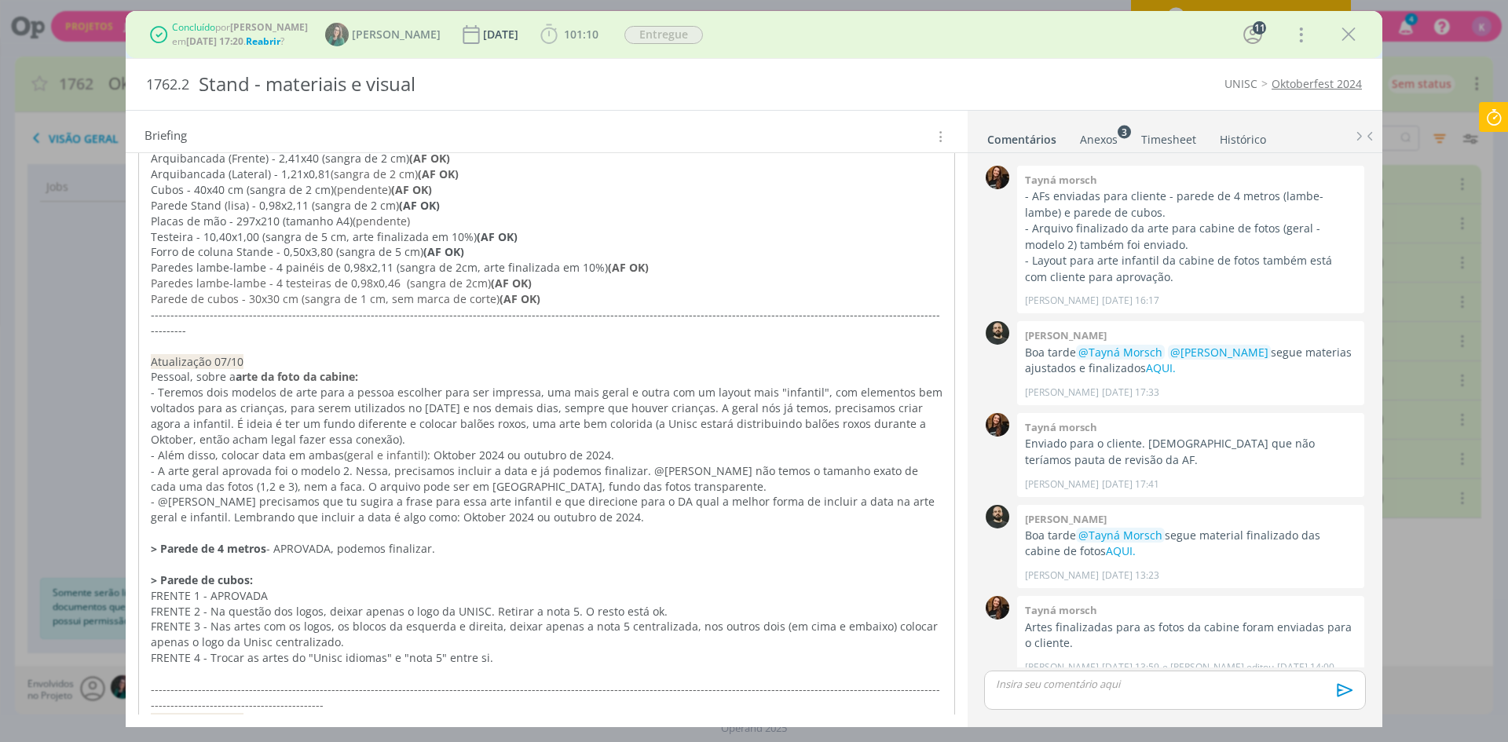
scroll to position [864, 0]
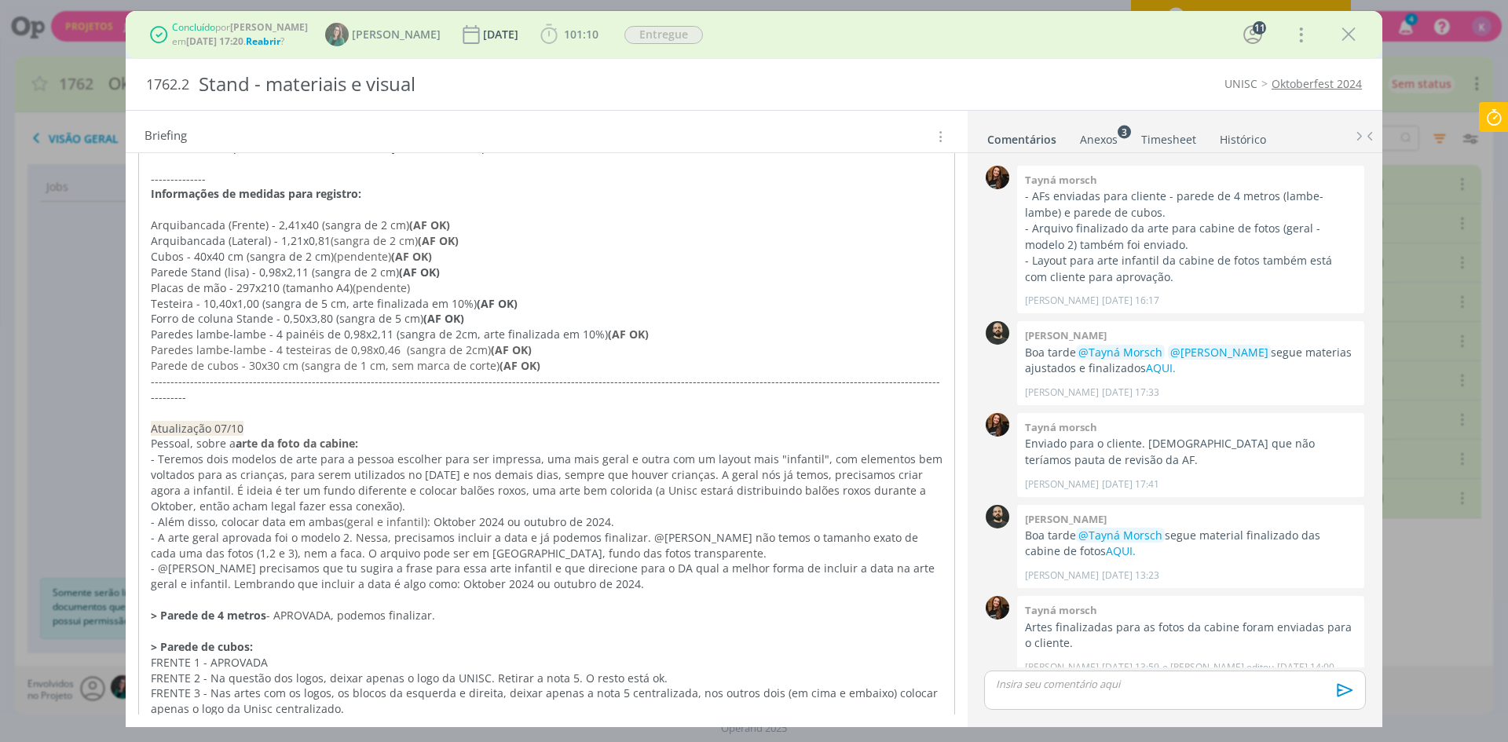
click at [232, 342] on span "Paredes lambe-lambe - 4 testeiras de 0,98x0,46 (sangra de 2cm)" at bounding box center [321, 349] width 340 height 15
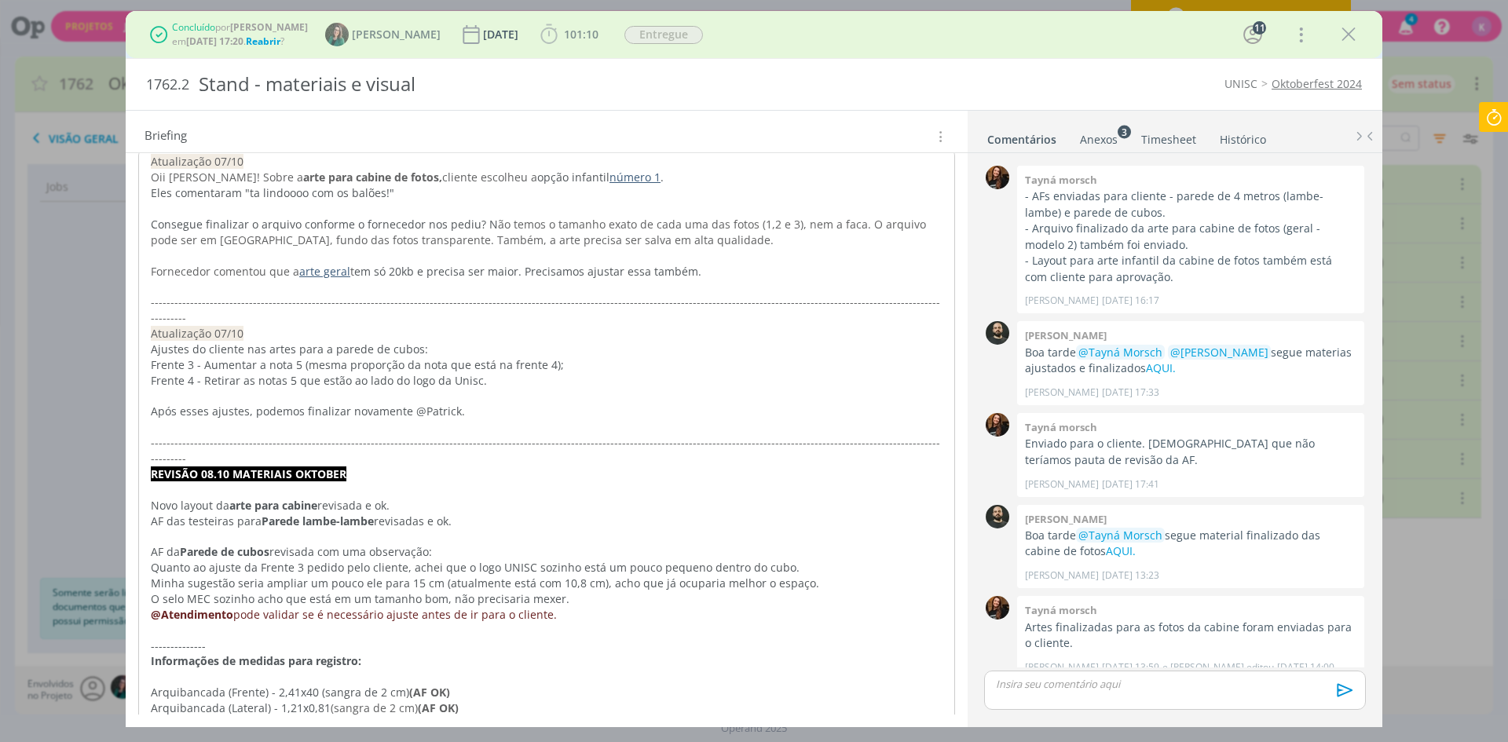
scroll to position [393, 0]
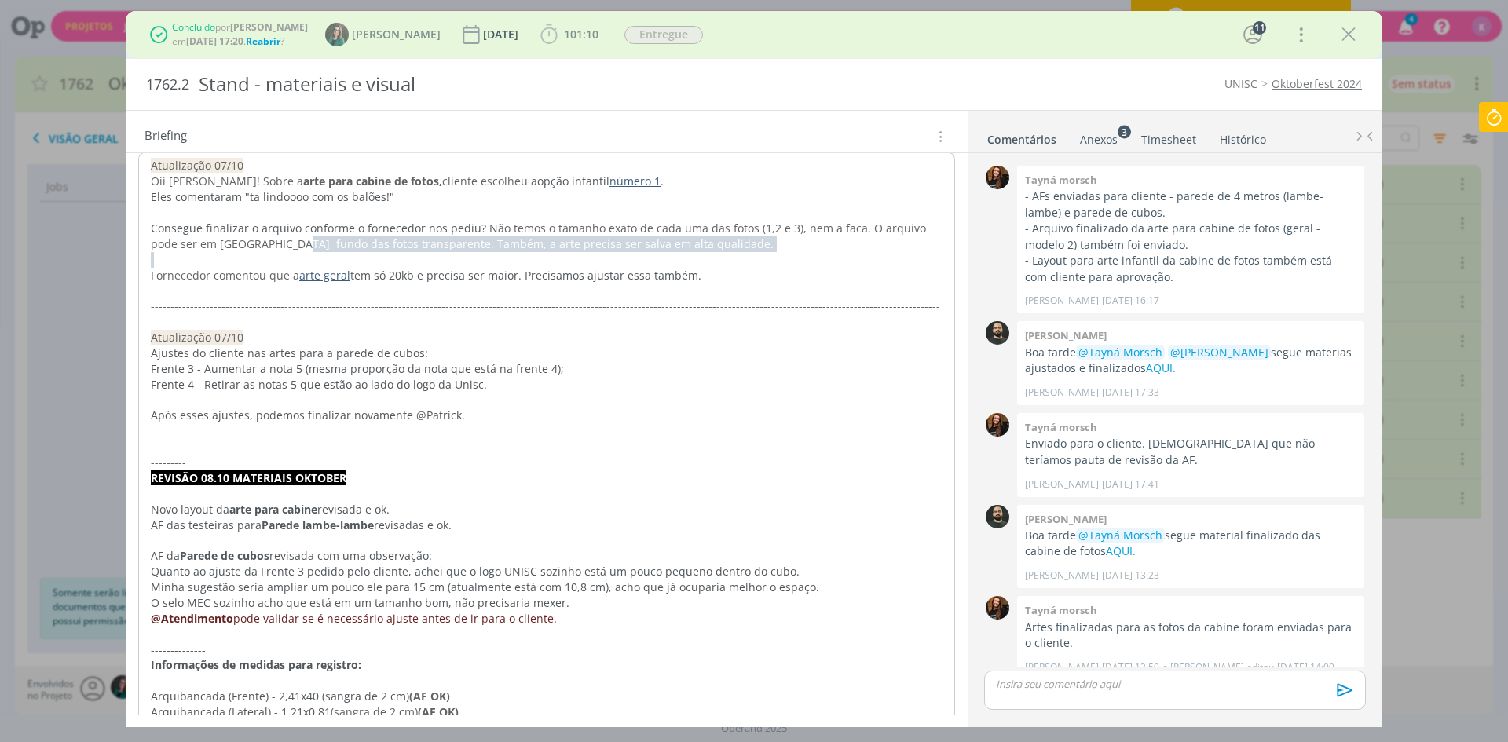
drag, startPoint x: 268, startPoint y: 237, endPoint x: 393, endPoint y: 261, distance: 127.1
click at [234, 244] on span "ão temos o tamanho exato de cada uma das fotos (1,2 e 3), nem a faca. O arquivo…" at bounding box center [540, 236] width 778 height 31
click at [345, 212] on p "dialog" at bounding box center [547, 213] width 792 height 16
click at [609, 185] on link "número 1" at bounding box center [634, 181] width 51 height 15
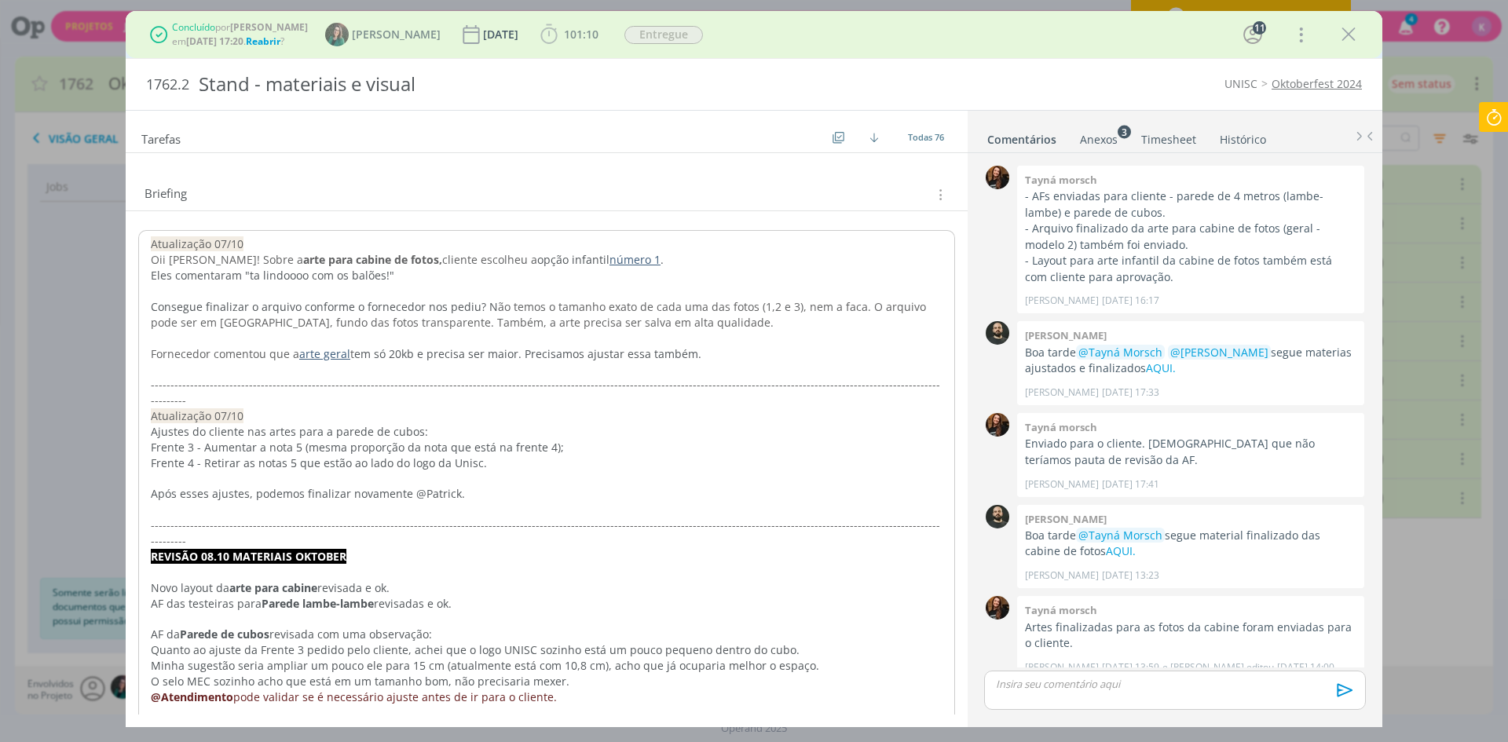
scroll to position [236, 0]
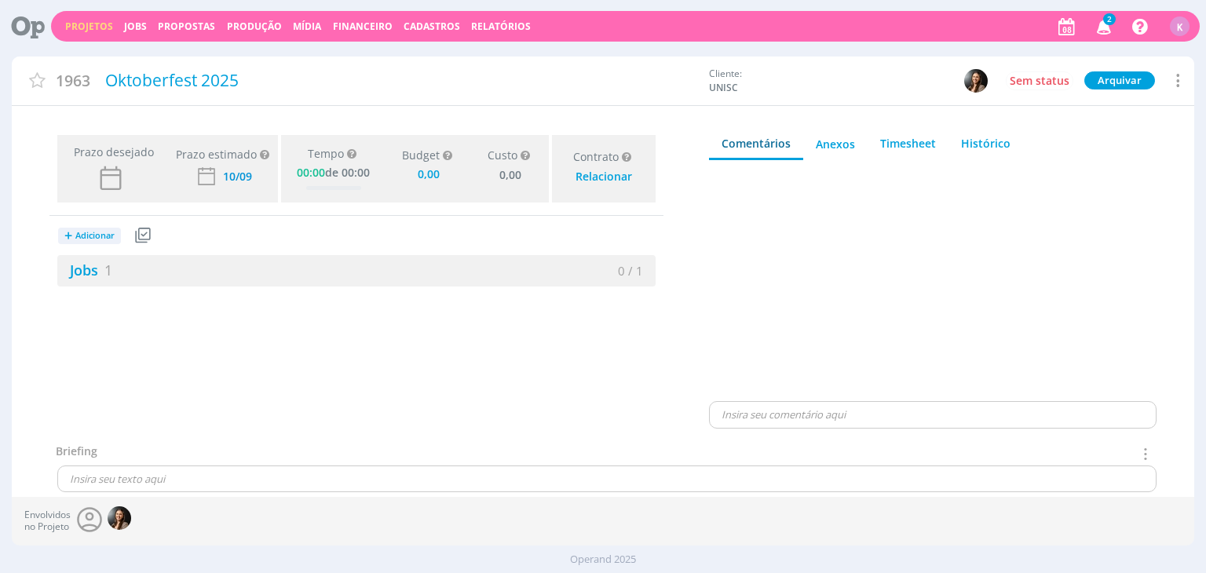
click at [71, 82] on span "1963" at bounding box center [73, 80] width 35 height 23
copy span "1963"
click at [175, 78] on div "Oktoberfest 2025" at bounding box center [401, 83] width 602 height 40
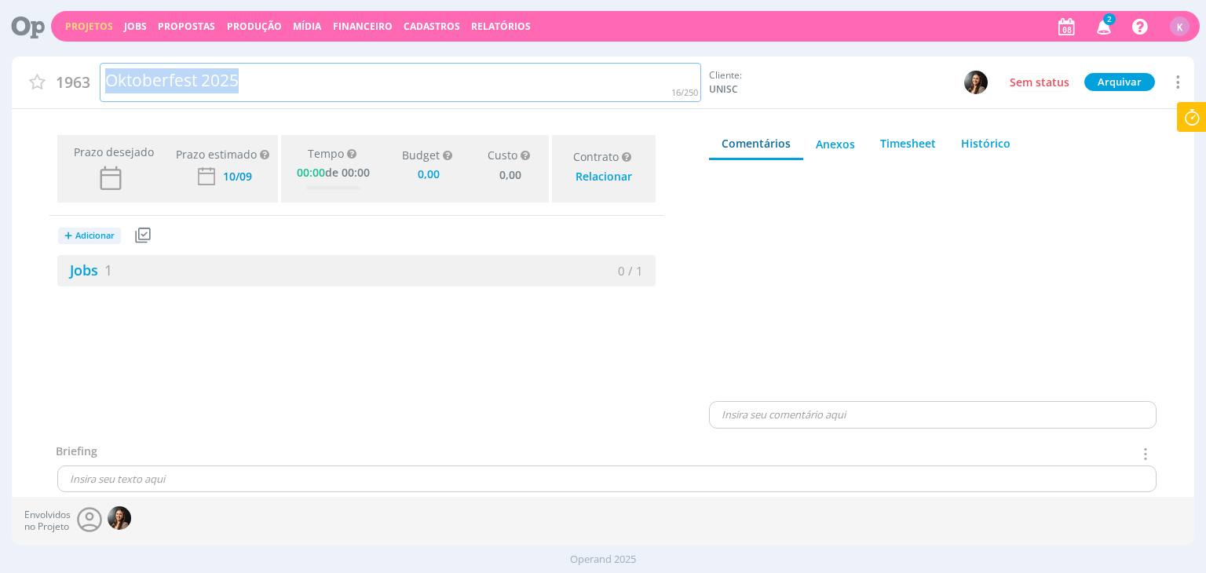
click at [175, 78] on div "Oktoberfest 2025" at bounding box center [401, 83] width 602 height 40
copy div "Oktoberfest 2025"
type input "0,00"
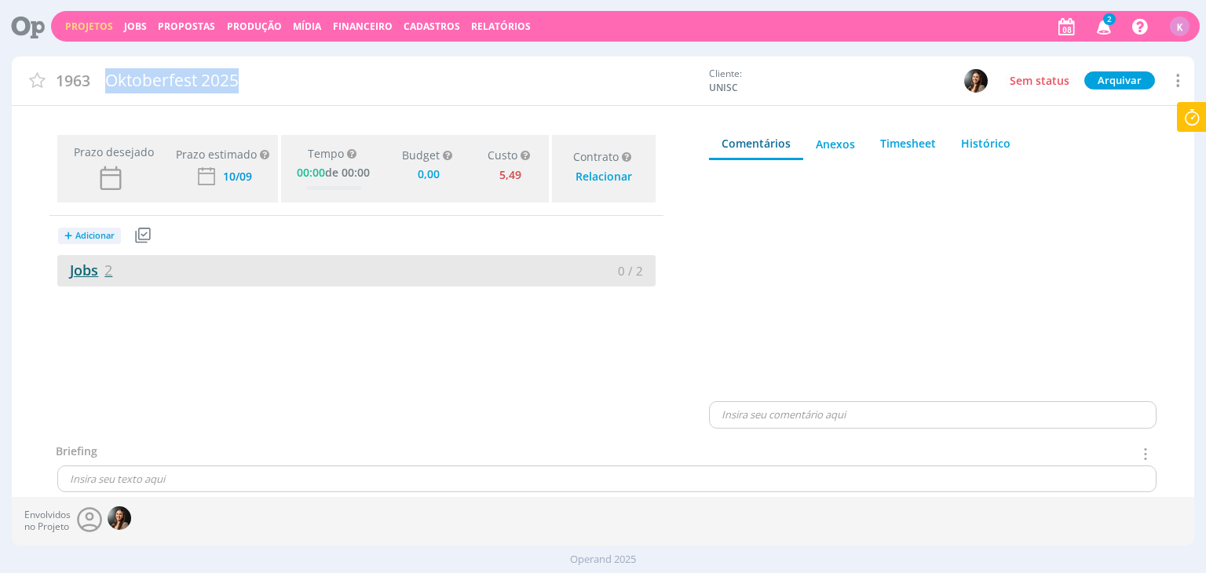
click at [75, 276] on link "Jobs 2" at bounding box center [84, 270] width 55 height 19
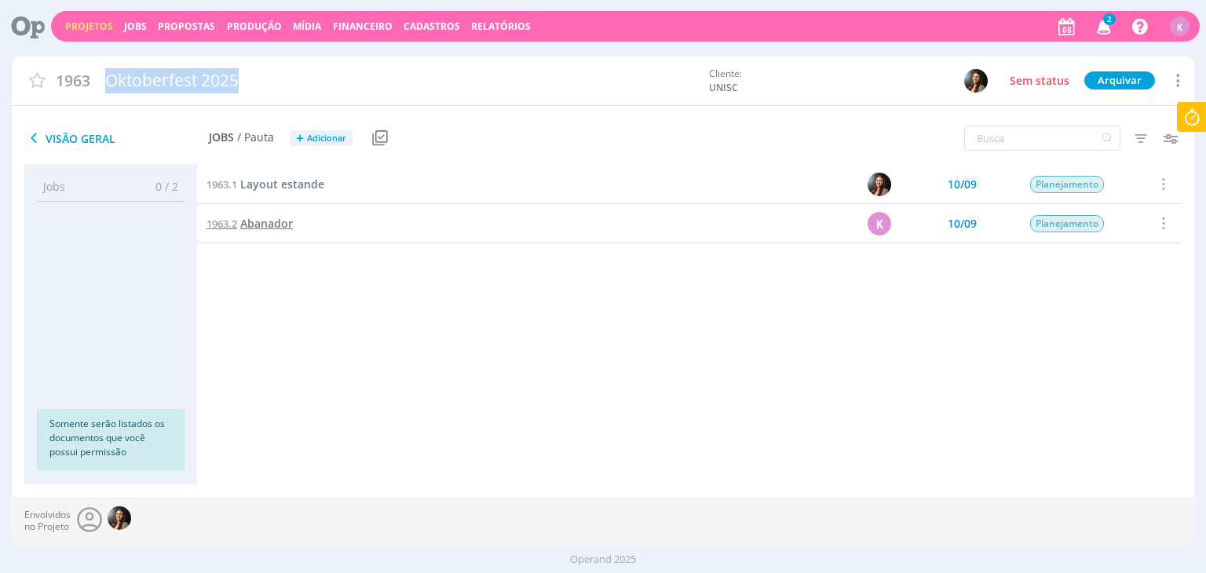
click at [265, 219] on span "Abanador" at bounding box center [266, 223] width 53 height 15
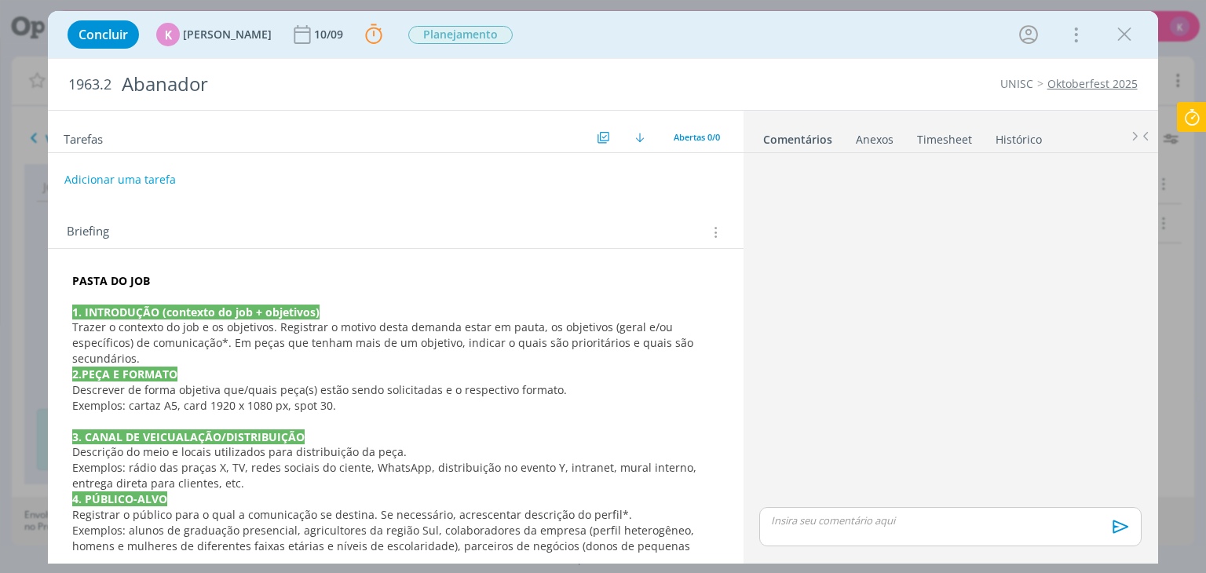
click at [88, 86] on span "1963.2" at bounding box center [89, 84] width 43 height 17
copy span "1963.2"
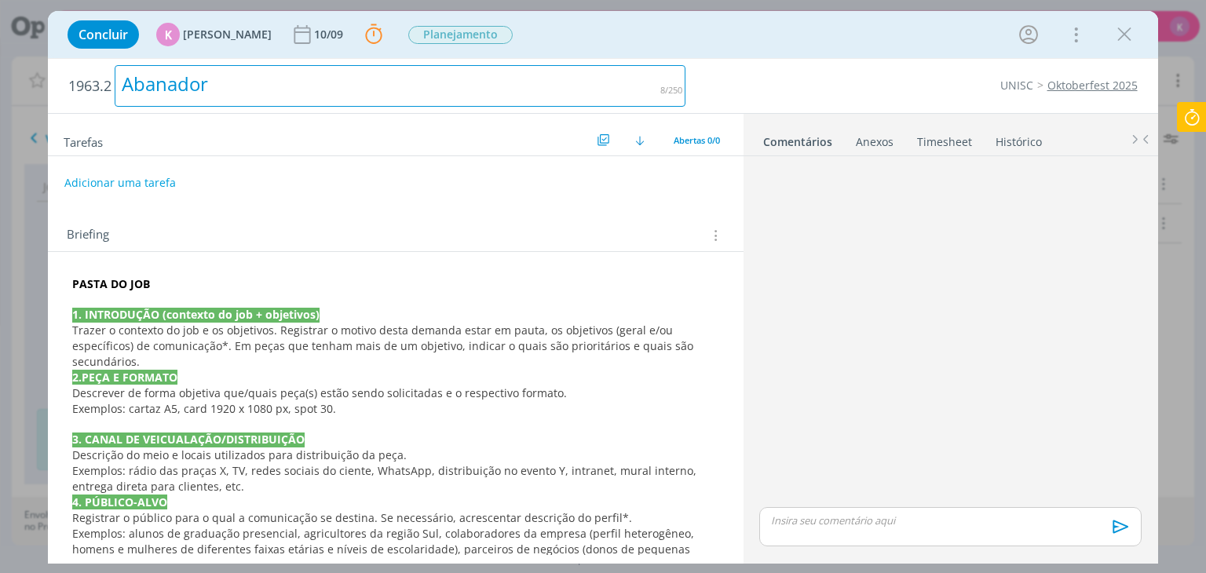
click at [170, 90] on div "Abanador" at bounding box center [400, 86] width 571 height 42
copy div "Abanador"
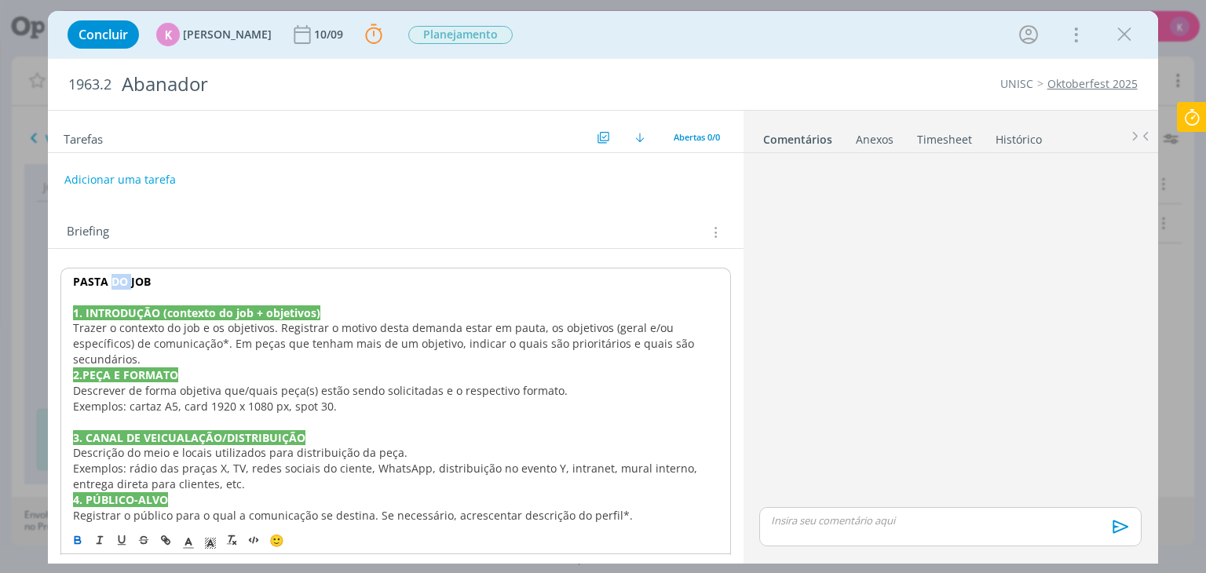
click at [122, 274] on strong "PASTA DO JOB" at bounding box center [112, 281] width 78 height 15
click at [155, 280] on p "PASTA DO JOB" at bounding box center [395, 281] width 646 height 16
click at [152, 274] on p "PASTA DO JOB" at bounding box center [395, 281] width 646 height 16
drag, startPoint x: 151, startPoint y: 279, endPoint x: 66, endPoint y: 278, distance: 84.8
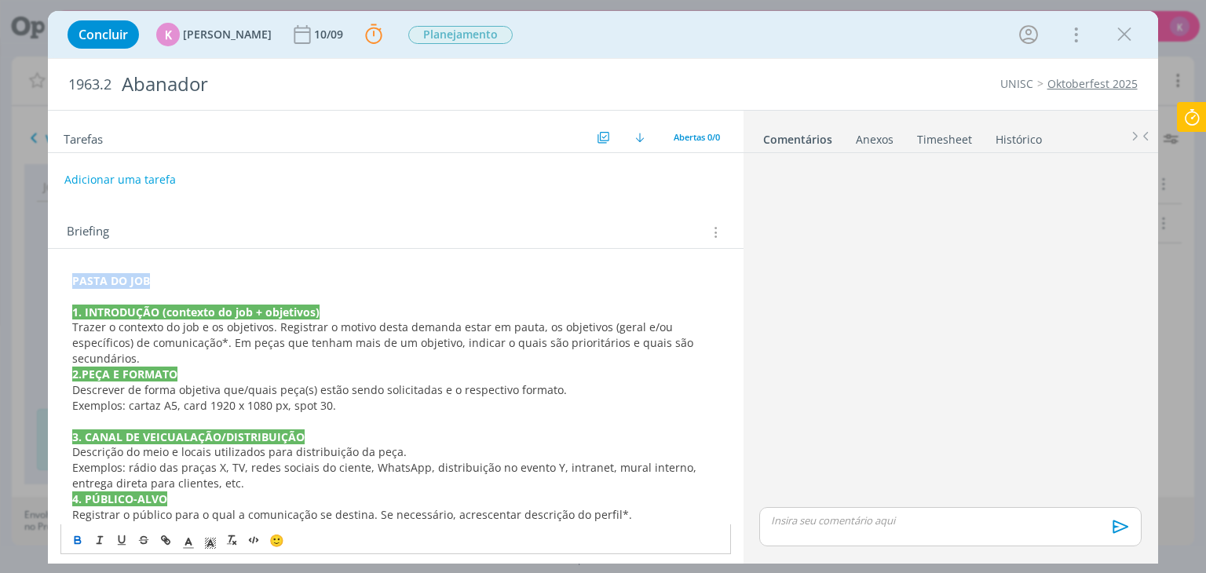
click at [166, 541] on icon "dialog" at bounding box center [168, 542] width 5 height 5
type input "PASTA DO JOB"
paste input "[URL][DOMAIN_NAME]"
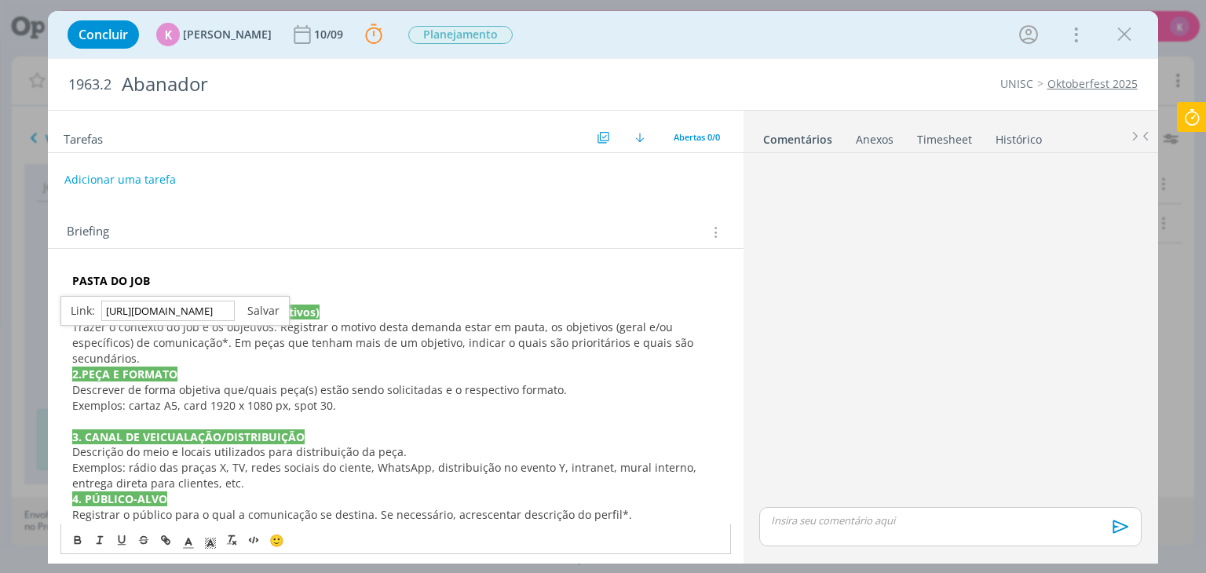
type input "[URL][DOMAIN_NAME]"
click at [255, 308] on link "dialog" at bounding box center [257, 310] width 45 height 15
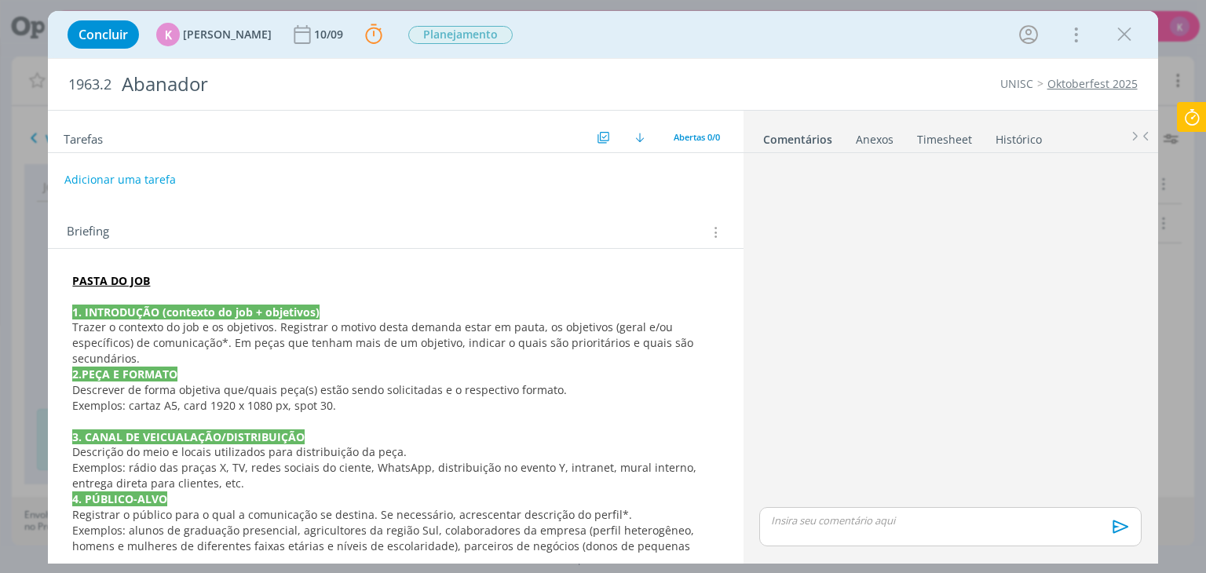
click at [864, 569] on div "Concluir K [PERSON_NAME] 10/09 Parar Apontar Data * [DATE] Horas * 00:00 Tarefa…" at bounding box center [603, 286] width 1206 height 573
click at [1188, 118] on icon at bounding box center [1192, 117] width 28 height 31
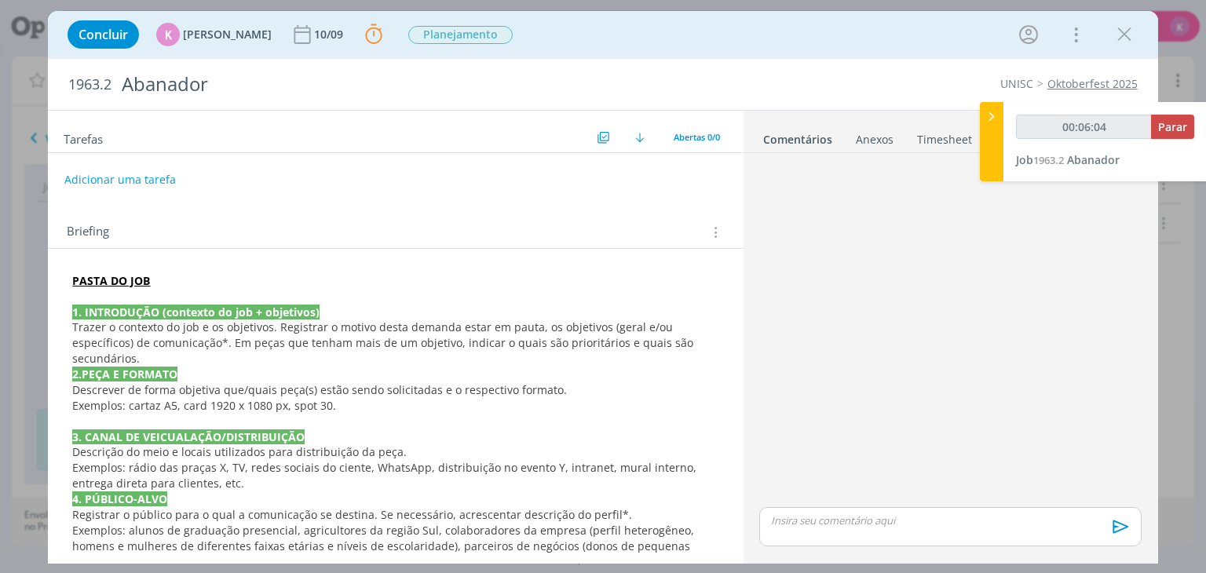
type input "00:06:05"
click at [990, 119] on icon at bounding box center [992, 116] width 16 height 16
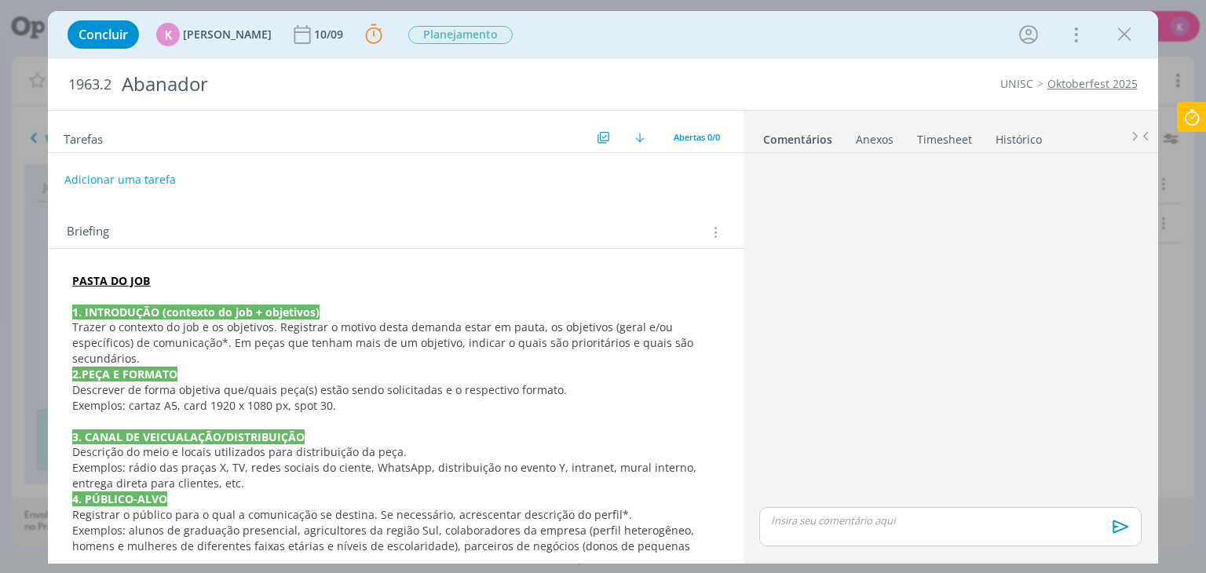
click at [1184, 115] on icon at bounding box center [1192, 117] width 28 height 31
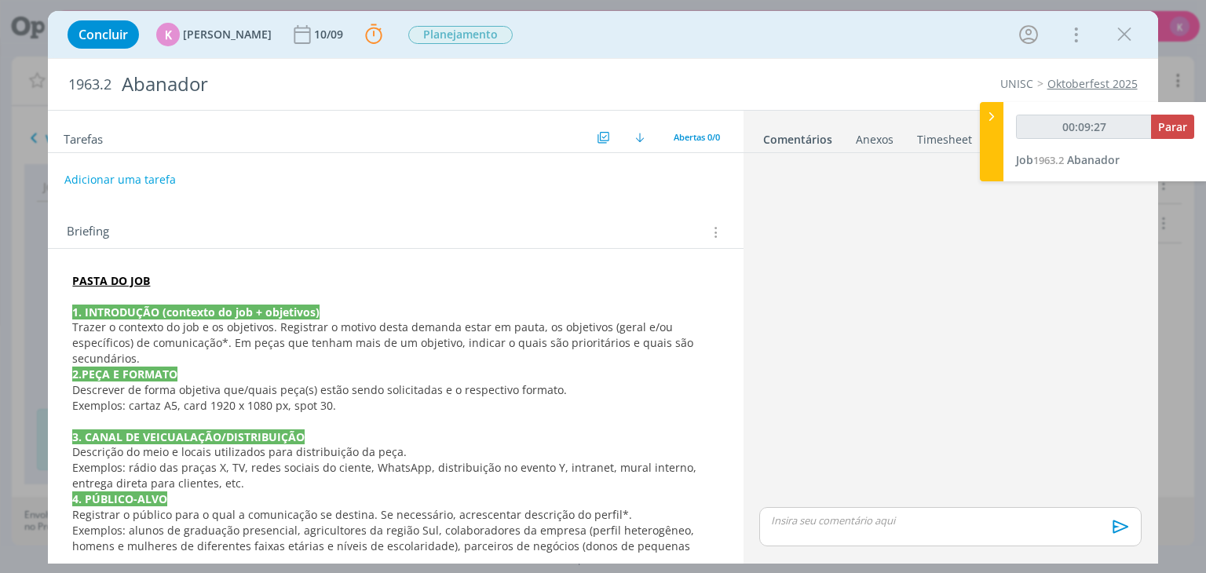
type input "00:09:28"
click at [993, 115] on icon at bounding box center [992, 116] width 16 height 16
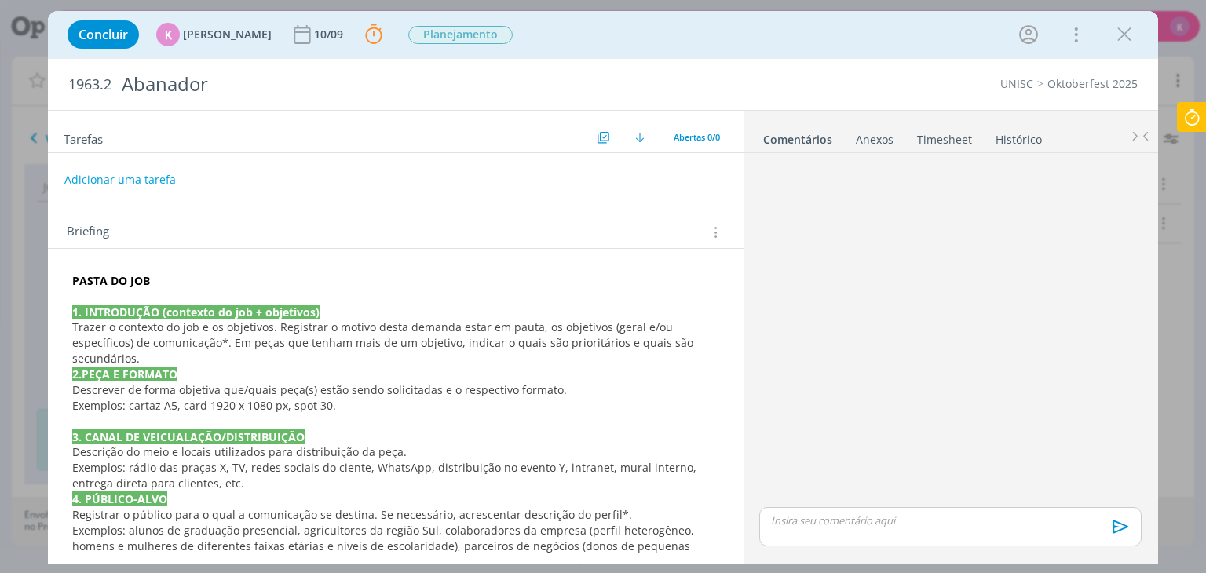
click at [192, 323] on span "o contexto do job e os objetivos. Registrar o motivo desta demanda estar em pau…" at bounding box center [384, 343] width 624 height 46
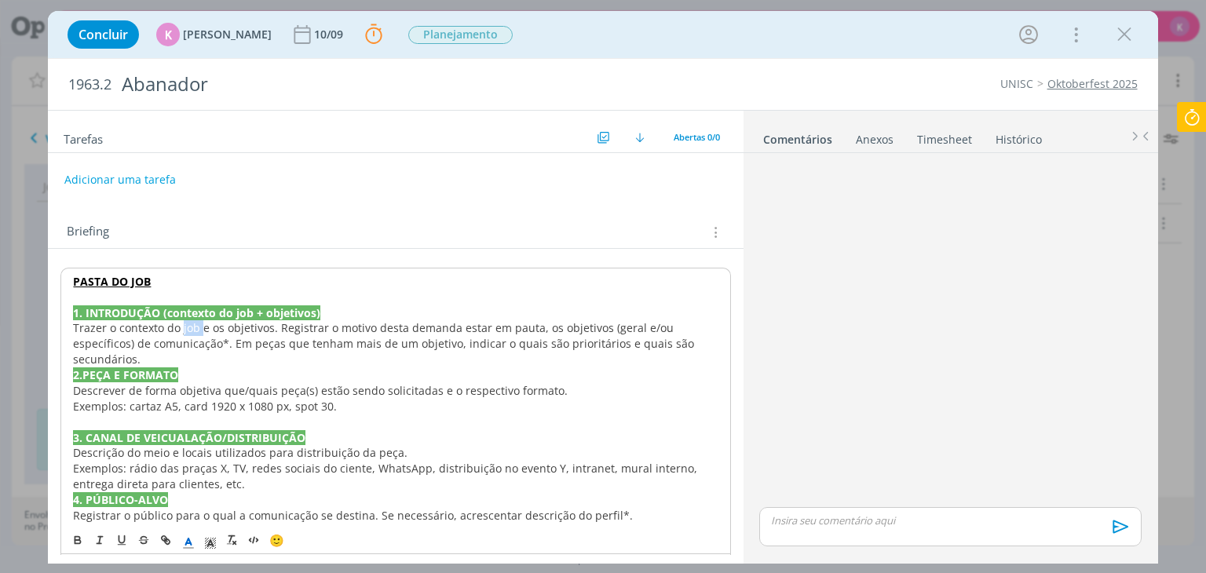
click at [192, 323] on span "o contexto do job e os objetivos. Registrar o motivo desta demanda estar em pau…" at bounding box center [385, 343] width 624 height 46
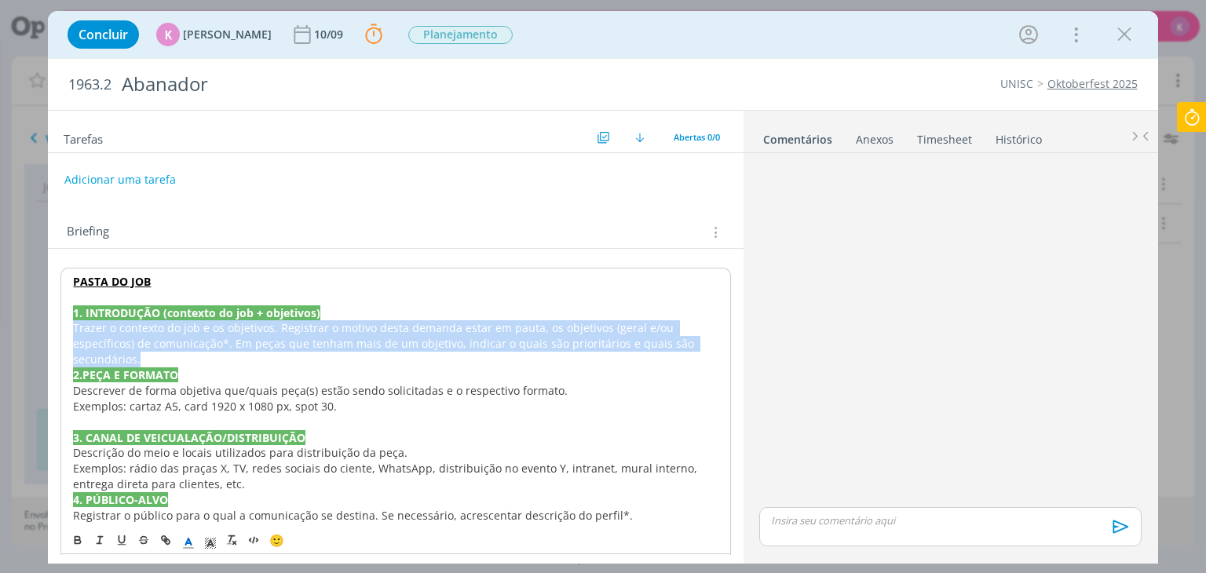
click at [192, 323] on span "o contexto do job e os objetivos. Registrar o motivo desta demanda estar em pau…" at bounding box center [385, 343] width 624 height 46
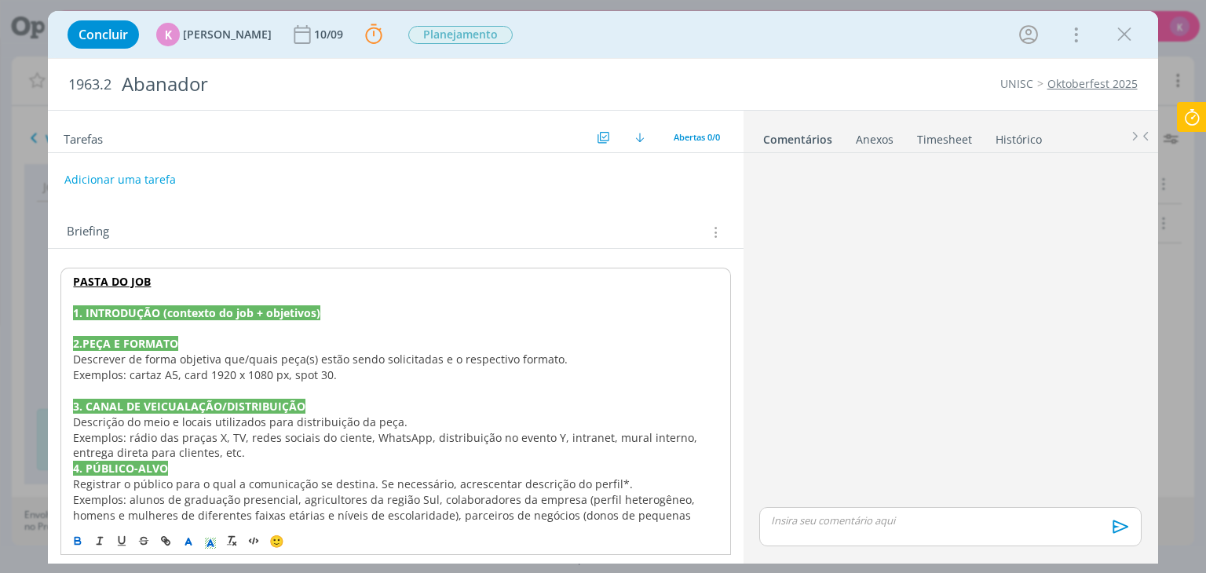
click at [213, 379] on span "Exemplos: cartaz A5, card 1920 x 1080 px, spot 30." at bounding box center [205, 375] width 264 height 15
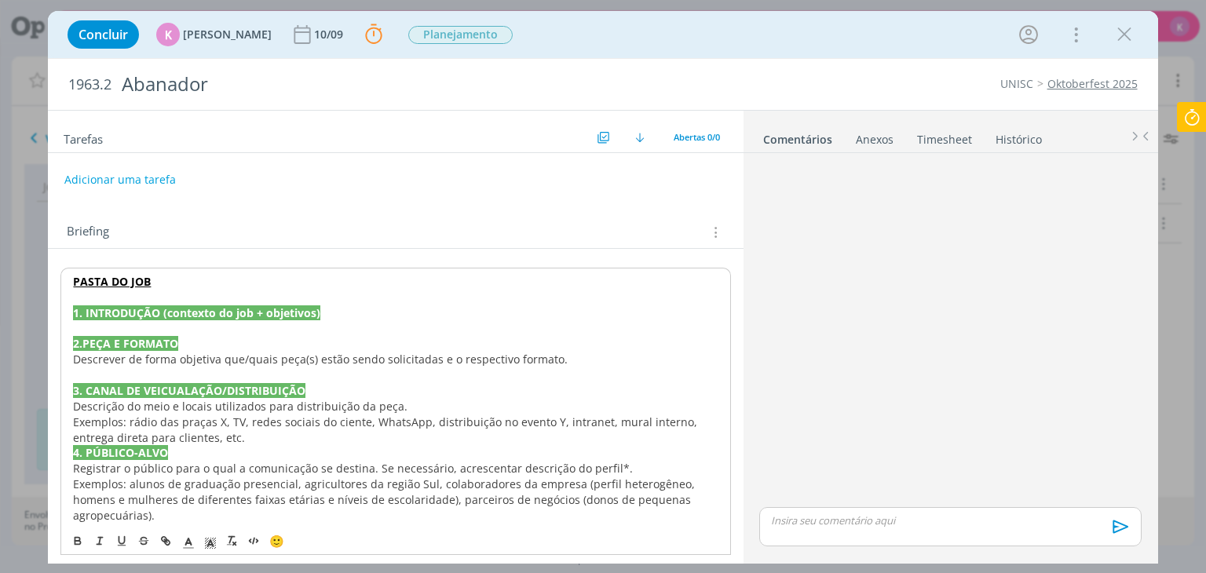
click at [216, 362] on span "Descrever de forma objetiva que/quais peça(s) estão sendo solicitadas e o respe…" at bounding box center [320, 359] width 495 height 15
click at [214, 365] on span "Descrever de forma objetiva que/quais peça(s) estão sendo solicitadas e o respe…" at bounding box center [320, 359] width 495 height 15
click at [212, 368] on p "dialog" at bounding box center [395, 376] width 645 height 16
click at [219, 359] on span "Descrever de forma objetiva que/quais peça(s) estão sendo solicitadas e o respe…" at bounding box center [320, 359] width 495 height 15
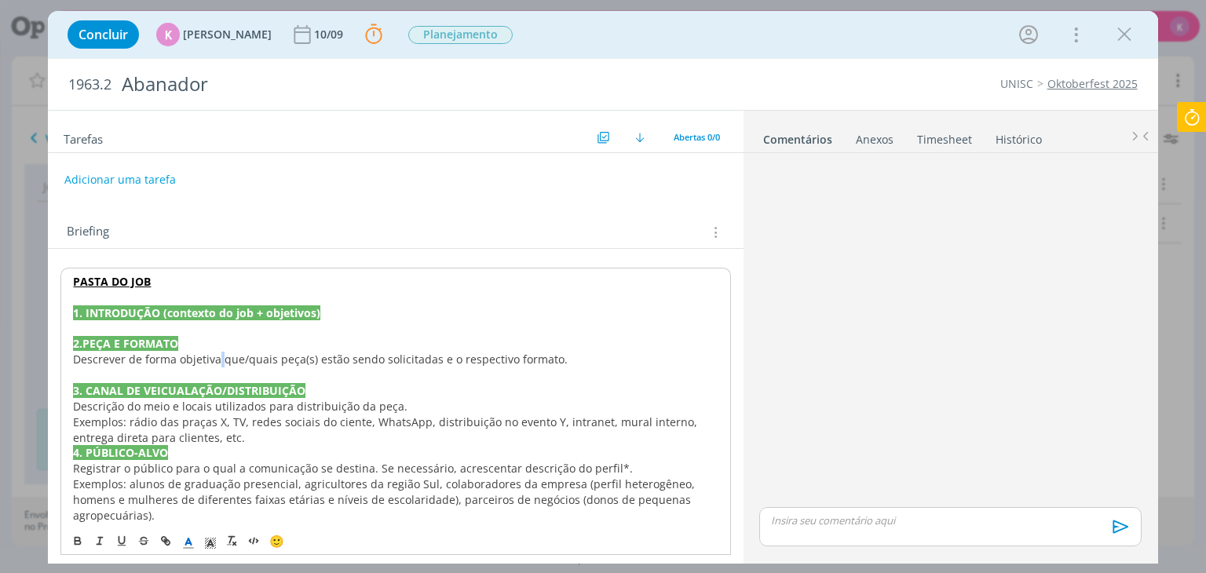
click at [219, 359] on span "Descrever de forma objetiva que/quais peça(s) estão sendo solicitadas e o respe…" at bounding box center [320, 359] width 495 height 15
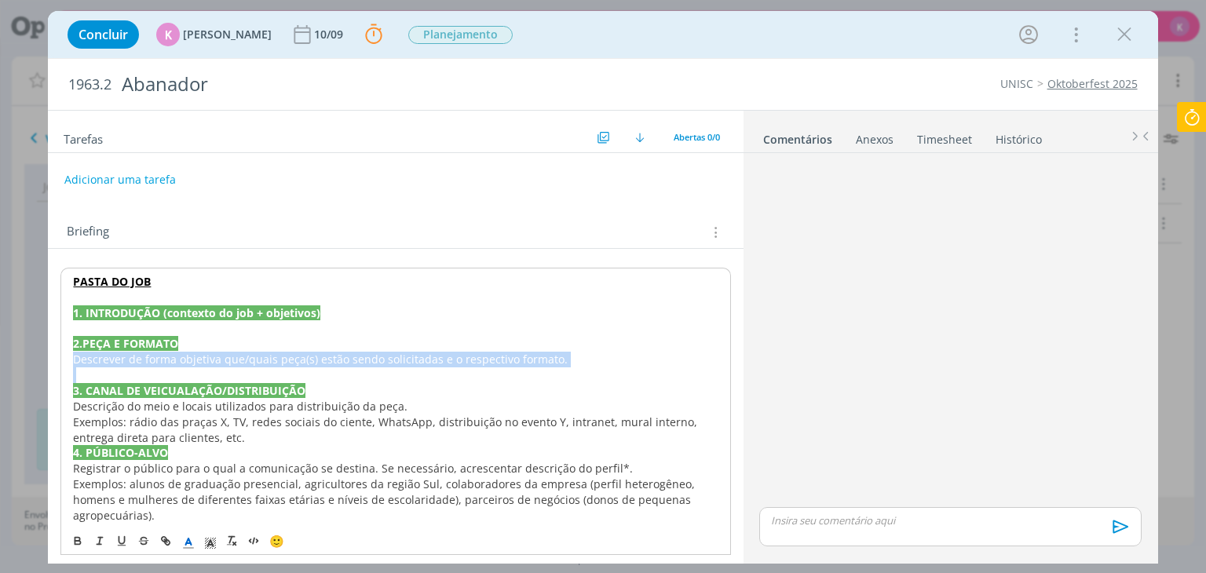
click at [219, 359] on span "Descrever de forma objetiva que/quais peça(s) estão sendo solicitadas e o respe…" at bounding box center [320, 359] width 495 height 15
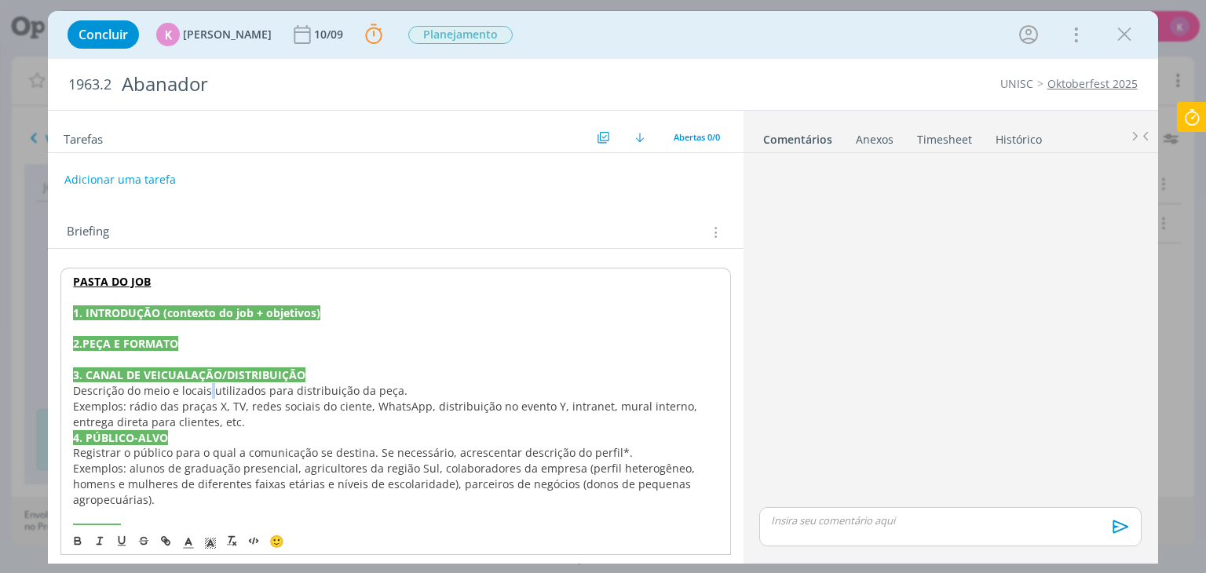
click at [210, 393] on span "Descrição do meio e locais utilizados para distribuição da peça." at bounding box center [240, 390] width 335 height 15
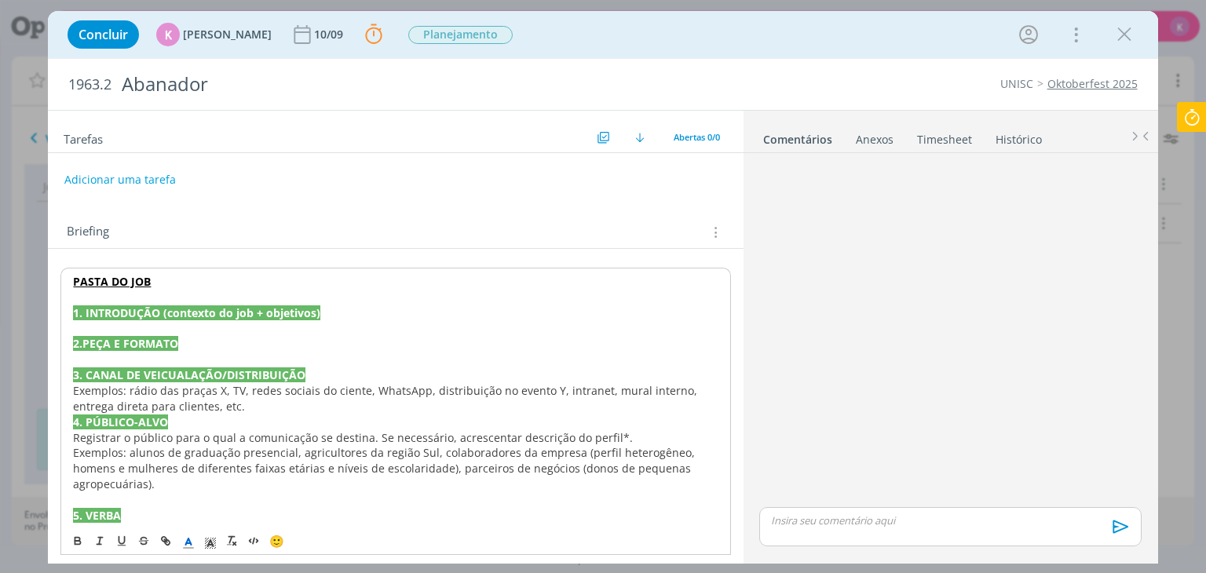
click at [210, 393] on span "Exemplos: rádio das praças X, TV, redes sociais do ciente, WhatsApp, distribuiç…" at bounding box center [386, 398] width 627 height 31
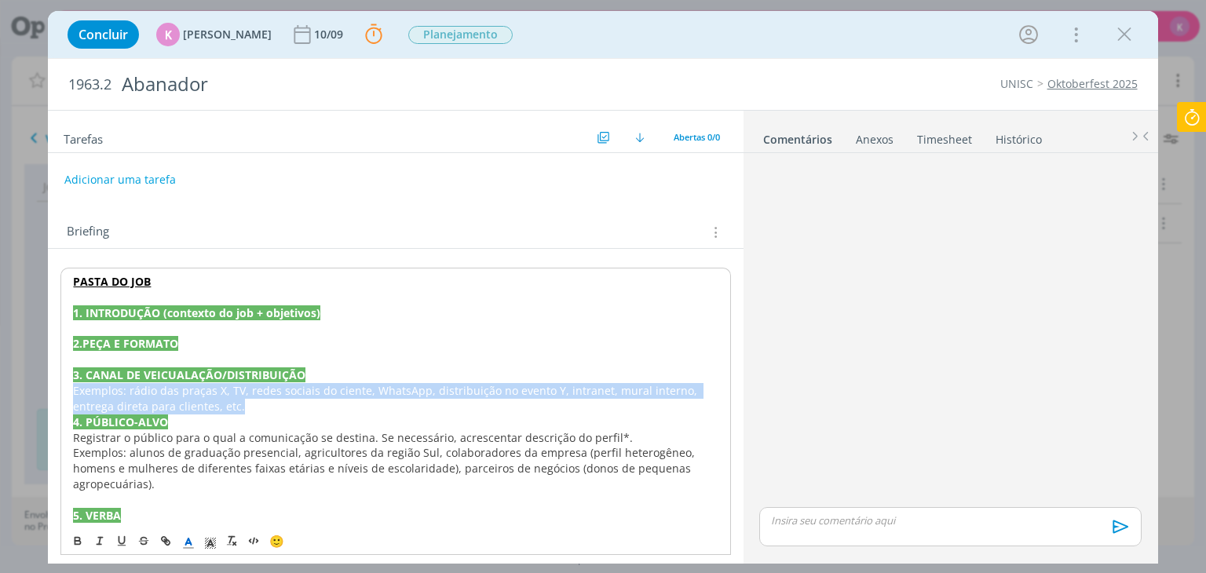
click at [210, 393] on span "Exemplos: rádio das praças X, TV, redes sociais do ciente, WhatsApp, distribuiç…" at bounding box center [386, 398] width 627 height 31
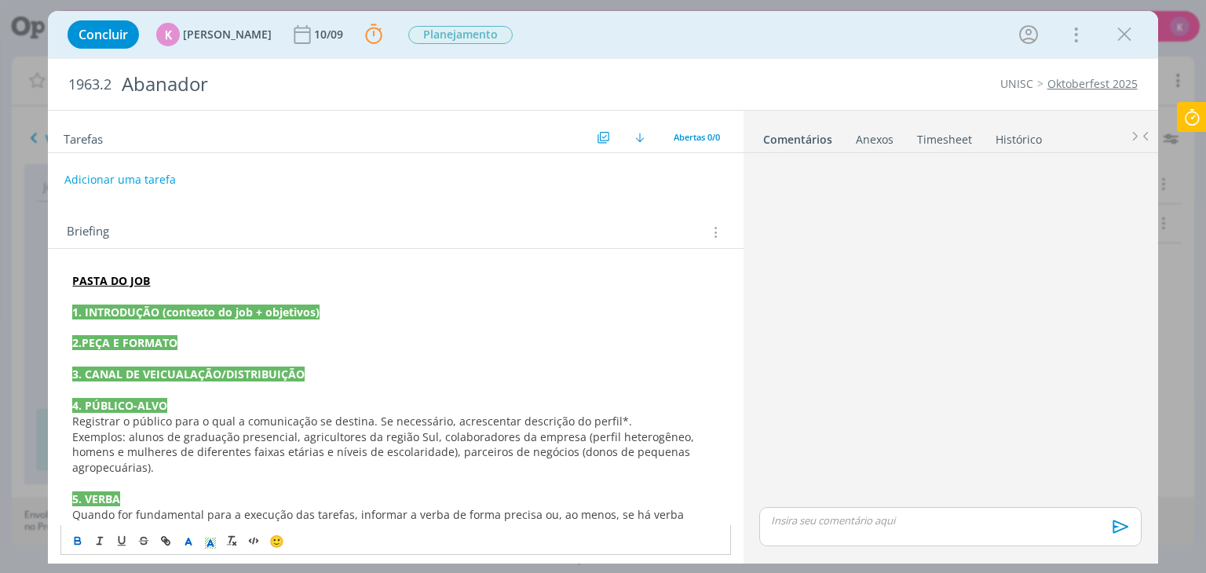
click at [138, 450] on span "Exemplos: alunos de graduação presencial, agricultores da região Sul, colaborad…" at bounding box center [384, 453] width 625 height 46
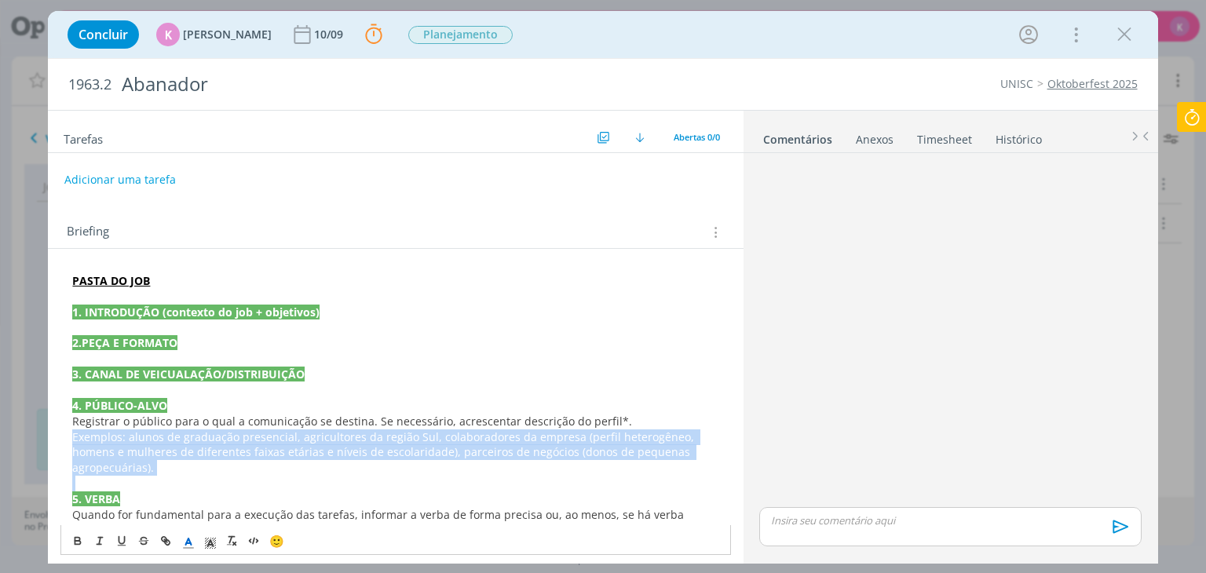
click at [138, 450] on span "Exemplos: alunos de graduação presencial, agricultores da região Sul, colaborad…" at bounding box center [384, 453] width 625 height 46
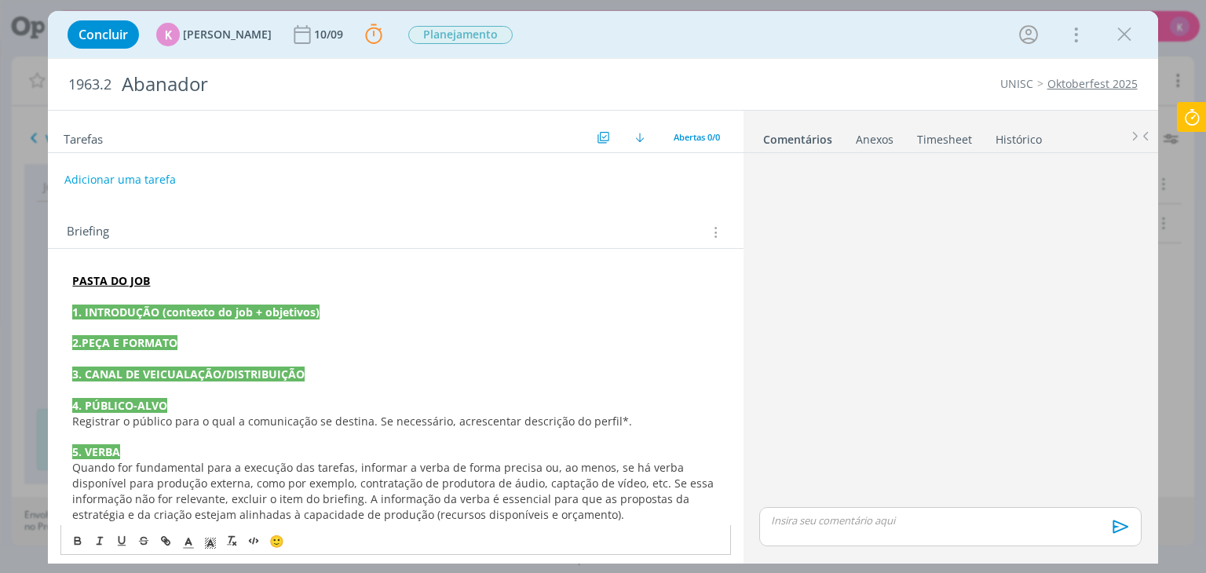
click at [141, 424] on span "Registrar o público para o qual a comunicação se destina. Se necessário, acresc…" at bounding box center [352, 421] width 560 height 15
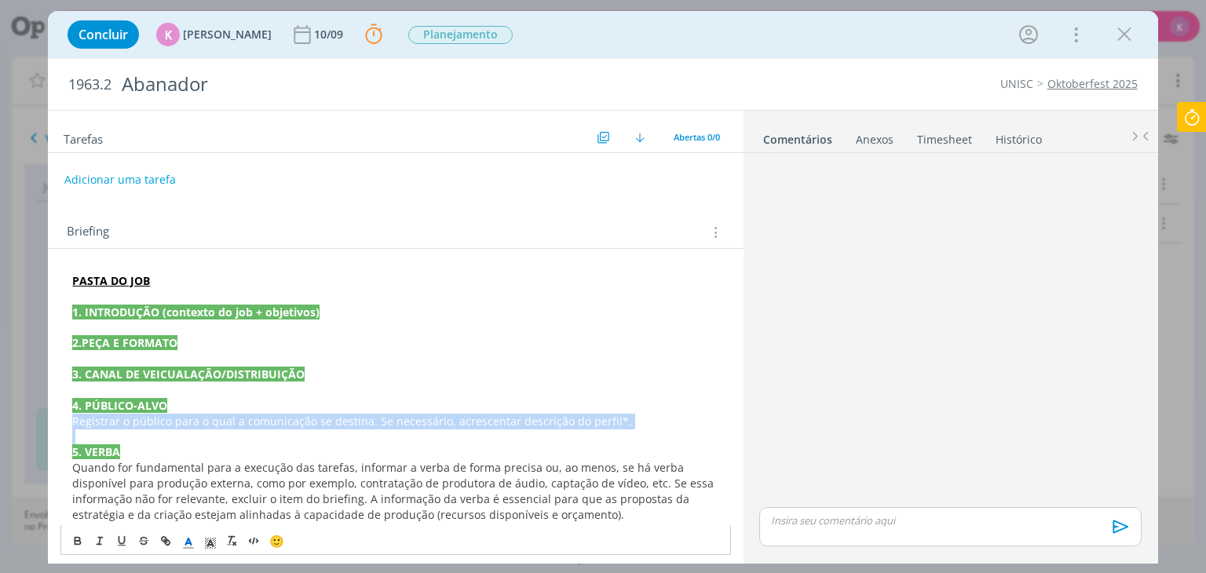
click at [141, 424] on span "Registrar o público para o qual a comunicação se destina. Se necessário, acresc…" at bounding box center [352, 421] width 560 height 15
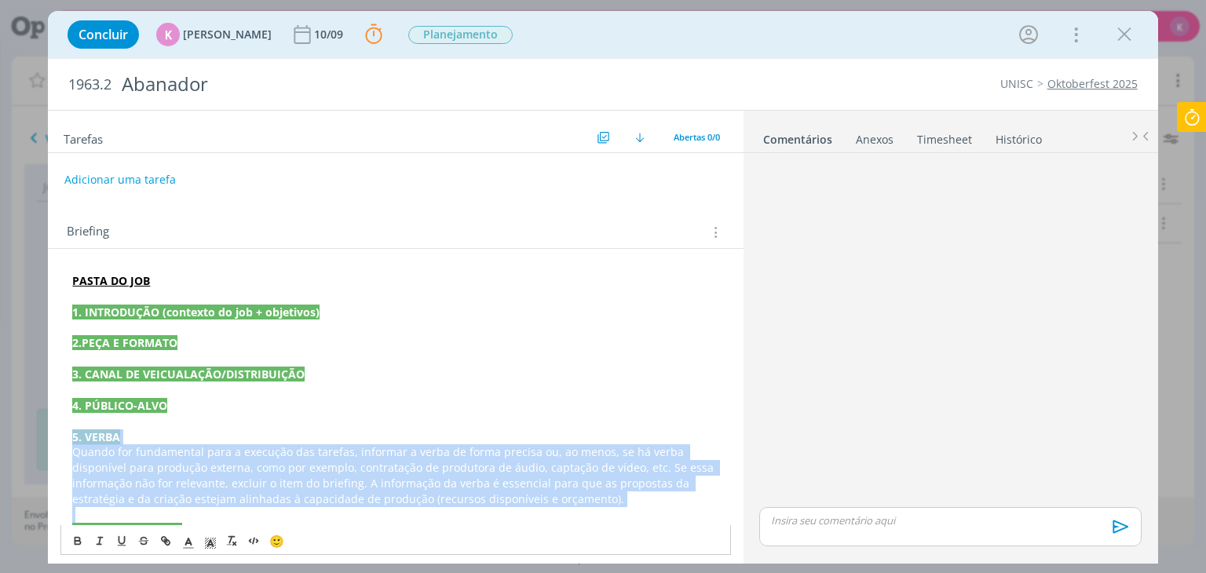
drag, startPoint x: 72, startPoint y: 436, endPoint x: 160, endPoint y: 516, distance: 119.0
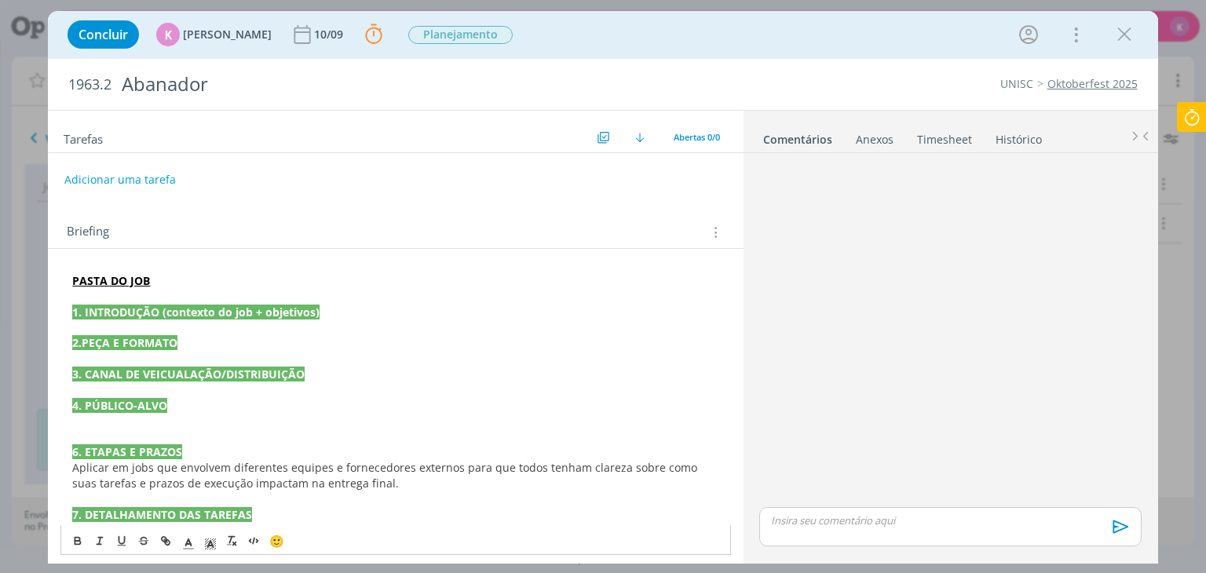
click at [120, 478] on span "Aplicar em jobs que envolvem diferentes equipes e fornecedores externos para qu…" at bounding box center [386, 475] width 628 height 31
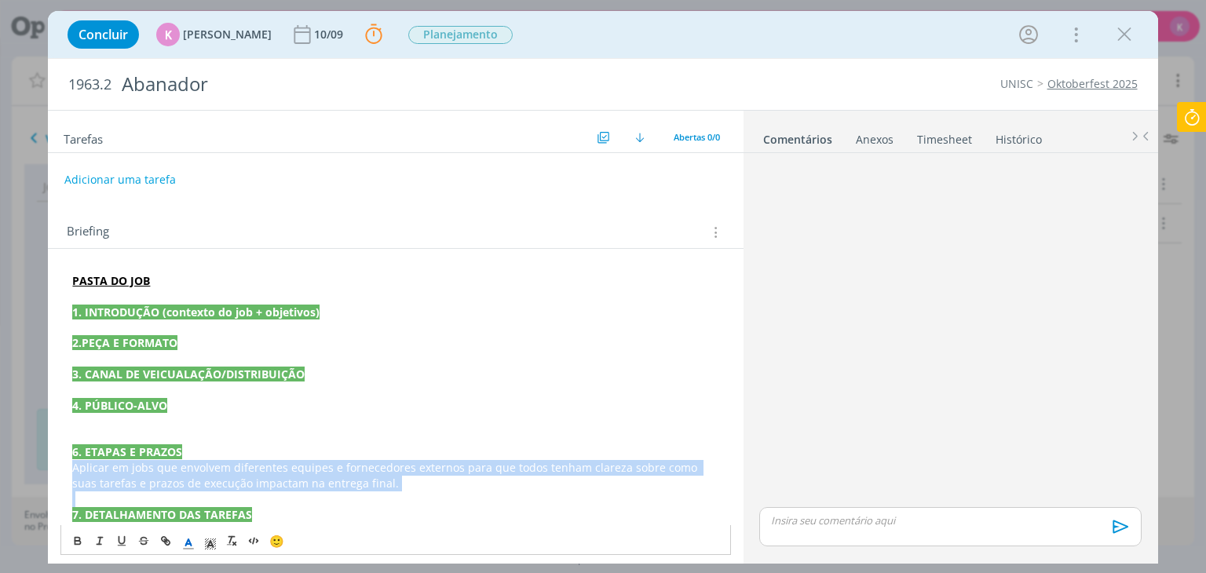
click at [120, 478] on span "Aplicar em jobs que envolvem diferentes equipes e fornecedores externos para qu…" at bounding box center [386, 475] width 628 height 31
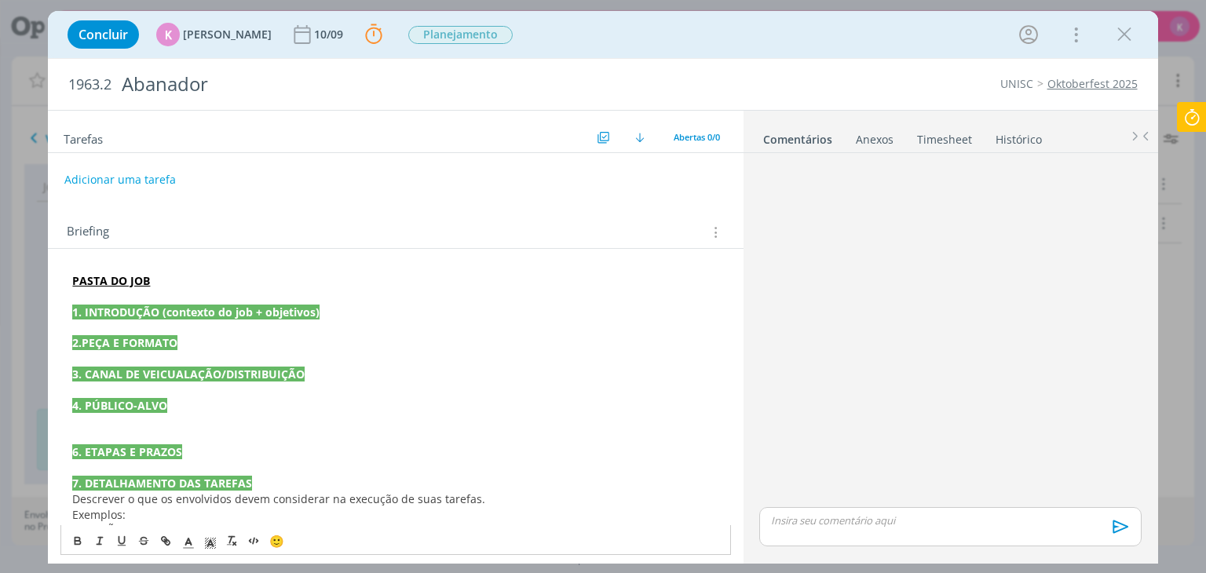
click at [98, 499] on span "Descrever o que os envolvidos devem considerar na execução de suas tarefas." at bounding box center [278, 499] width 413 height 15
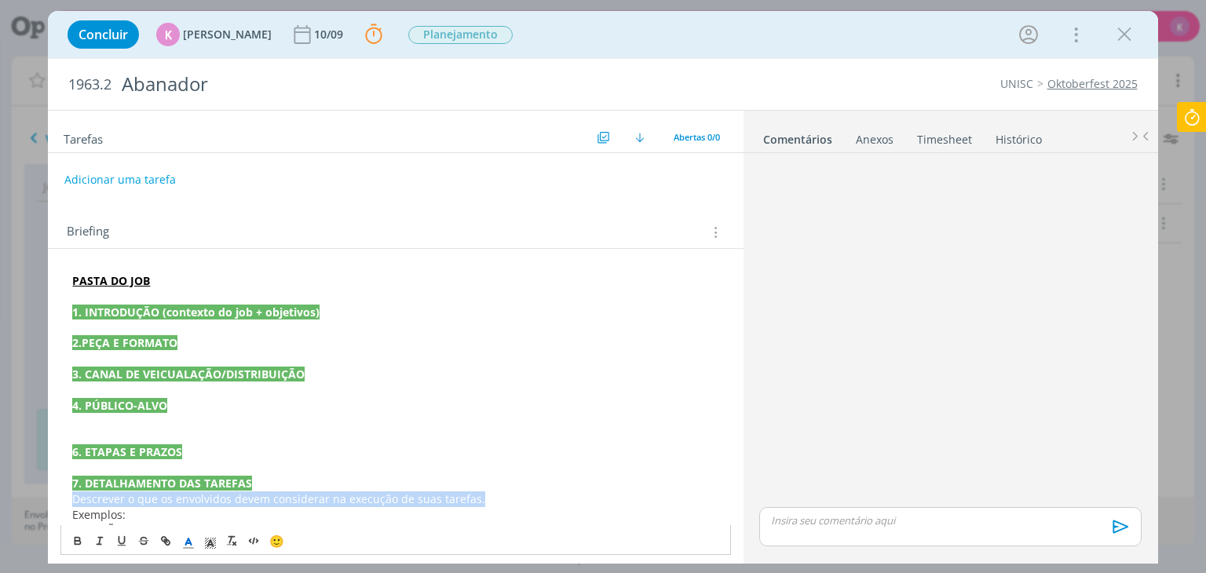
click at [98, 499] on span "Descrever o que os envolvidos devem considerar na execução de suas tarefas." at bounding box center [278, 499] width 413 height 15
click at [98, 499] on span "Exemplos:" at bounding box center [98, 499] width 53 height 15
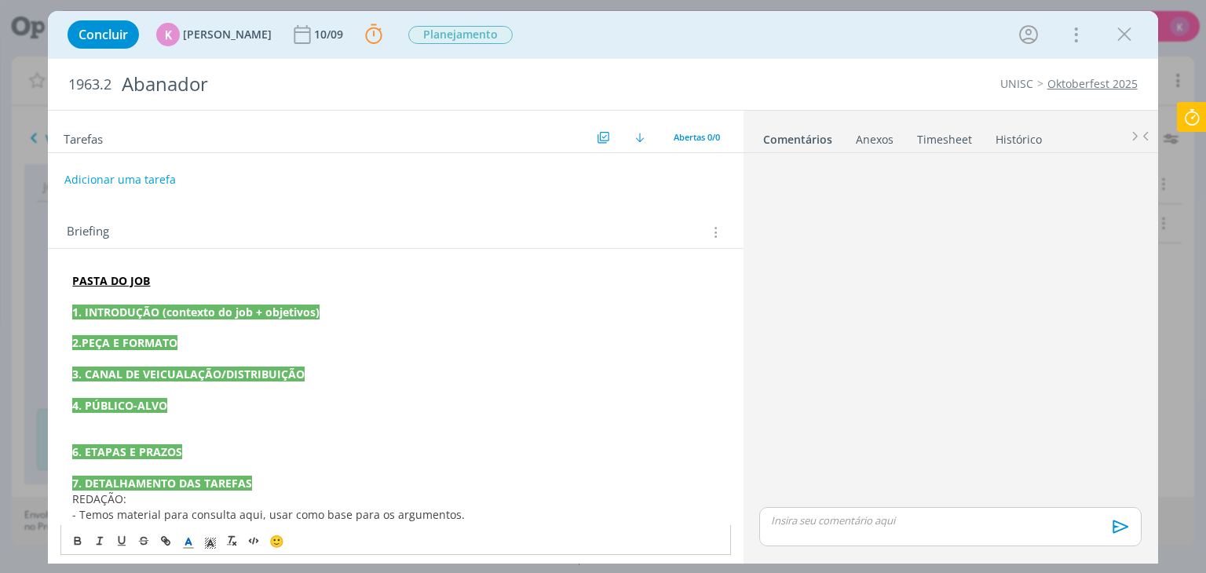
scroll to position [79, 0]
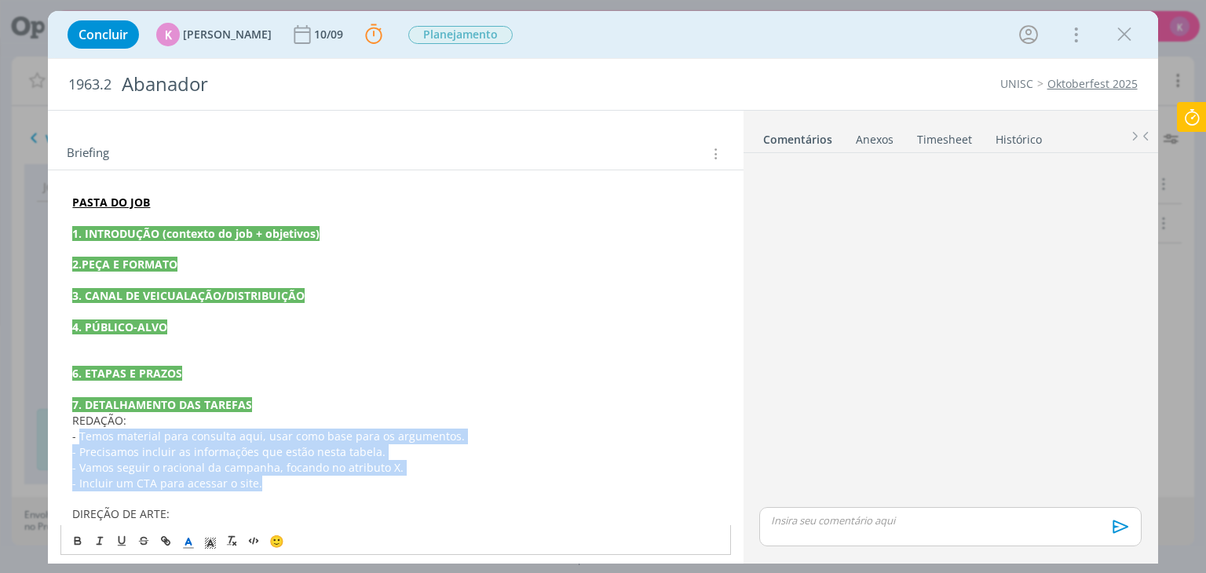
drag, startPoint x: 79, startPoint y: 437, endPoint x: 273, endPoint y: 481, distance: 198.9
click at [273, 481] on div "PASTA DO JOB 1. INTRODUÇÃO (contexto do job + objetivos) 2.PEÇA E FORMATO 3. CA…" at bounding box center [395, 444] width 670 height 510
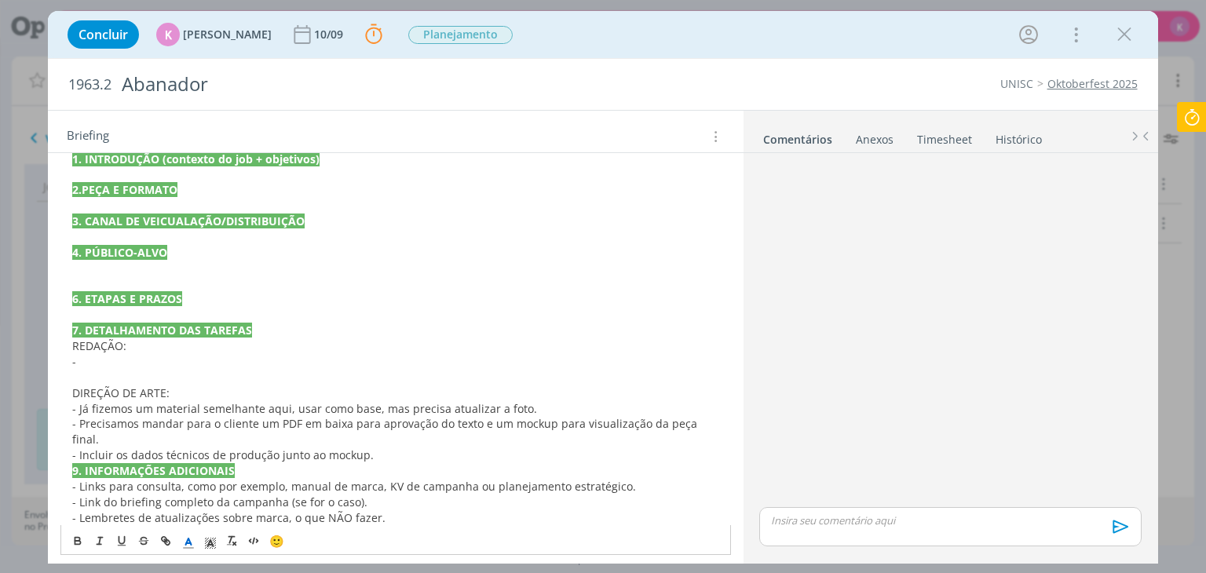
scroll to position [157, 0]
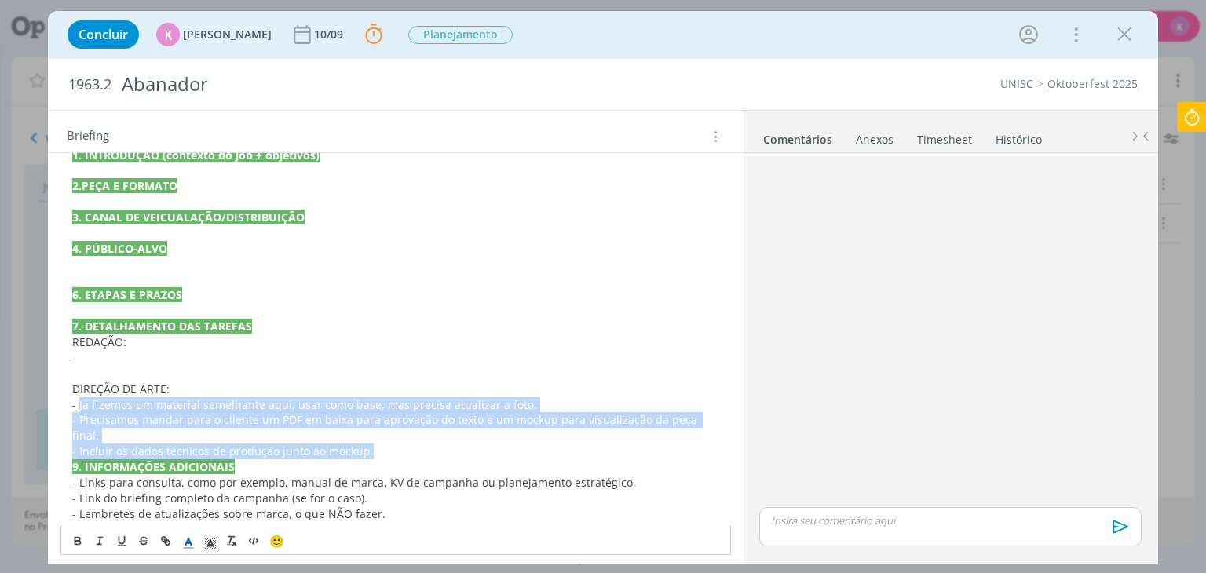
drag, startPoint x: 79, startPoint y: 406, endPoint x: 375, endPoint y: 437, distance: 297.7
click at [375, 437] on div "PASTA DO JOB 1. INTRODUÇÃO (contexto do job + objetivos) 2.PEÇA E FORMATO 3. CA…" at bounding box center [395, 342] width 670 height 463
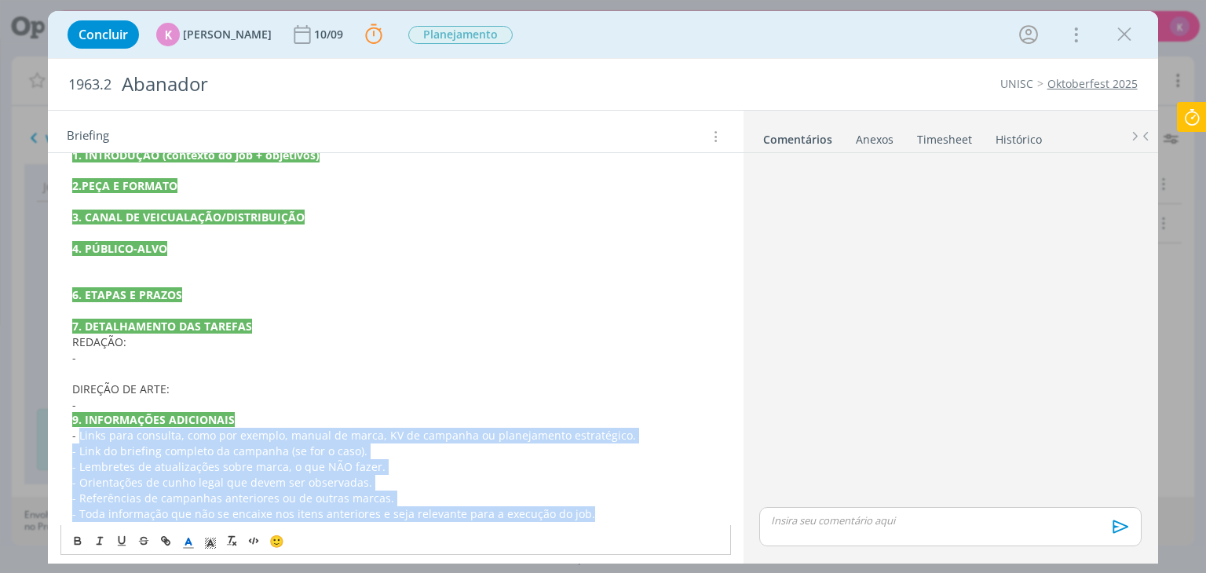
drag, startPoint x: 80, startPoint y: 434, endPoint x: 649, endPoint y: 518, distance: 574.6
click at [649, 518] on div "PASTA DO JOB 1. INTRODUÇÃO (contexto do job + objetivos) 2.PEÇA E FORMATO 3. CA…" at bounding box center [395, 319] width 670 height 417
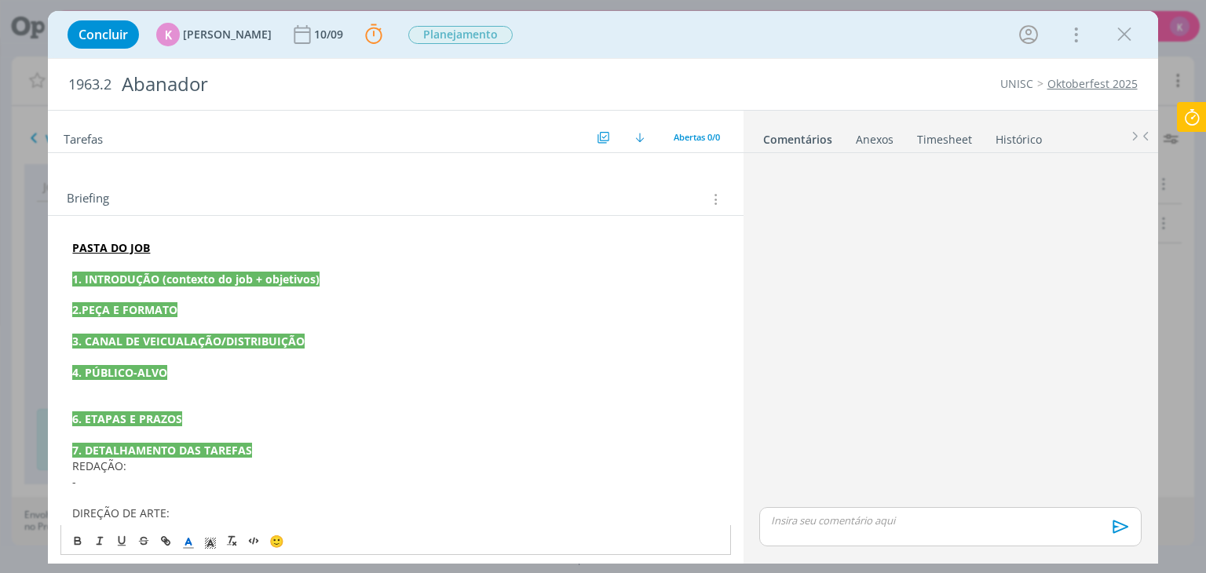
scroll to position [0, 0]
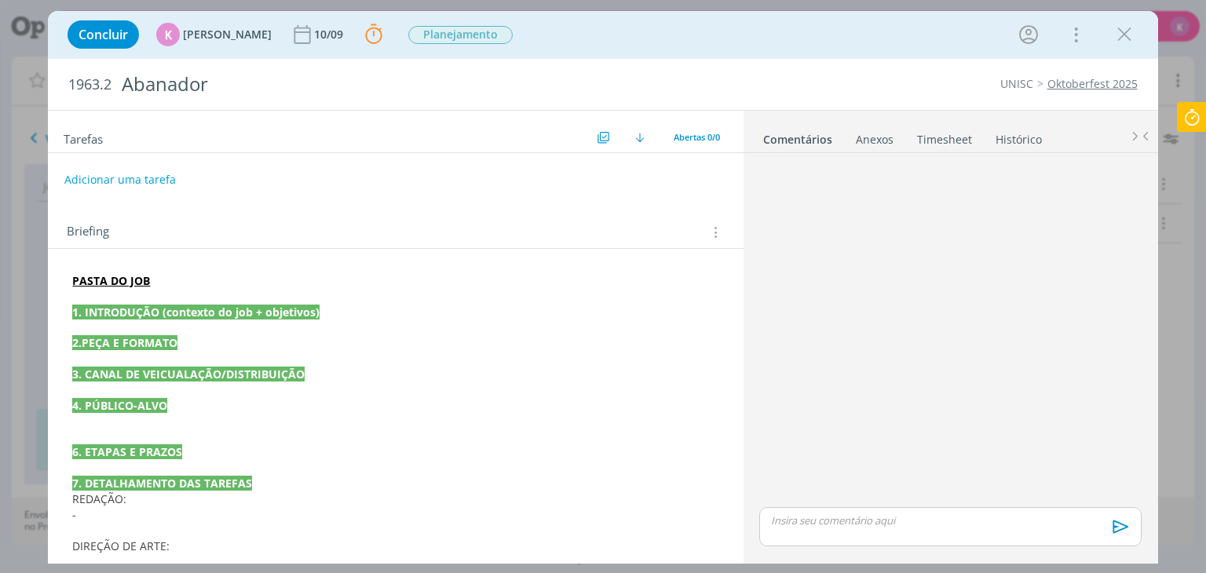
click at [1193, 118] on icon at bounding box center [1192, 117] width 28 height 31
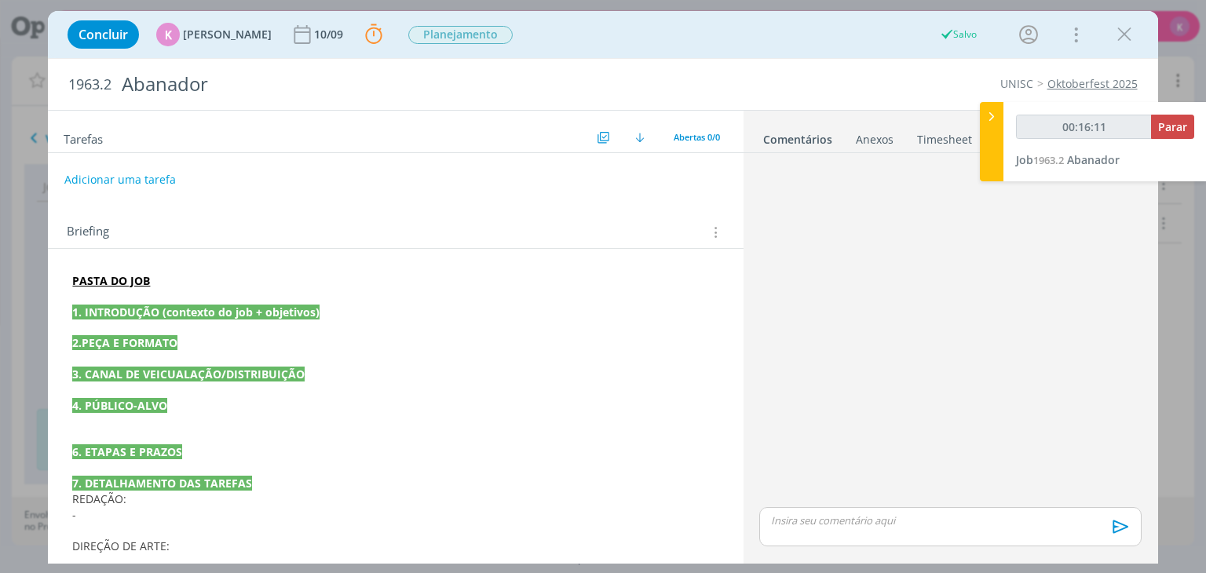
click at [649, 276] on p "PASTA DO JOB" at bounding box center [395, 281] width 646 height 16
click at [258, 225] on div "Briefing Briefings Predefinidos Versões do Briefing Ver Briefing do Projeto" at bounding box center [397, 232] width 661 height 20
click at [162, 320] on p "dialog" at bounding box center [395, 328] width 646 height 16
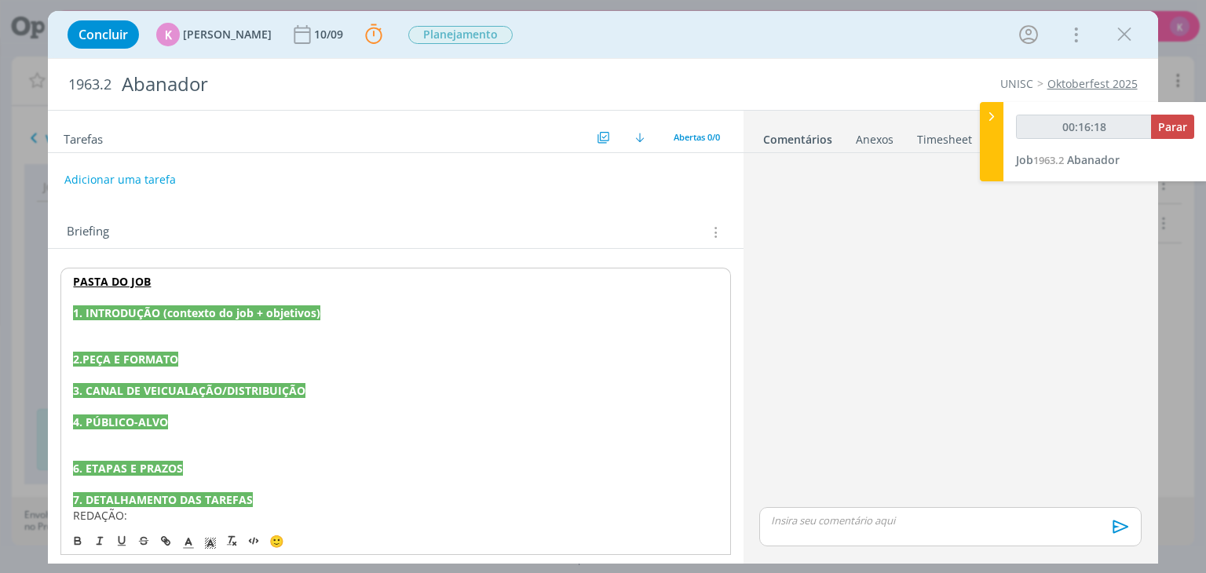
click at [151, 331] on p "dialog" at bounding box center [395, 328] width 645 height 16
type input "00:16:19"
click at [442, 320] on p "Pessoal, como parte das peças para a oktoberfest, precisamos criar" at bounding box center [395, 328] width 646 height 16
click at [553, 330] on p "Pessoal, como parte das peças para a oktoberfest, precisamos criar um abanador" at bounding box center [395, 328] width 646 height 16
click at [545, 327] on p "Pessoal, como parte das peças para a oktoberfest, precisamos criar um abanador …" at bounding box center [395, 328] width 646 height 16
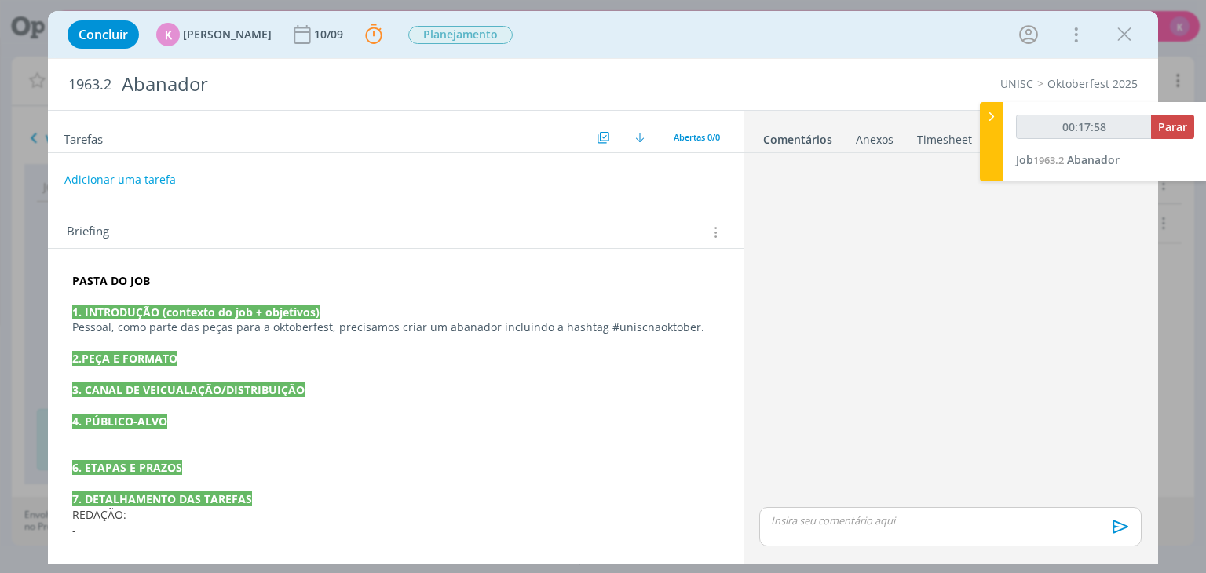
click at [166, 375] on p "dialog" at bounding box center [395, 375] width 646 height 16
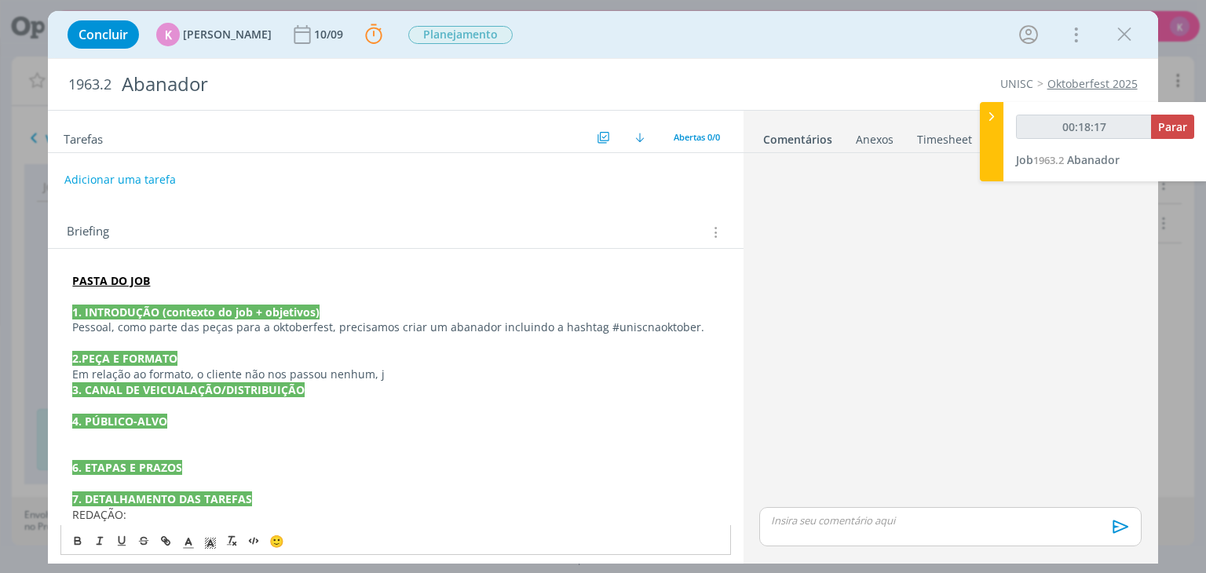
click at [197, 373] on p "Em relação ao formato, o cliente não nos passou nenhum, j" at bounding box center [395, 375] width 646 height 16
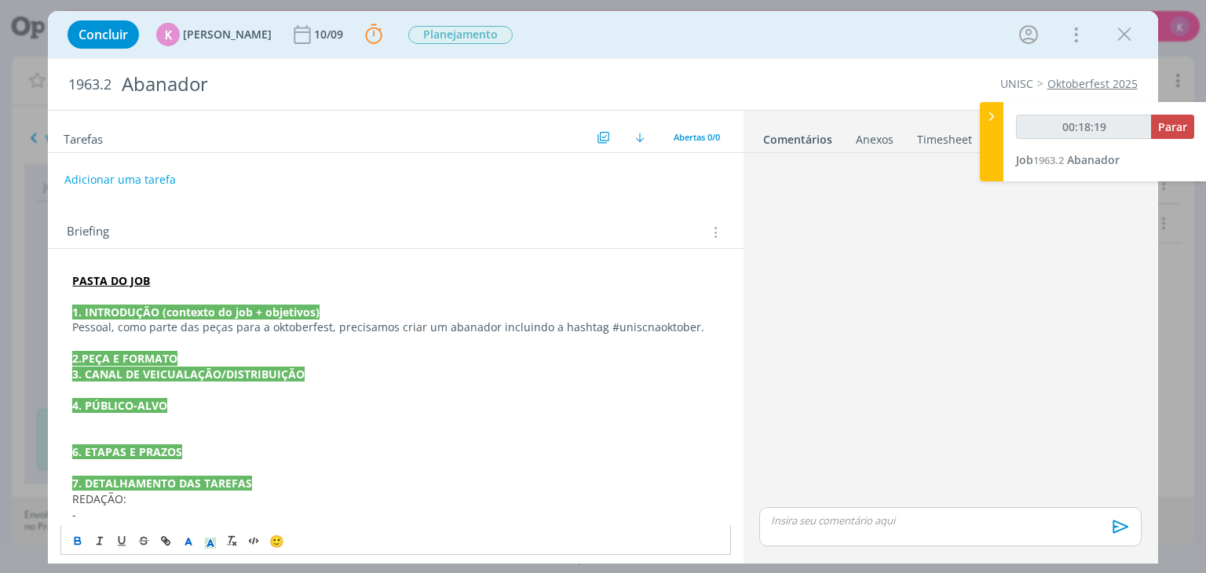
click at [190, 341] on p "dialog" at bounding box center [395, 343] width 646 height 16
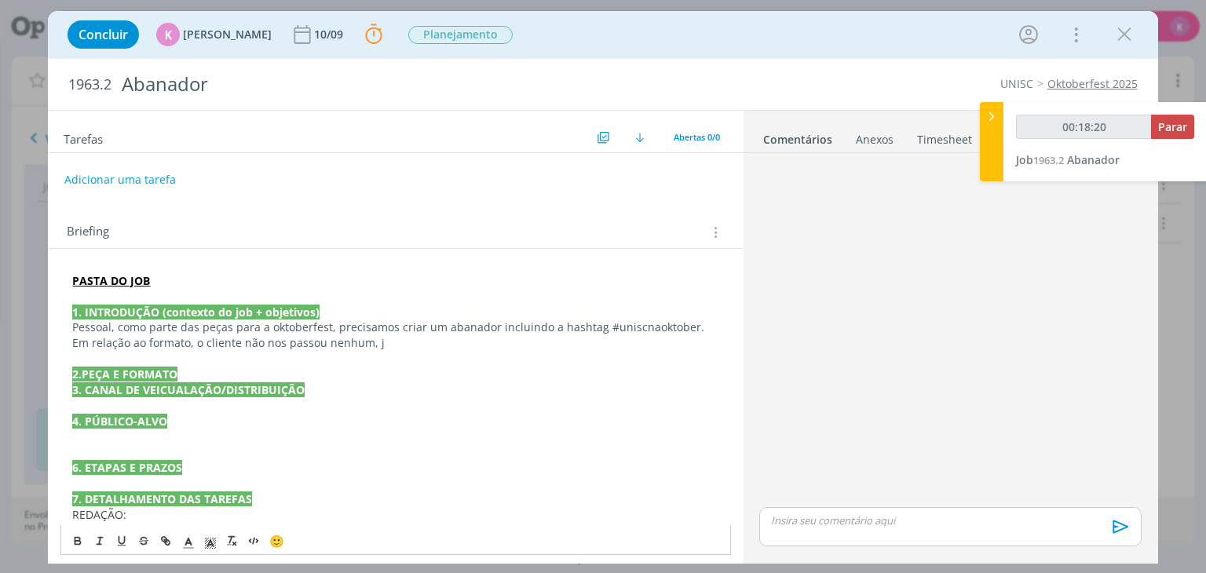
click at [197, 369] on p "2.PEÇA E FORMATO" at bounding box center [395, 375] width 646 height 16
click at [195, 374] on p "2.PEÇA E FORMATO" at bounding box center [395, 375] width 646 height 16
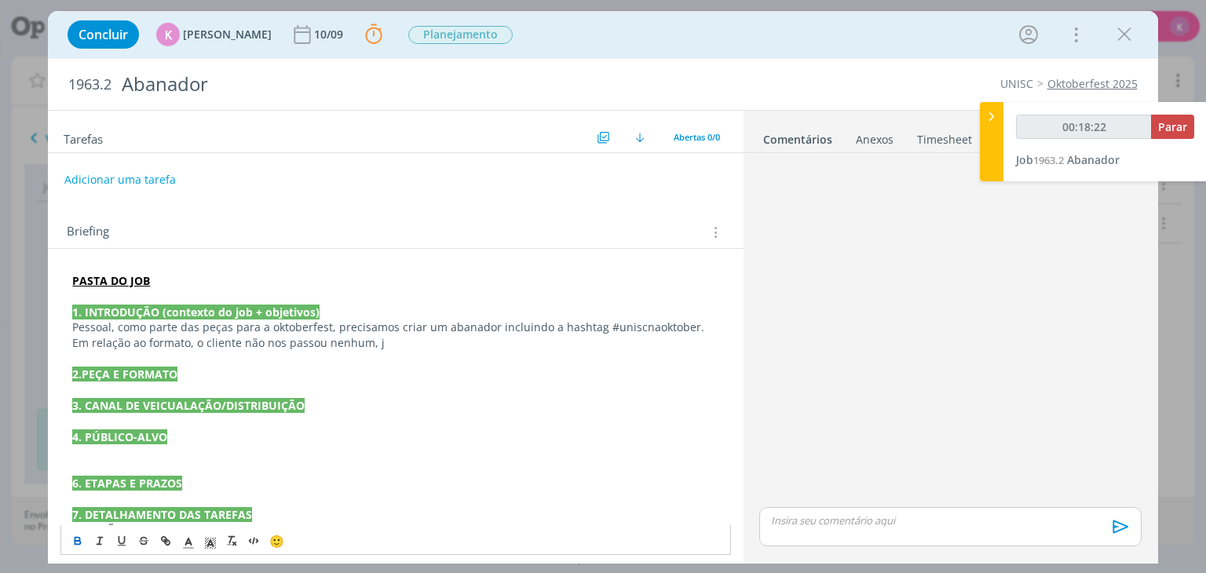
click at [392, 338] on p "Em relação ao formato, o cliente não nos passou nenhum, j" at bounding box center [395, 343] width 646 height 16
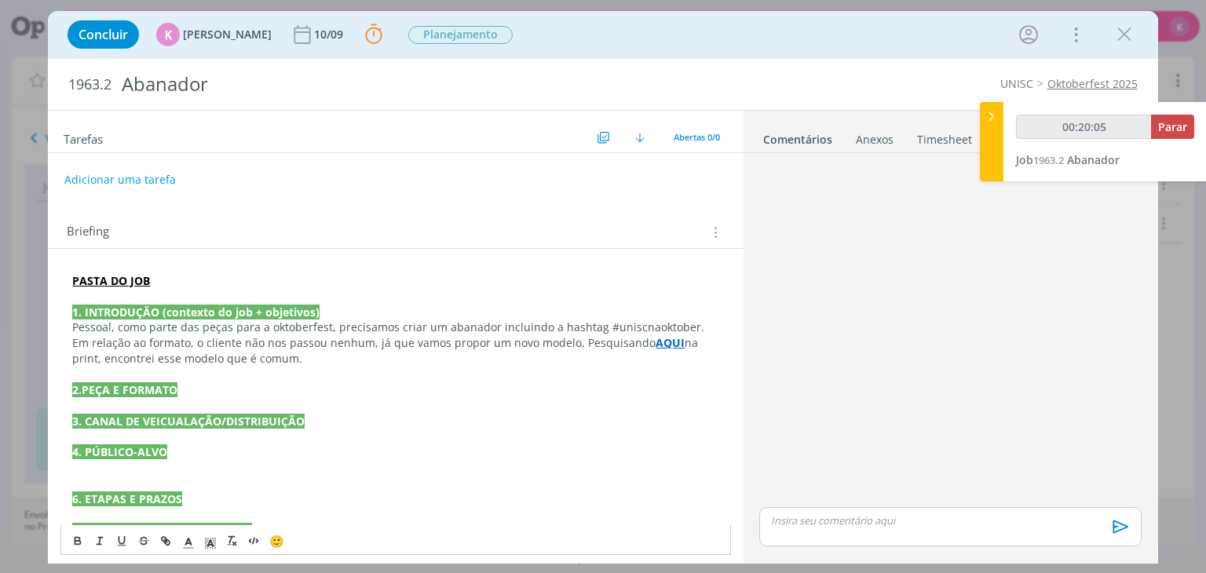
click at [98, 405] on p "dialog" at bounding box center [395, 406] width 646 height 16
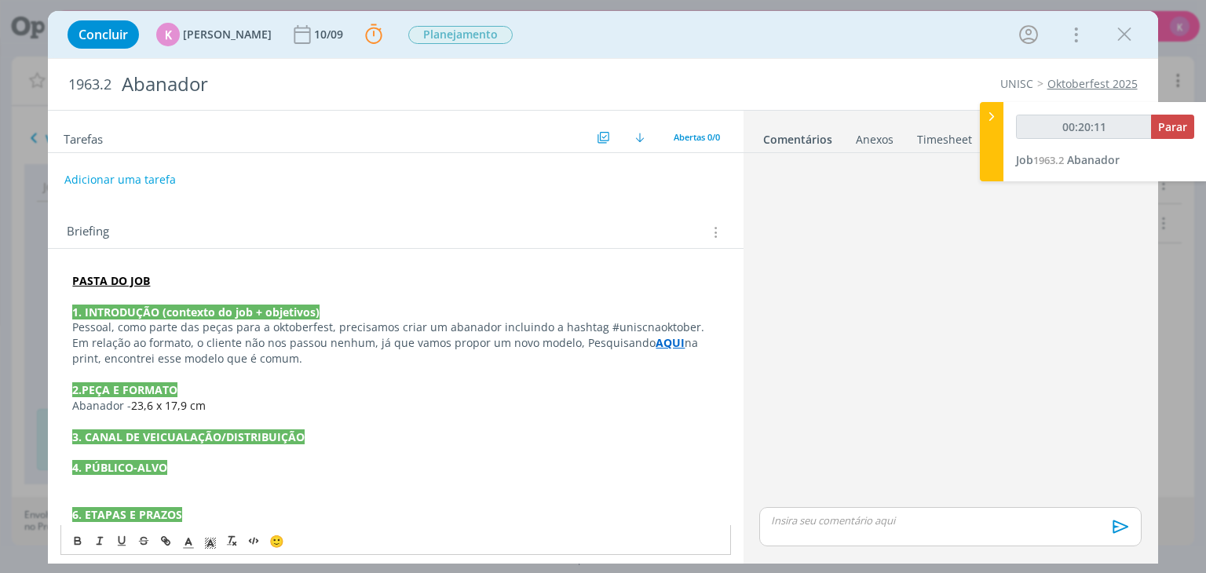
click at [83, 455] on p "dialog" at bounding box center [395, 452] width 646 height 16
click at [75, 504] on p "dialog" at bounding box center [395, 500] width 646 height 16
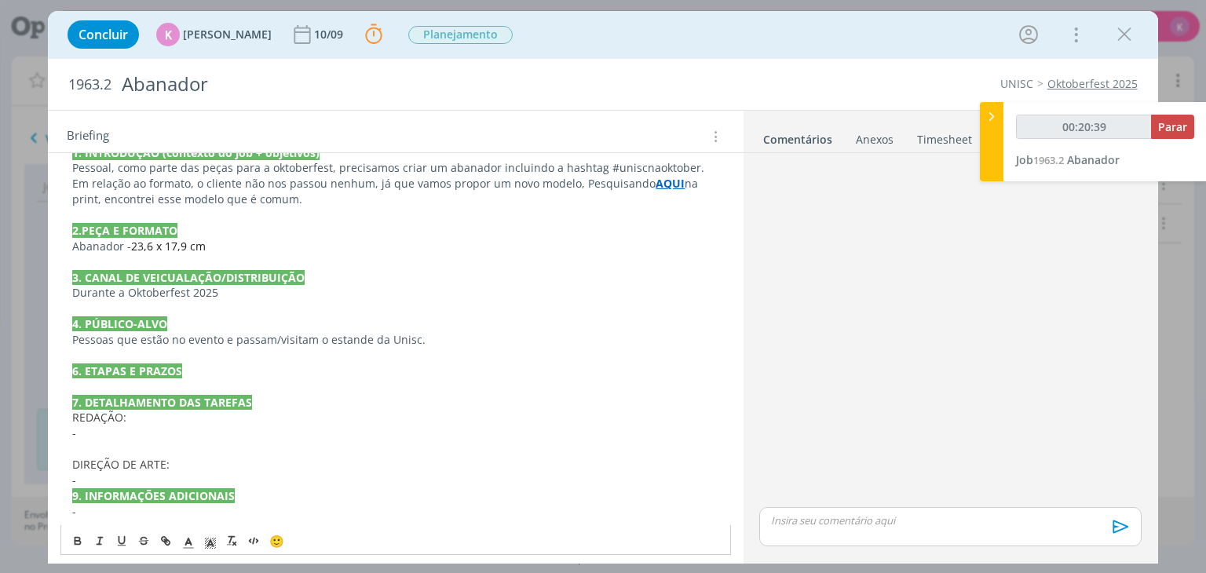
scroll to position [164, 0]
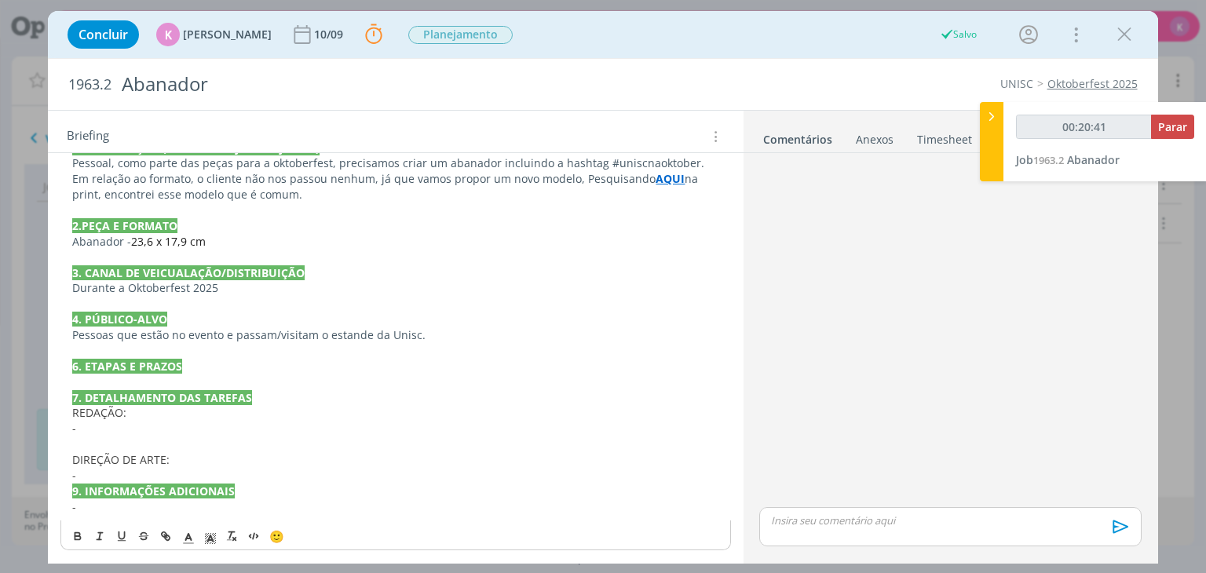
click at [113, 376] on p "dialog" at bounding box center [395, 383] width 646 height 16
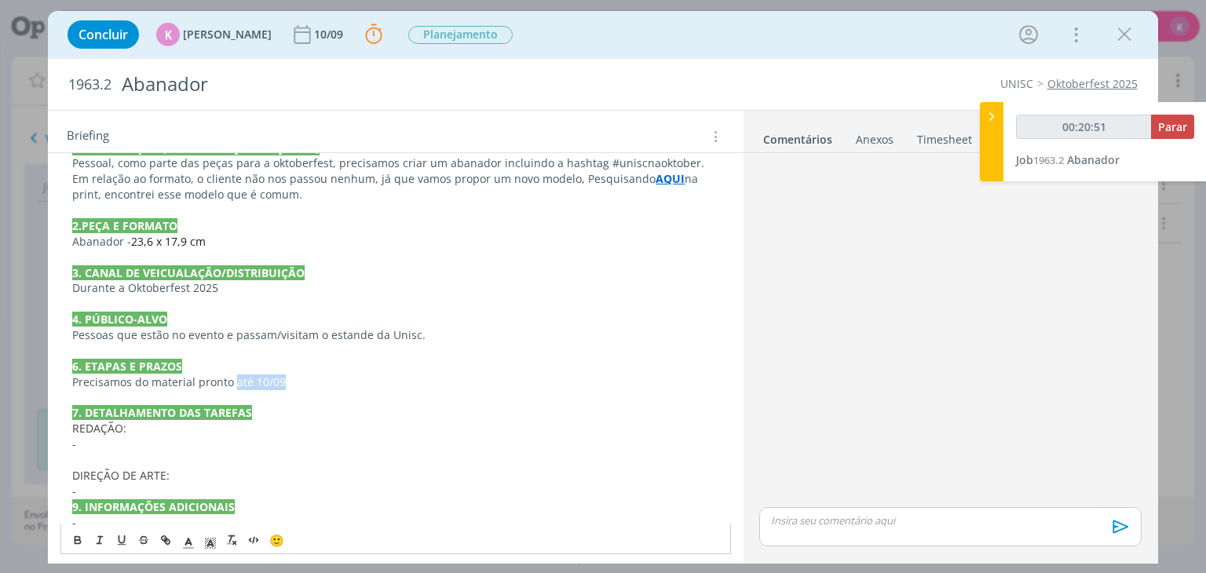
drag, startPoint x: 235, startPoint y: 381, endPoint x: 294, endPoint y: 378, distance: 59.0
click at [294, 378] on p "Precisamos do material pronto até 10/09" at bounding box center [395, 383] width 646 height 16
click at [79, 538] on icon "dialog" at bounding box center [77, 538] width 5 height 3
click at [130, 444] on p "-" at bounding box center [395, 445] width 646 height 16
click at [171, 485] on p "-" at bounding box center [395, 492] width 646 height 16
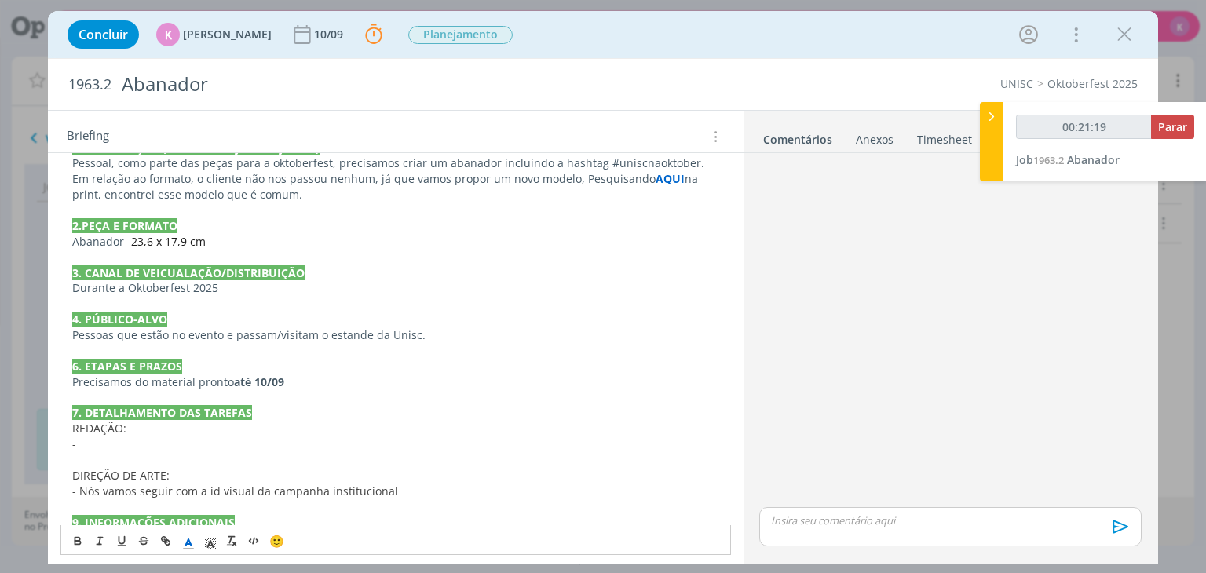
click at [137, 446] on p "-" at bounding box center [395, 445] width 646 height 16
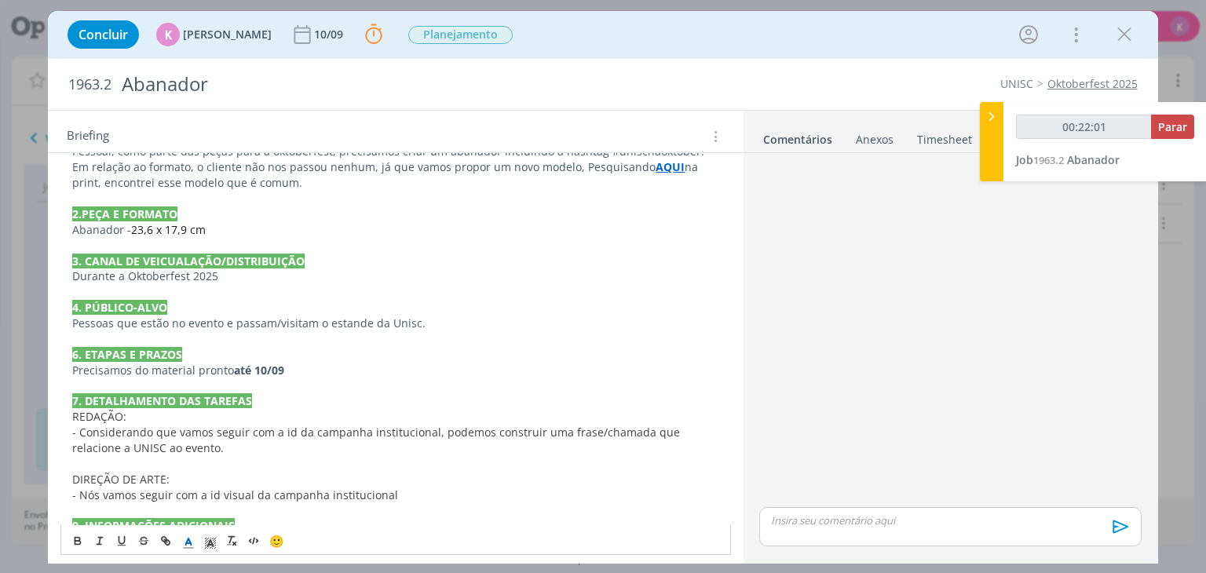
scroll to position [210, 0]
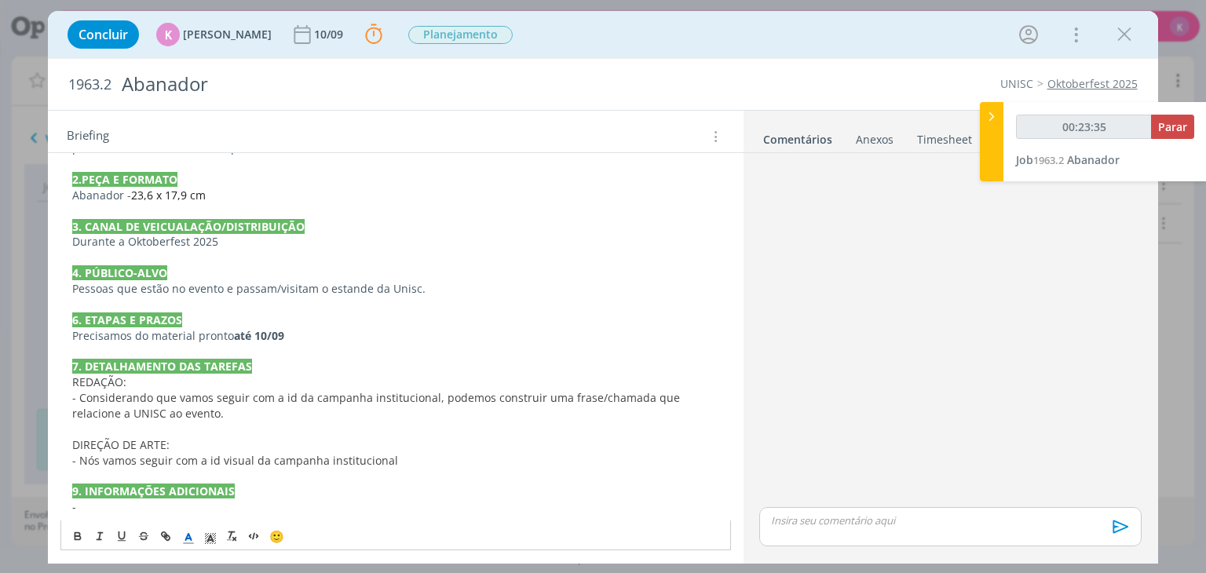
click at [111, 506] on p "-" at bounding box center [395, 507] width 646 height 16
drag, startPoint x: 72, startPoint y: 518, endPoint x: 41, endPoint y: 521, distance: 31.7
click at [41, 521] on div "Concluir K [PERSON_NAME] 10/09 Parar Apontar Data * [DATE] Horas * 00:00 Tarefa…" at bounding box center [603, 286] width 1206 height 573
click at [1119, 38] on icon "dialog" at bounding box center [1125, 35] width 24 height 24
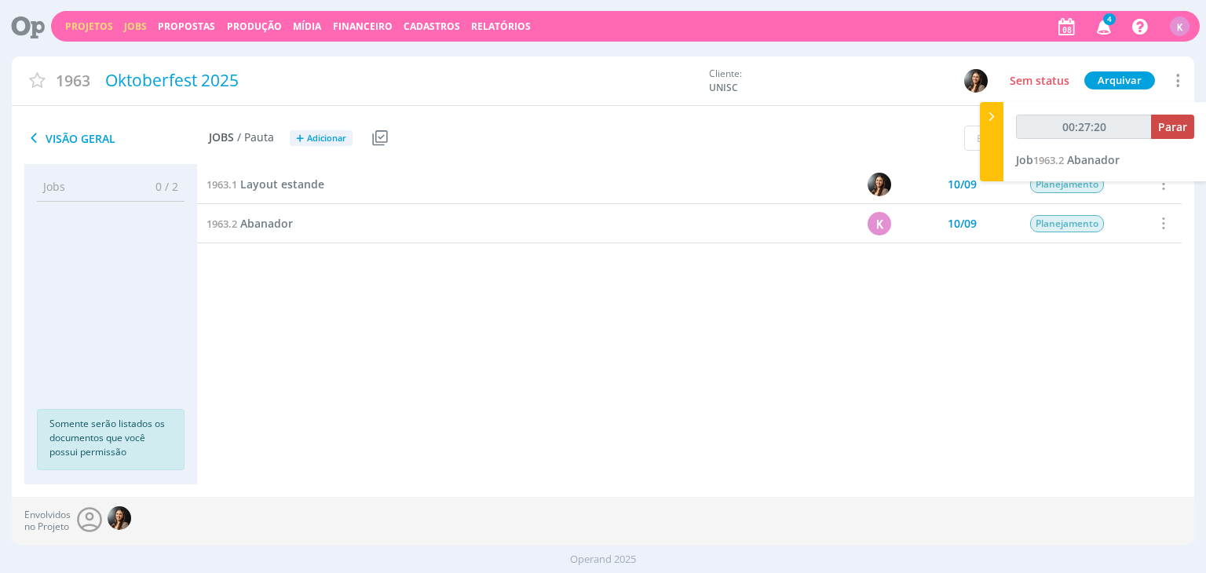
click at [124, 29] on link "Jobs" at bounding box center [135, 26] width 23 height 13
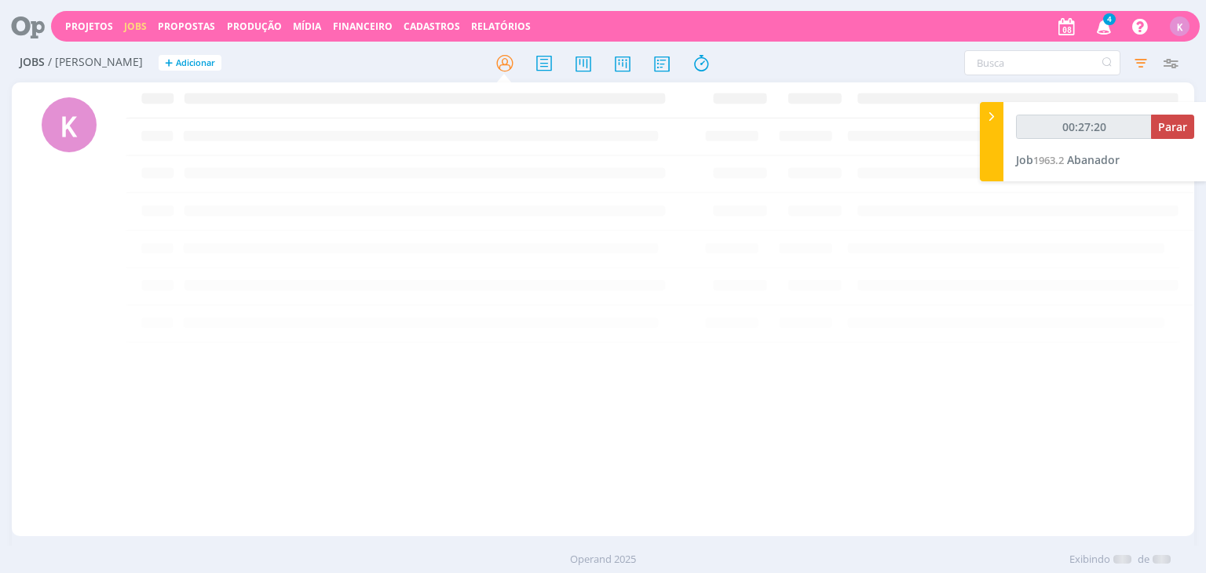
type input "00:27:21"
click at [991, 113] on icon at bounding box center [992, 116] width 16 height 16
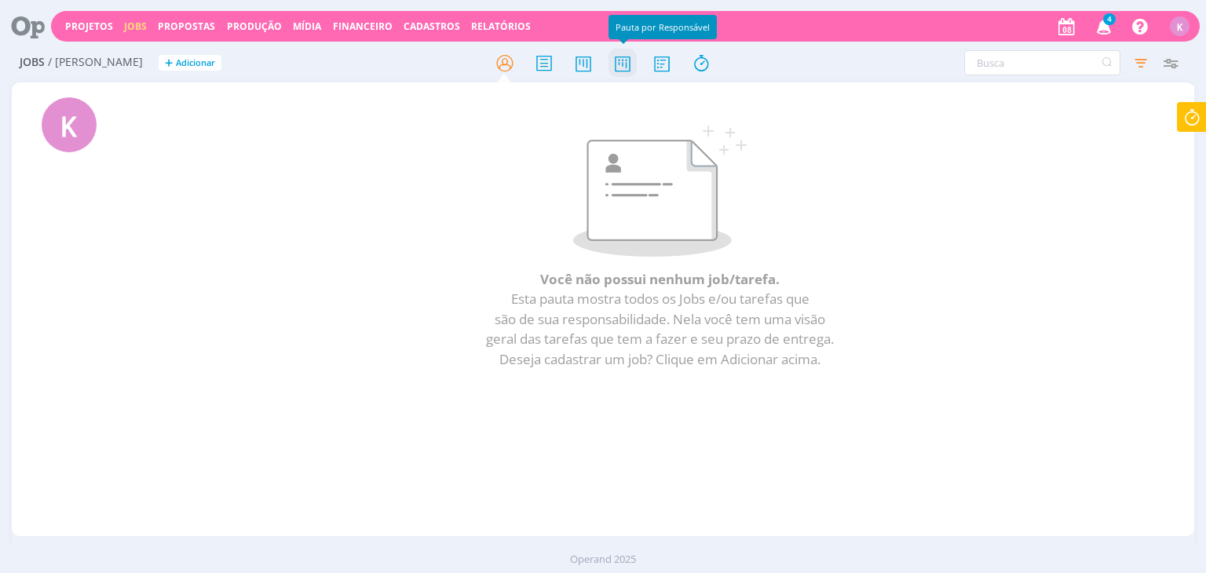
click at [616, 67] on icon at bounding box center [623, 63] width 28 height 31
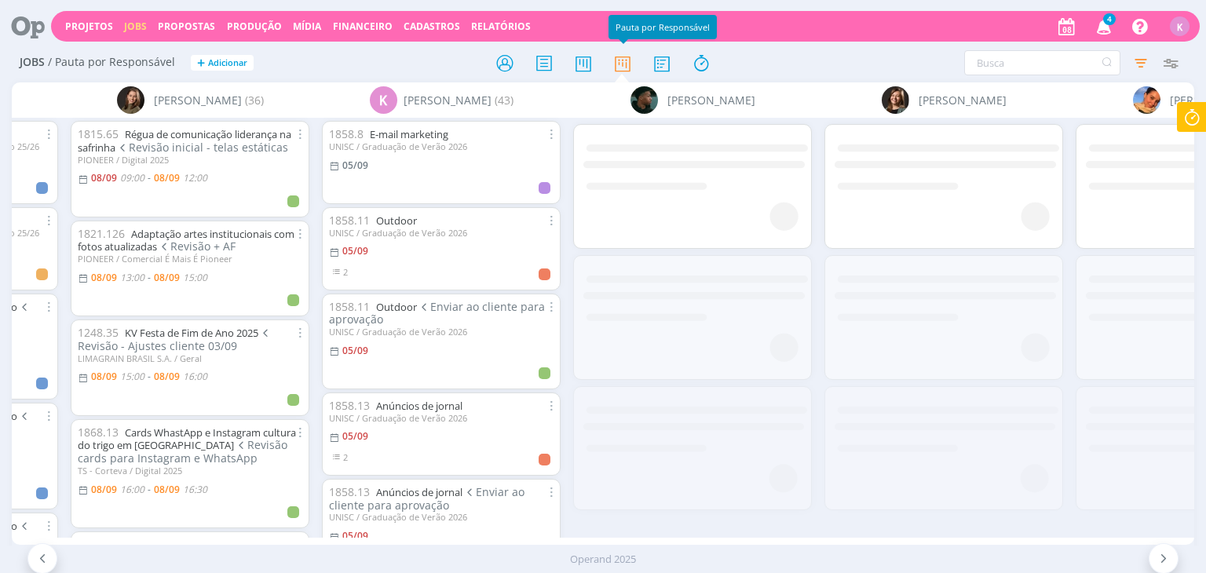
scroll to position [0, 2775]
